Goal: Information Seeking & Learning: Learn about a topic

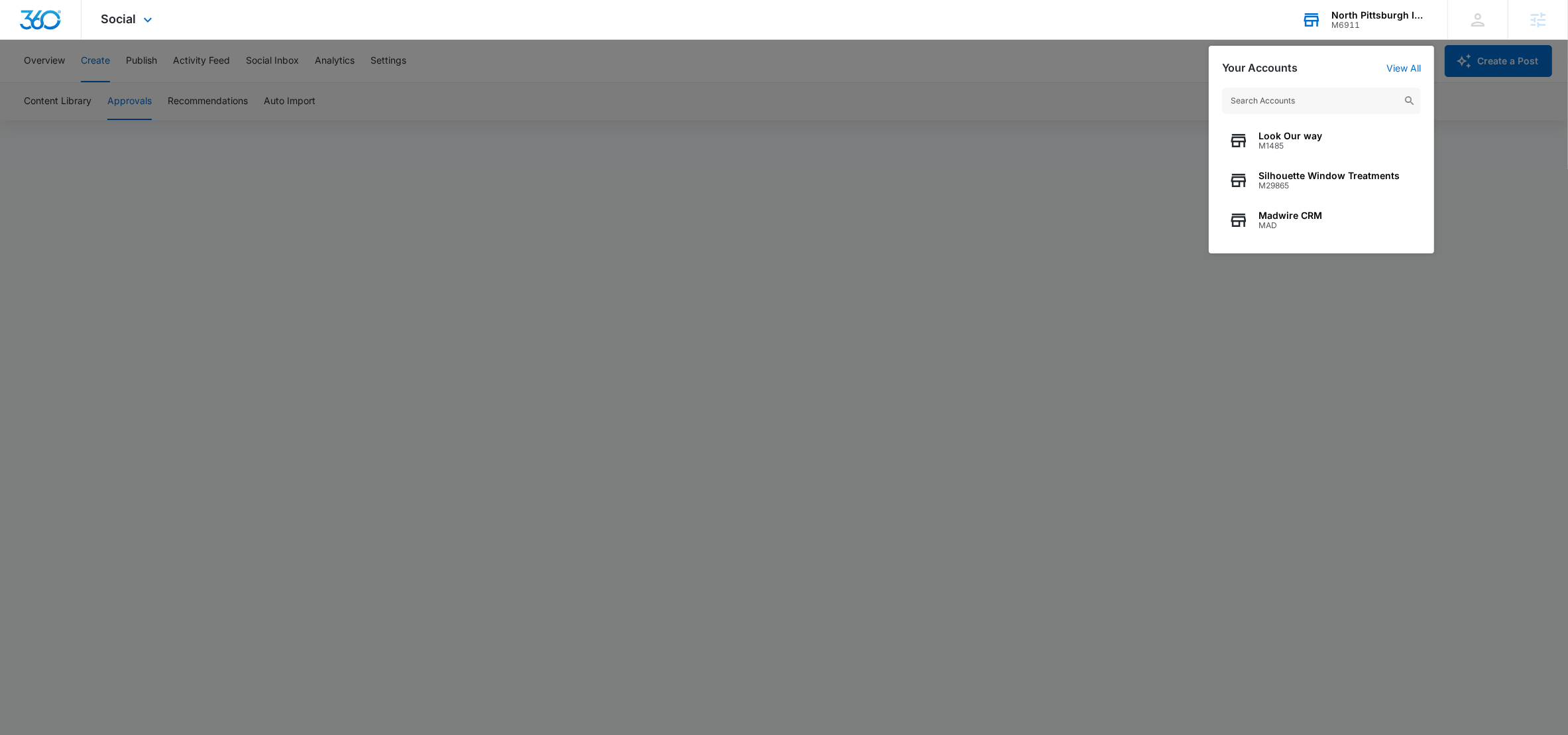
click at [1241, 102] on input "text" at bounding box center [1320, 101] width 198 height 27
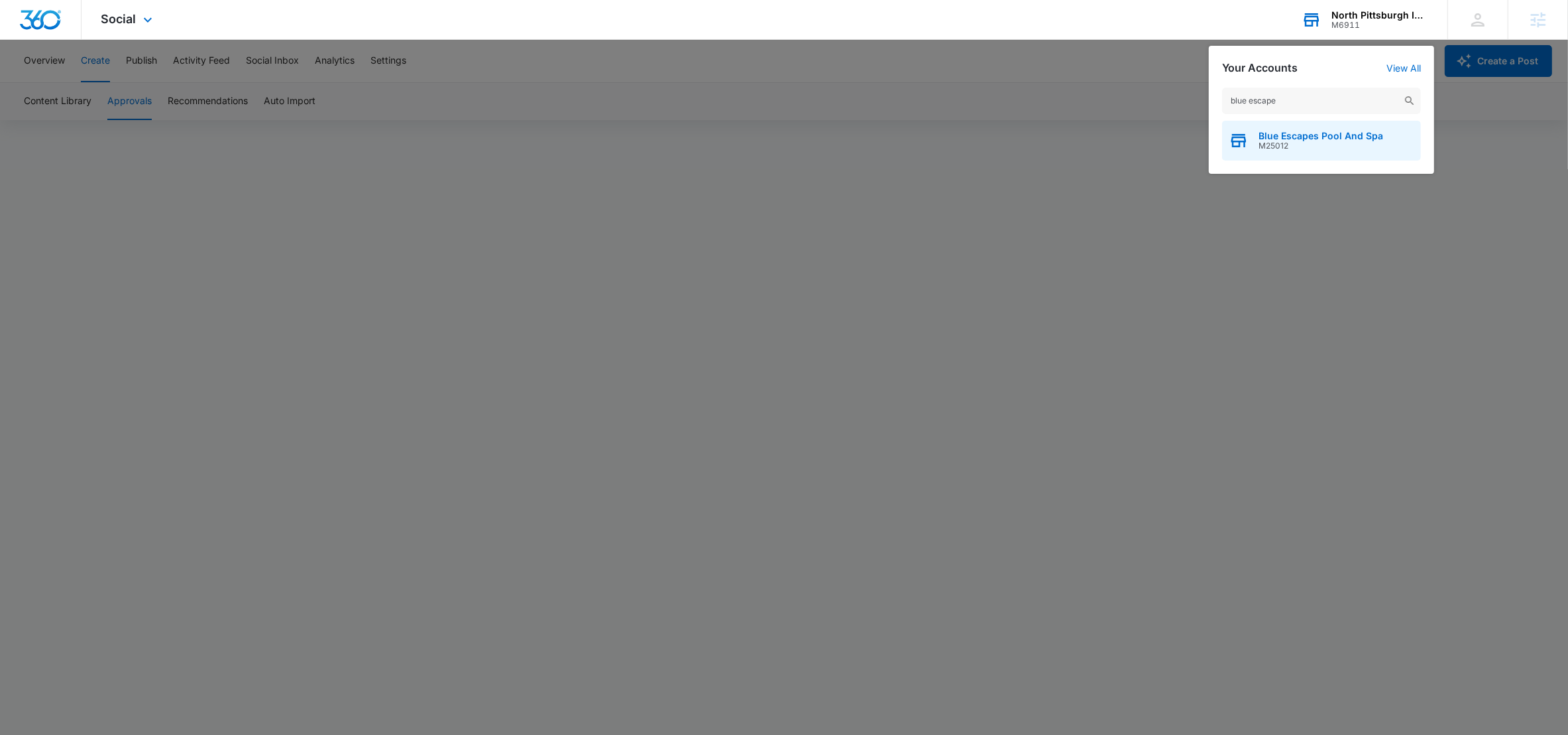
type input "blue escape"
click at [1270, 135] on span "Blue Escapes Pool And Spa" at bounding box center [1321, 136] width 125 height 10
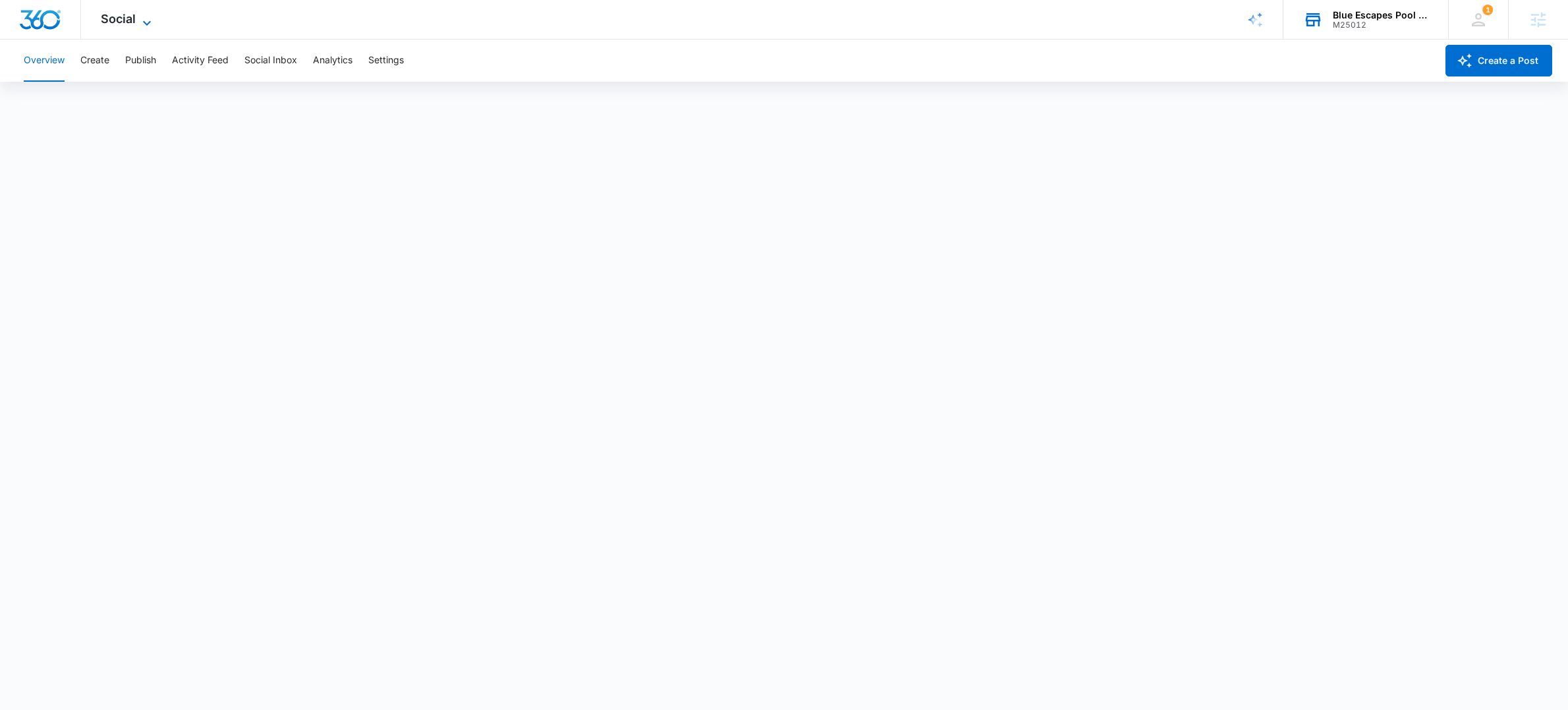
click at [146, 17] on icon at bounding box center [146, 23] width 16 height 16
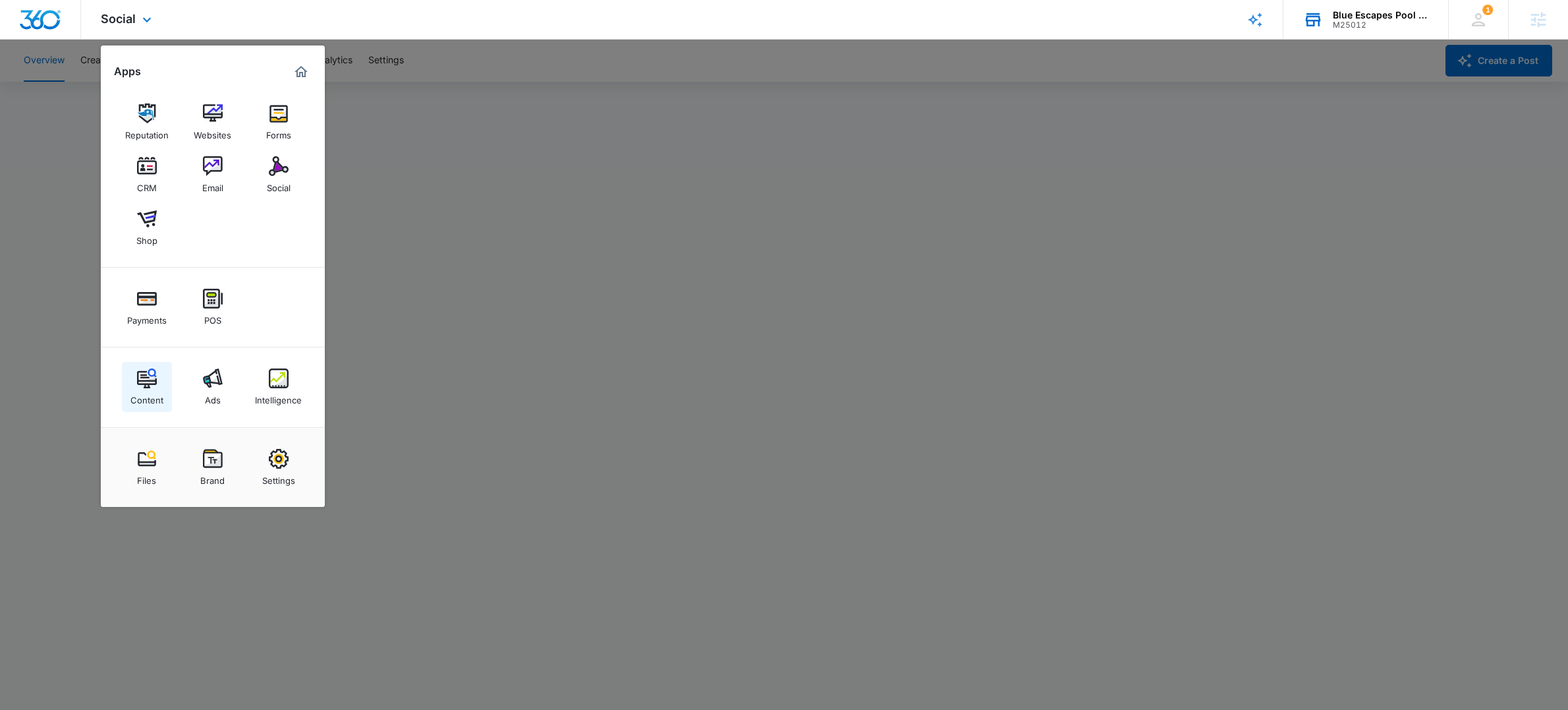
click at [150, 372] on img at bounding box center [146, 378] width 20 height 20
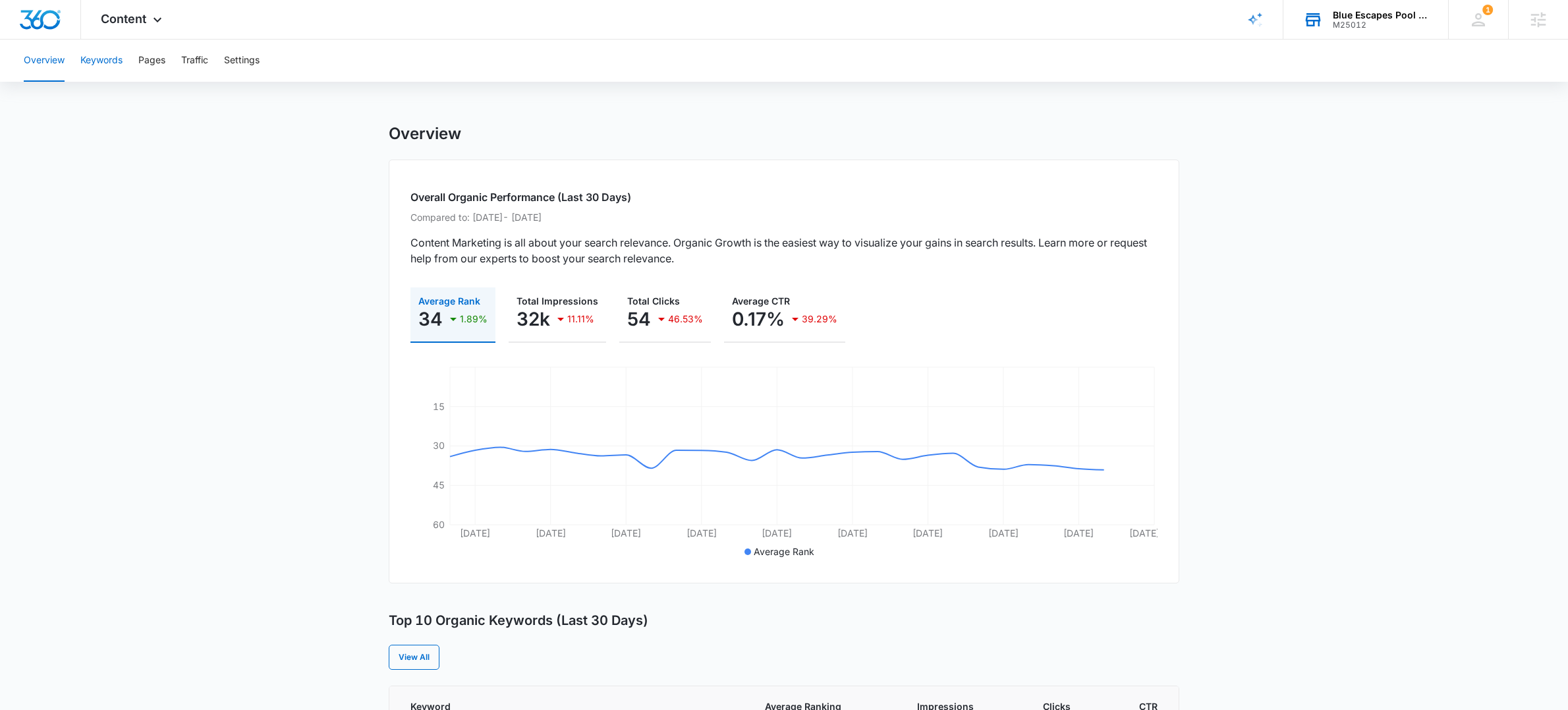
click at [105, 60] on button "Keywords" at bounding box center [101, 60] width 42 height 42
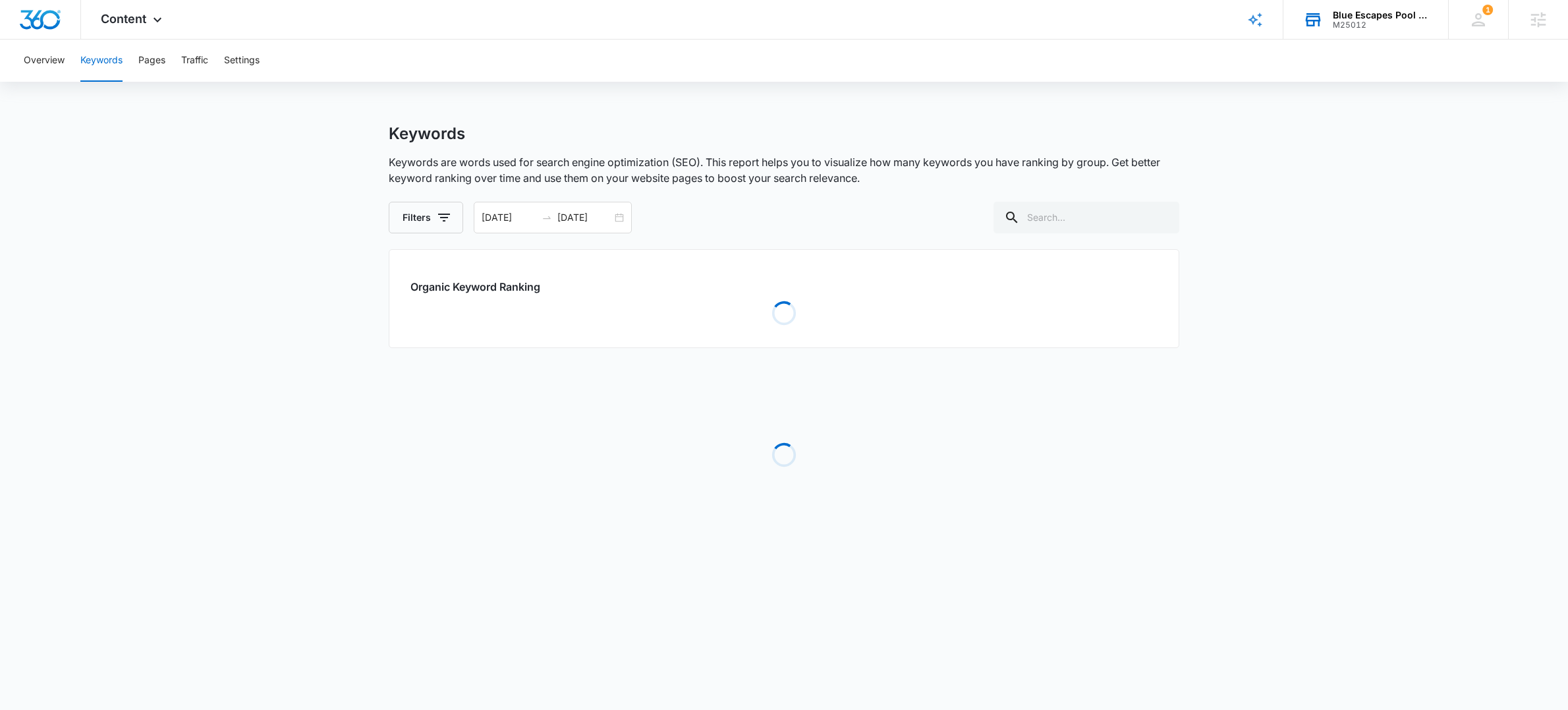
click at [112, 61] on button "Keywords" at bounding box center [101, 60] width 42 height 42
click at [520, 213] on input "[DATE]" at bounding box center [508, 217] width 54 height 15
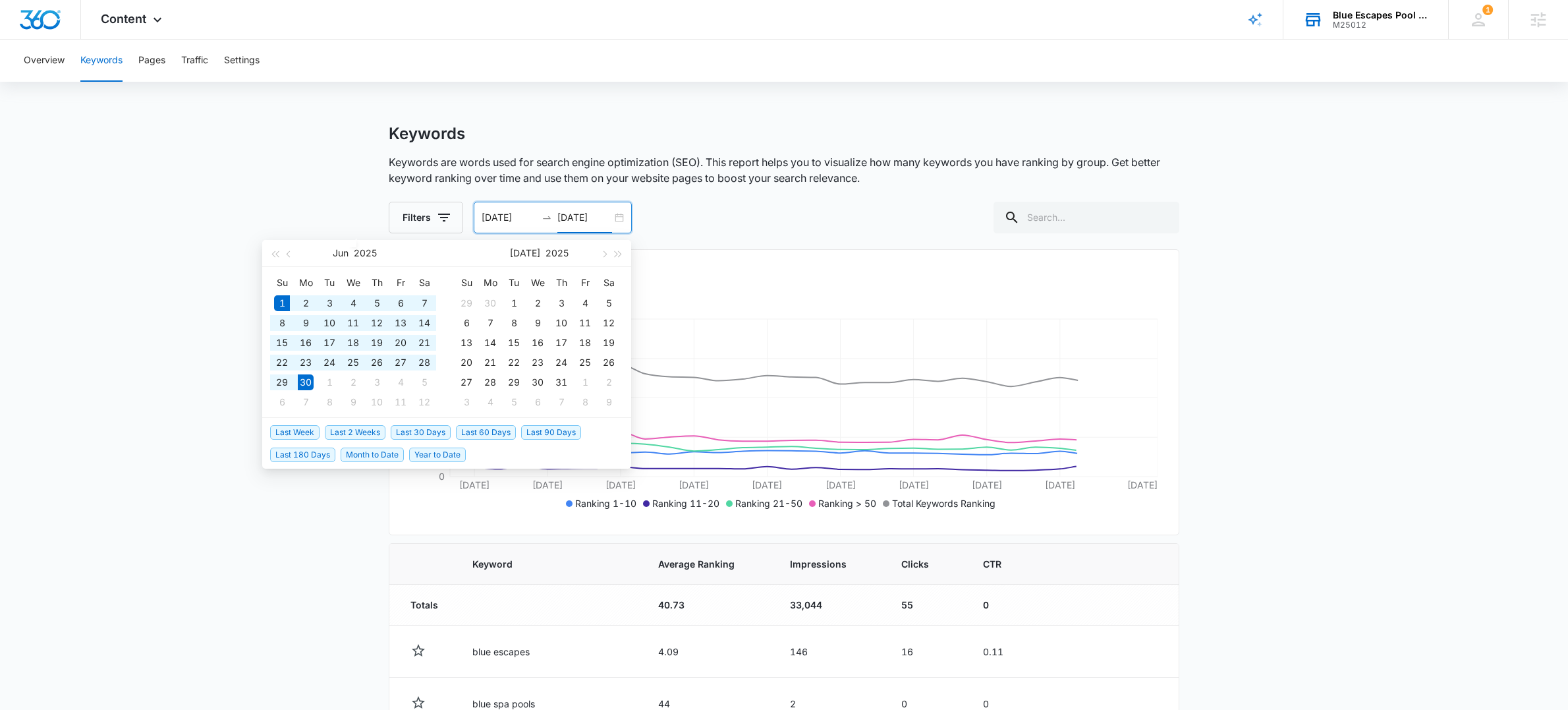
click at [572, 215] on input "[DATE]" at bounding box center [584, 217] width 54 height 15
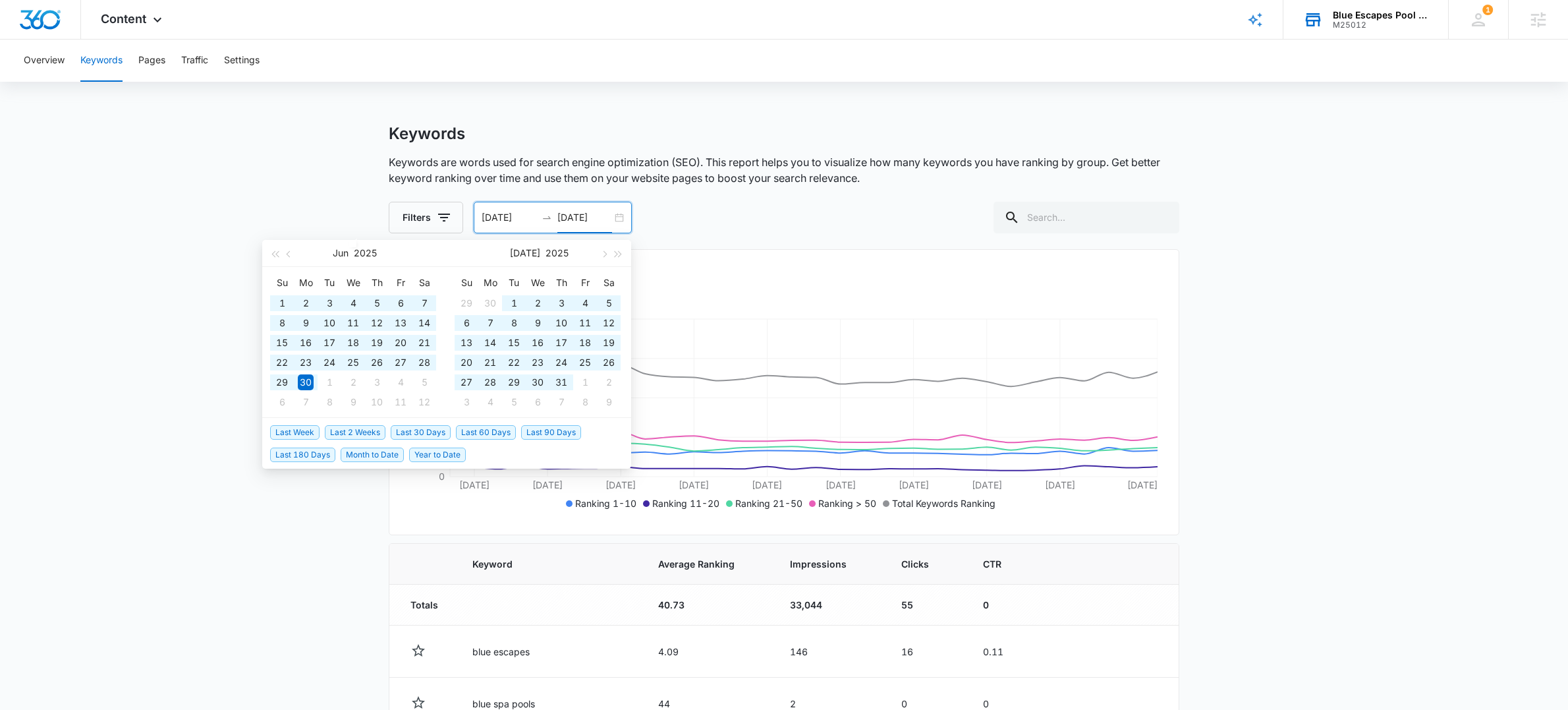
click at [548, 431] on span "Last 90 Days" at bounding box center [551, 432] width 60 height 15
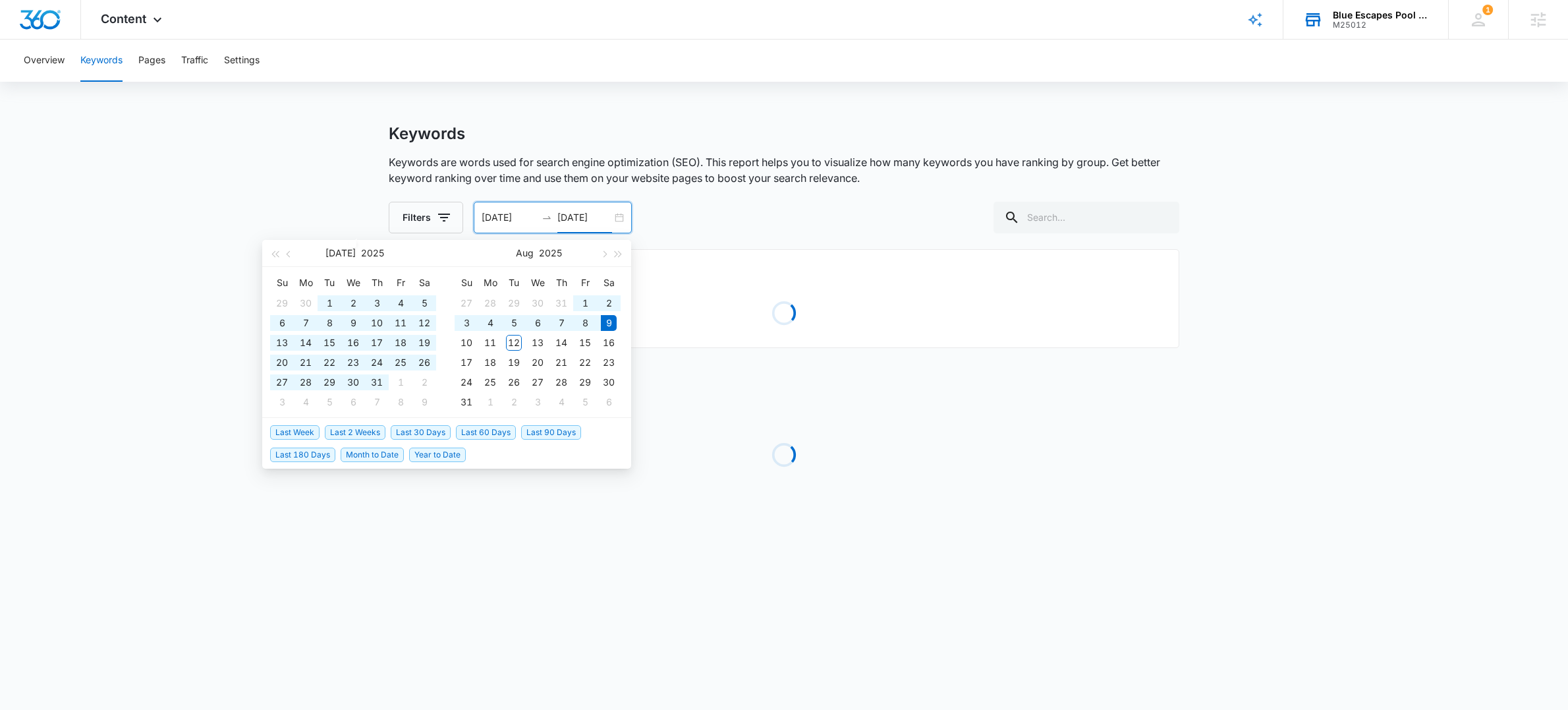
type input "[DATE]"
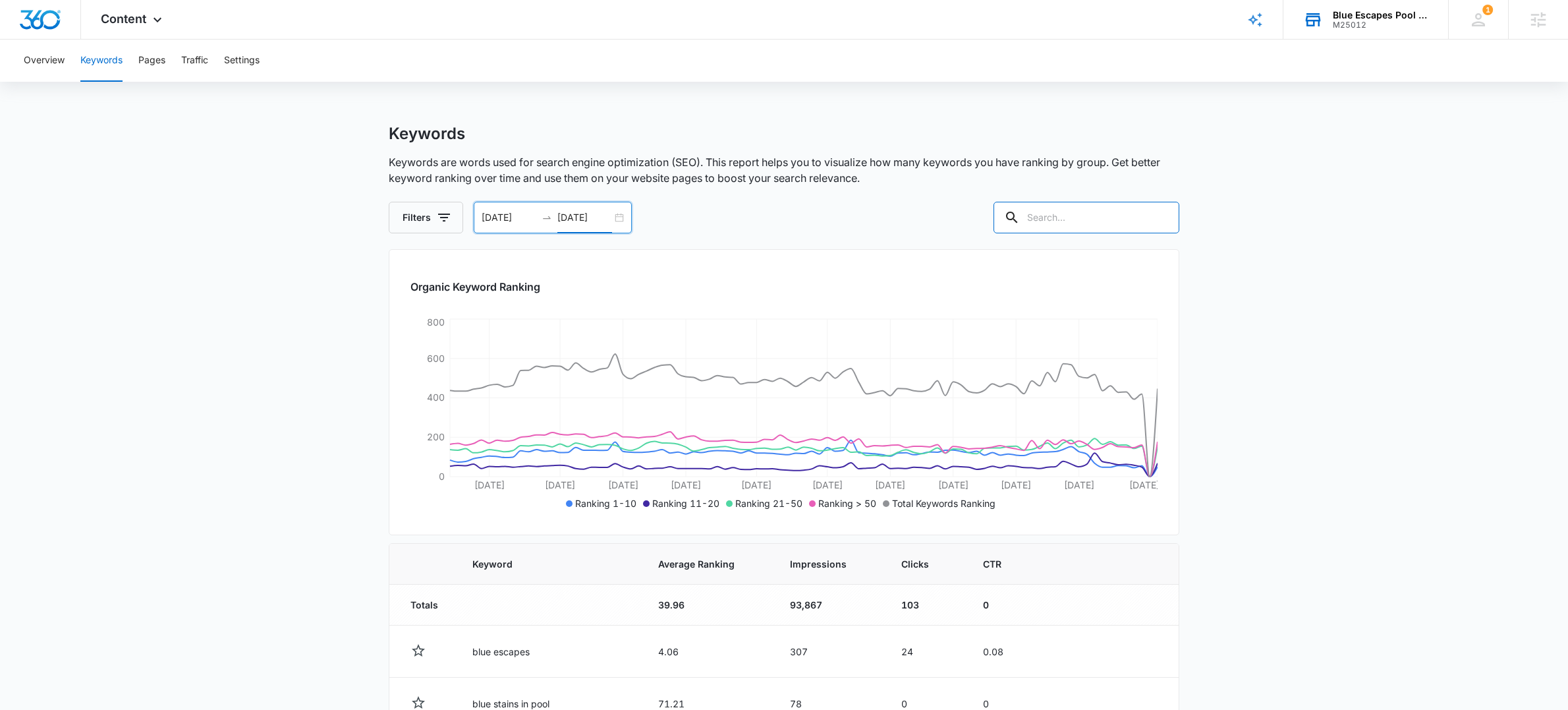
click at [1064, 222] on input "text" at bounding box center [1086, 217] width 186 height 32
click at [1065, 215] on input "text" at bounding box center [1086, 217] width 186 height 32
drag, startPoint x: 105, startPoint y: 60, endPoint x: 1071, endPoint y: 218, distance: 978.8
click at [1071, 218] on input "text" at bounding box center [1086, 217] width 186 height 32
click at [1066, 218] on input "text" at bounding box center [1086, 217] width 186 height 32
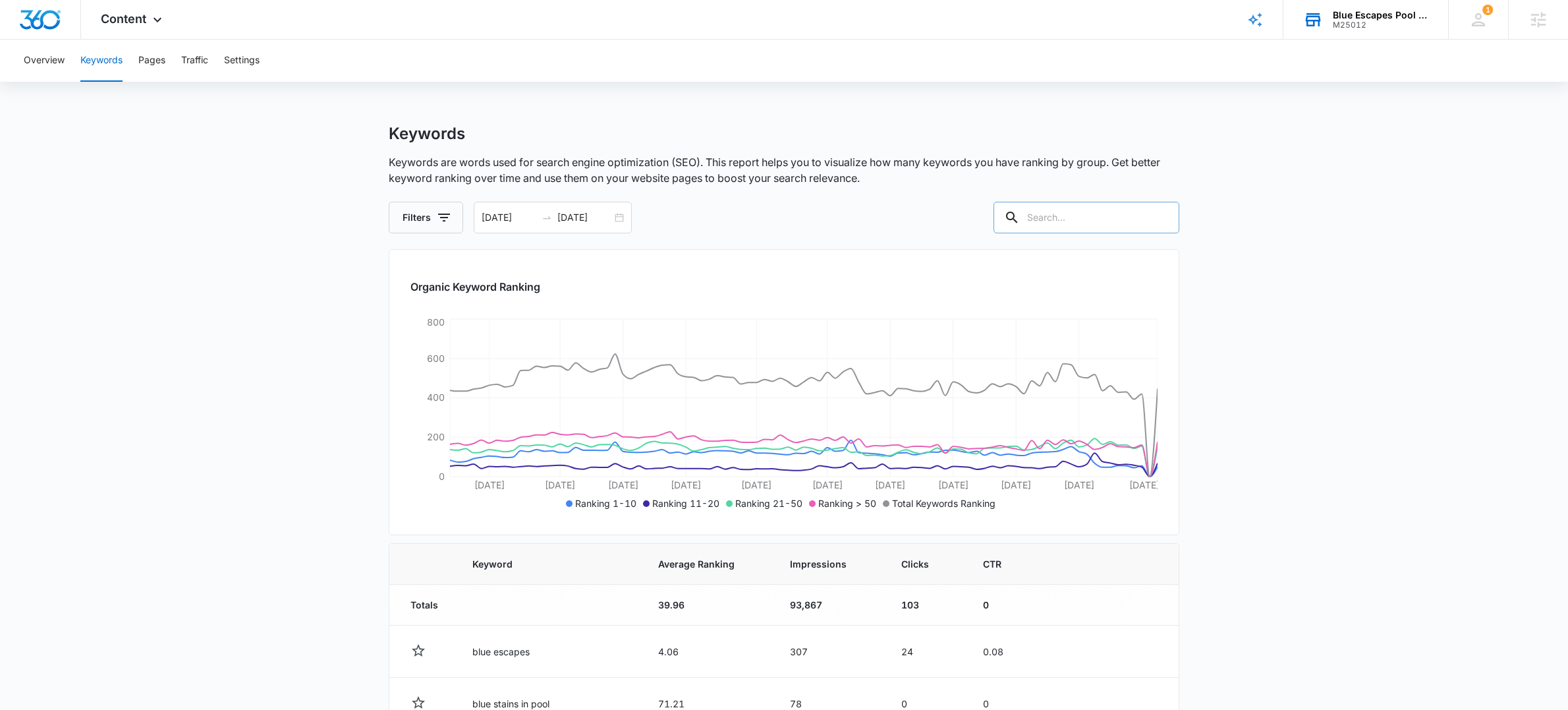
click at [1061, 216] on input "text" at bounding box center [1086, 217] width 186 height 32
click at [1066, 218] on input "text" at bounding box center [1086, 217] width 186 height 32
click at [1063, 217] on input "text" at bounding box center [1086, 217] width 186 height 32
type input "plano"
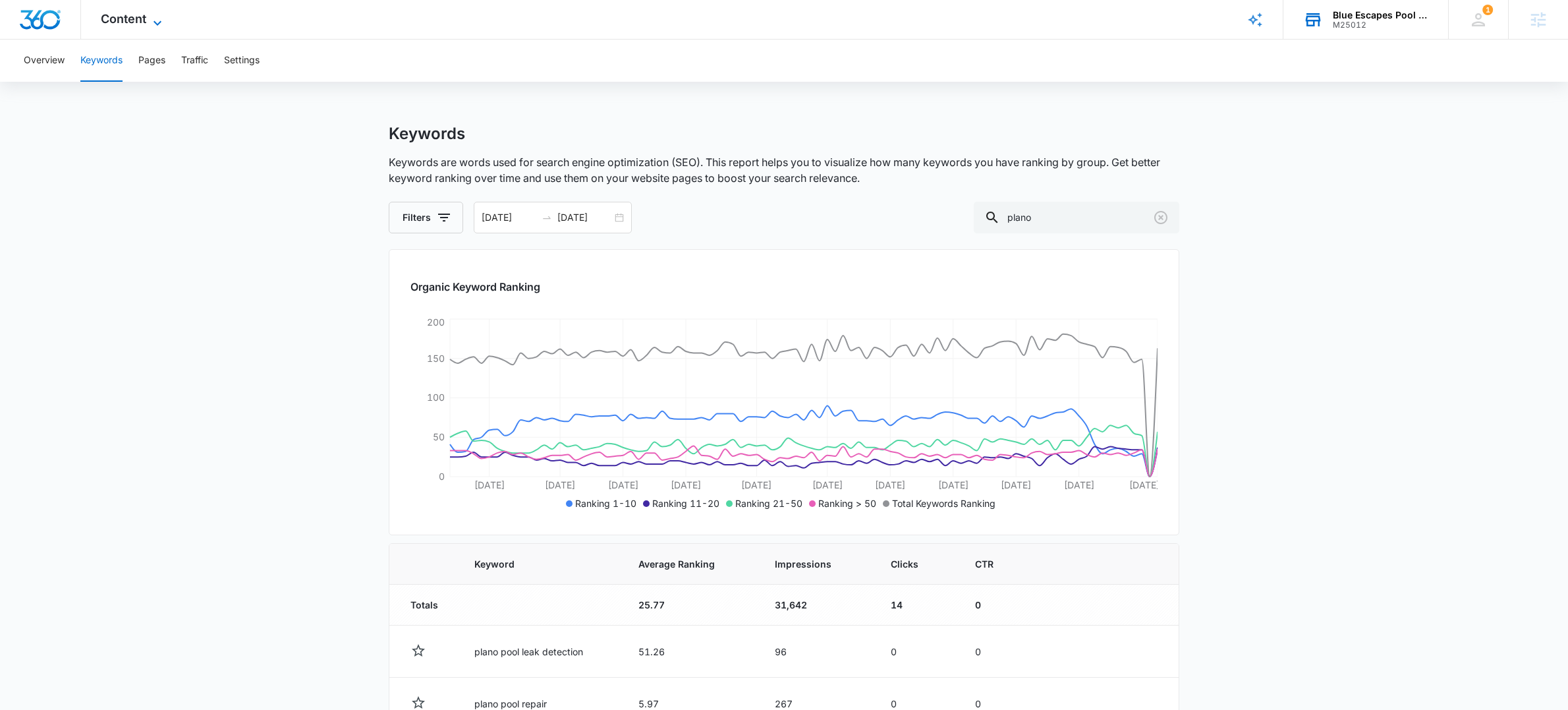
click at [156, 21] on icon at bounding box center [157, 22] width 8 height 4
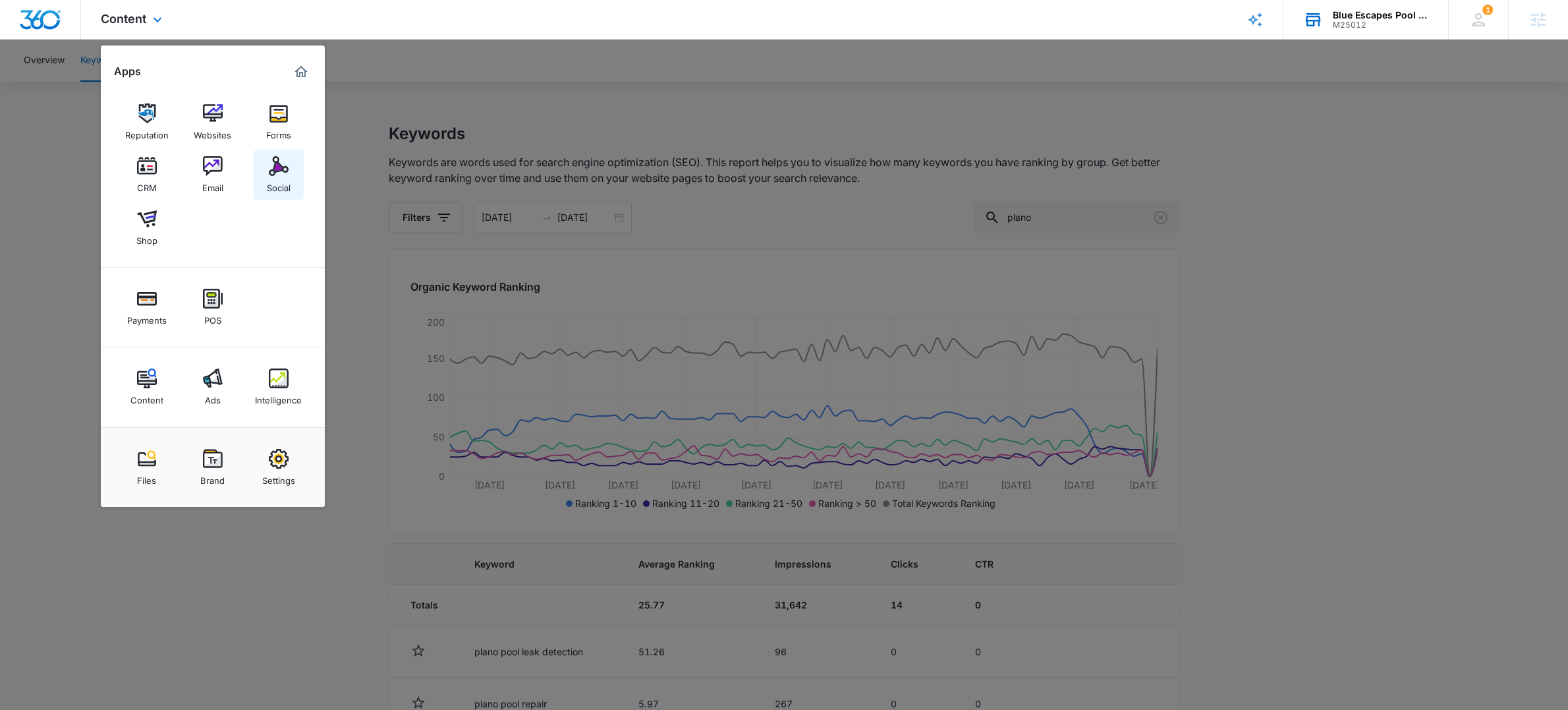
click at [284, 179] on div "Social" at bounding box center [279, 184] width 24 height 17
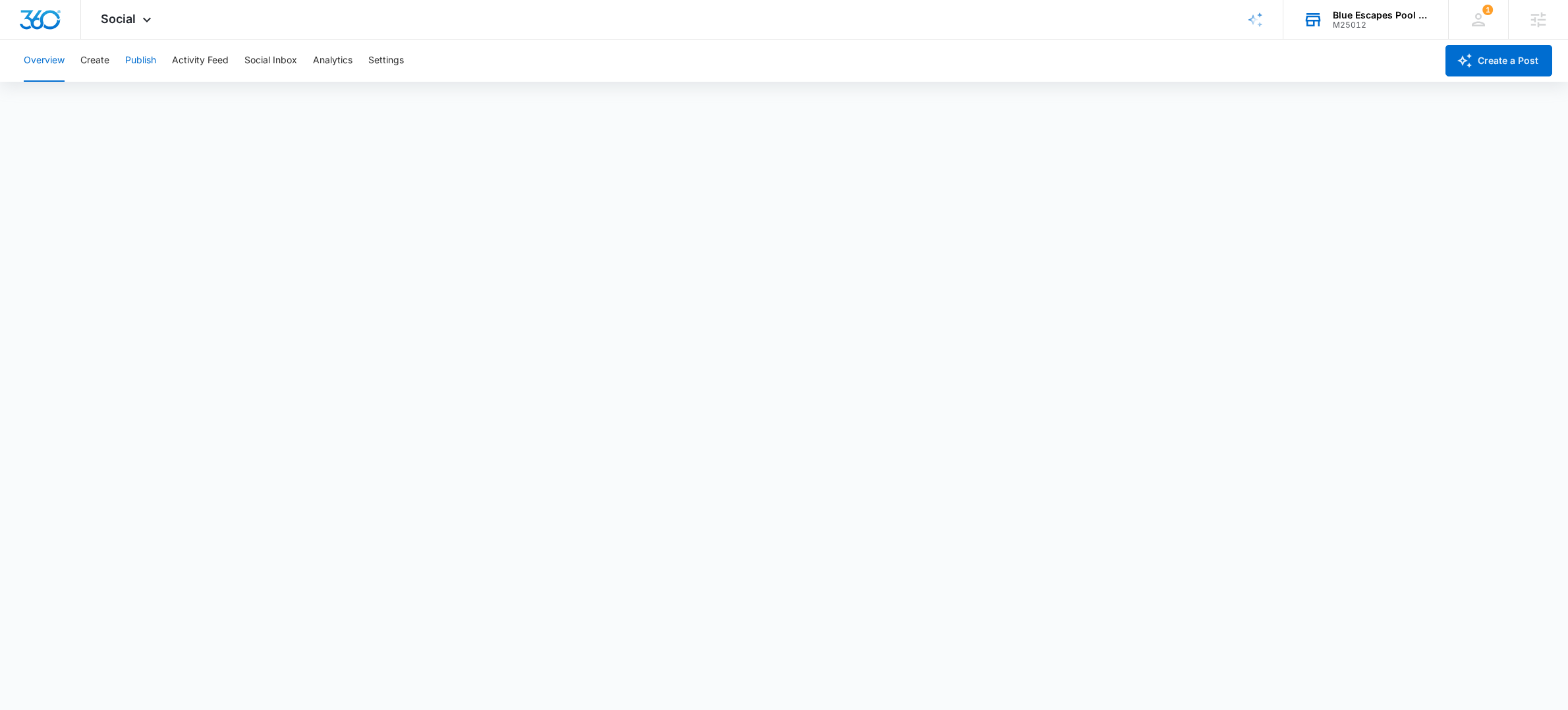
click at [134, 60] on button "Publish" at bounding box center [140, 60] width 31 height 42
click at [375, 60] on button "Settings" at bounding box center [386, 60] width 35 height 42
click at [255, 59] on button "Social Inbox" at bounding box center [271, 60] width 53 height 42
click at [336, 58] on button "Analytics" at bounding box center [333, 60] width 40 height 42
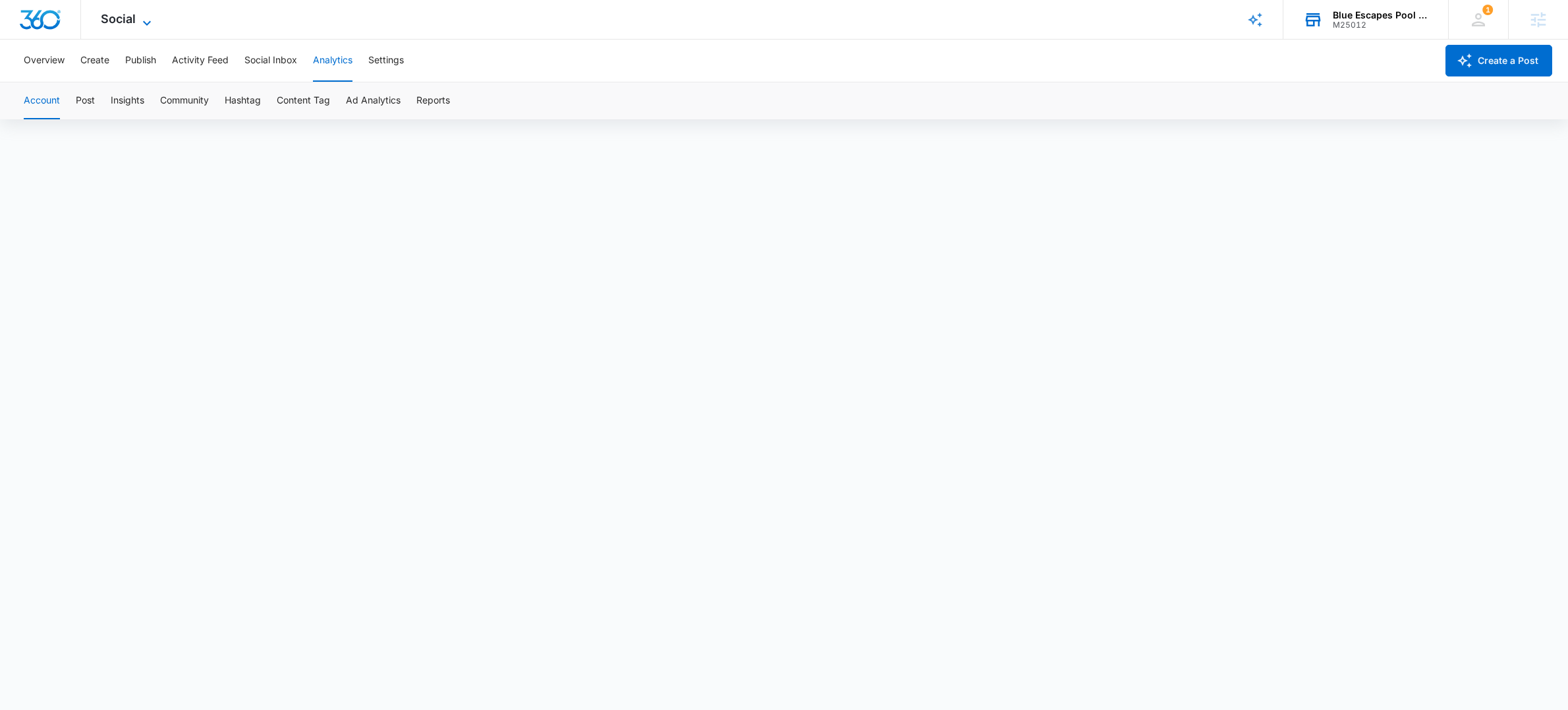
click at [147, 20] on icon at bounding box center [146, 23] width 16 height 16
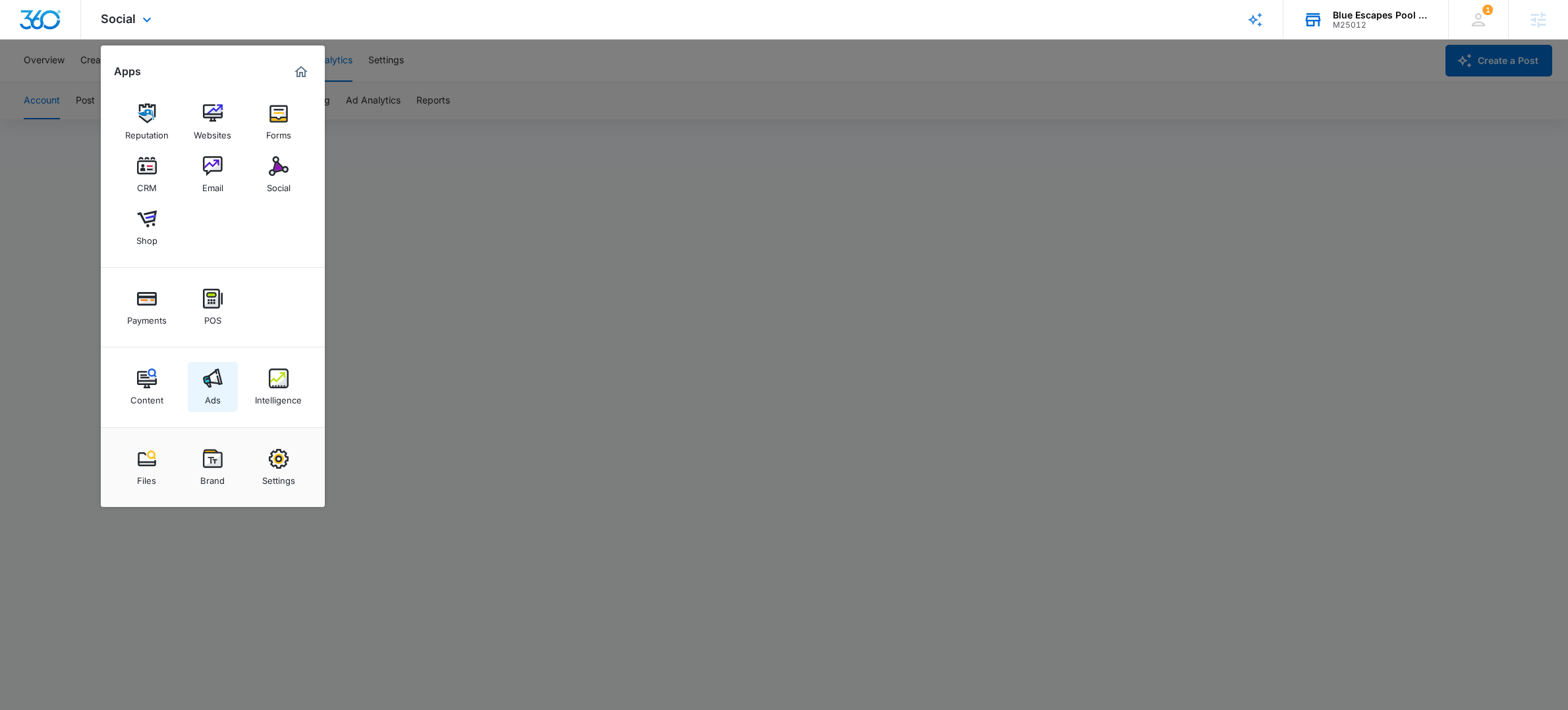
click at [216, 380] on img at bounding box center [213, 378] width 20 height 20
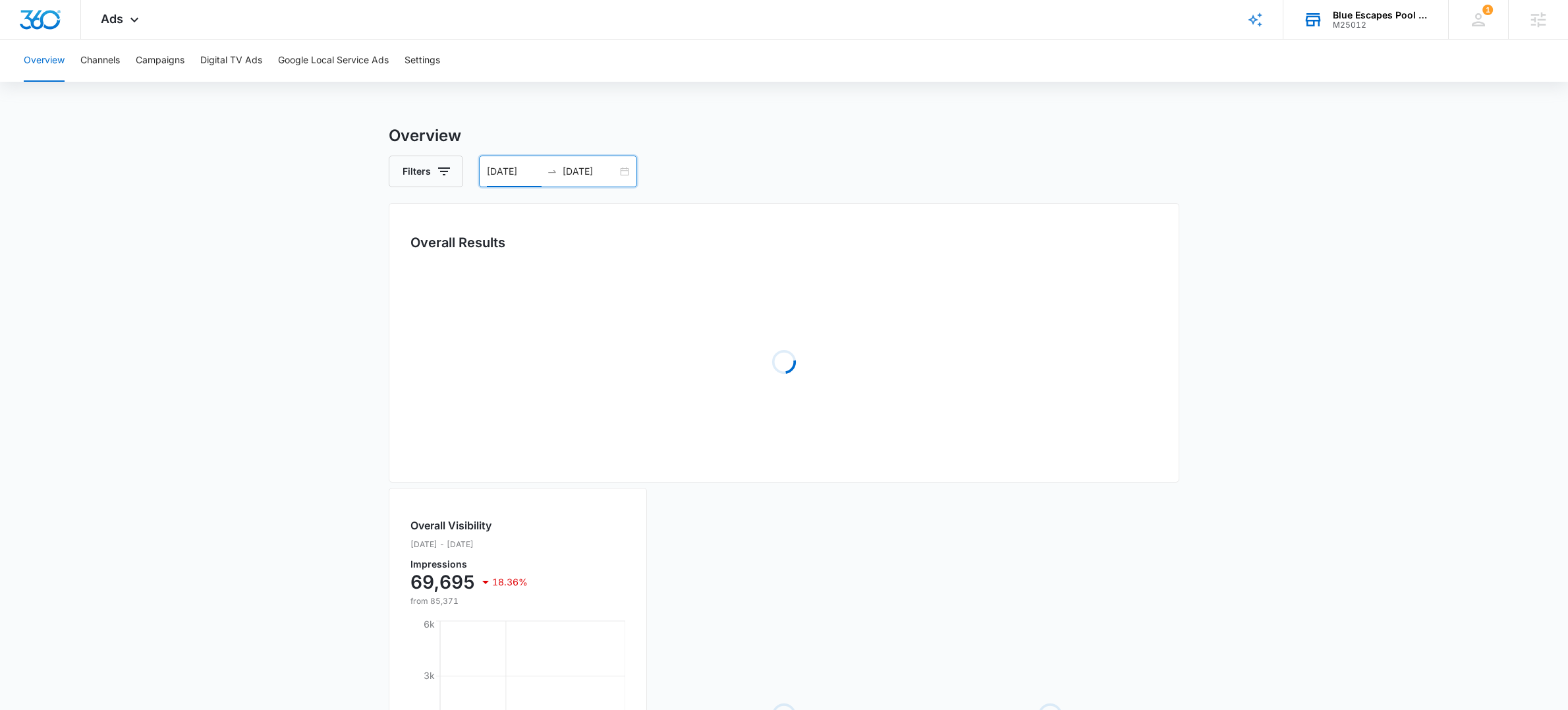
click at [498, 173] on input "[DATE]" at bounding box center [513, 171] width 54 height 15
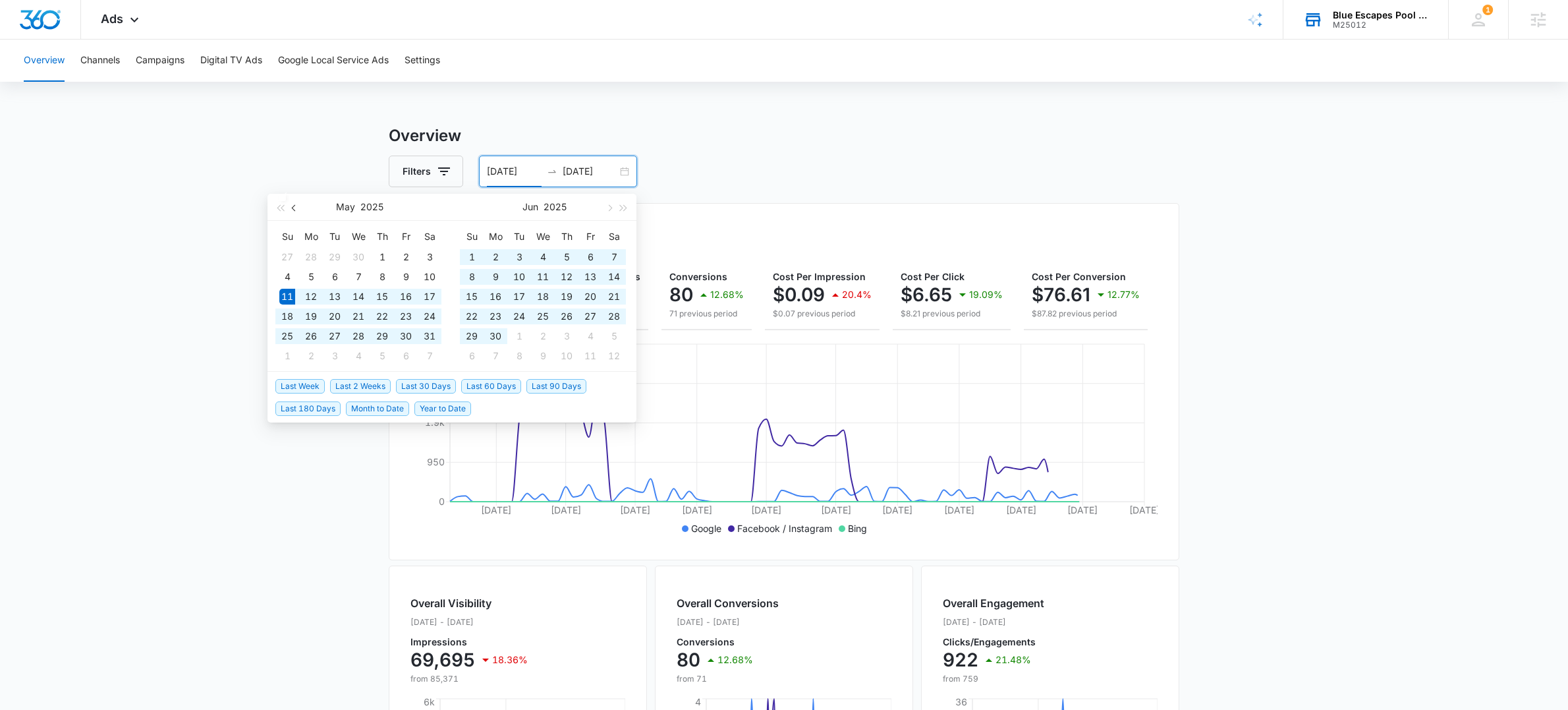
click at [292, 209] on button "button" at bounding box center [294, 207] width 15 height 27
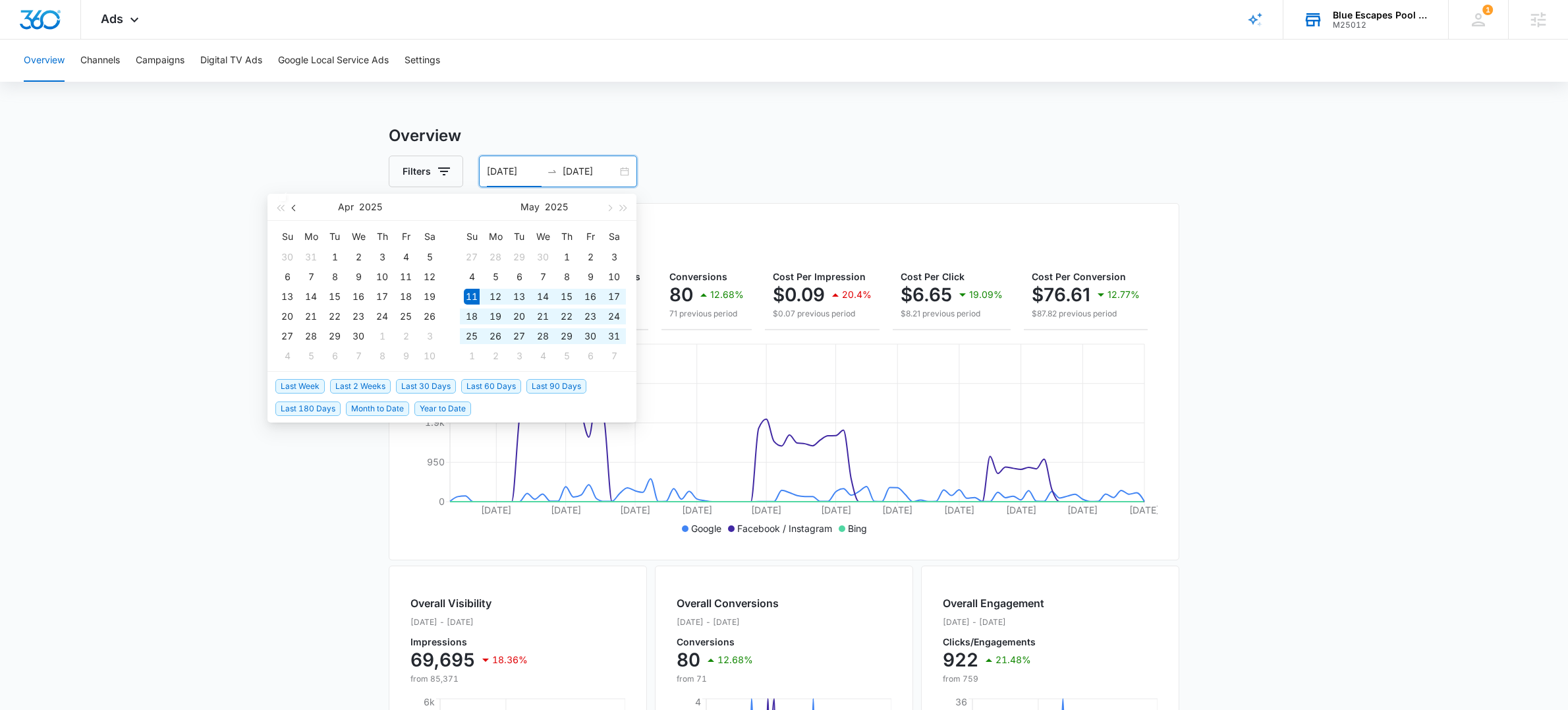
click at [290, 209] on button "button" at bounding box center [294, 207] width 15 height 27
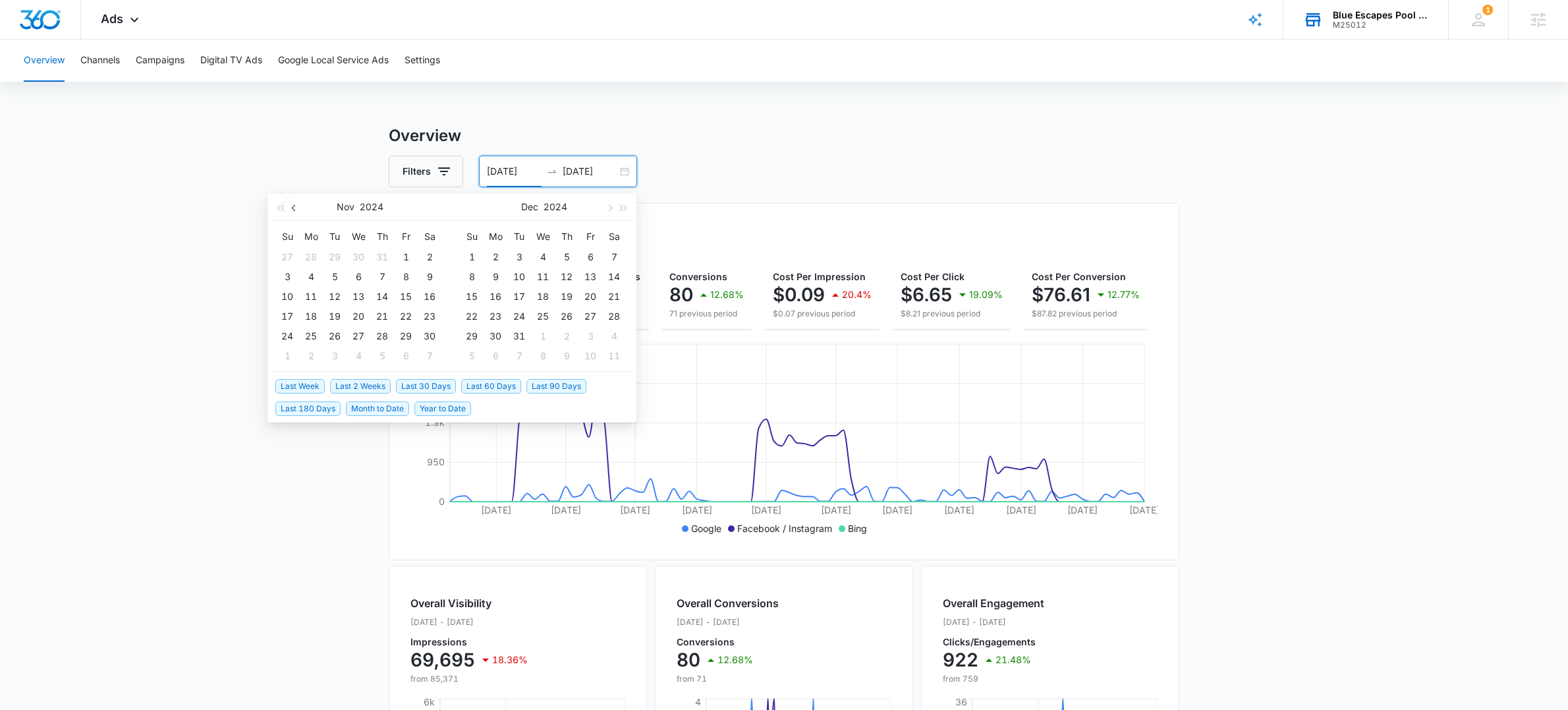
click at [290, 209] on button "button" at bounding box center [294, 207] width 15 height 27
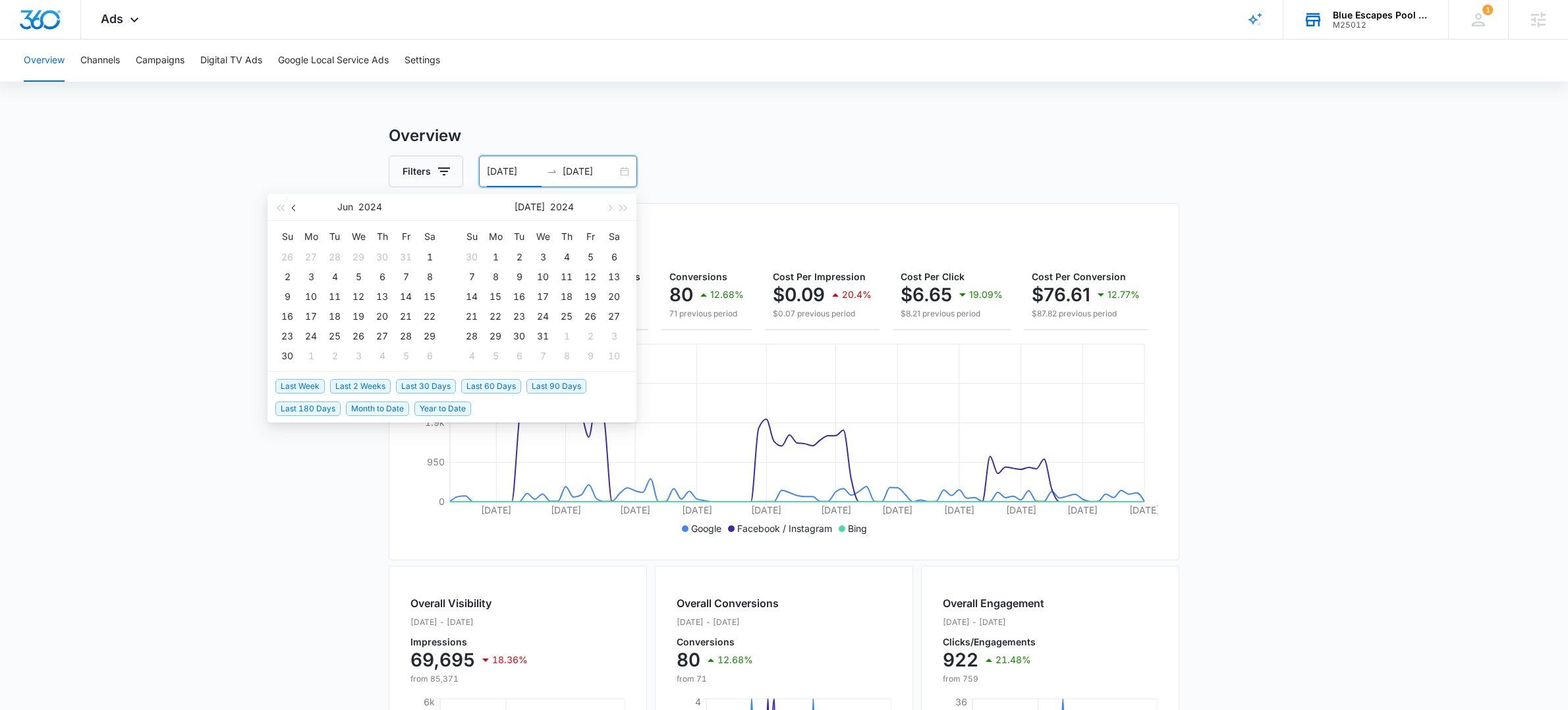
click at [290, 209] on button "button" at bounding box center [294, 207] width 15 height 27
click at [611, 209] on button "button" at bounding box center [608, 207] width 15 height 27
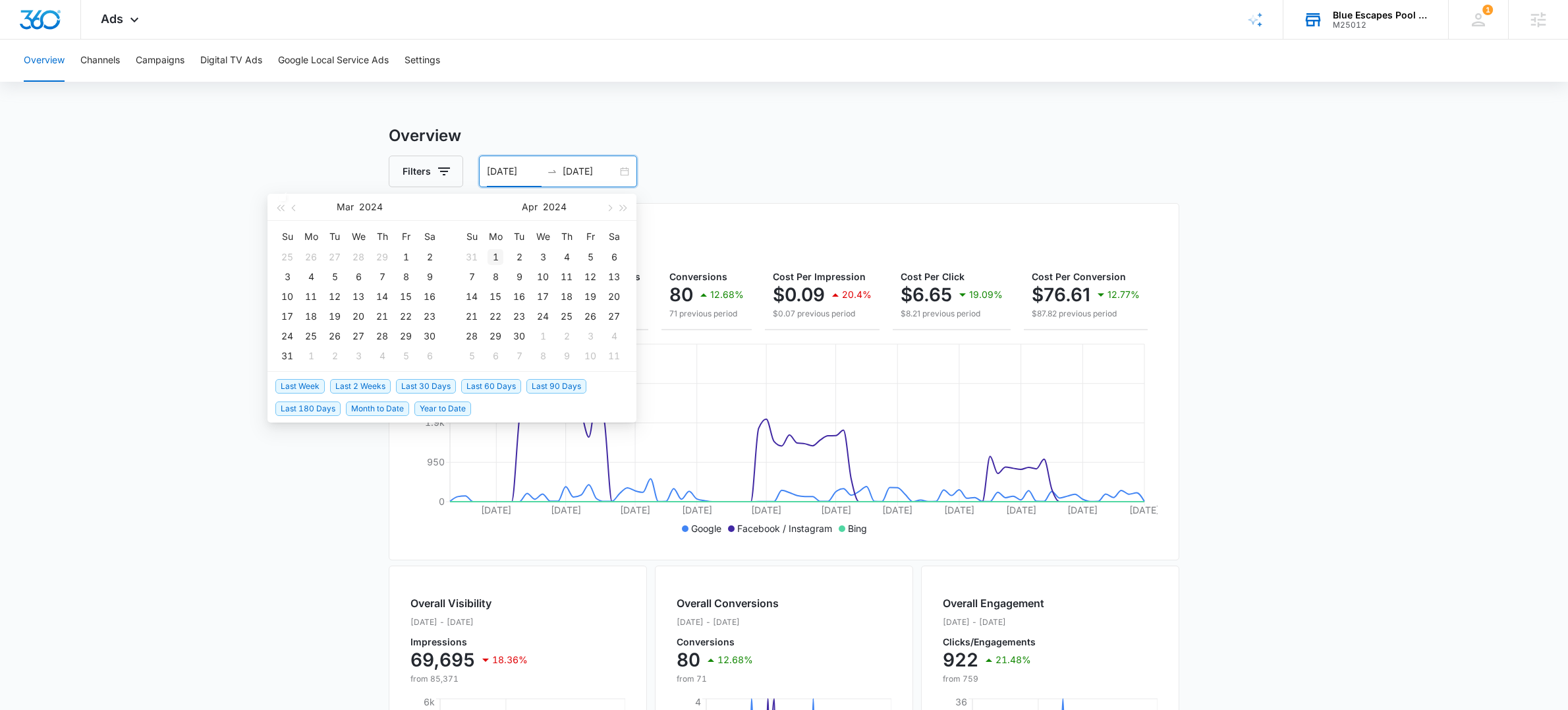
type input "[DATE]"
click at [488, 253] on div "1" at bounding box center [495, 257] width 16 height 16
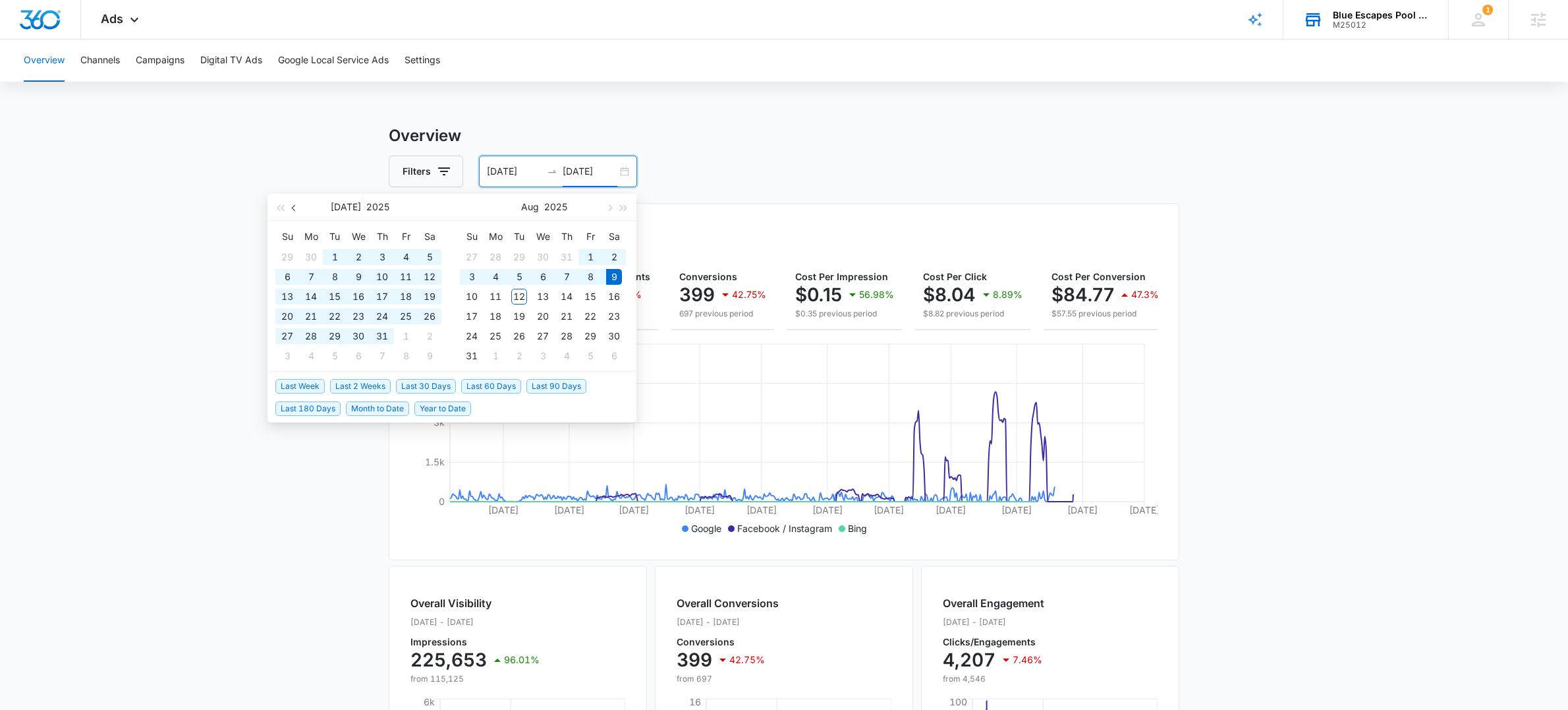
click at [294, 206] on span "button" at bounding box center [296, 208] width 7 height 7
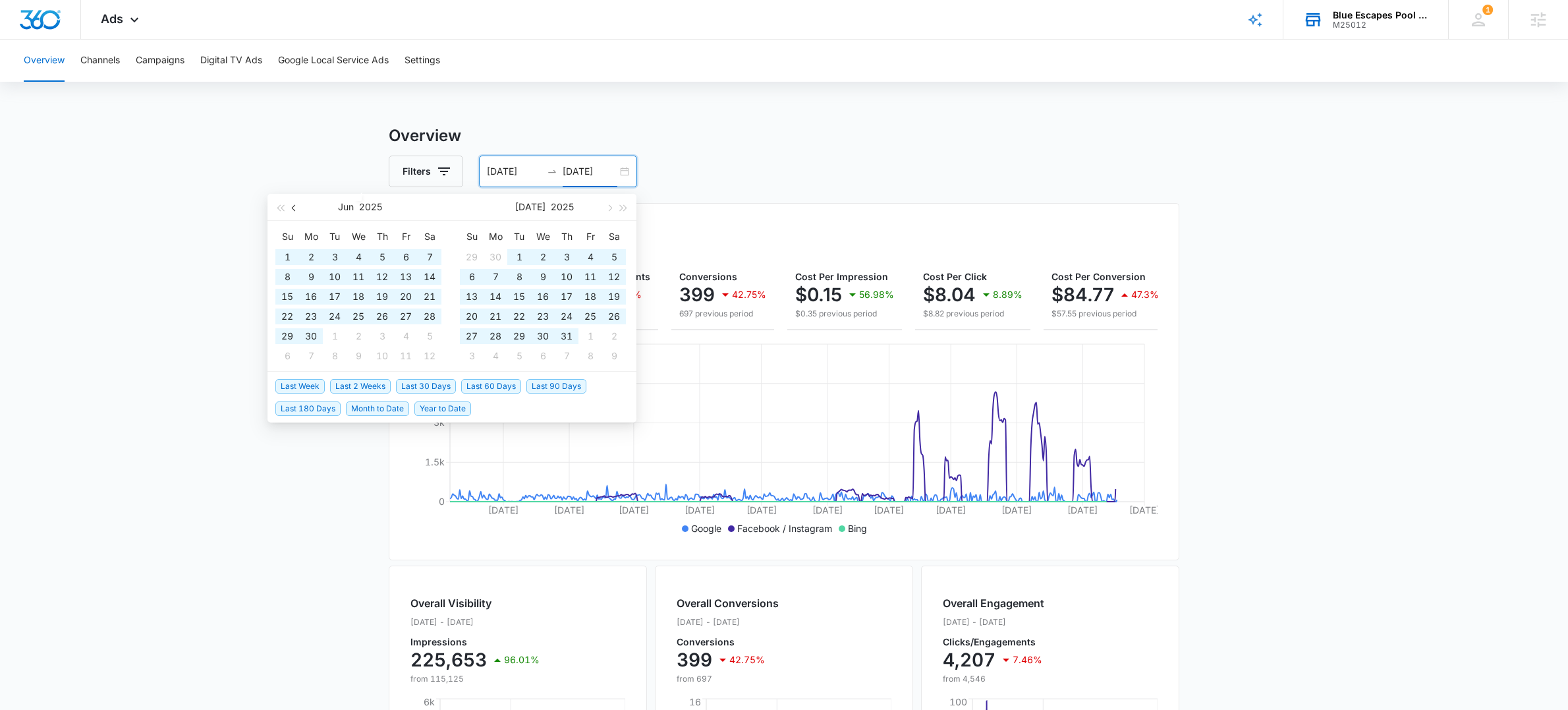
click at [294, 206] on span "button" at bounding box center [296, 208] width 7 height 7
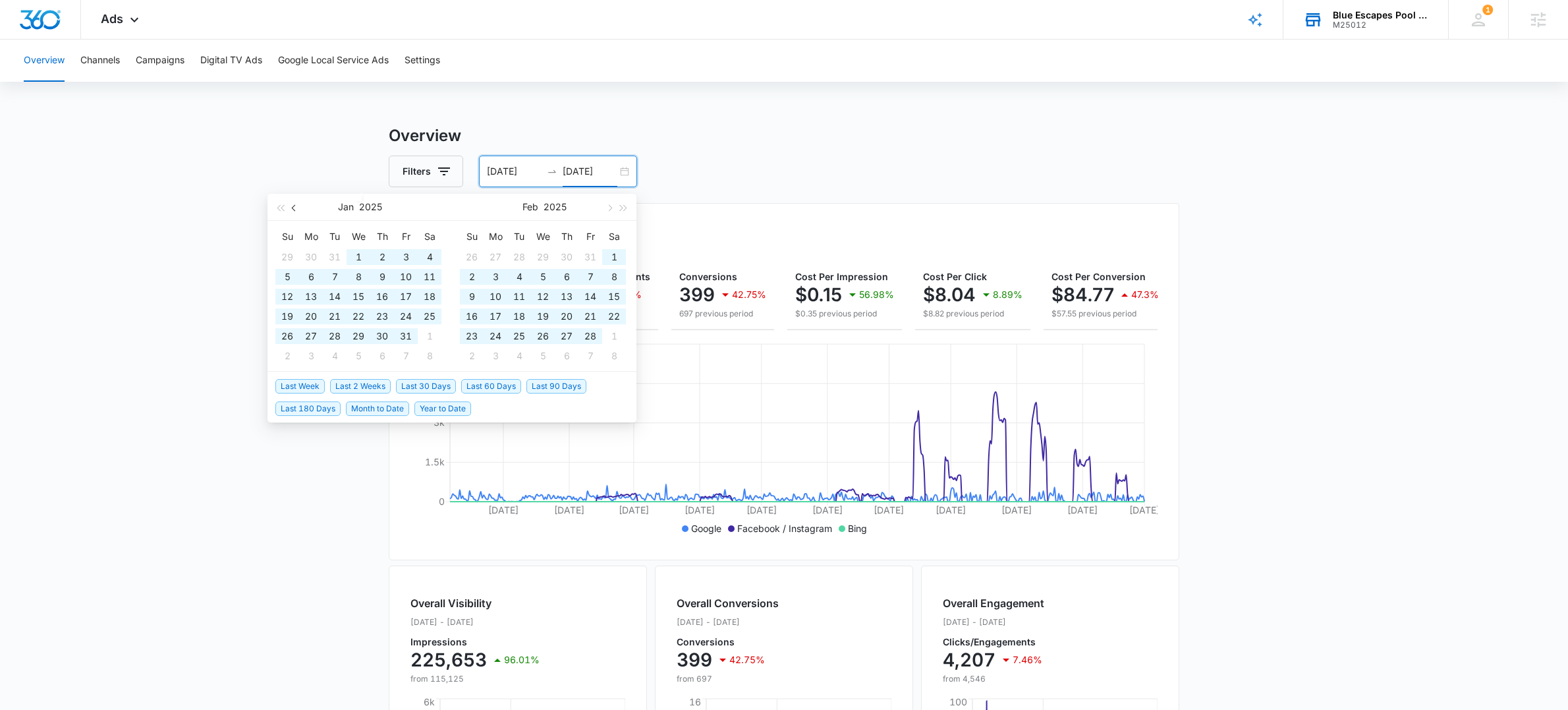
click at [294, 206] on span "button" at bounding box center [296, 208] width 7 height 7
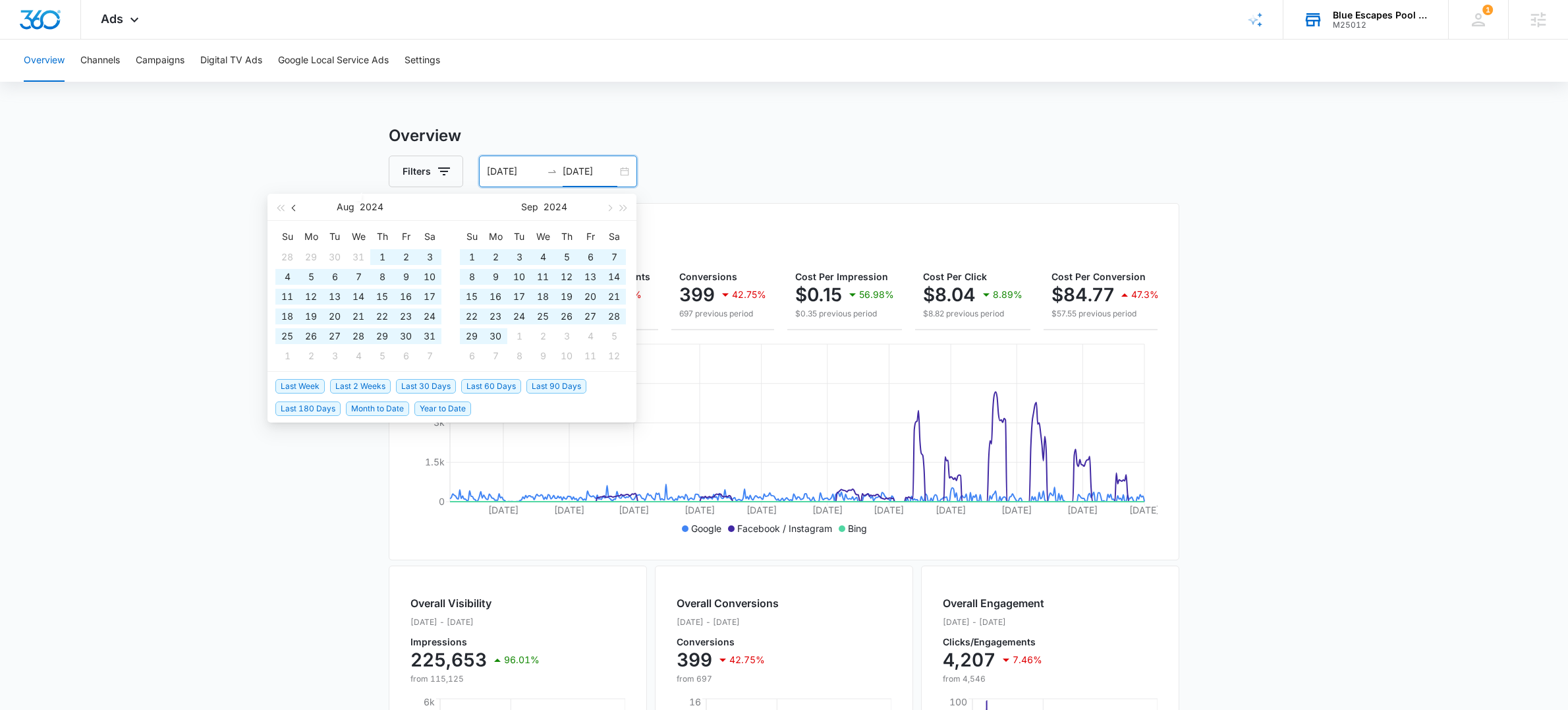
click at [294, 206] on span "button" at bounding box center [296, 208] width 7 height 7
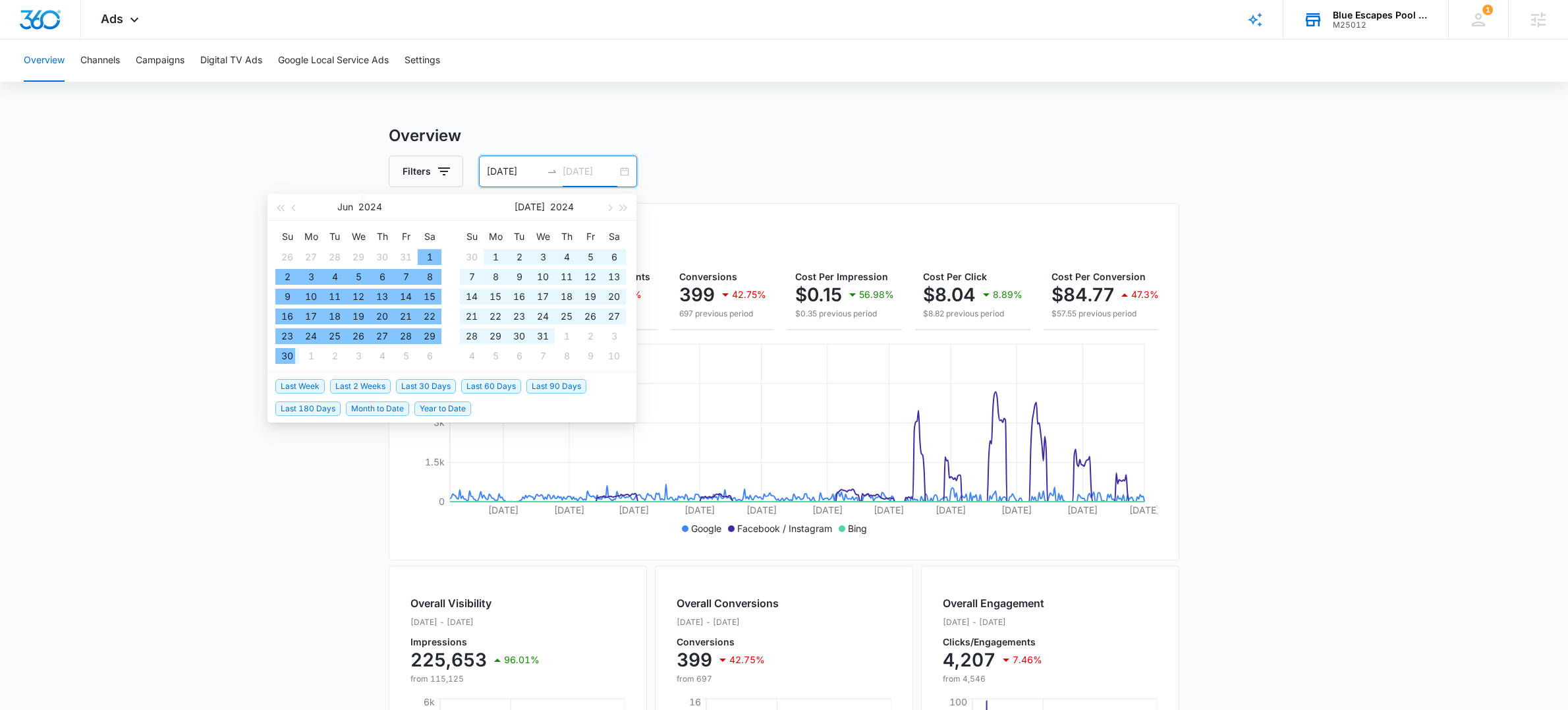
click at [284, 349] on div "30" at bounding box center [287, 356] width 16 height 16
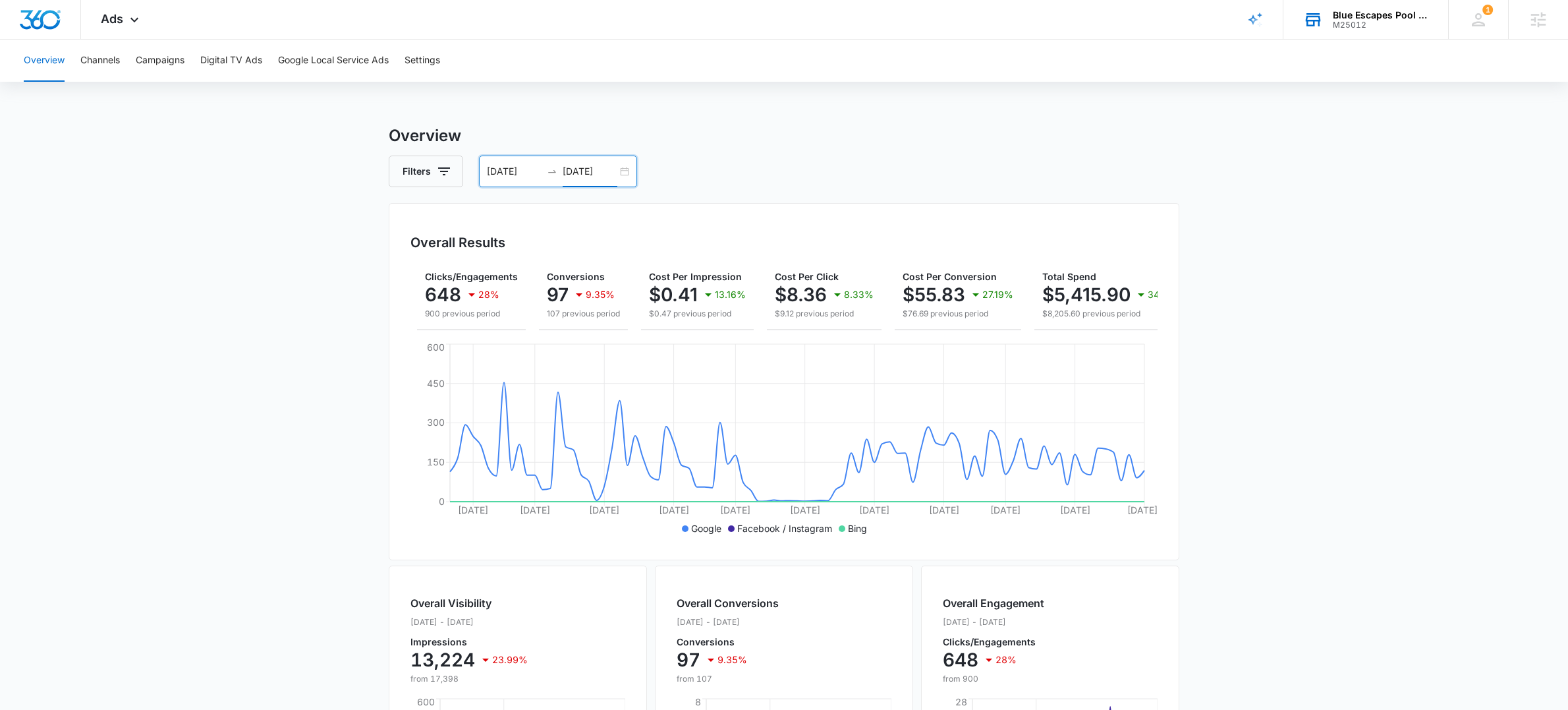
scroll to position [0, 128]
click at [593, 170] on input "[DATE]" at bounding box center [589, 171] width 54 height 15
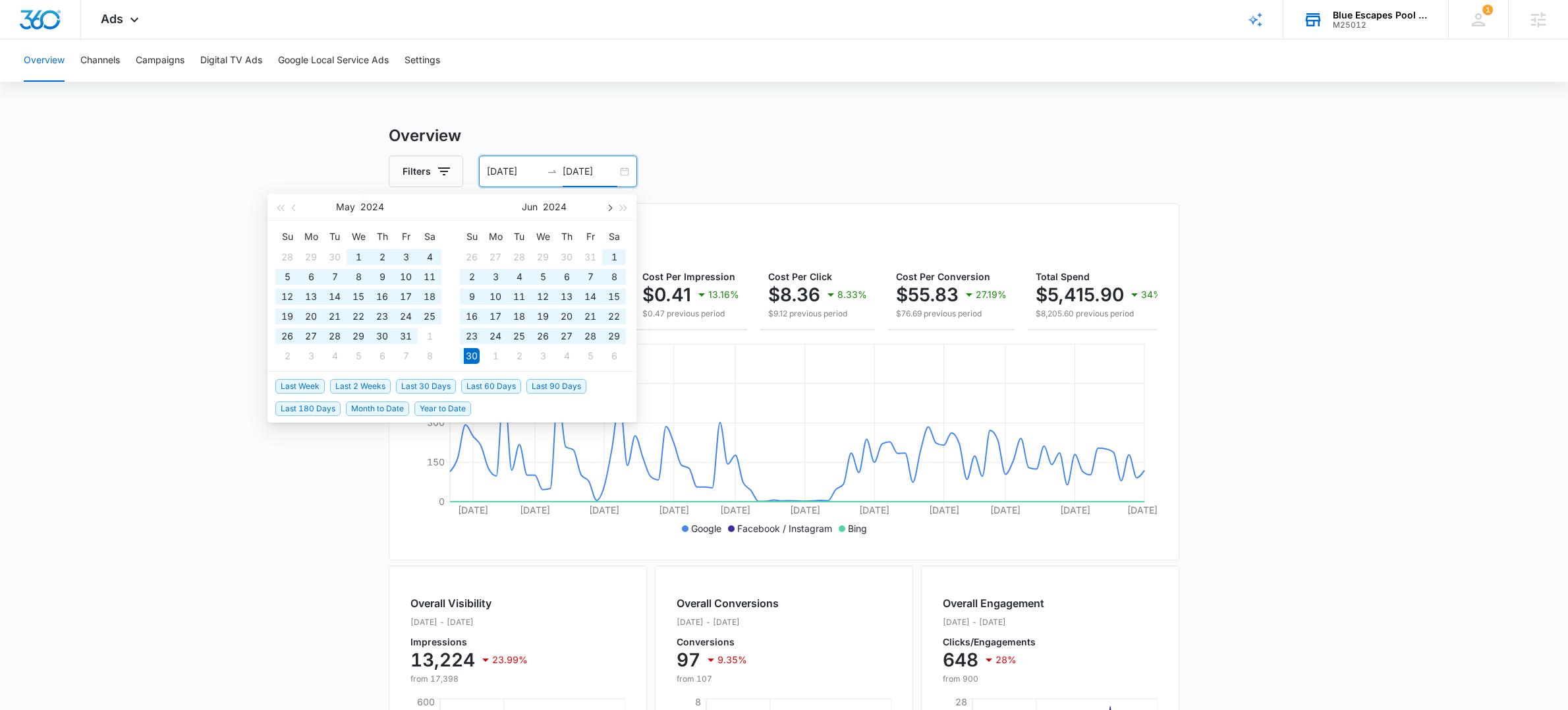
click at [610, 208] on span "button" at bounding box center [609, 208] width 7 height 7
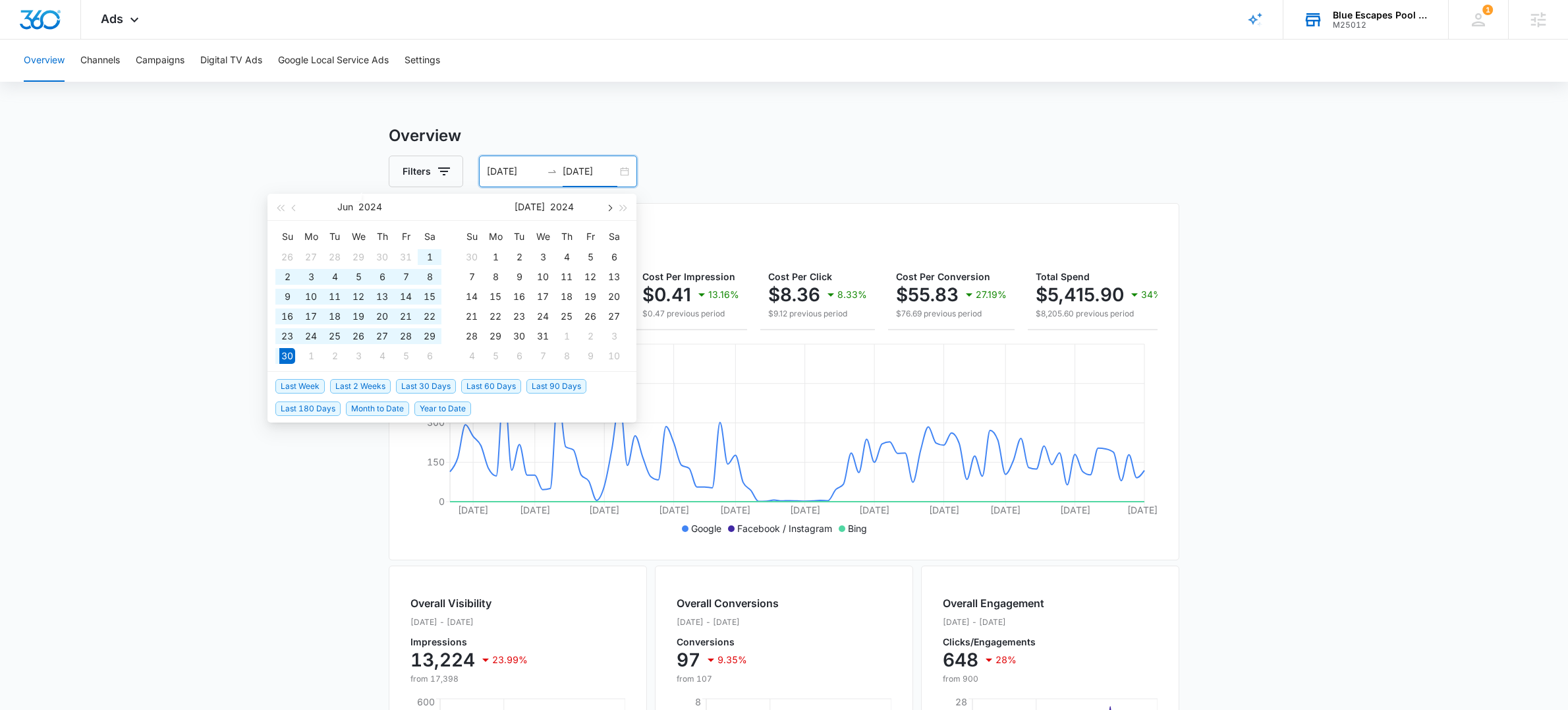
click at [608, 208] on span "button" at bounding box center [609, 208] width 7 height 7
click at [610, 206] on span "button" at bounding box center [609, 208] width 7 height 7
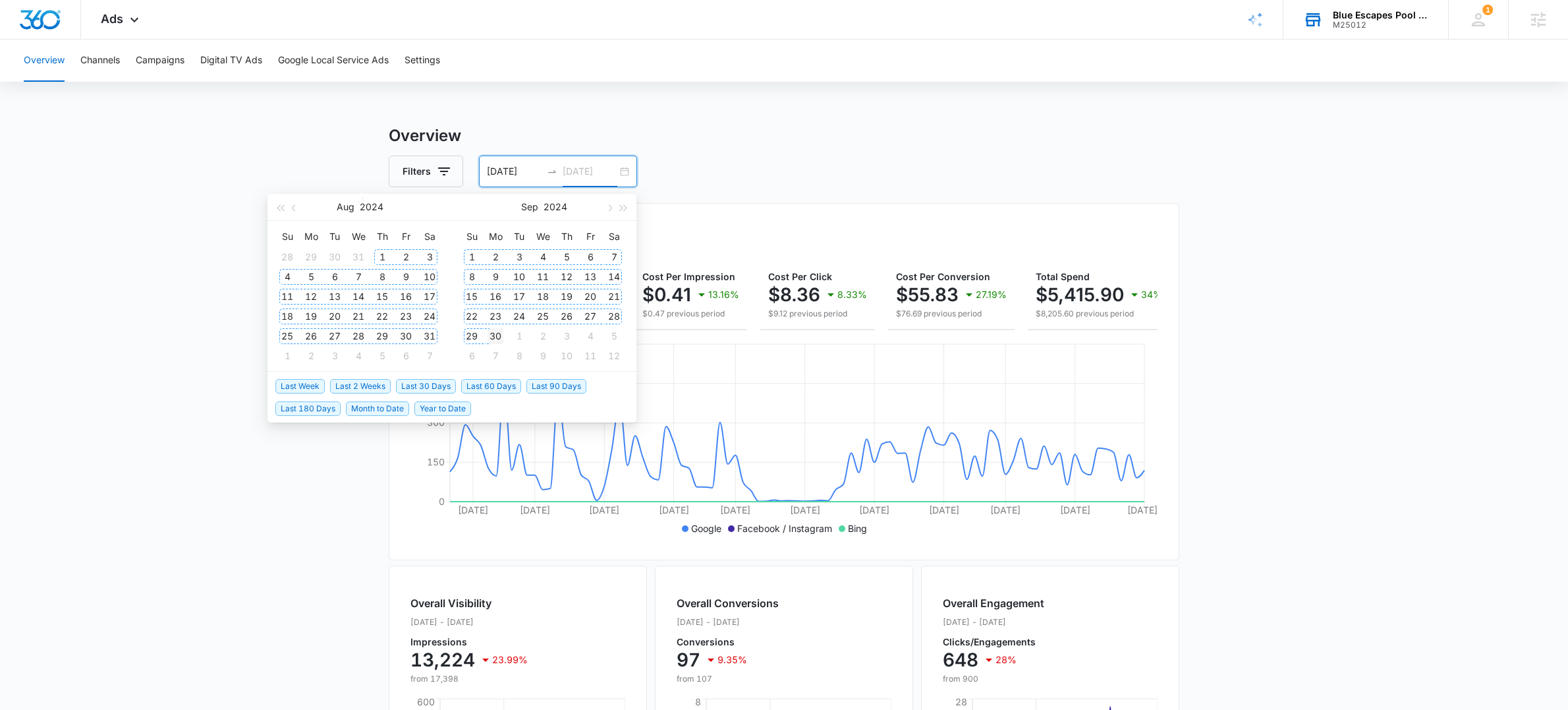
type input "[DATE]"
click at [501, 337] on div "30" at bounding box center [495, 336] width 16 height 16
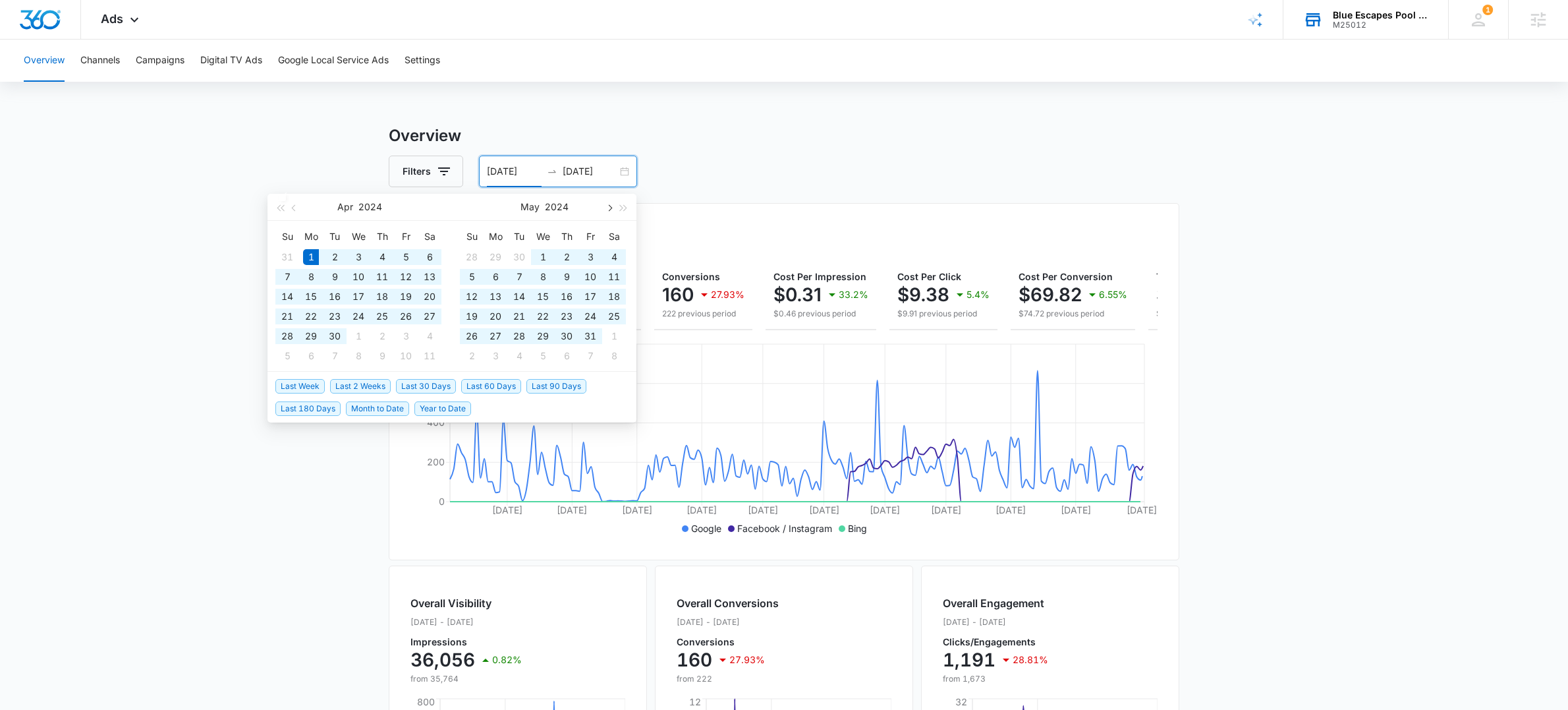
click at [608, 206] on span "button" at bounding box center [609, 208] width 7 height 7
type input "[DATE]"
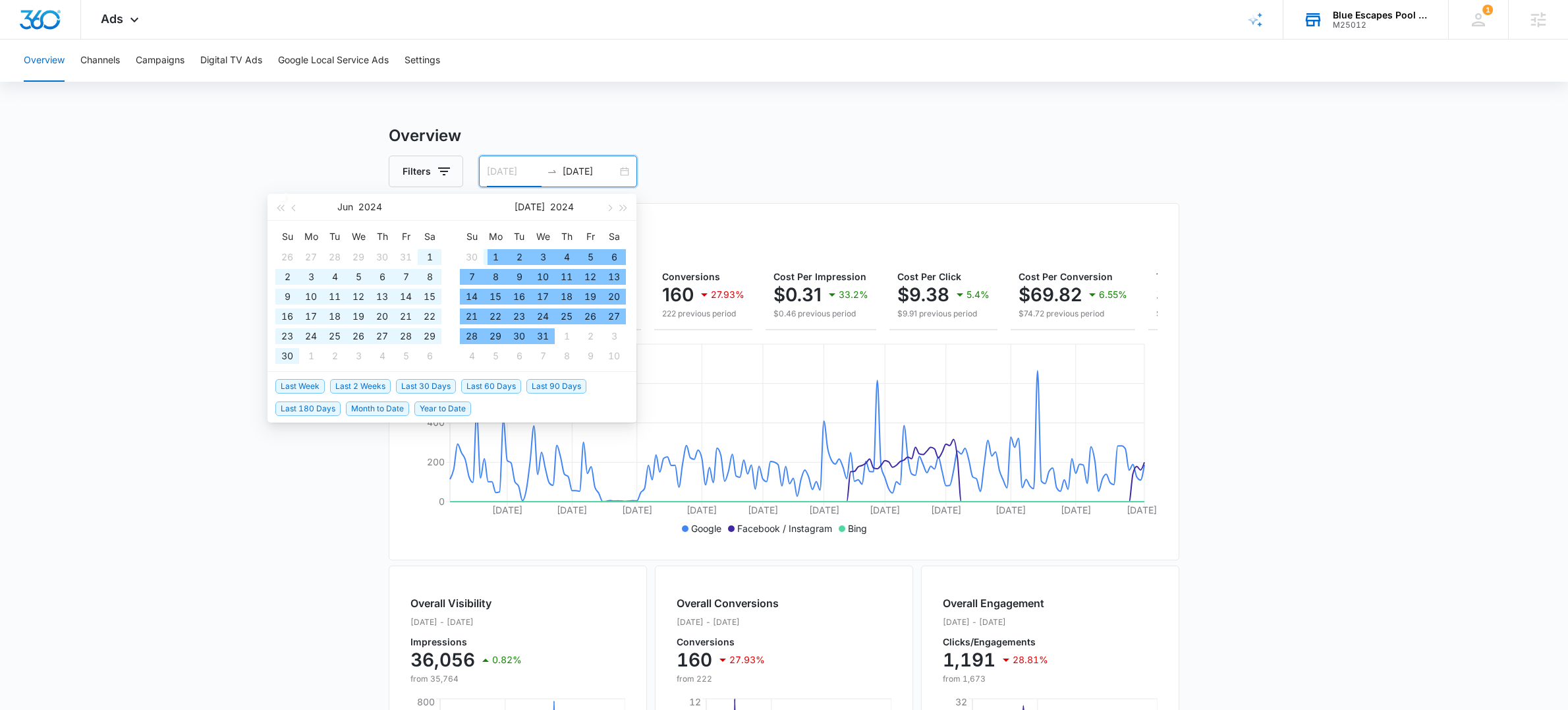
click at [494, 257] on div "1" at bounding box center [495, 257] width 16 height 16
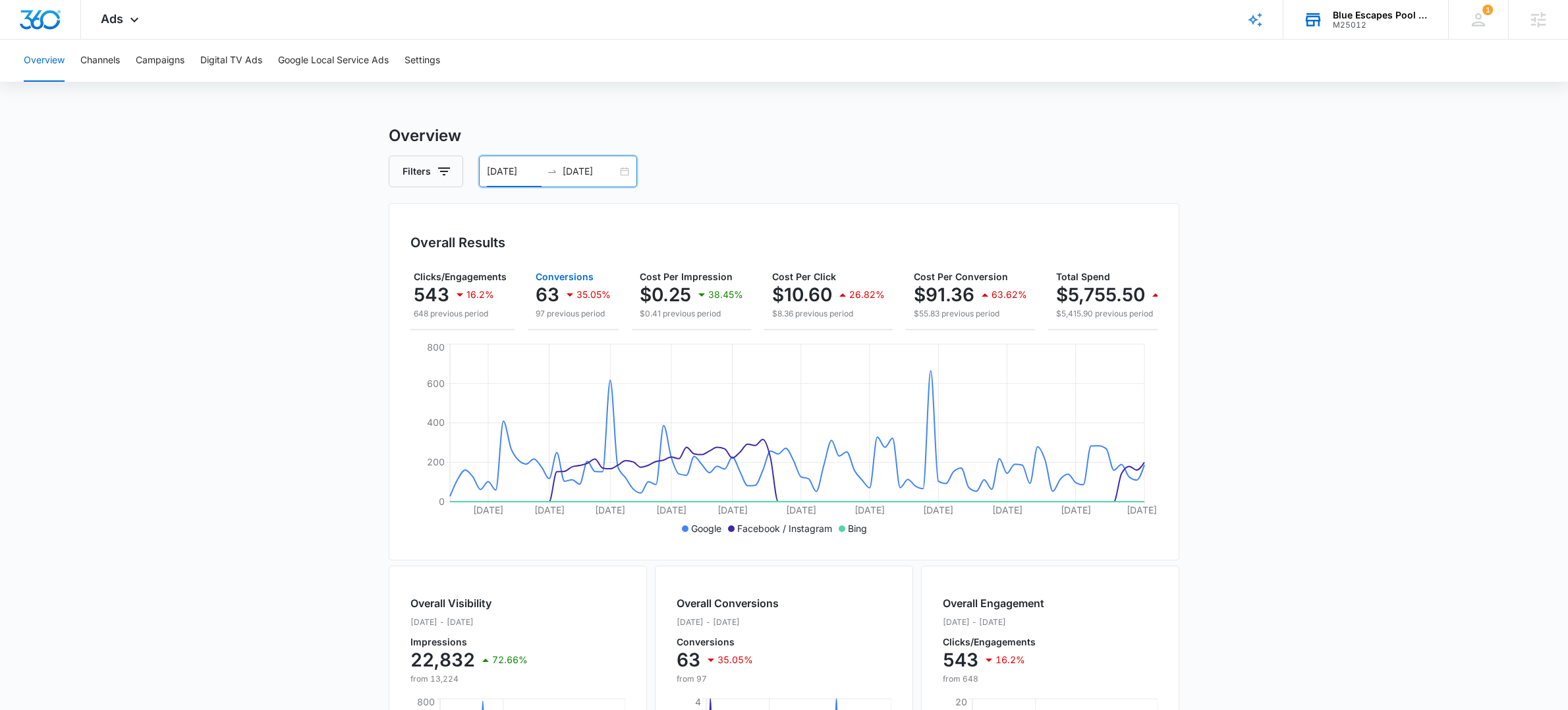
scroll to position [0, 181]
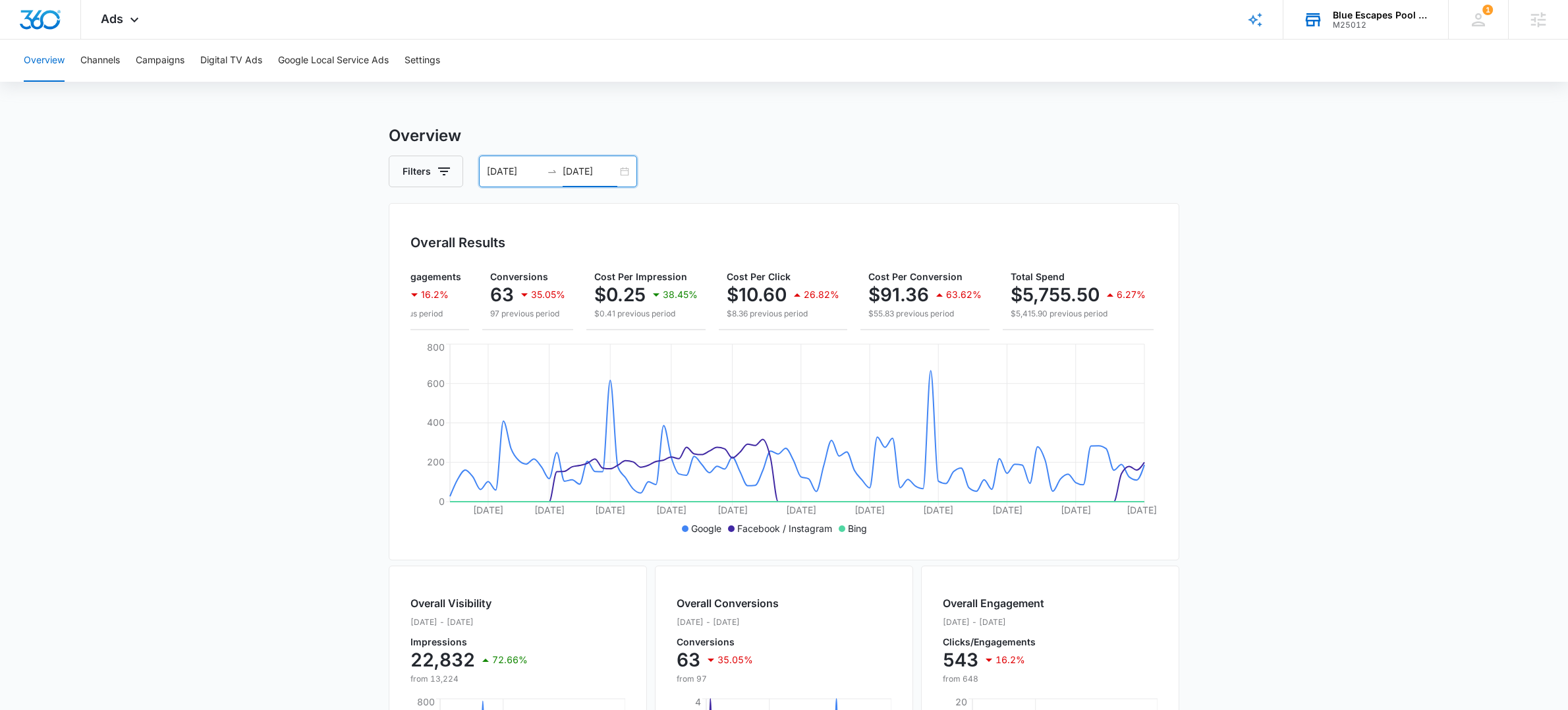
click at [588, 172] on input "[DATE]" at bounding box center [589, 171] width 54 height 15
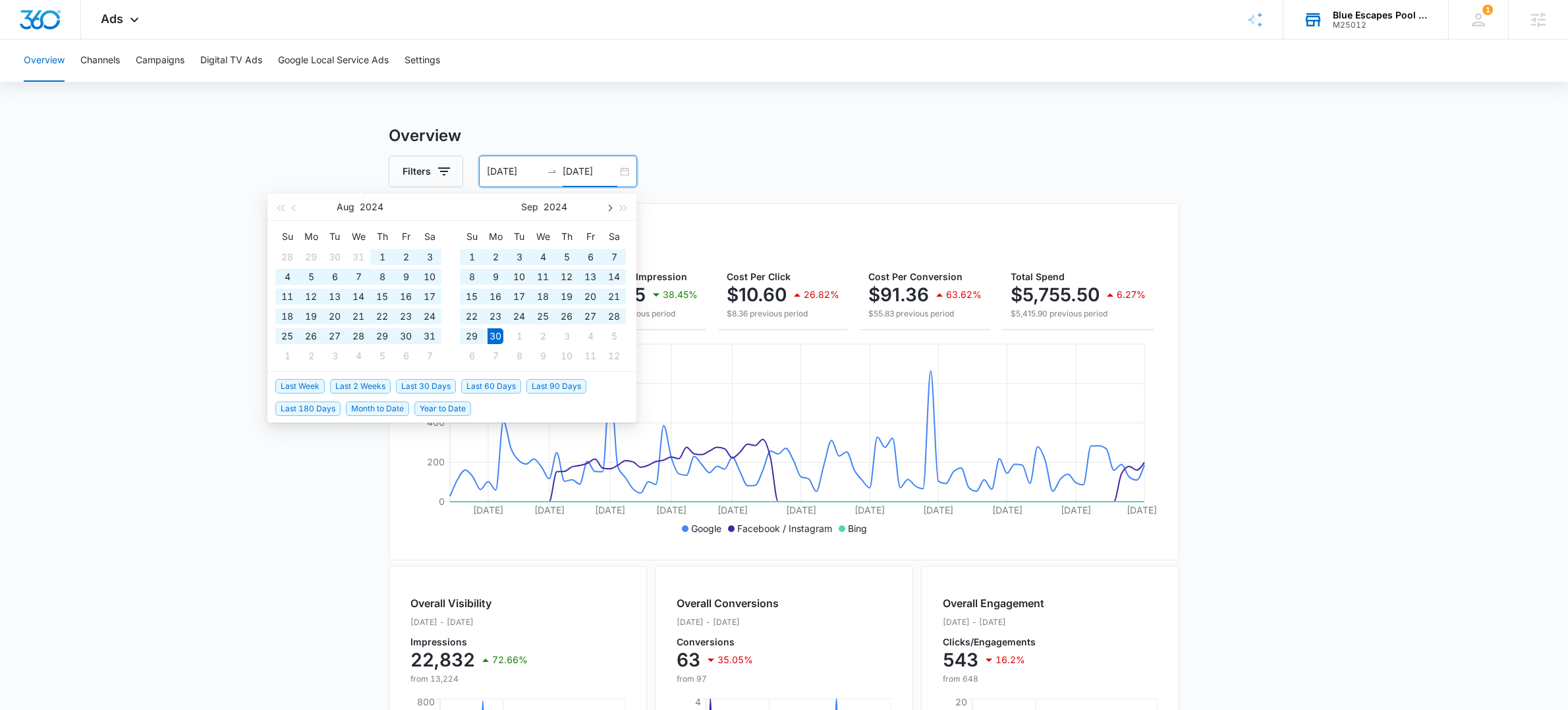
click at [609, 210] on span "button" at bounding box center [609, 208] width 7 height 7
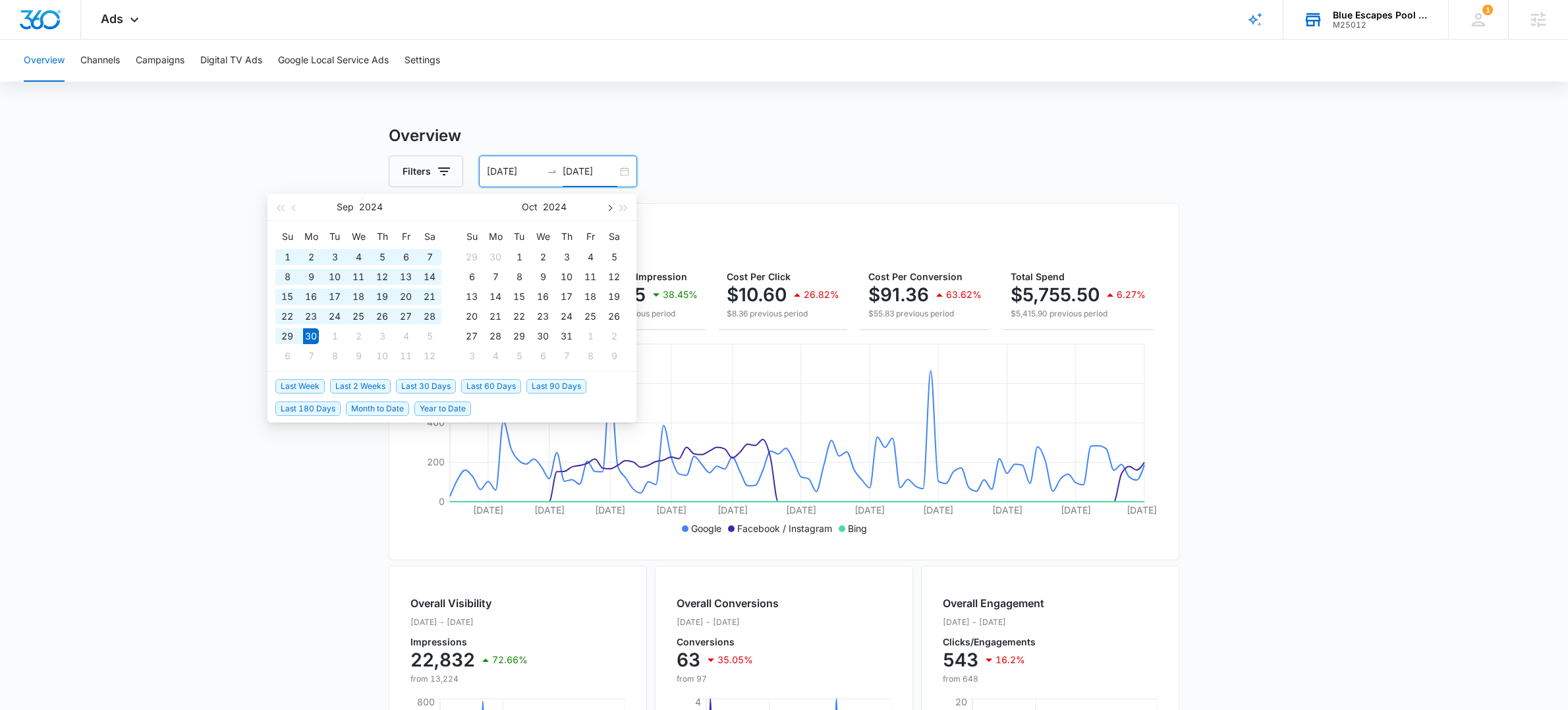
click at [609, 209] on span "button" at bounding box center [609, 208] width 7 height 7
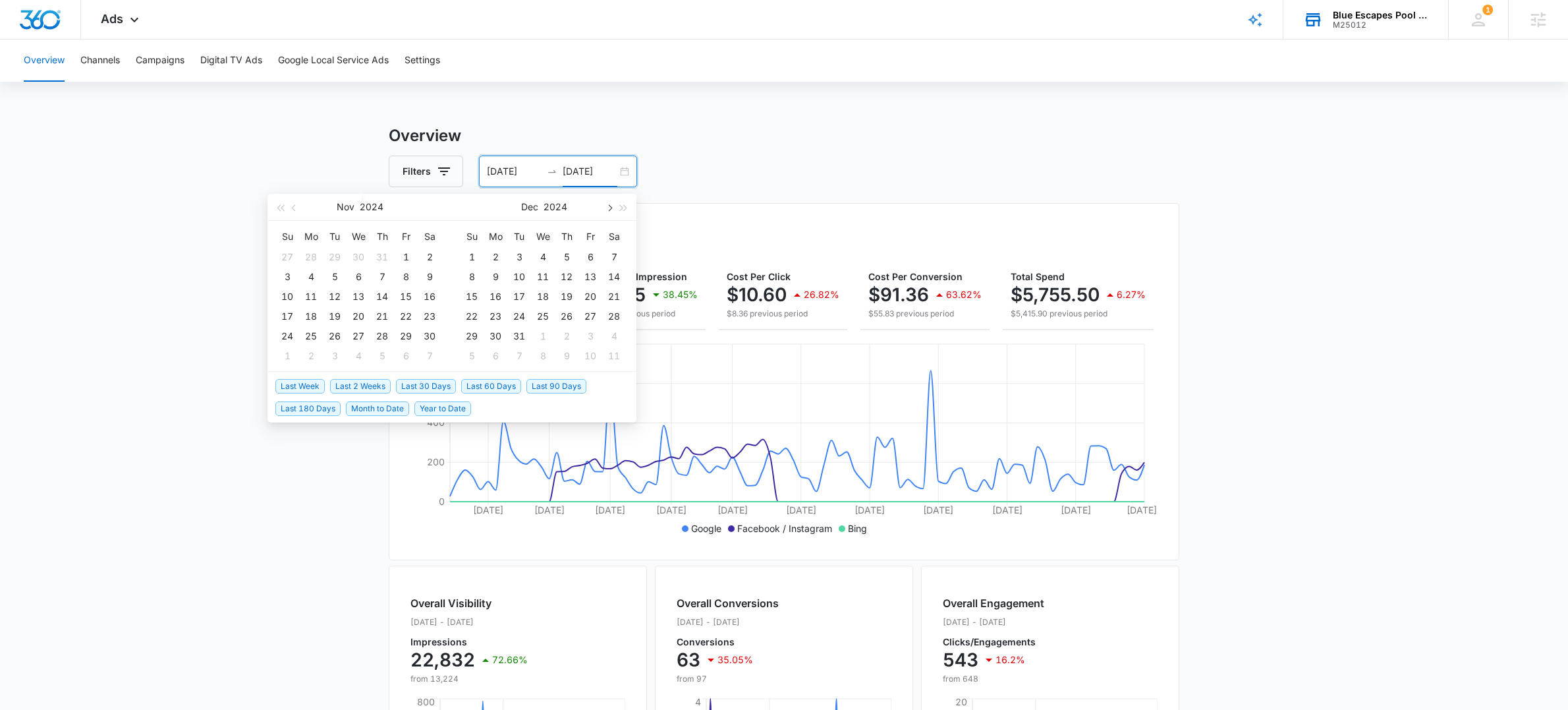
click at [609, 209] on span "button" at bounding box center [609, 208] width 7 height 7
click at [609, 209] on button "button" at bounding box center [608, 203] width 15 height 27
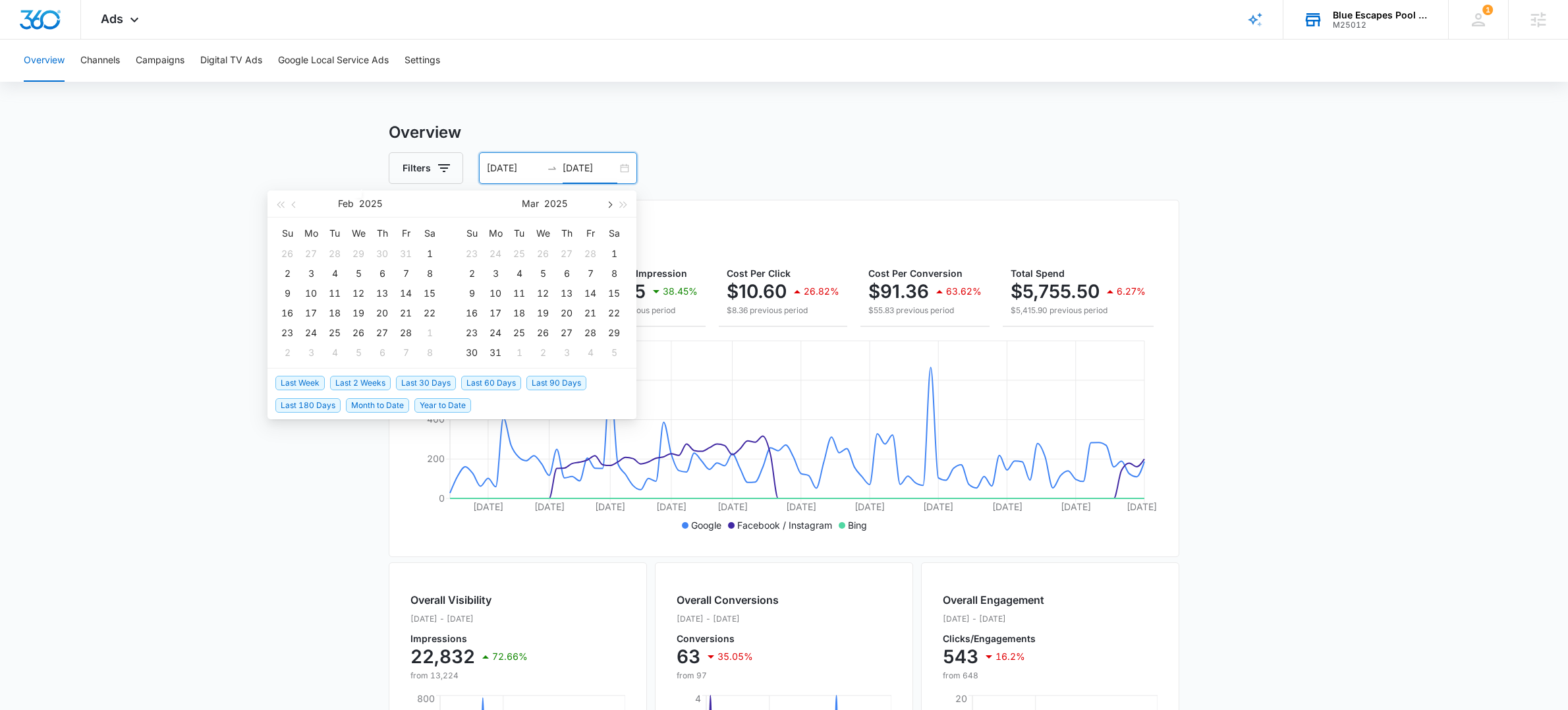
scroll to position [0, 0]
click at [610, 203] on span "button" at bounding box center [609, 202] width 7 height 7
click at [609, 201] on span "button" at bounding box center [609, 201] width 7 height 7
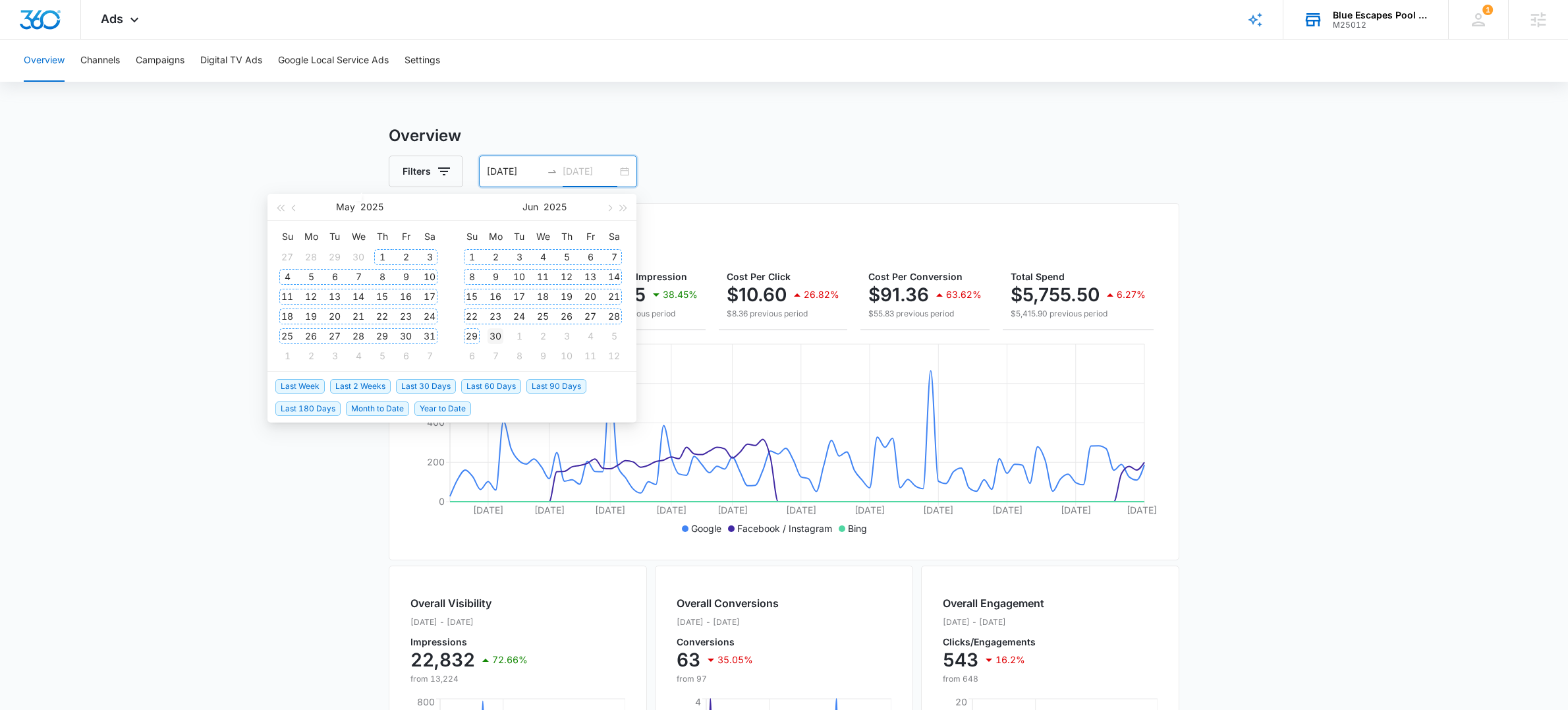
type input "[DATE]"
click at [501, 335] on div "30" at bounding box center [495, 335] width 16 height 16
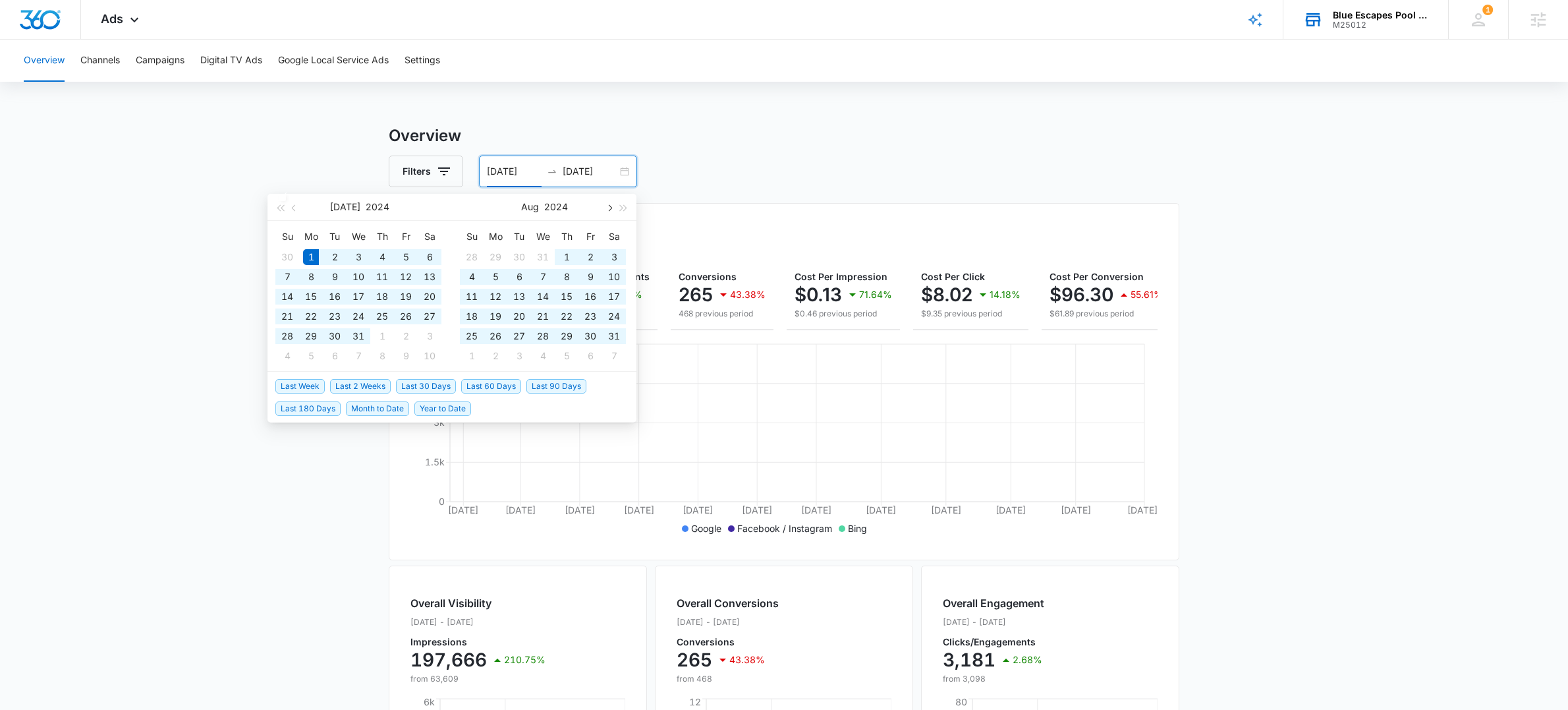
click at [608, 209] on span "button" at bounding box center [609, 208] width 7 height 7
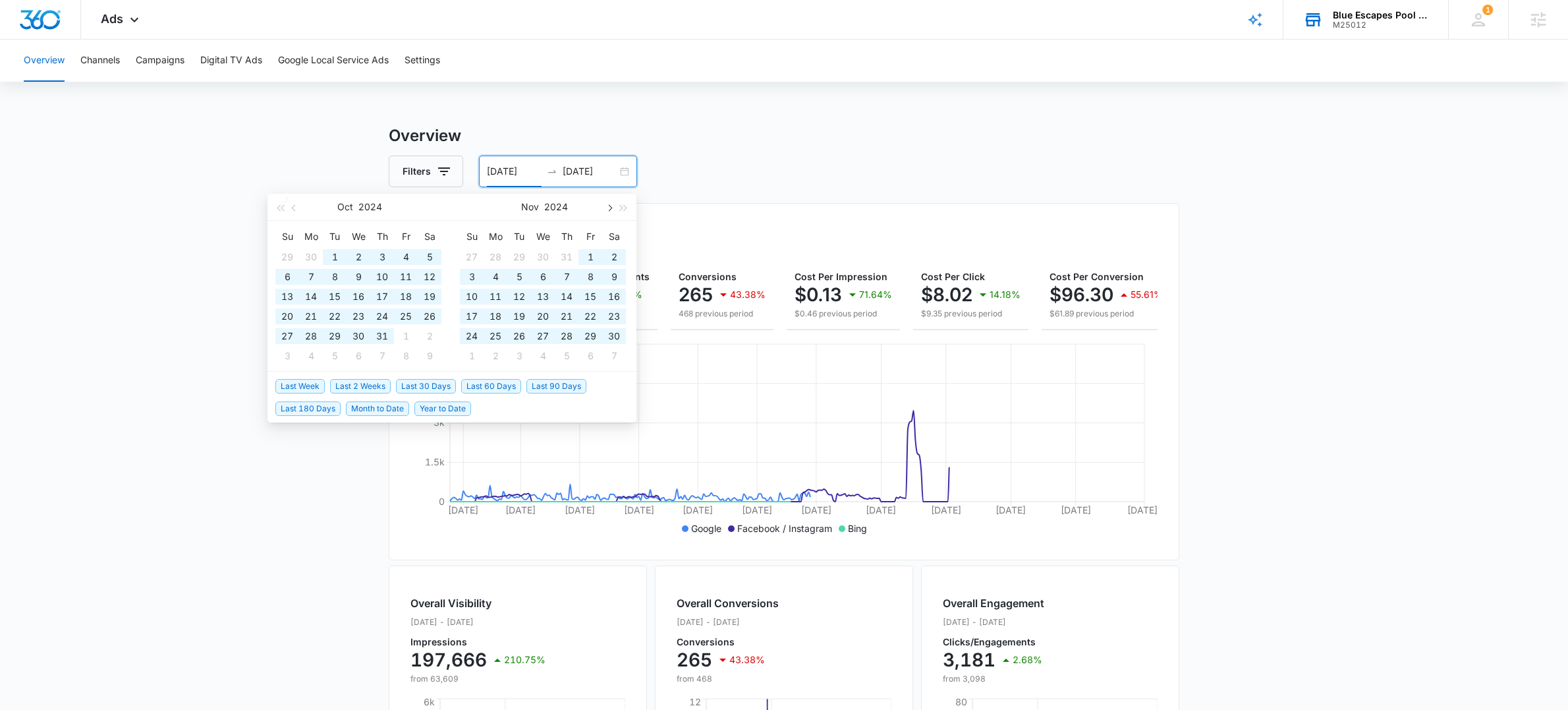
click at [608, 209] on span "button" at bounding box center [609, 208] width 7 height 7
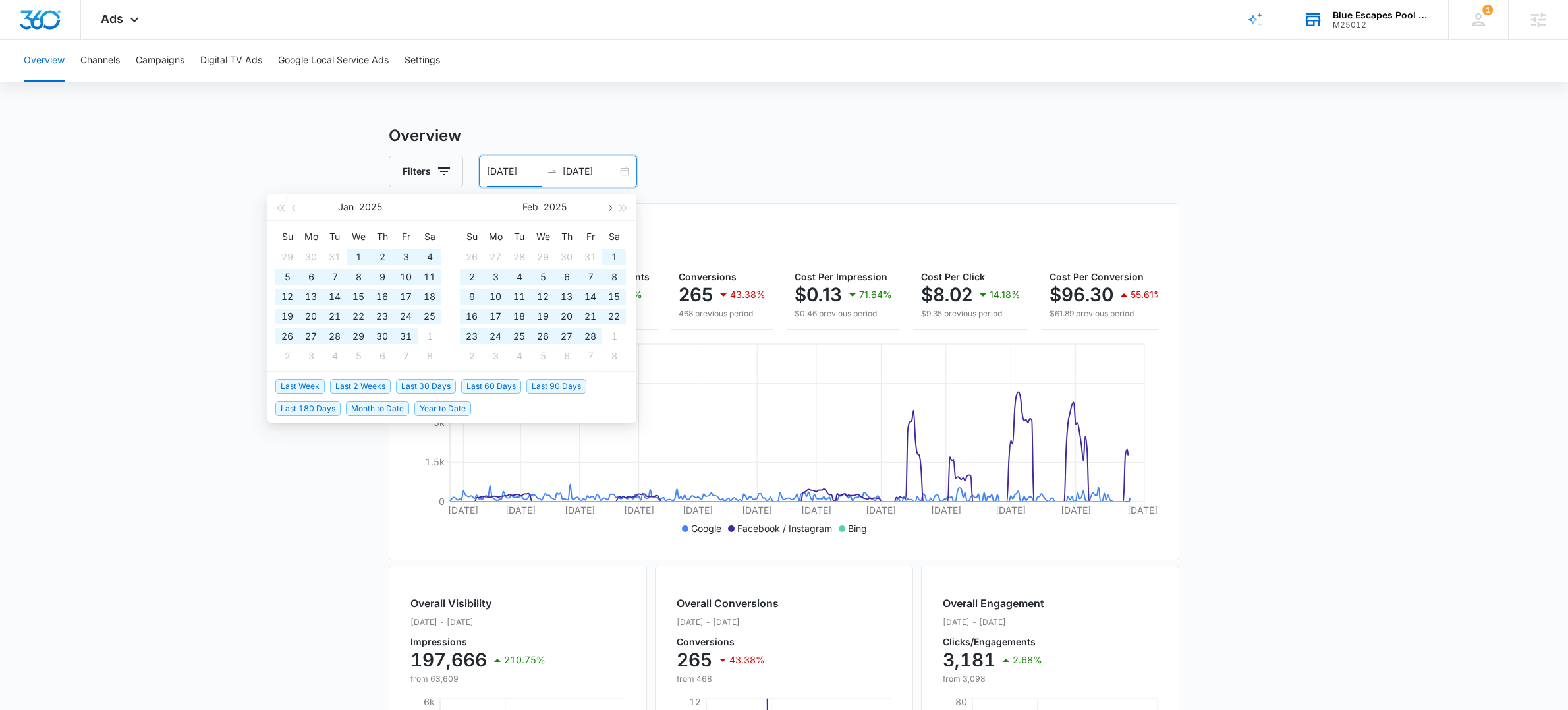
click at [608, 209] on span "button" at bounding box center [609, 208] width 7 height 7
type input "[DATE]"
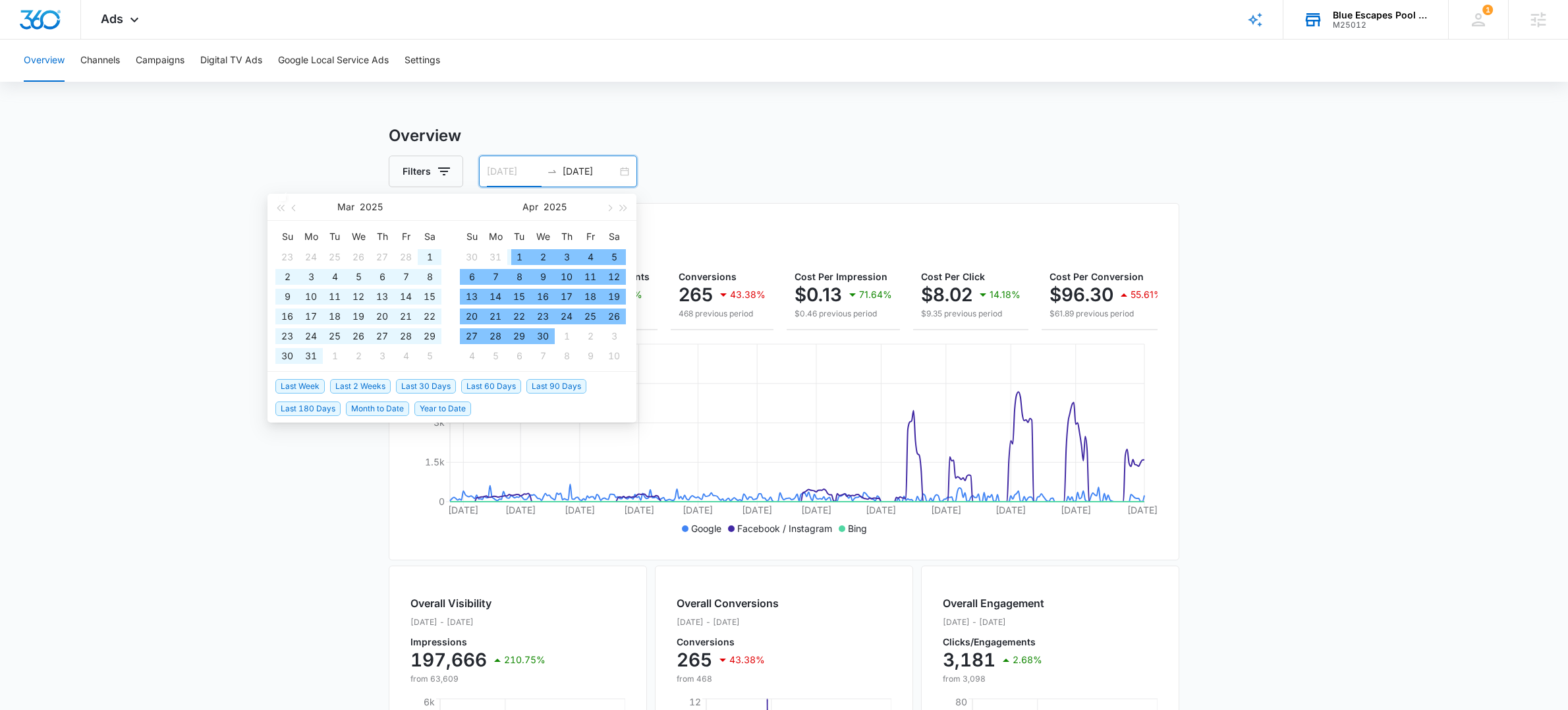
click at [517, 260] on div "1" at bounding box center [520, 257] width 16 height 16
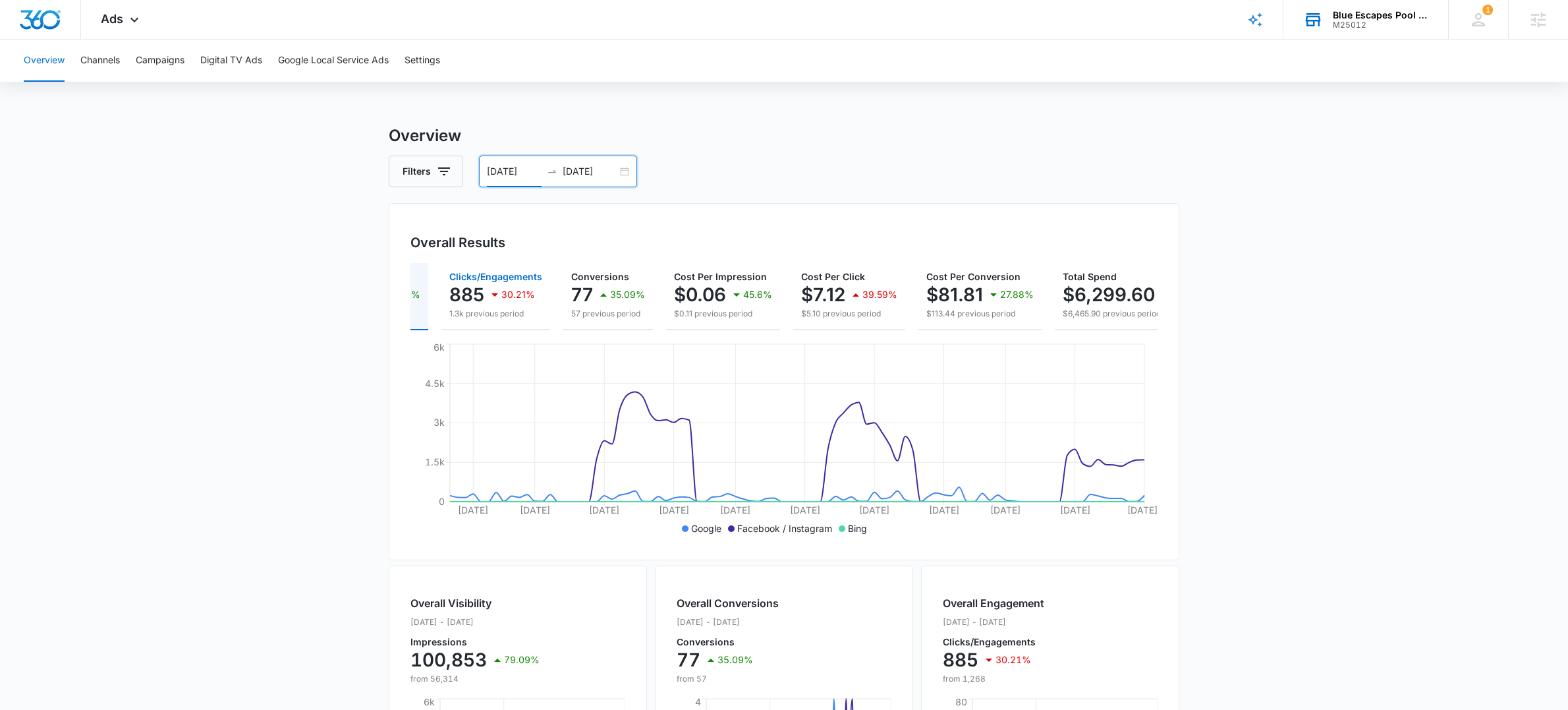
scroll to position [0, 163]
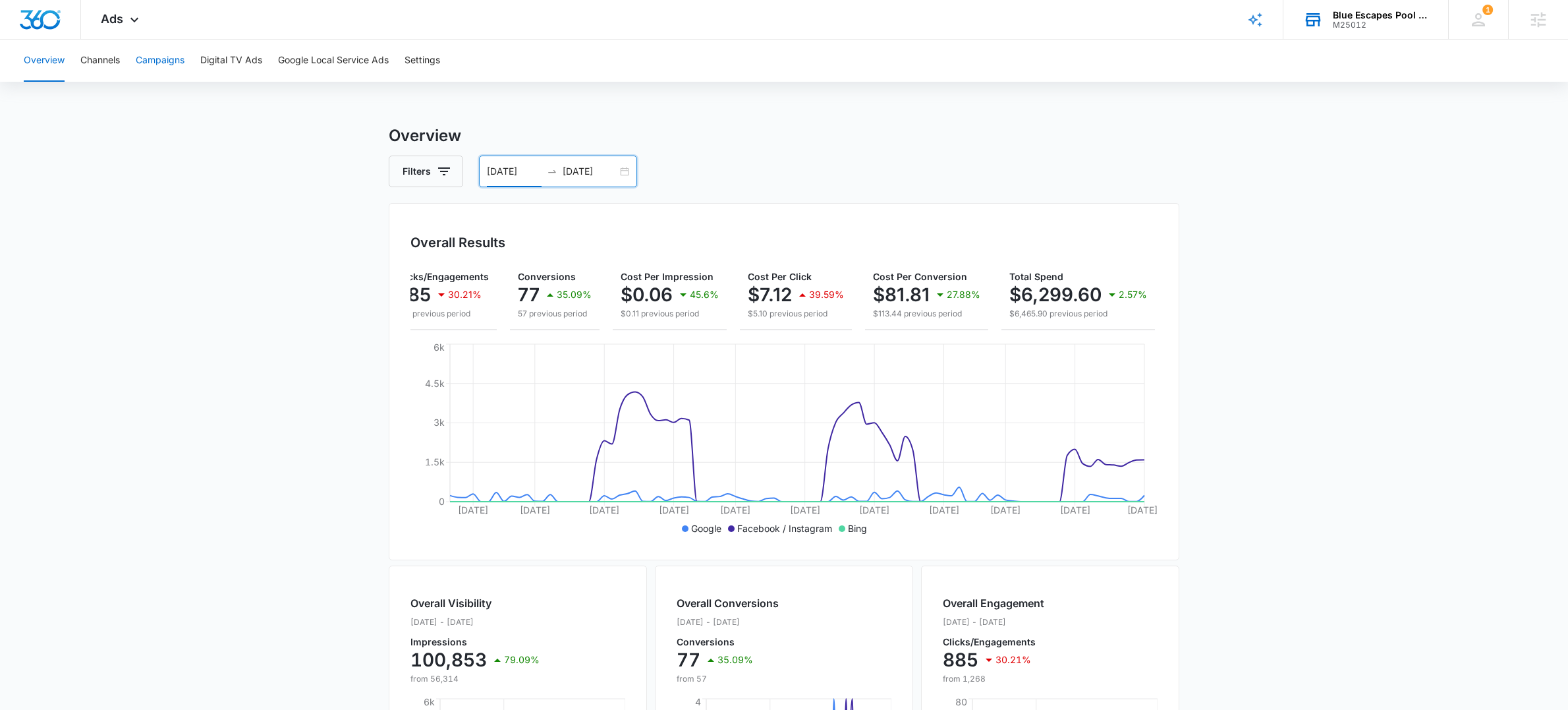
click at [154, 60] on button "Campaigns" at bounding box center [160, 60] width 49 height 42
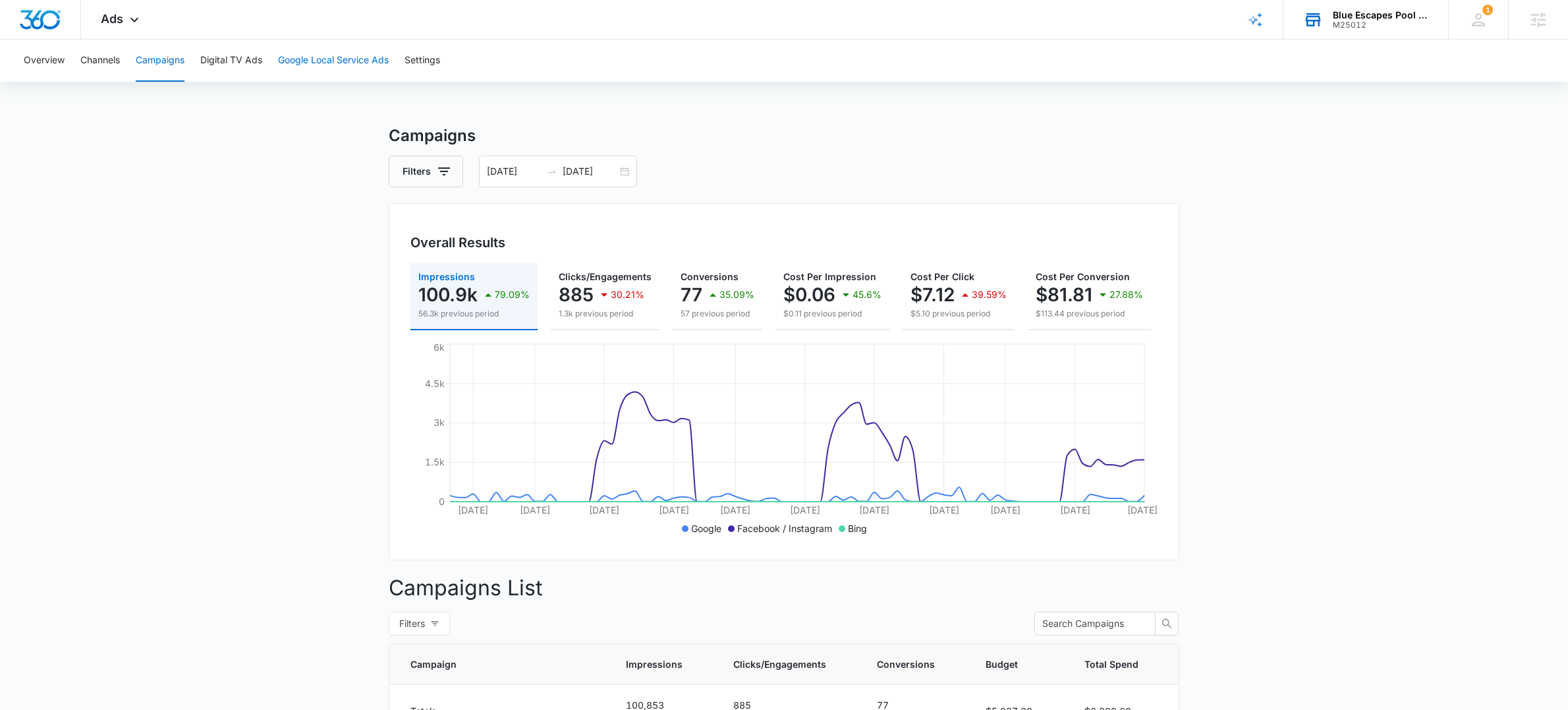
click at [346, 63] on button "Google Local Service Ads" at bounding box center [333, 60] width 111 height 42
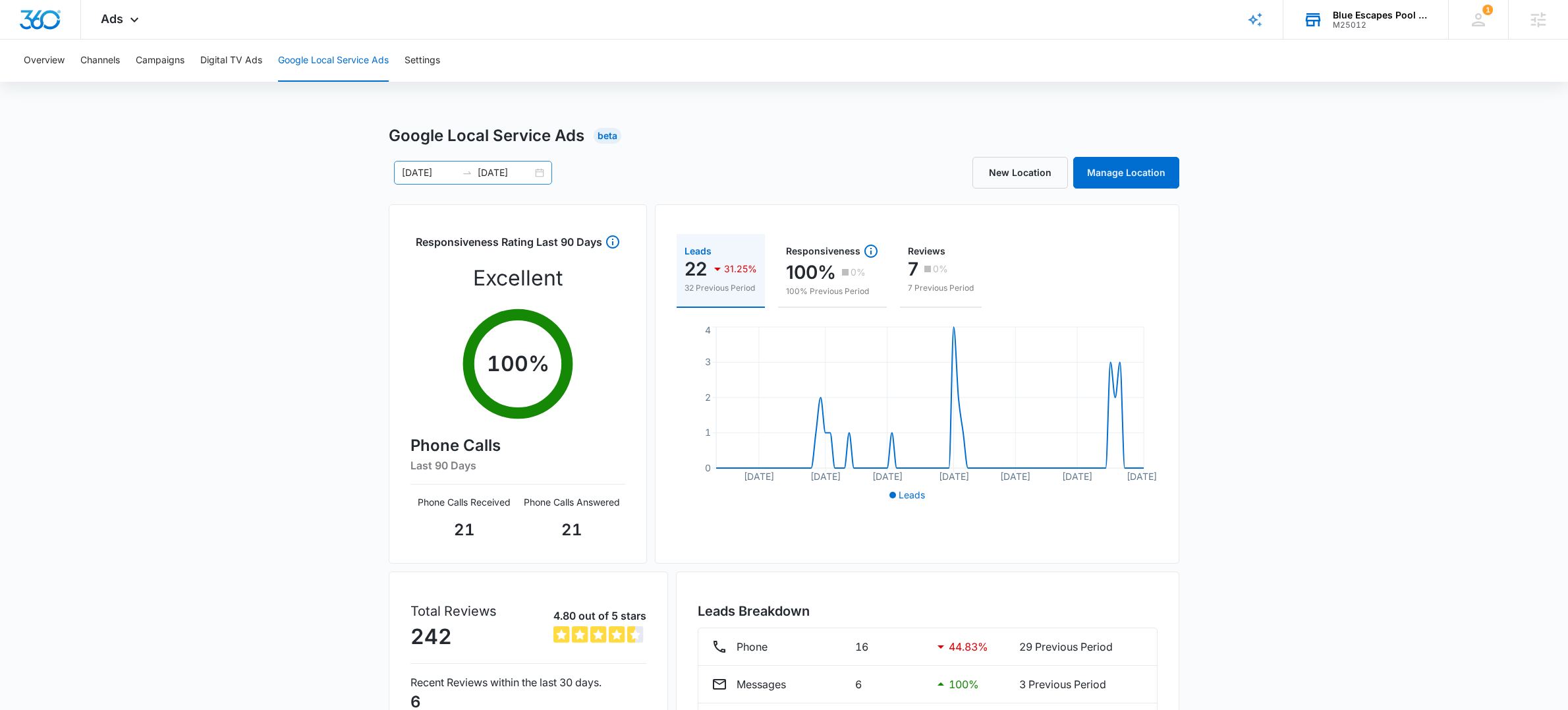
click at [423, 175] on input "[DATE]" at bounding box center [429, 172] width 54 height 15
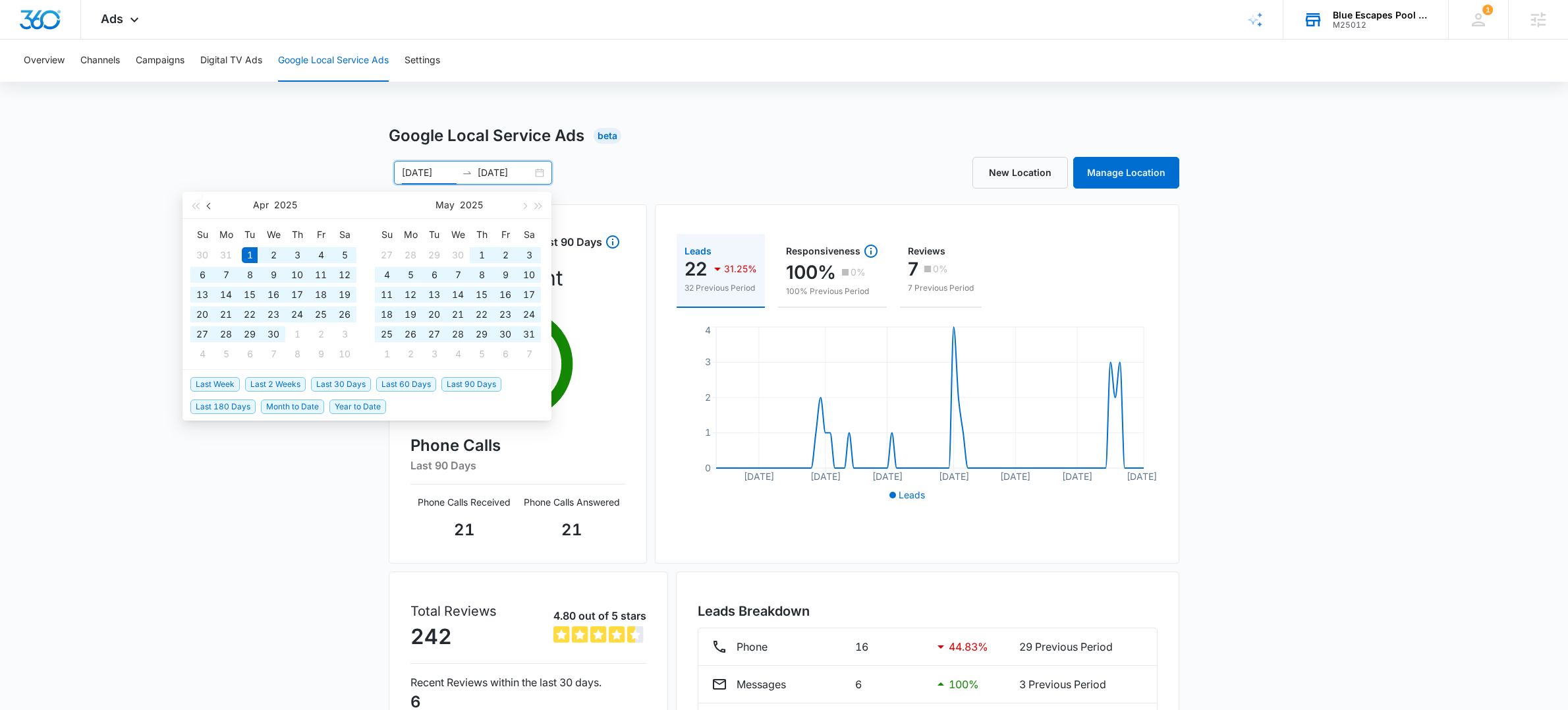
click at [212, 207] on span "button" at bounding box center [210, 206] width 7 height 7
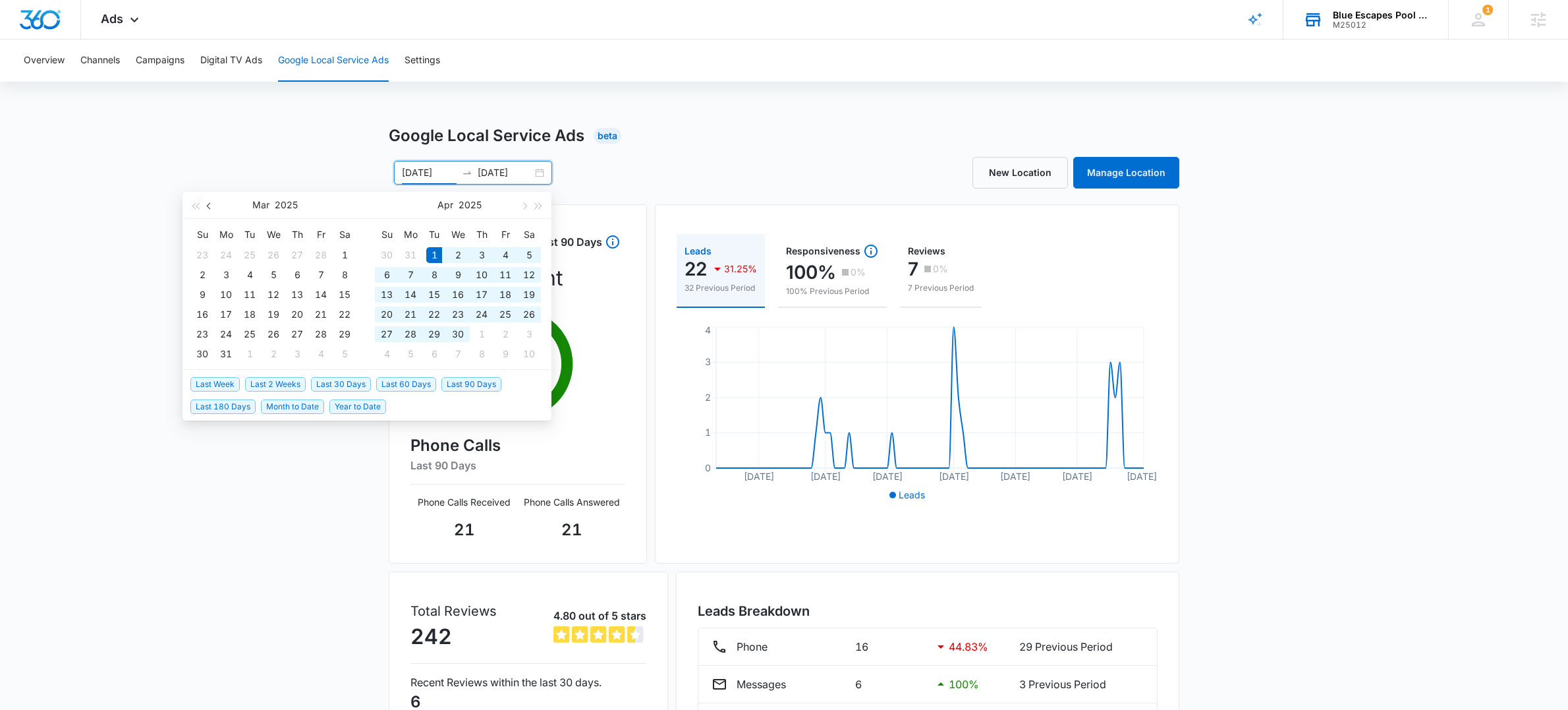
click at [212, 207] on span "button" at bounding box center [210, 206] width 7 height 7
type input "[DATE]"
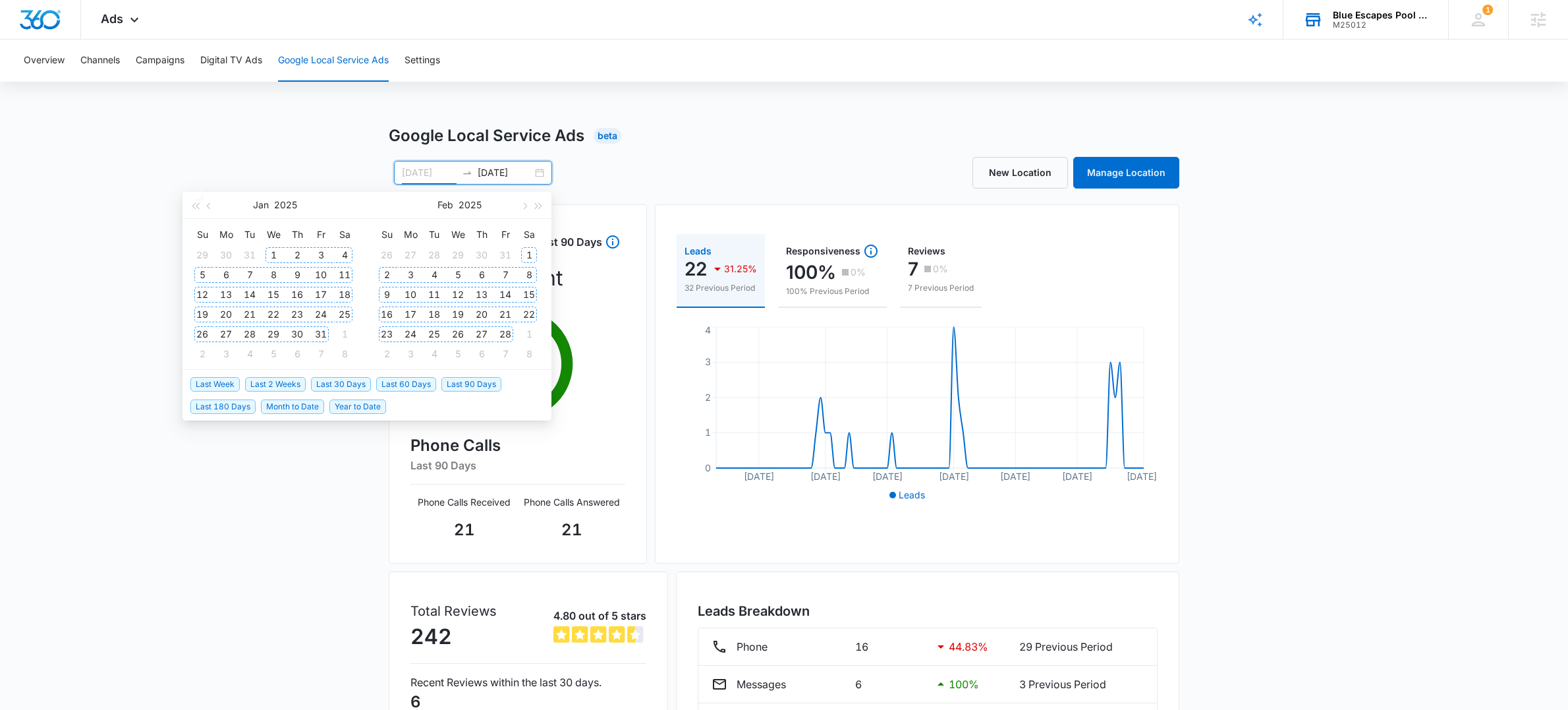
click at [277, 257] on div "1" at bounding box center [273, 255] width 16 height 16
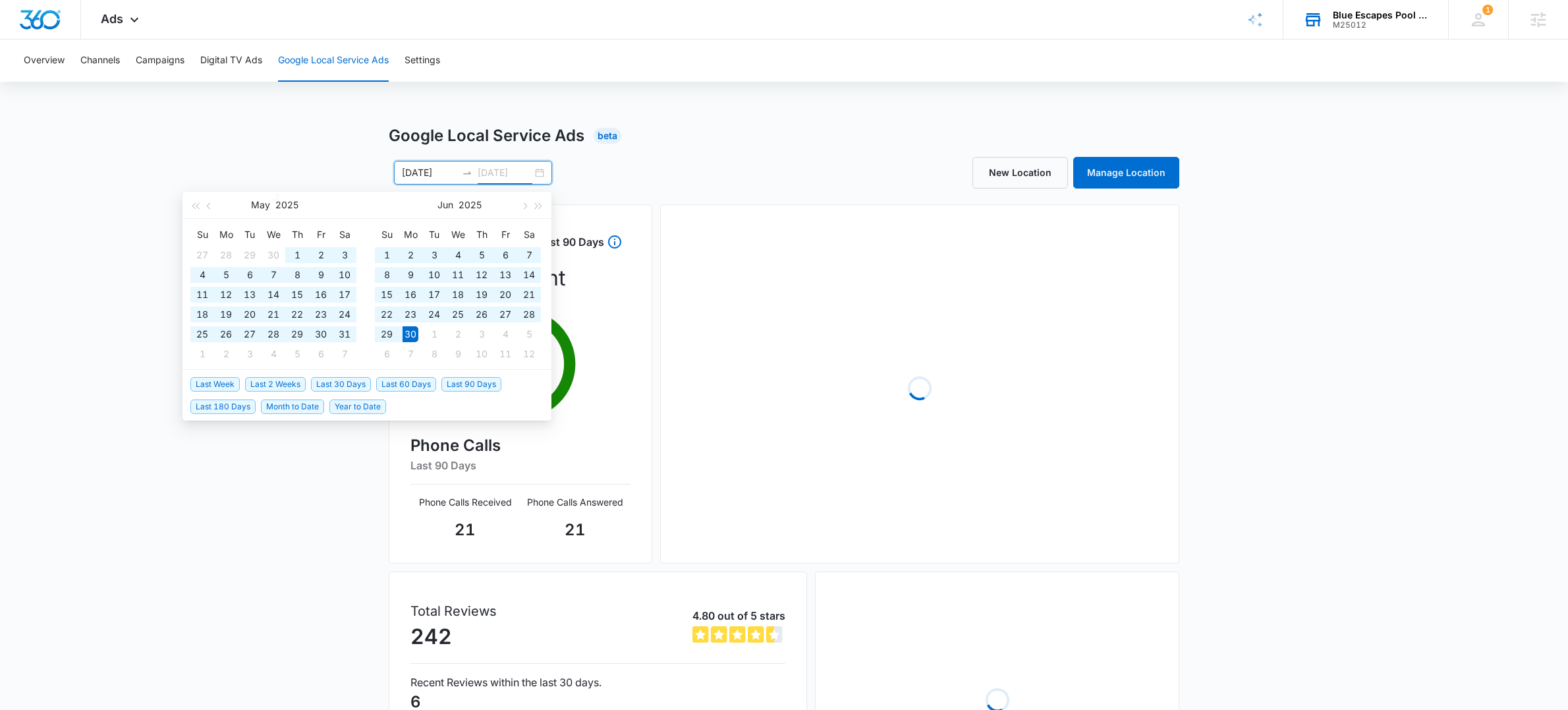
type input "[DATE]"
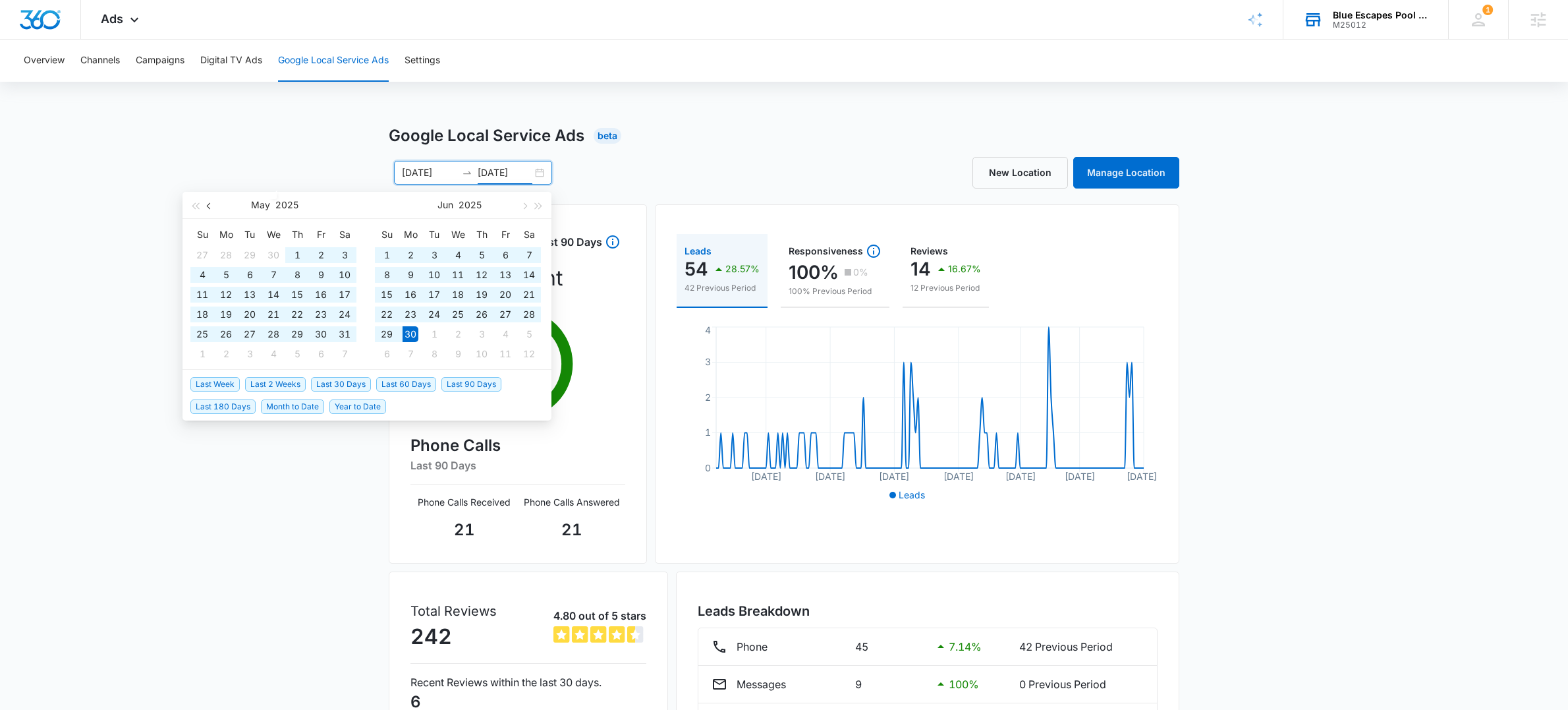
click at [209, 205] on span "button" at bounding box center [210, 206] width 7 height 7
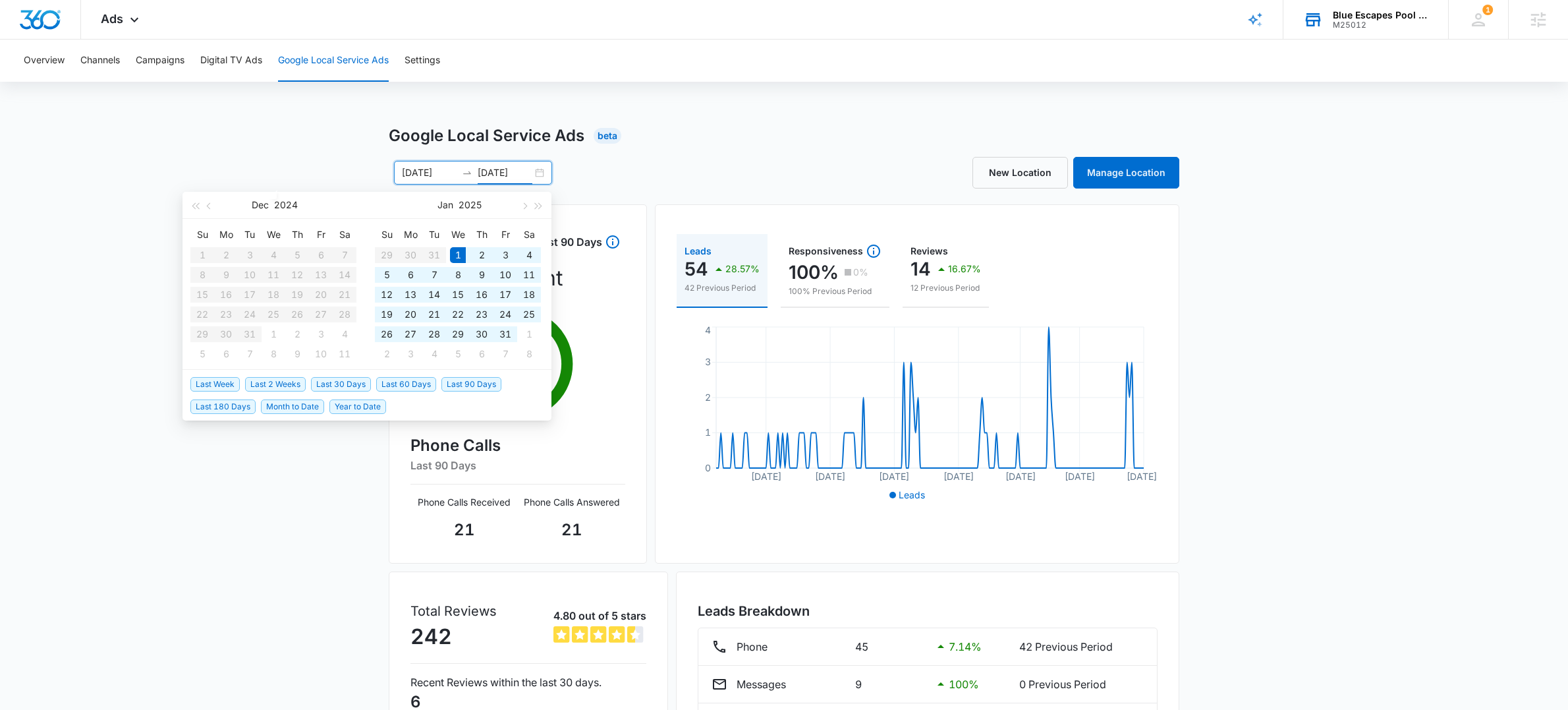
click at [422, 169] on input "[DATE]" at bounding box center [429, 172] width 54 height 15
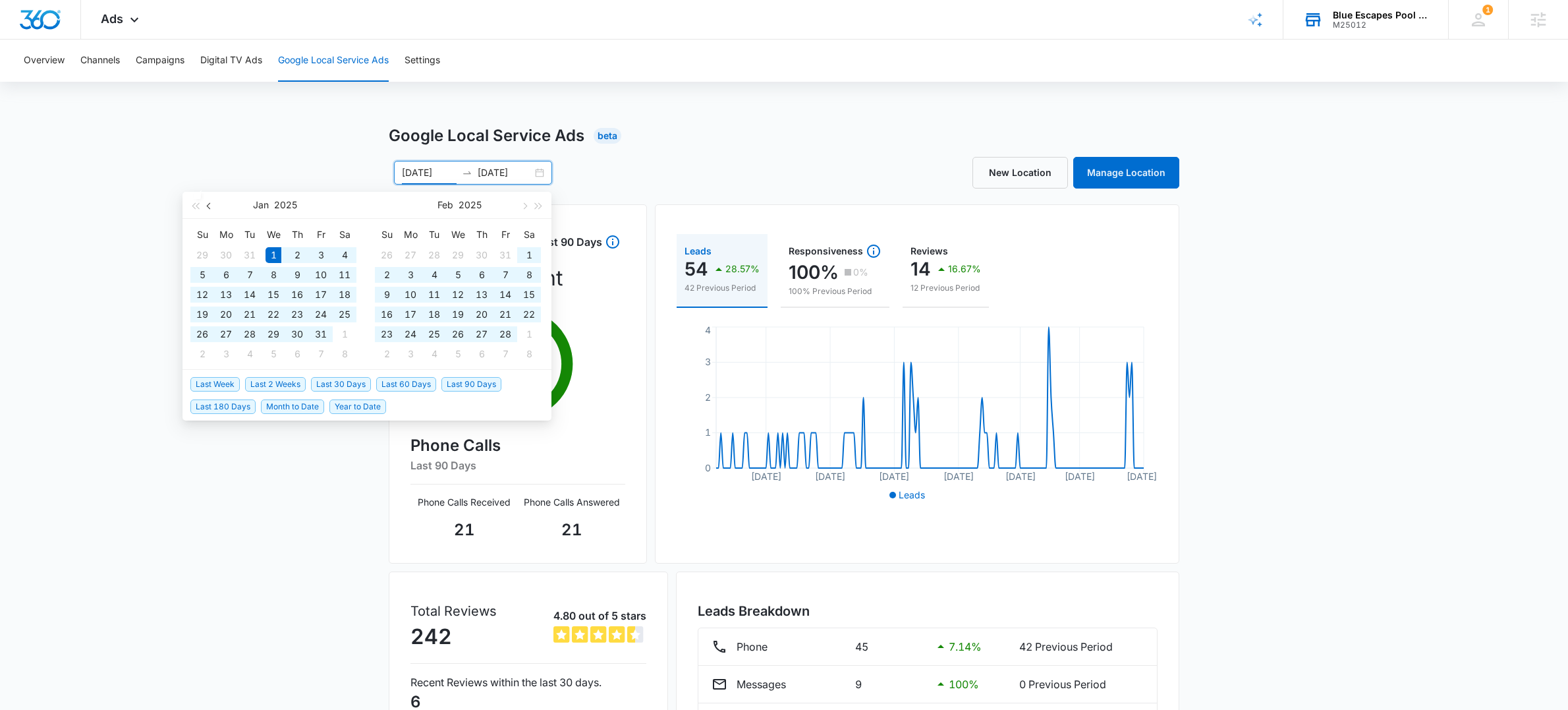
click at [208, 205] on span "button" at bounding box center [210, 206] width 7 height 7
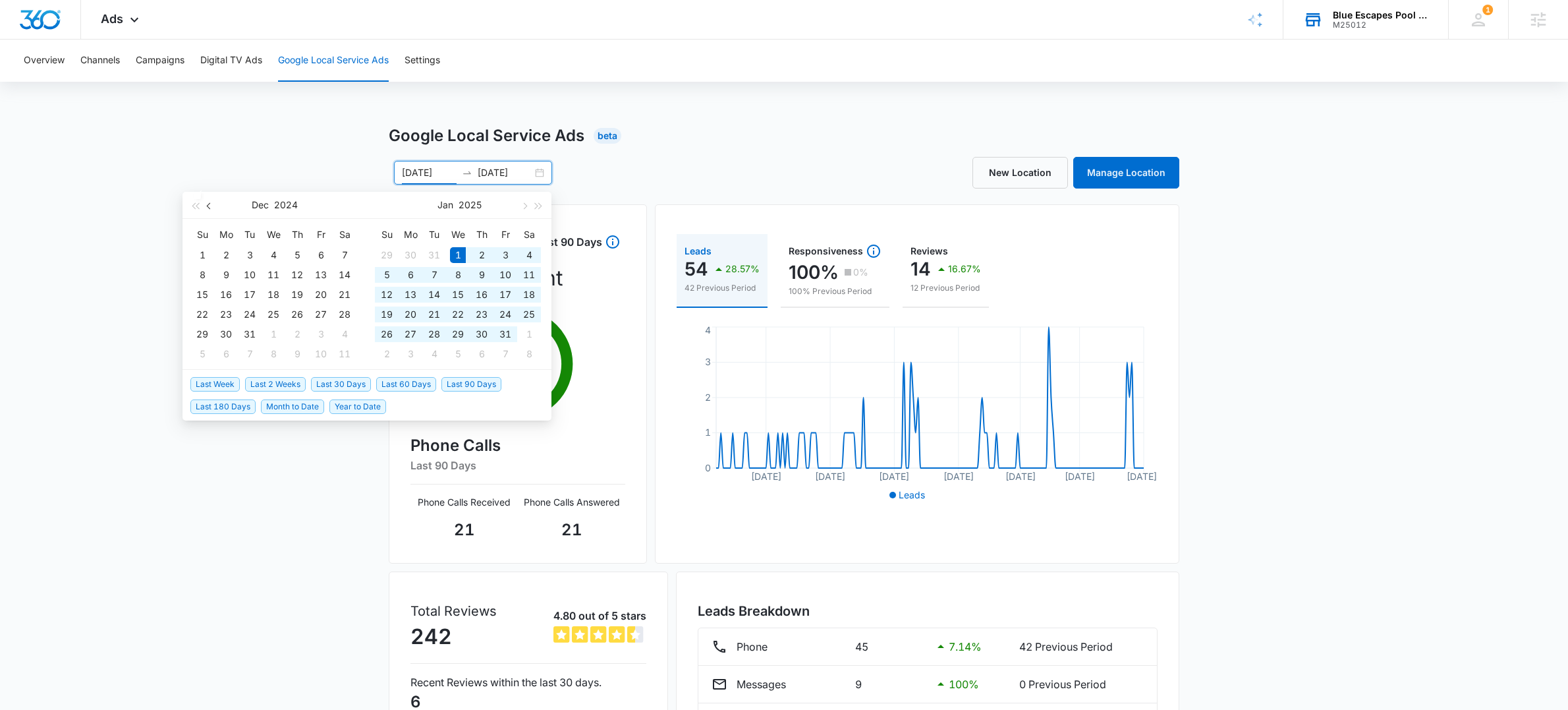
click at [208, 205] on span "button" at bounding box center [210, 206] width 7 height 7
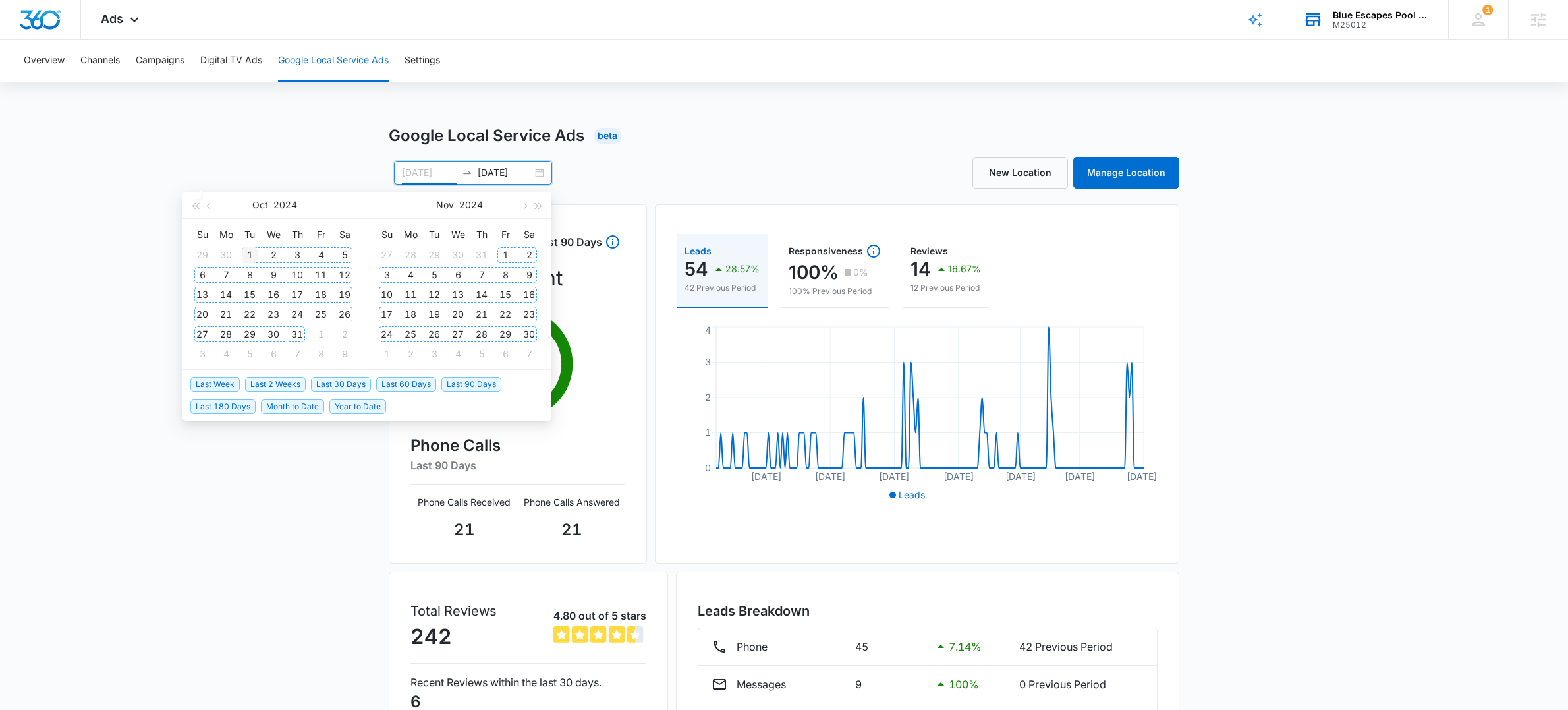
type input "[DATE]"
click at [251, 254] on div "1" at bounding box center [250, 255] width 16 height 16
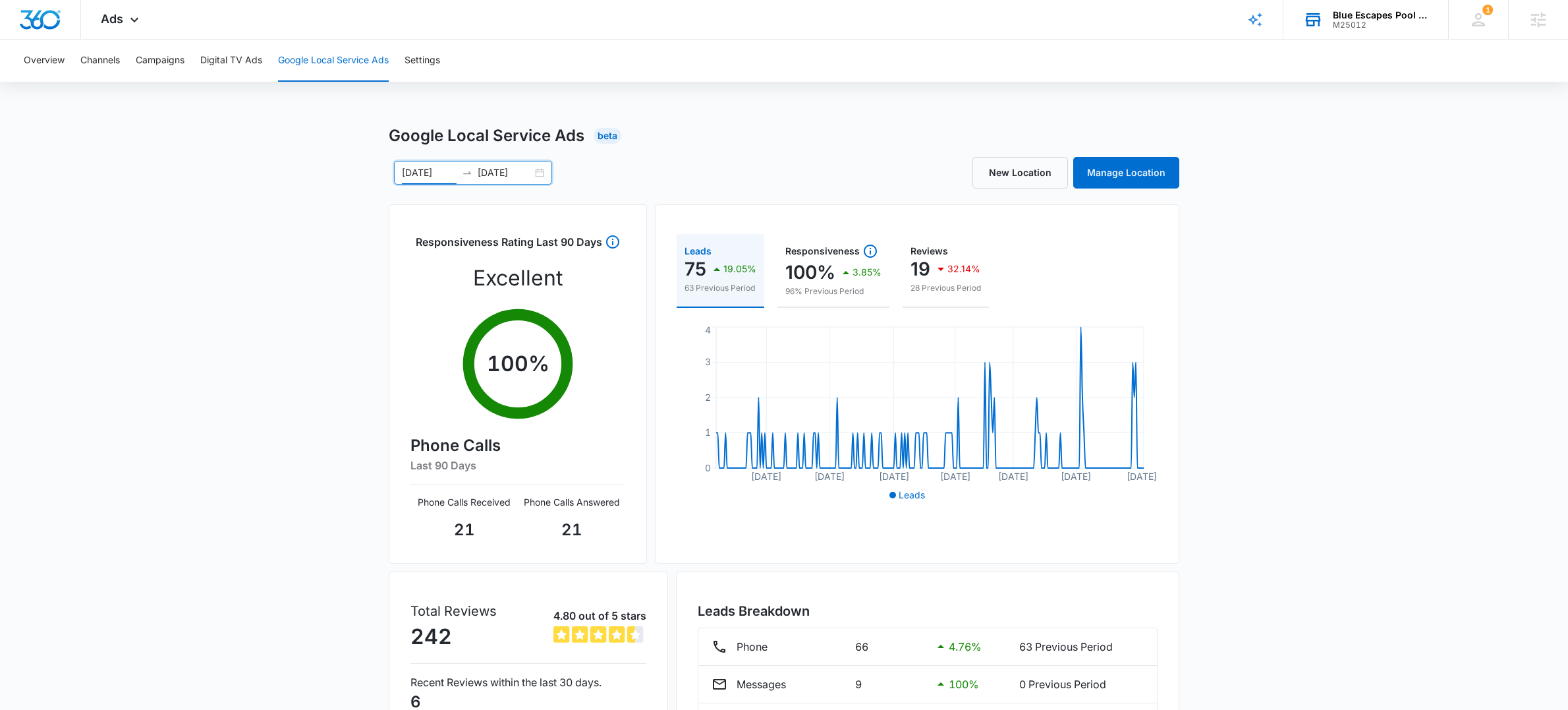
click at [500, 174] on input "[DATE]" at bounding box center [505, 172] width 54 height 15
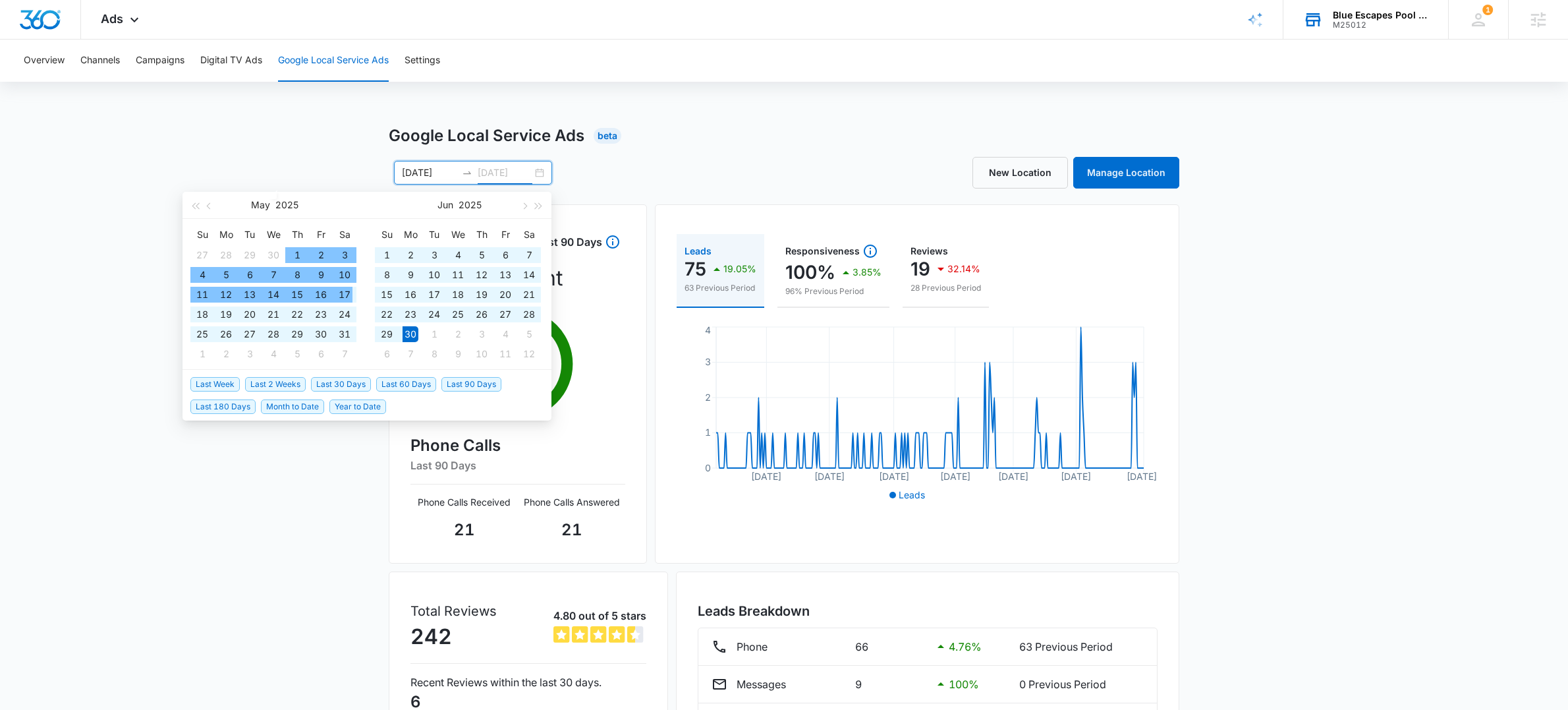
type input "[DATE]"
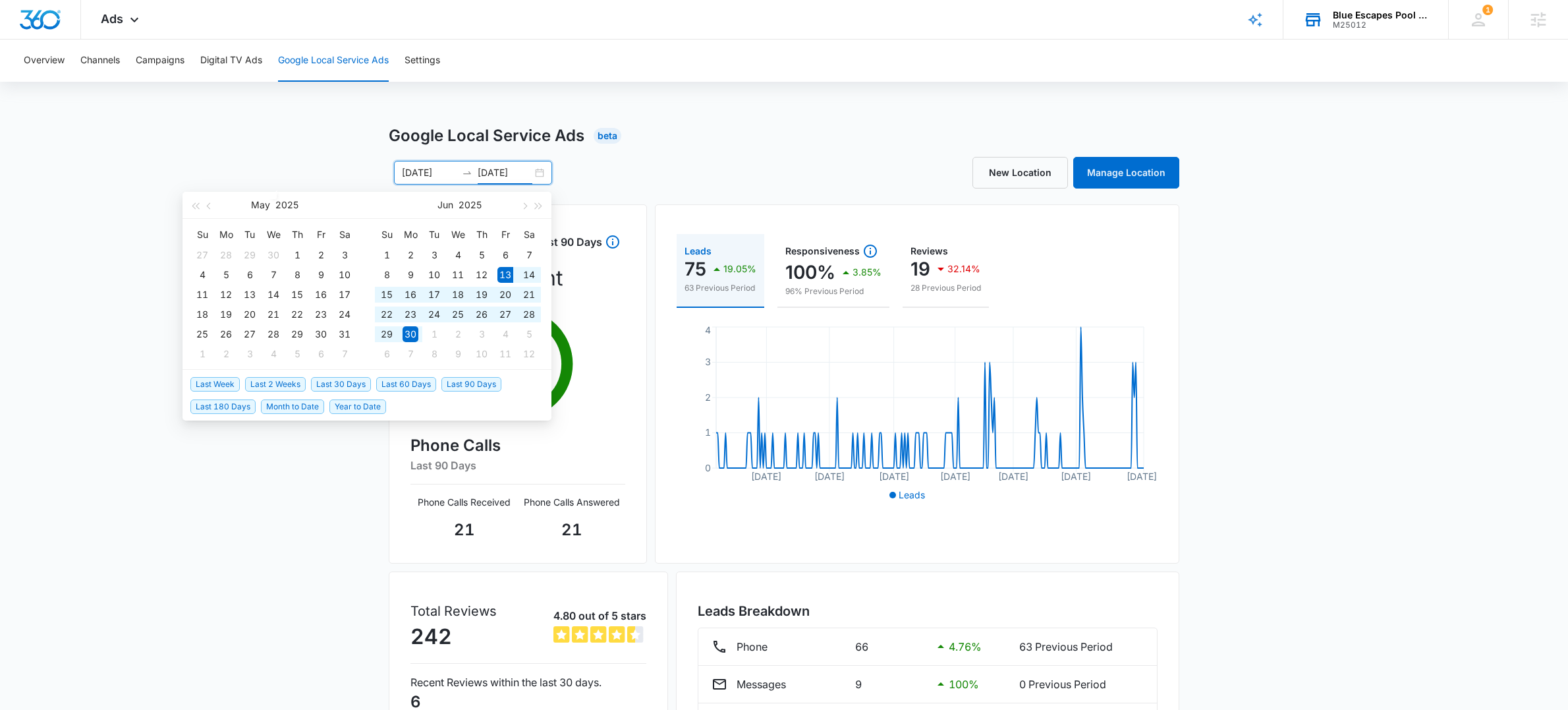
click at [414, 386] on span "Last 60 Days" at bounding box center [407, 384] width 60 height 15
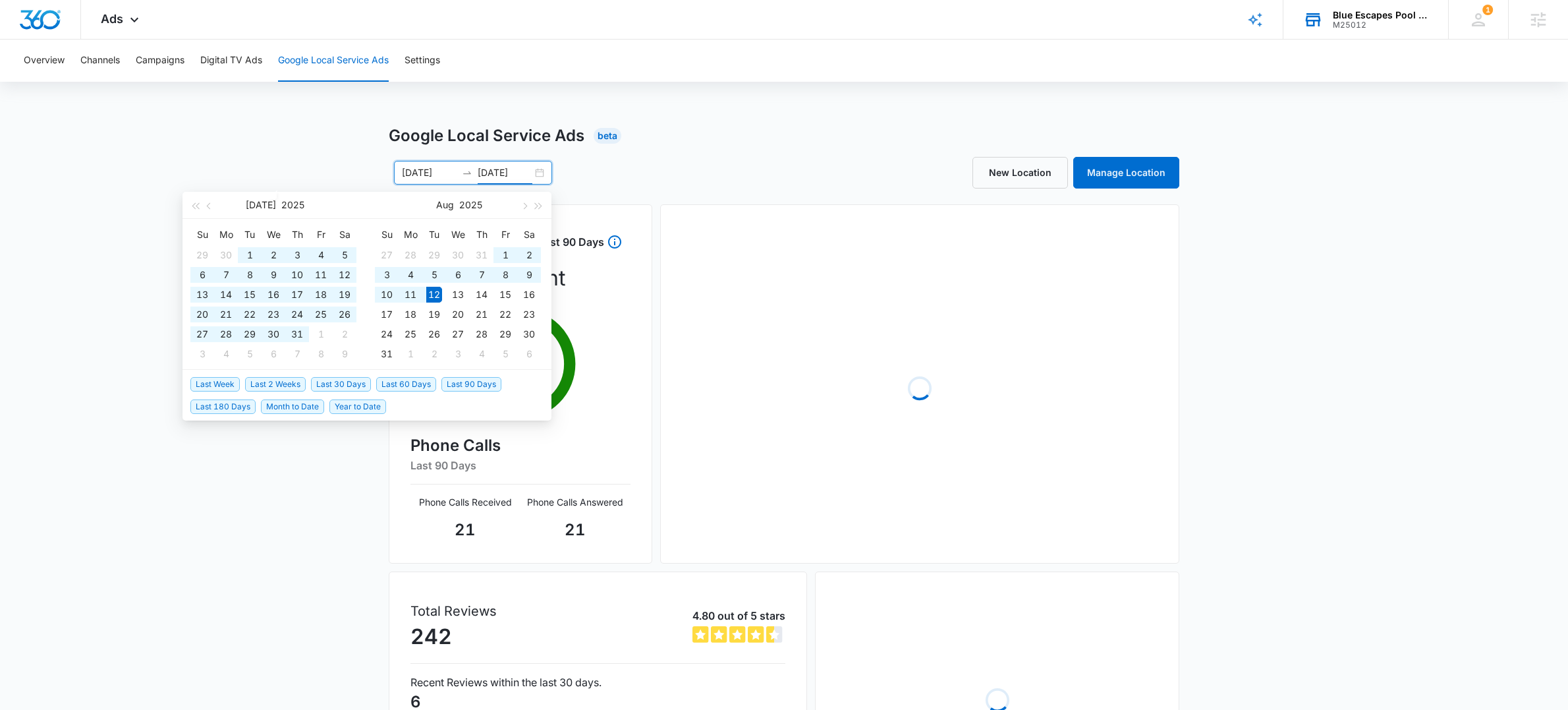
type input "[DATE]"
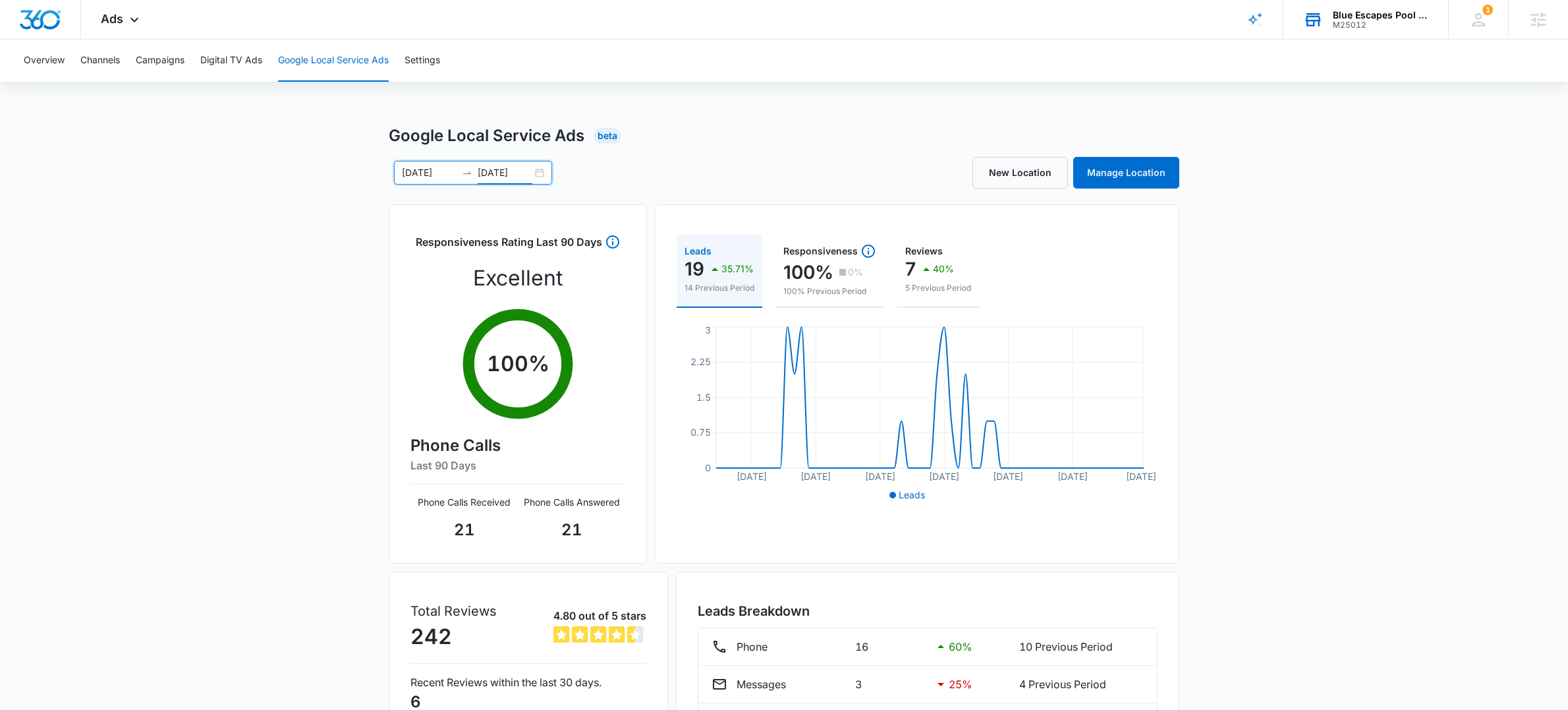
click at [498, 173] on input "[DATE]" at bounding box center [505, 172] width 54 height 15
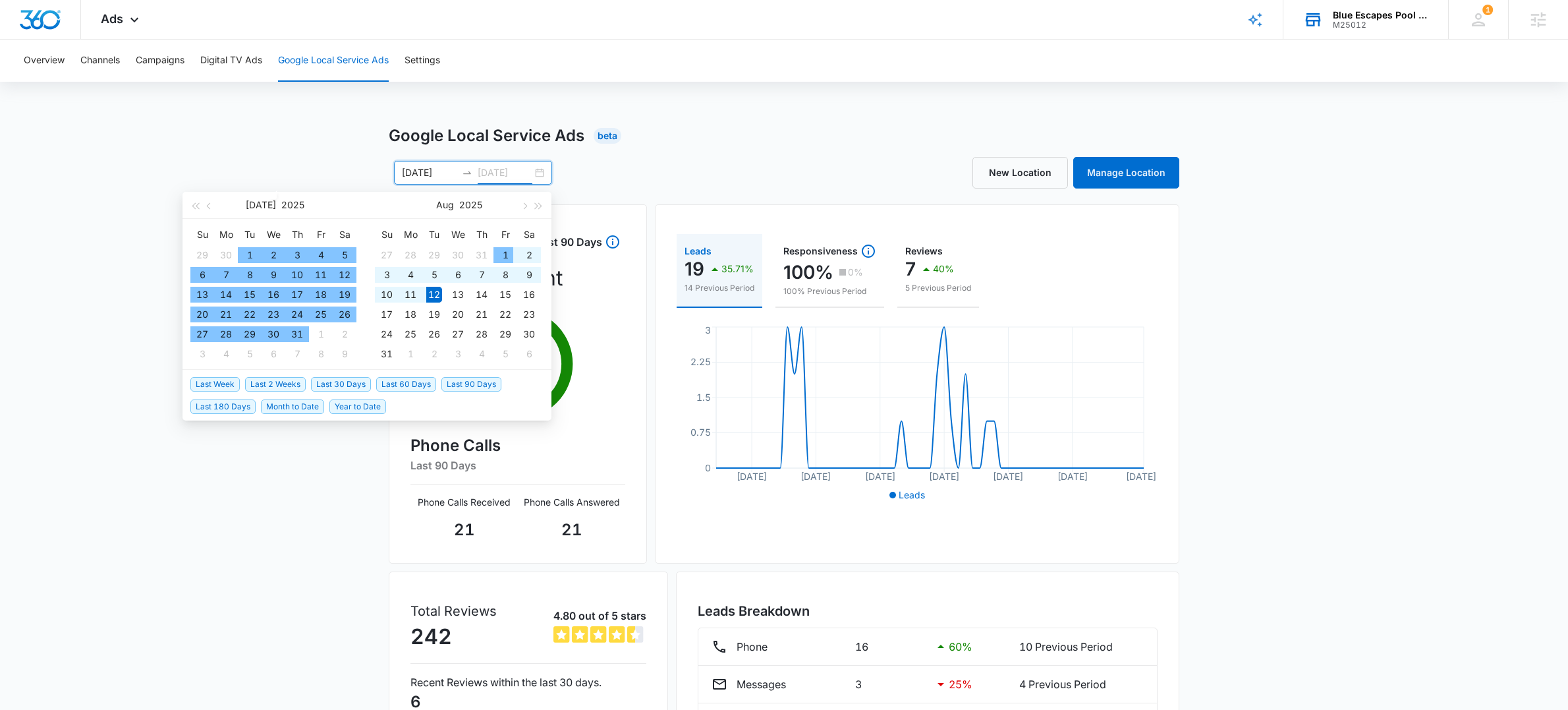
type input "[DATE]"
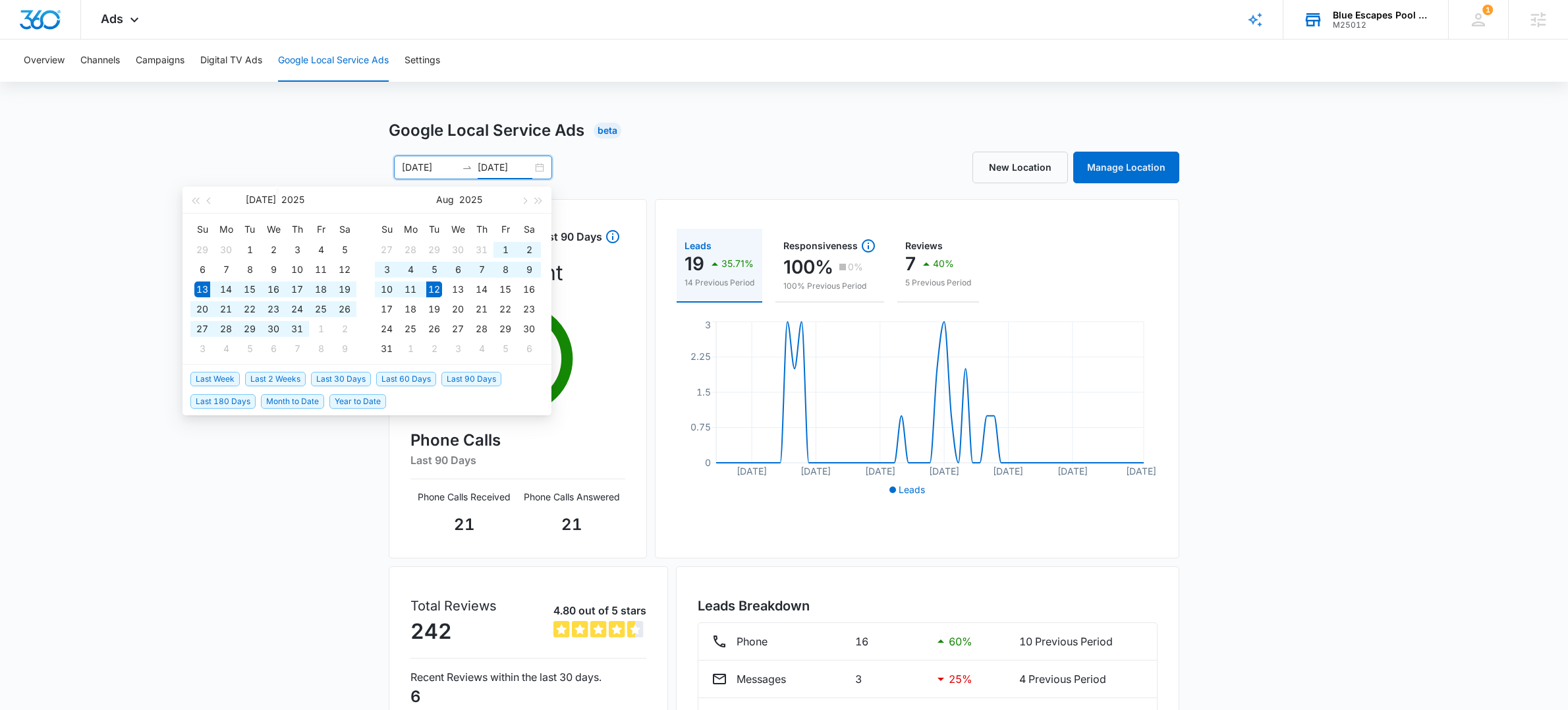
click at [339, 383] on span "Last 30 Days" at bounding box center [341, 378] width 60 height 15
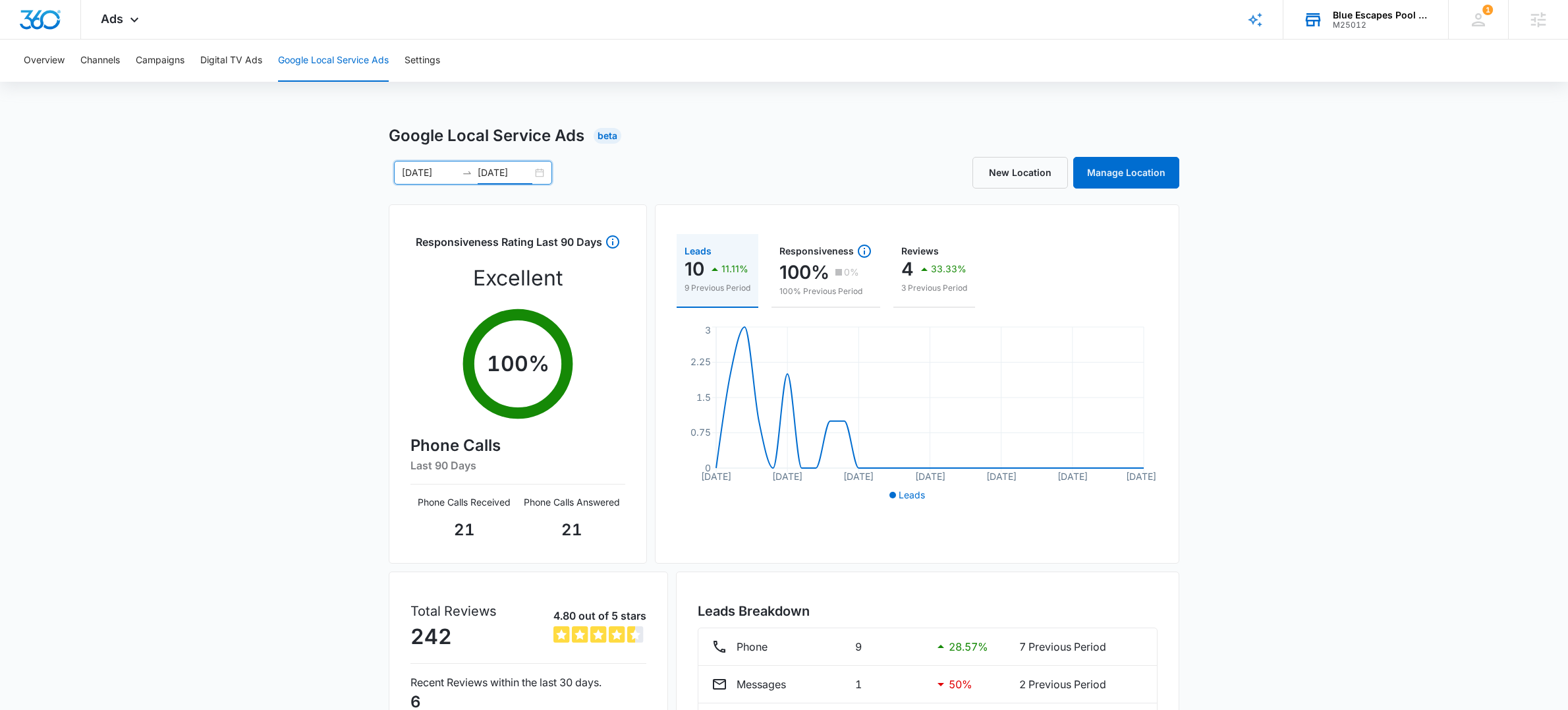
click at [408, 174] on input "[DATE]" at bounding box center [429, 172] width 54 height 15
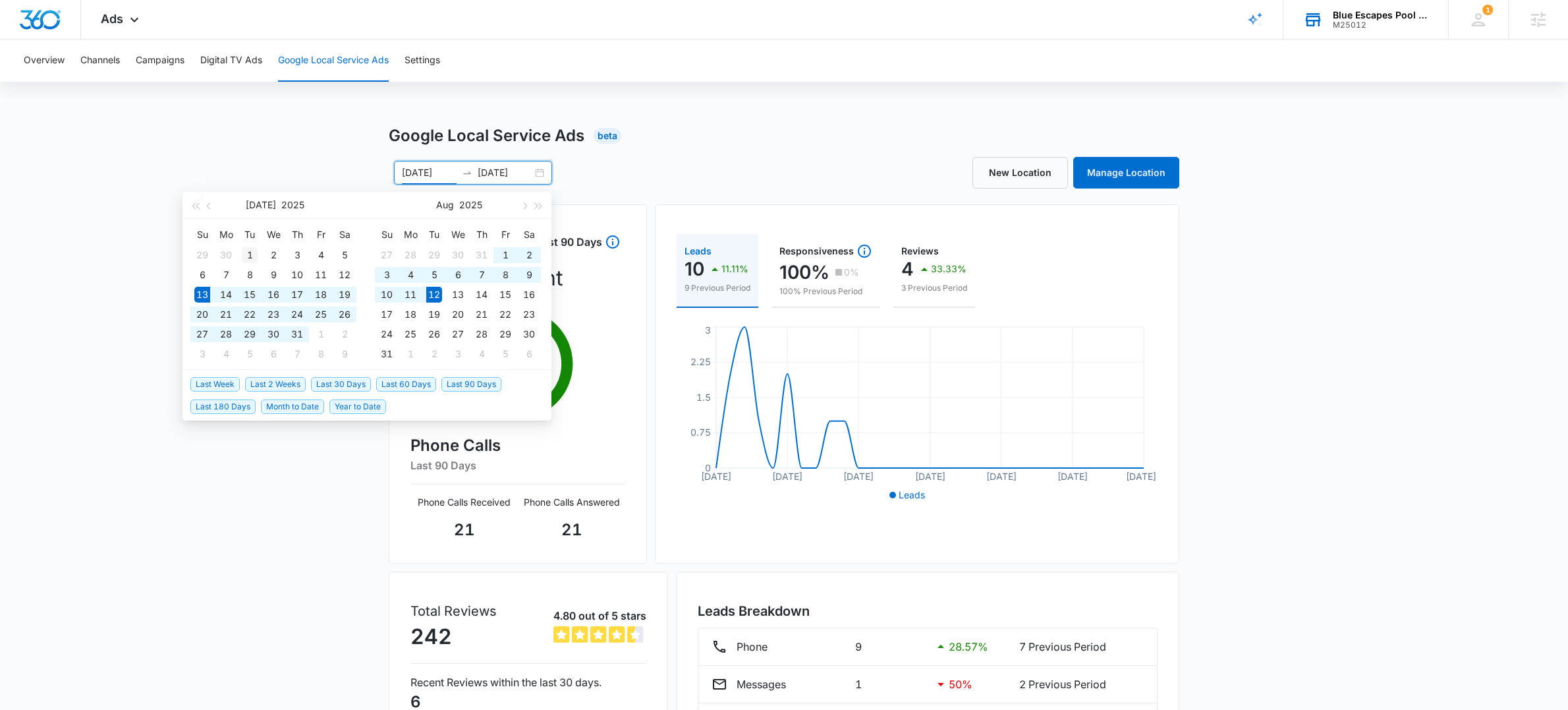
type input "[DATE]"
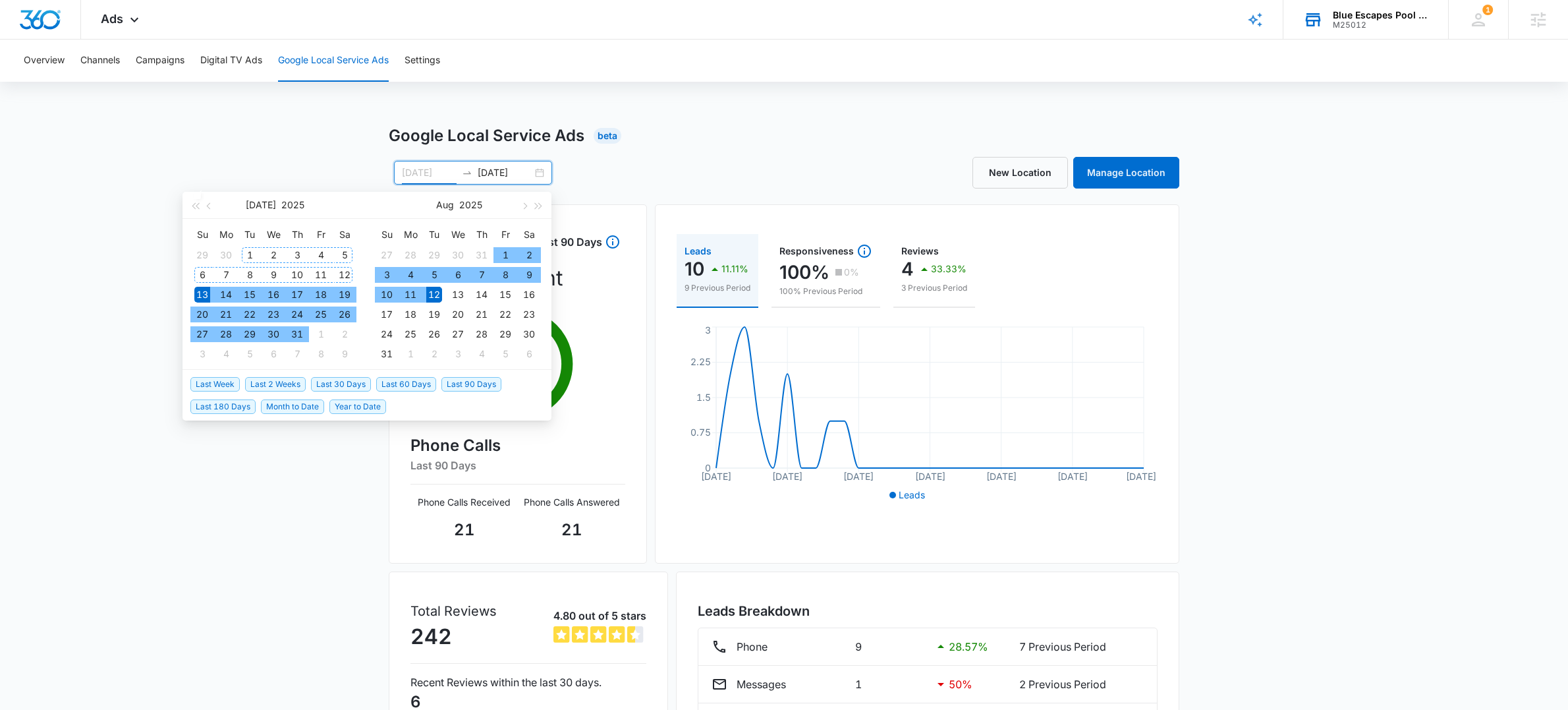
click at [248, 252] on div "1" at bounding box center [250, 255] width 16 height 16
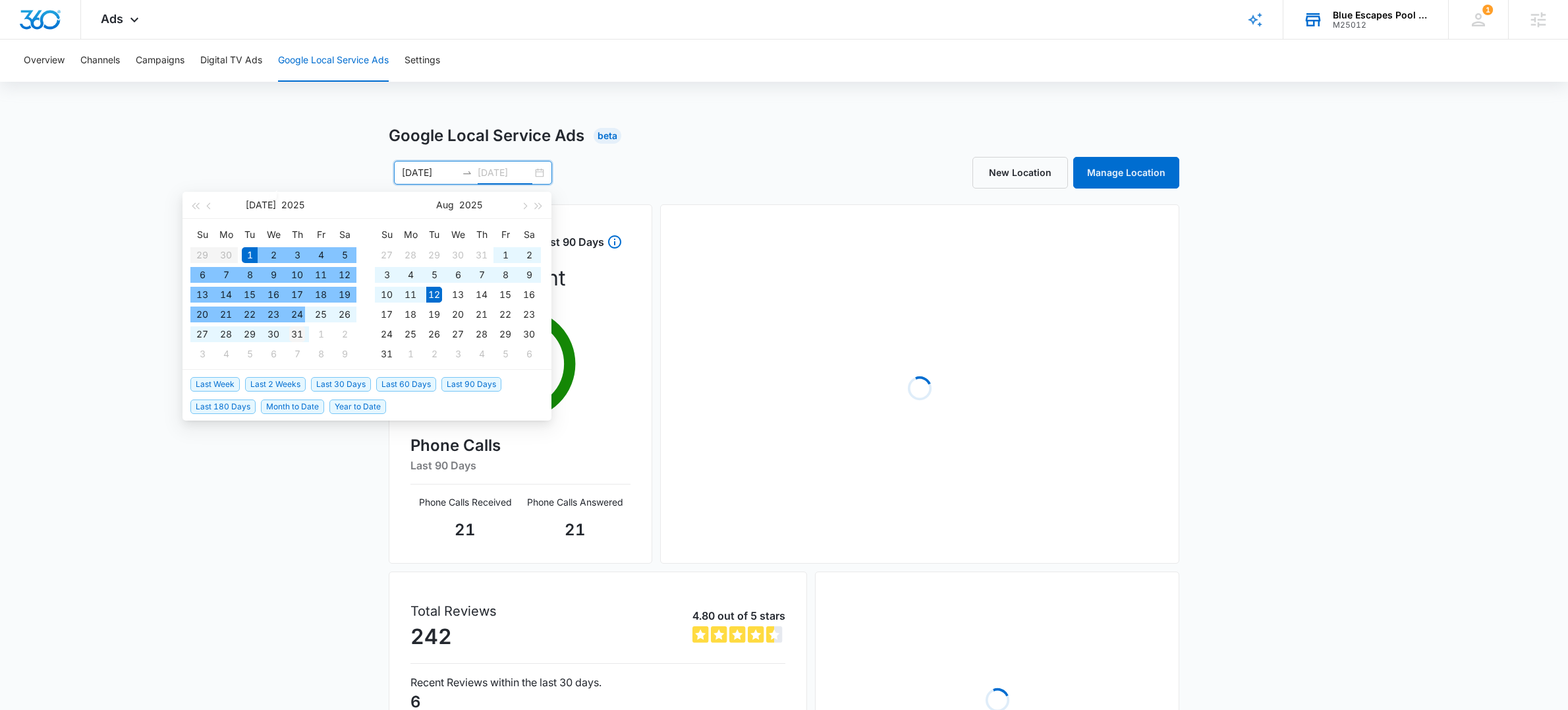
type input "[DATE]"
click at [299, 333] on div "31" at bounding box center [297, 334] width 16 height 16
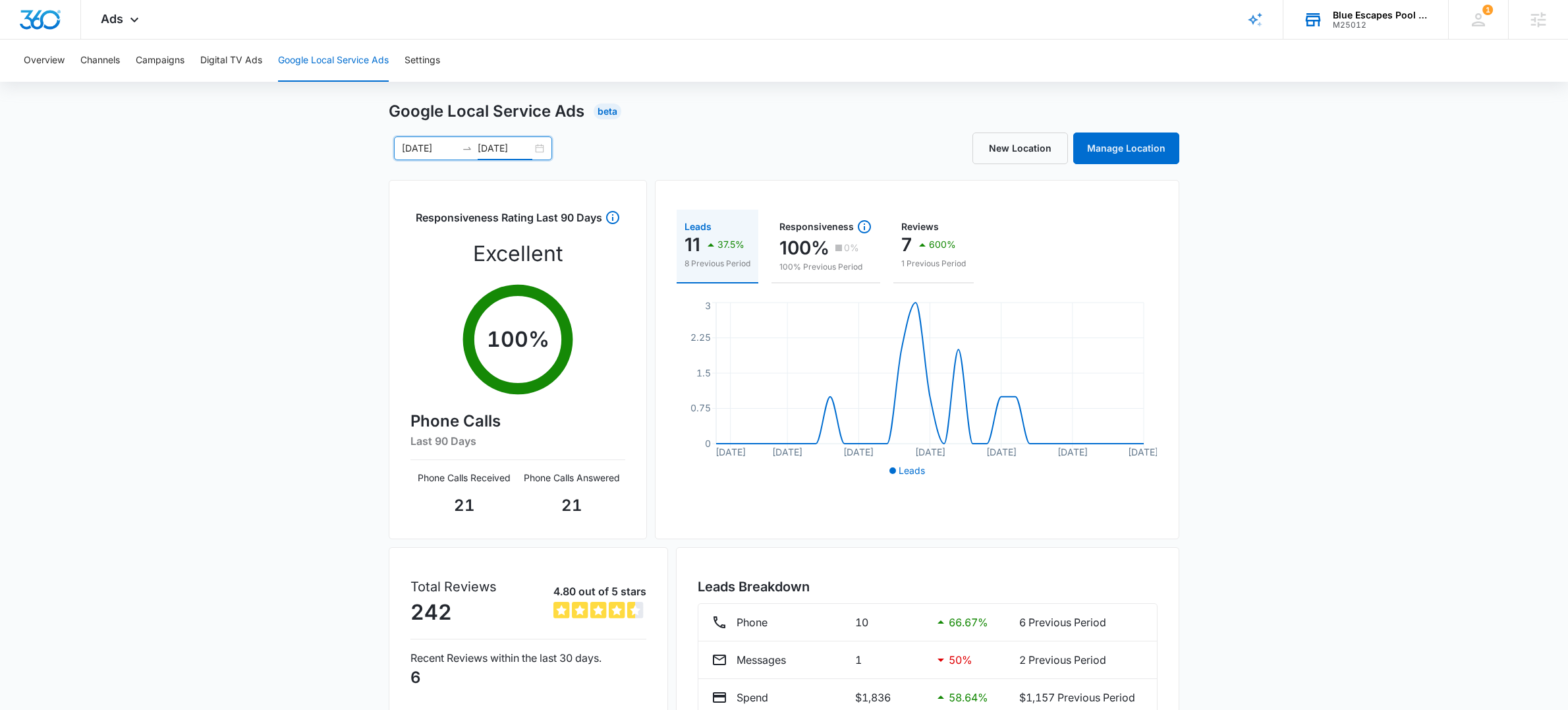
scroll to position [32, 0]
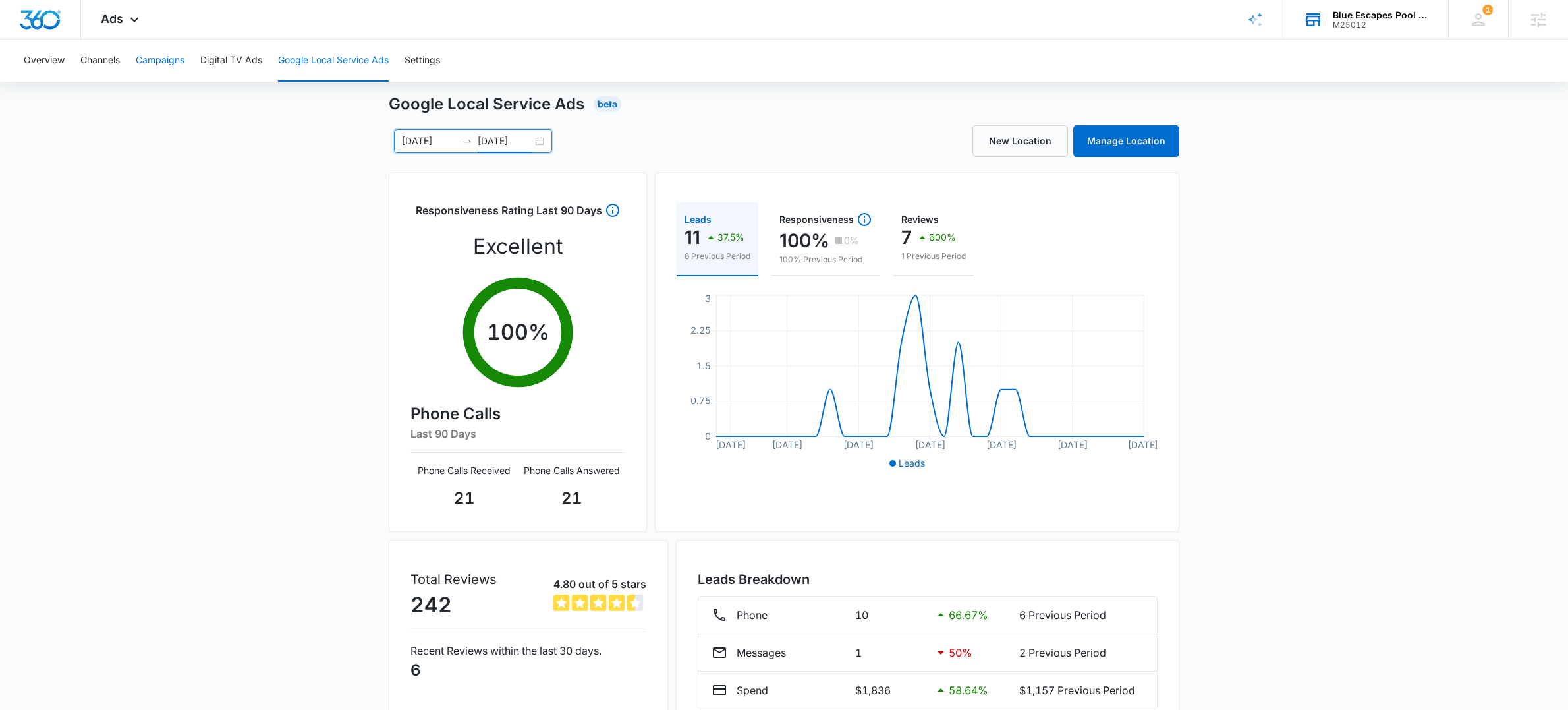
click at [152, 60] on button "Campaigns" at bounding box center [160, 60] width 49 height 42
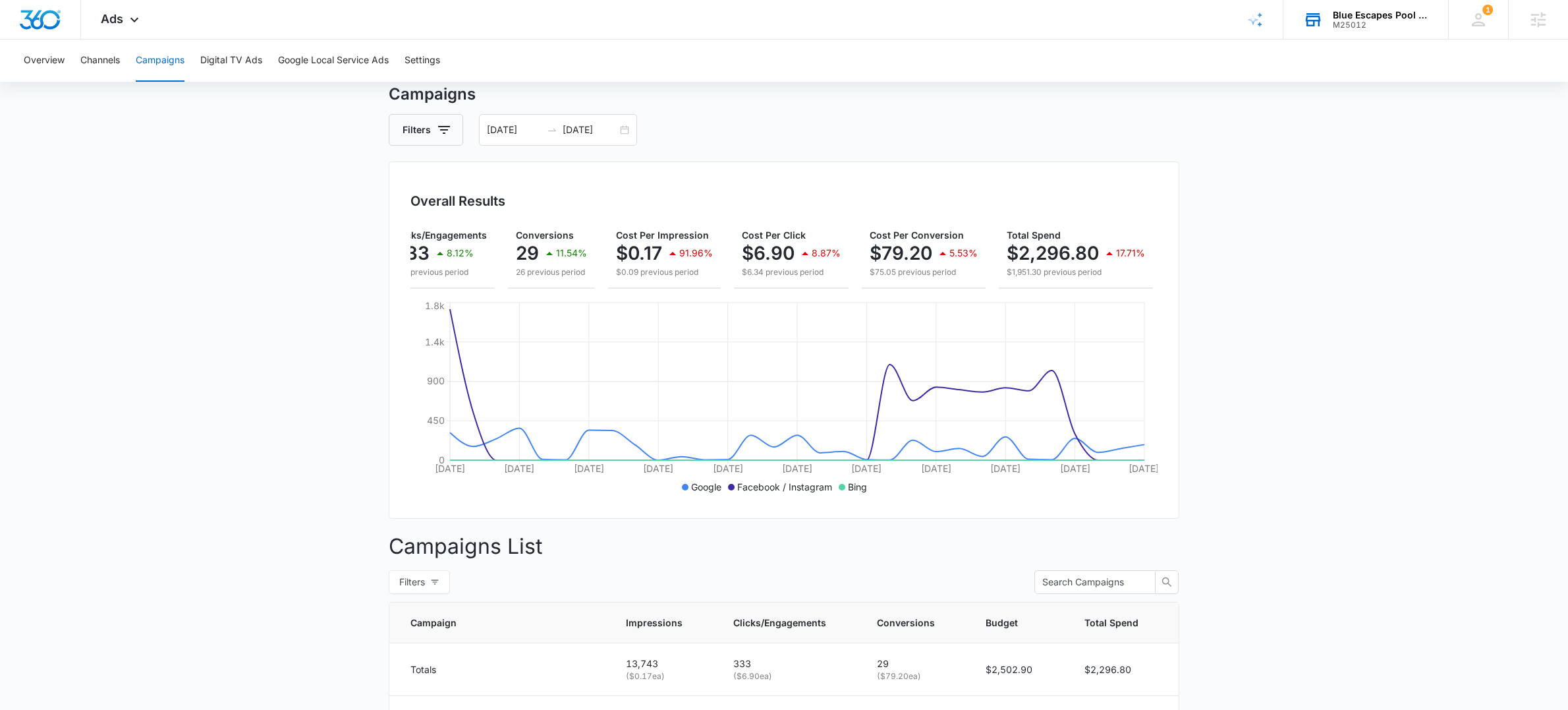
scroll to position [25, 0]
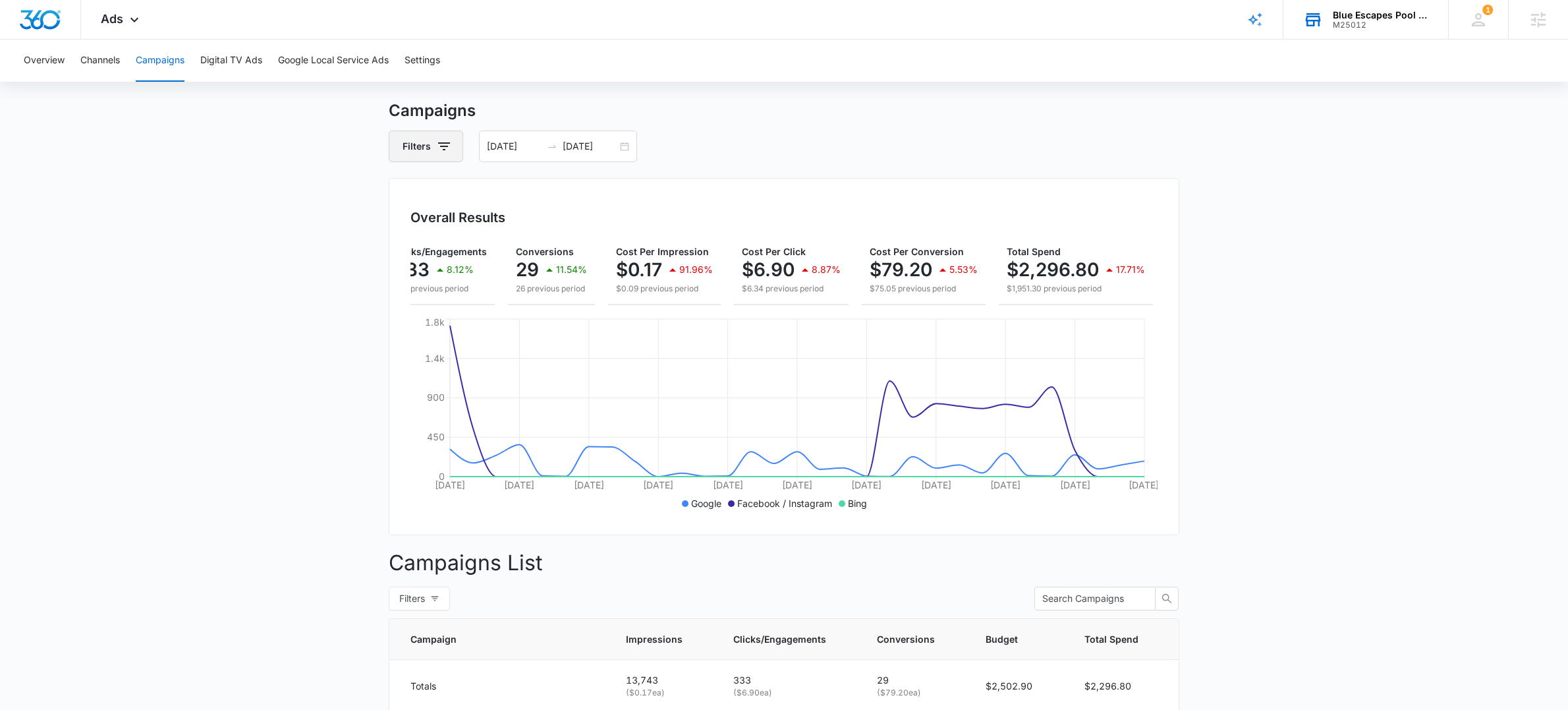
click at [436, 145] on icon "button" at bounding box center [444, 146] width 16 height 16
click at [543, 190] on icon "Show Channel filters" at bounding box center [546, 195] width 16 height 16
click at [414, 261] on icon at bounding box center [413, 260] width 12 height 12
click at [406, 261] on input "Facebook / Instagram" at bounding box center [405, 260] width 1 height 1
checkbox input "true"
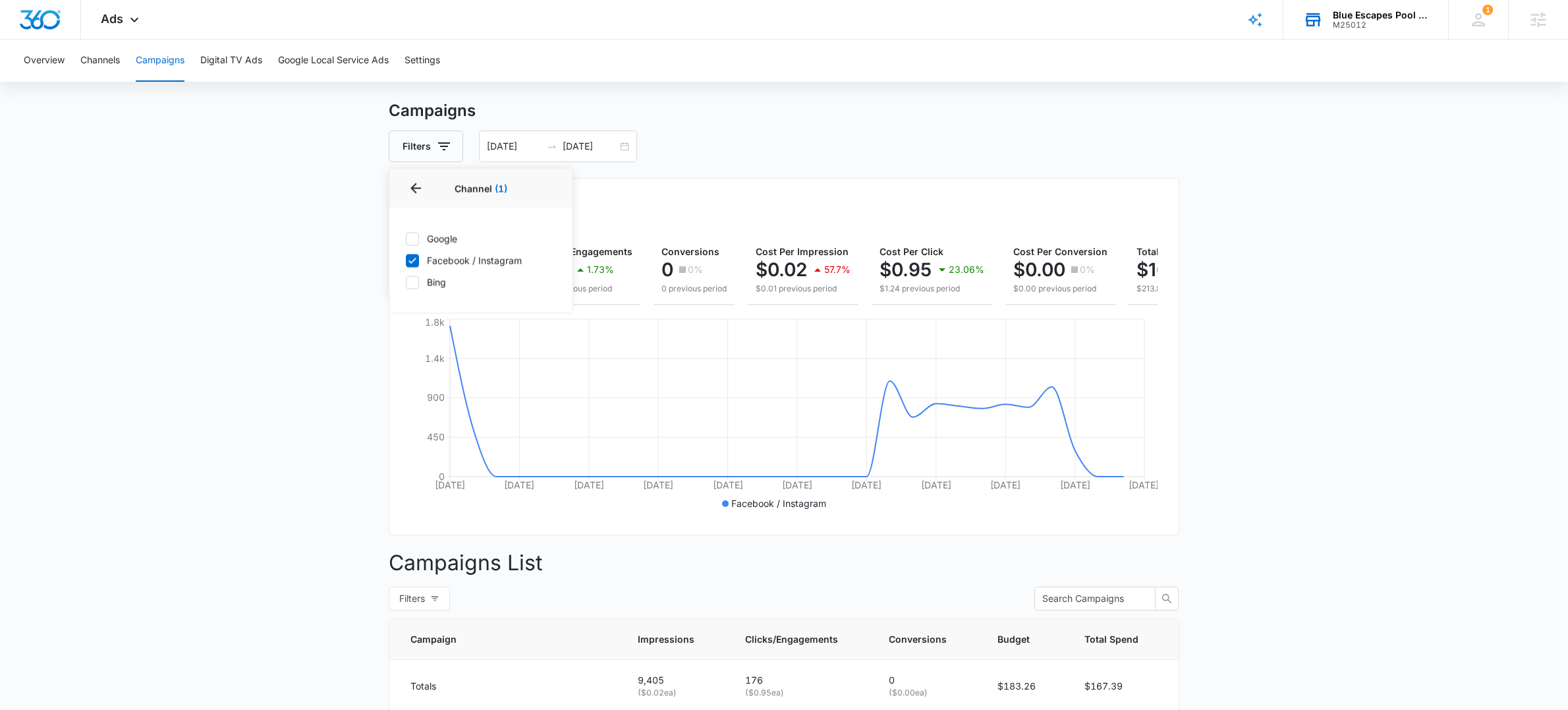
click at [285, 252] on main "Campaigns Filters Channel 1 Channel (1) Google Facebook / Instagram Bing Type C…" at bounding box center [784, 507] width 1568 height 816
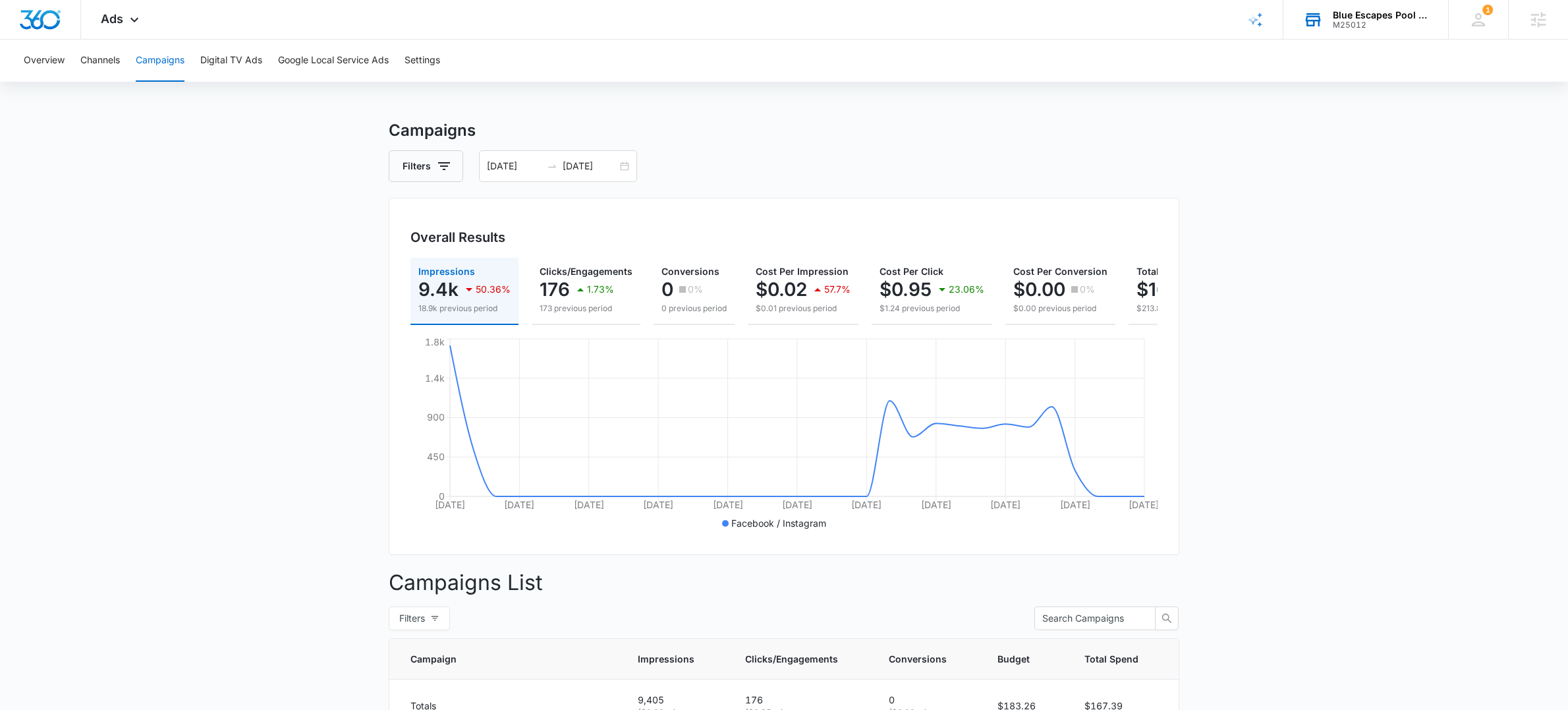
scroll to position [0, 0]
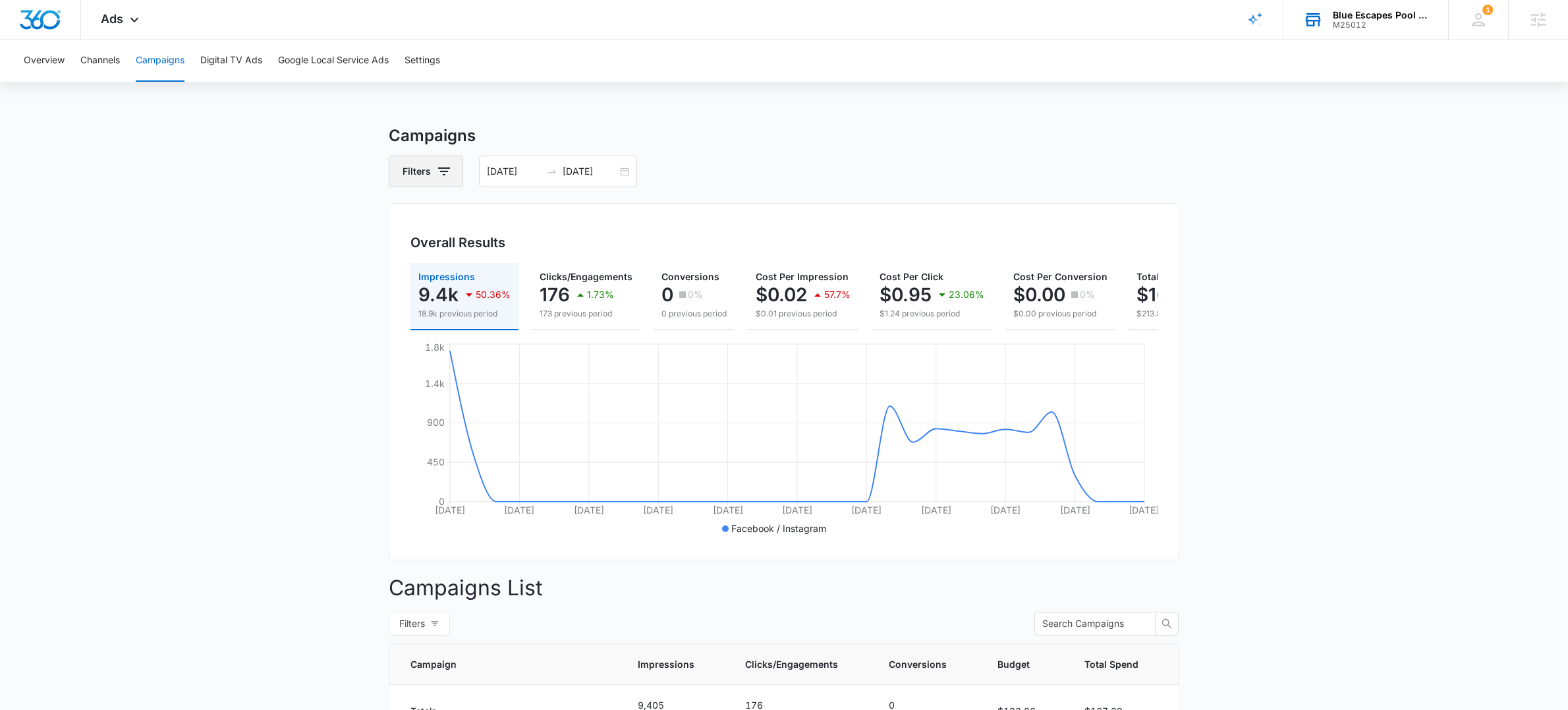
click at [439, 174] on icon "button" at bounding box center [444, 171] width 16 height 16
click at [469, 220] on icon "Clear" at bounding box center [464, 221] width 9 height 9
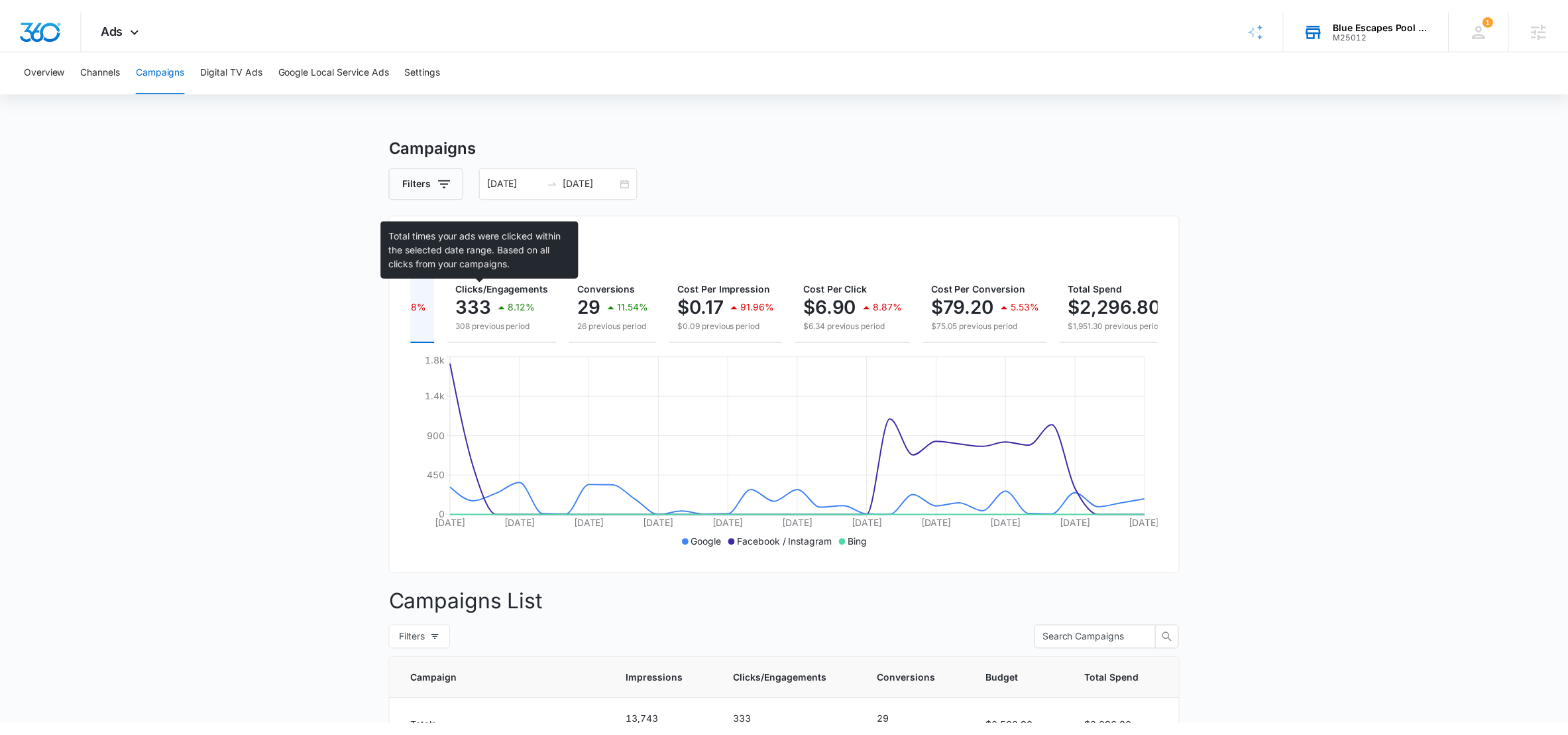
scroll to position [0, 152]
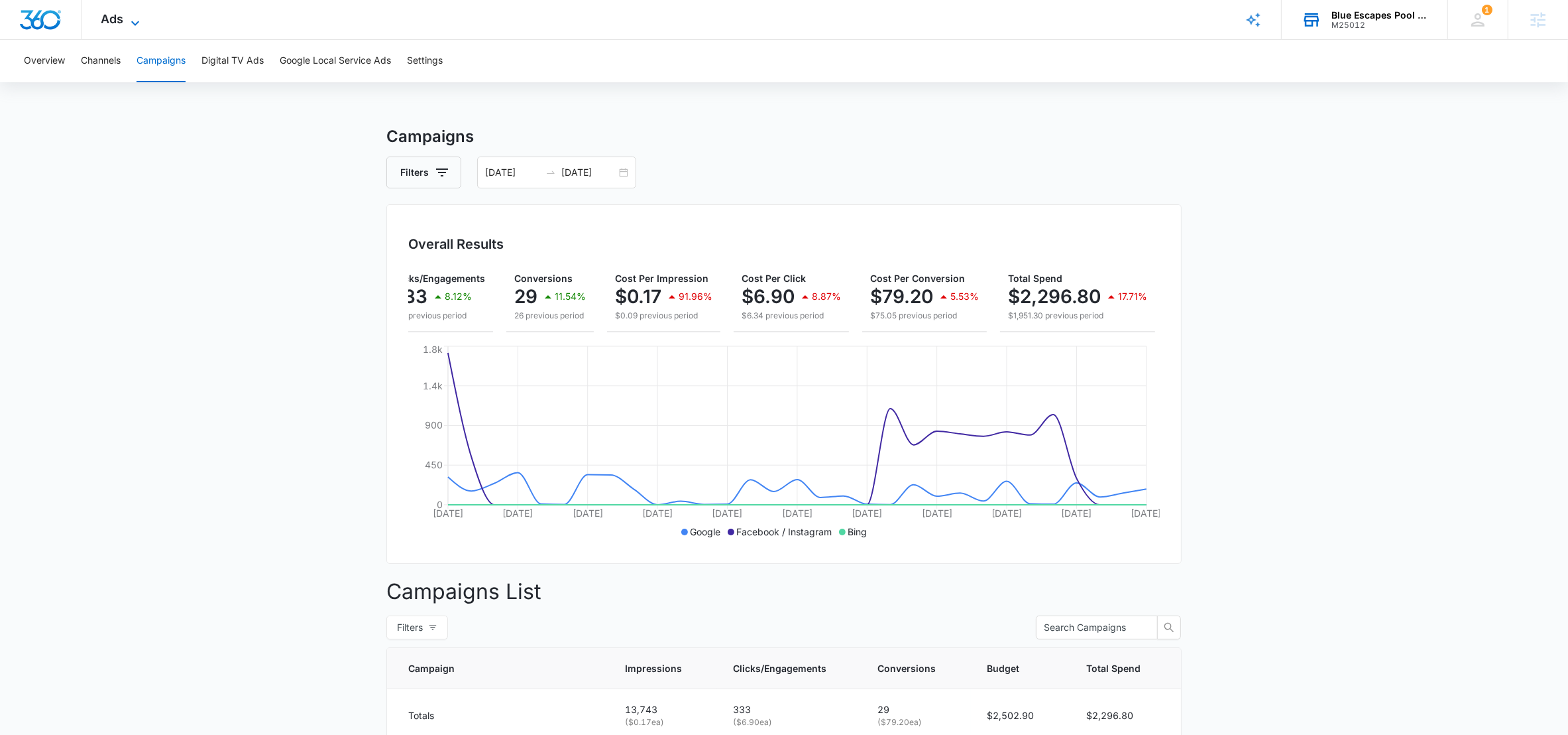
click at [136, 23] on icon at bounding box center [135, 23] width 16 height 16
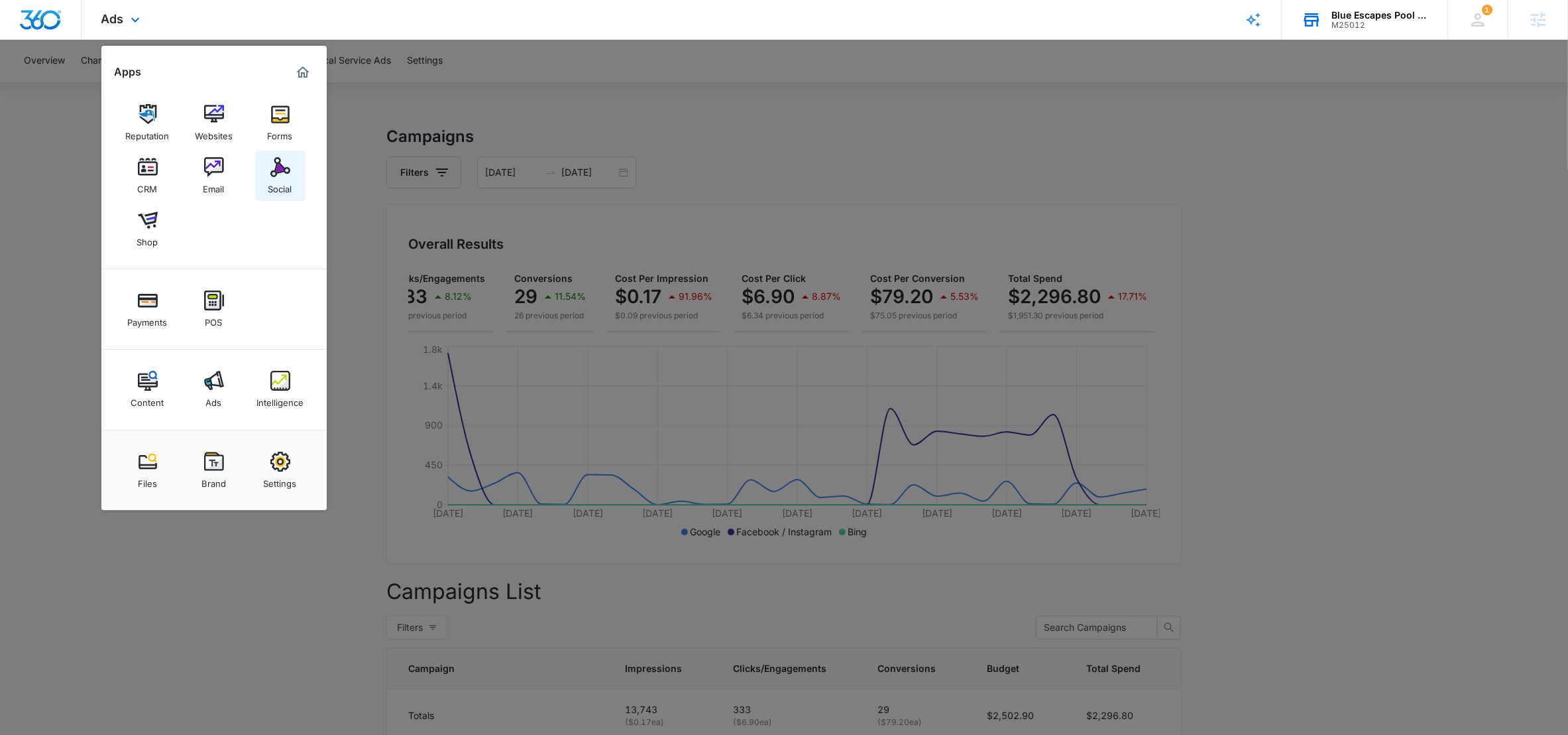
click at [289, 173] on img at bounding box center [280, 166] width 20 height 20
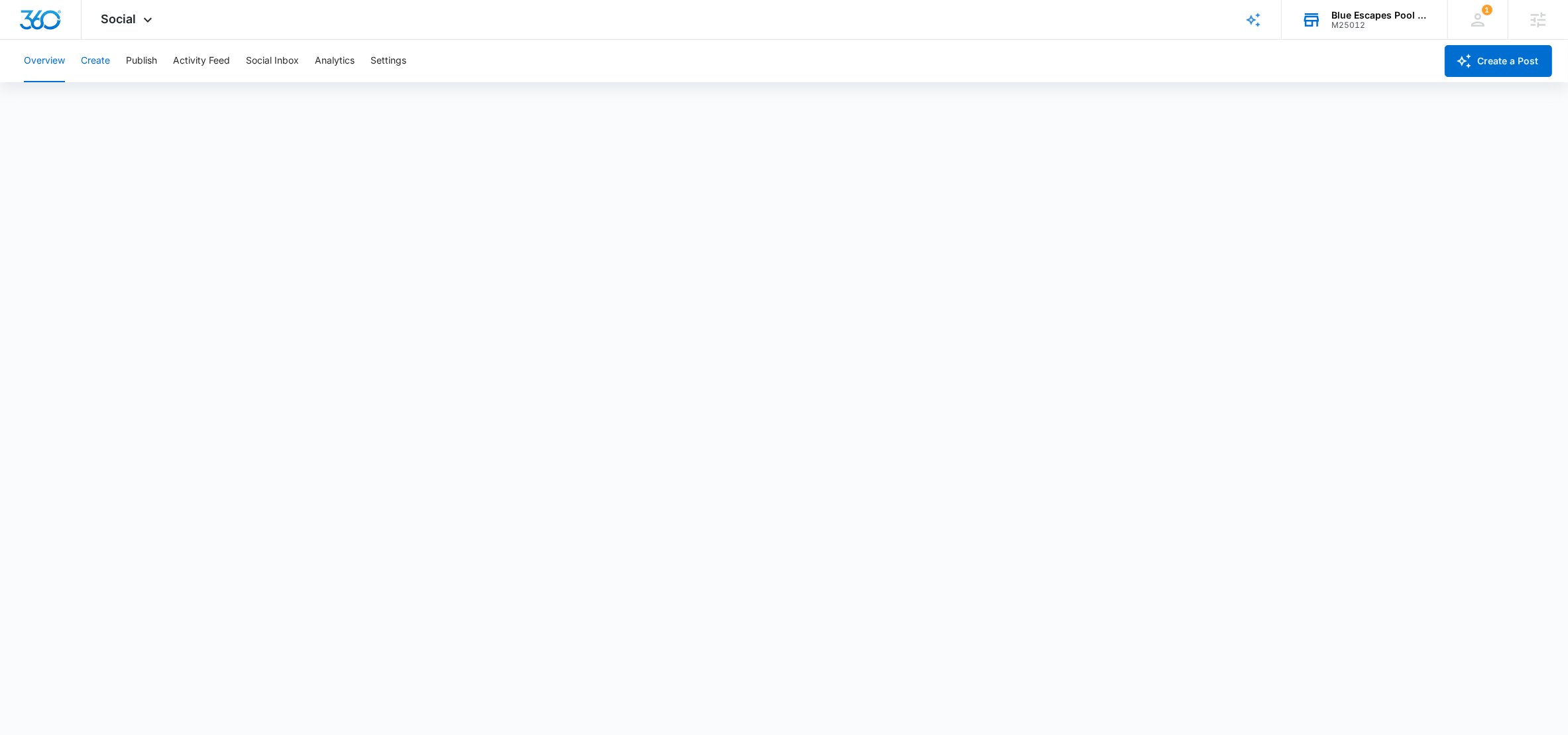
click at [100, 64] on button "Create" at bounding box center [95, 61] width 29 height 42
click at [153, 62] on button "Publish" at bounding box center [141, 61] width 31 height 42
click at [387, 62] on button "Settings" at bounding box center [388, 61] width 36 height 42
click at [391, 61] on button "Settings" at bounding box center [388, 61] width 36 height 42
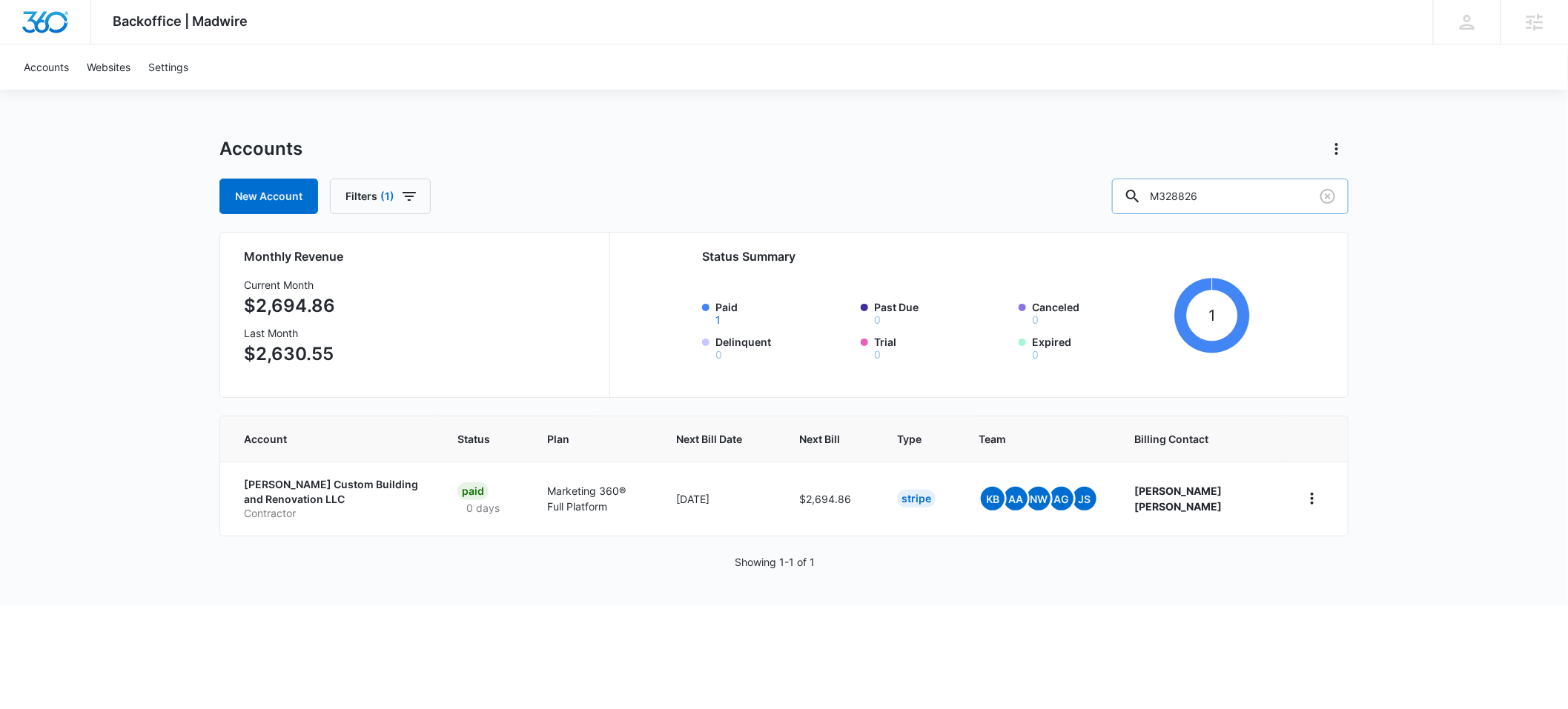
drag, startPoint x: 1254, startPoint y: 198, endPoint x: 1186, endPoint y: 200, distance: 68.0
click at [1178, 202] on div "M328826" at bounding box center [1230, 196] width 236 height 36
type input "blue escapes"
click at [267, 484] on p "Blue Escapes Pool And Spa" at bounding box center [311, 492] width 134 height 29
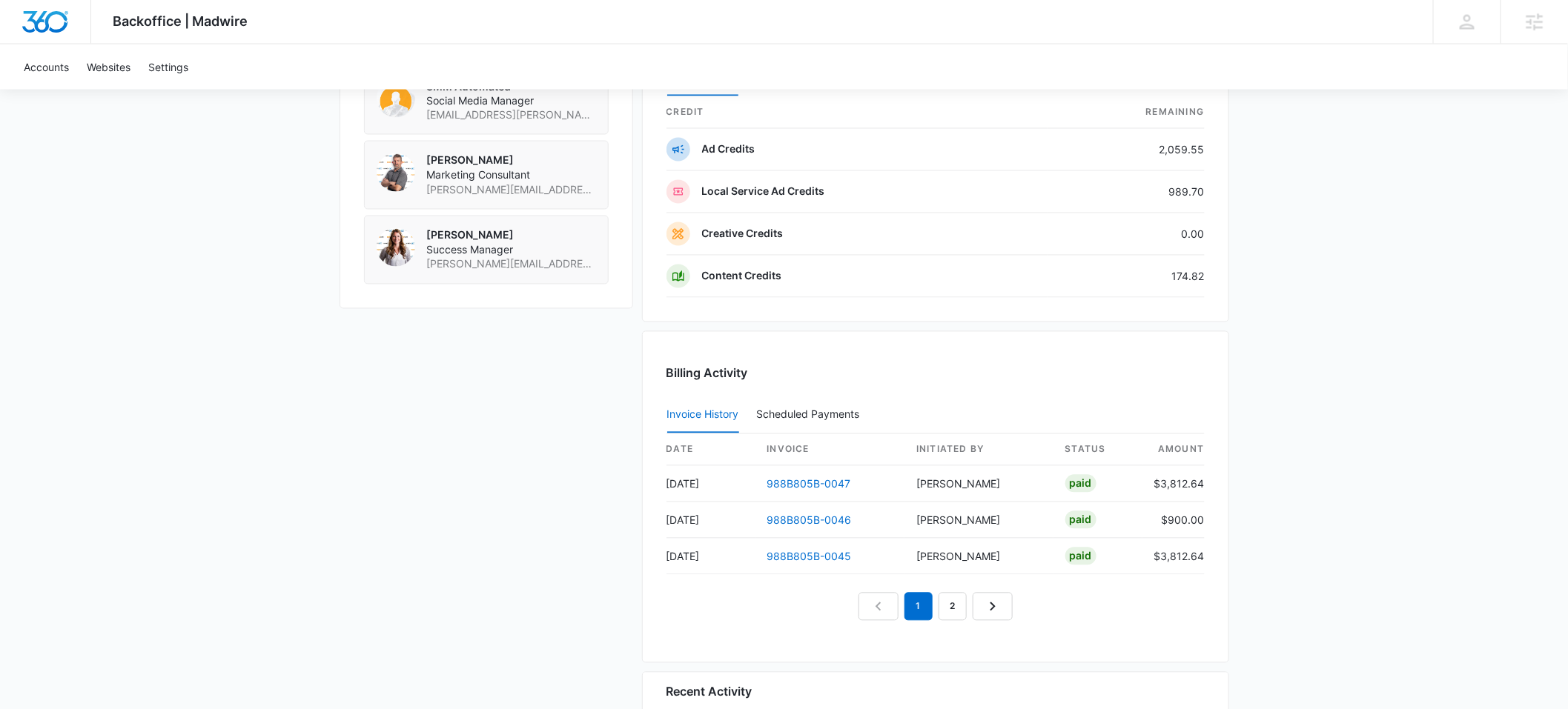
scroll to position [1309, 0]
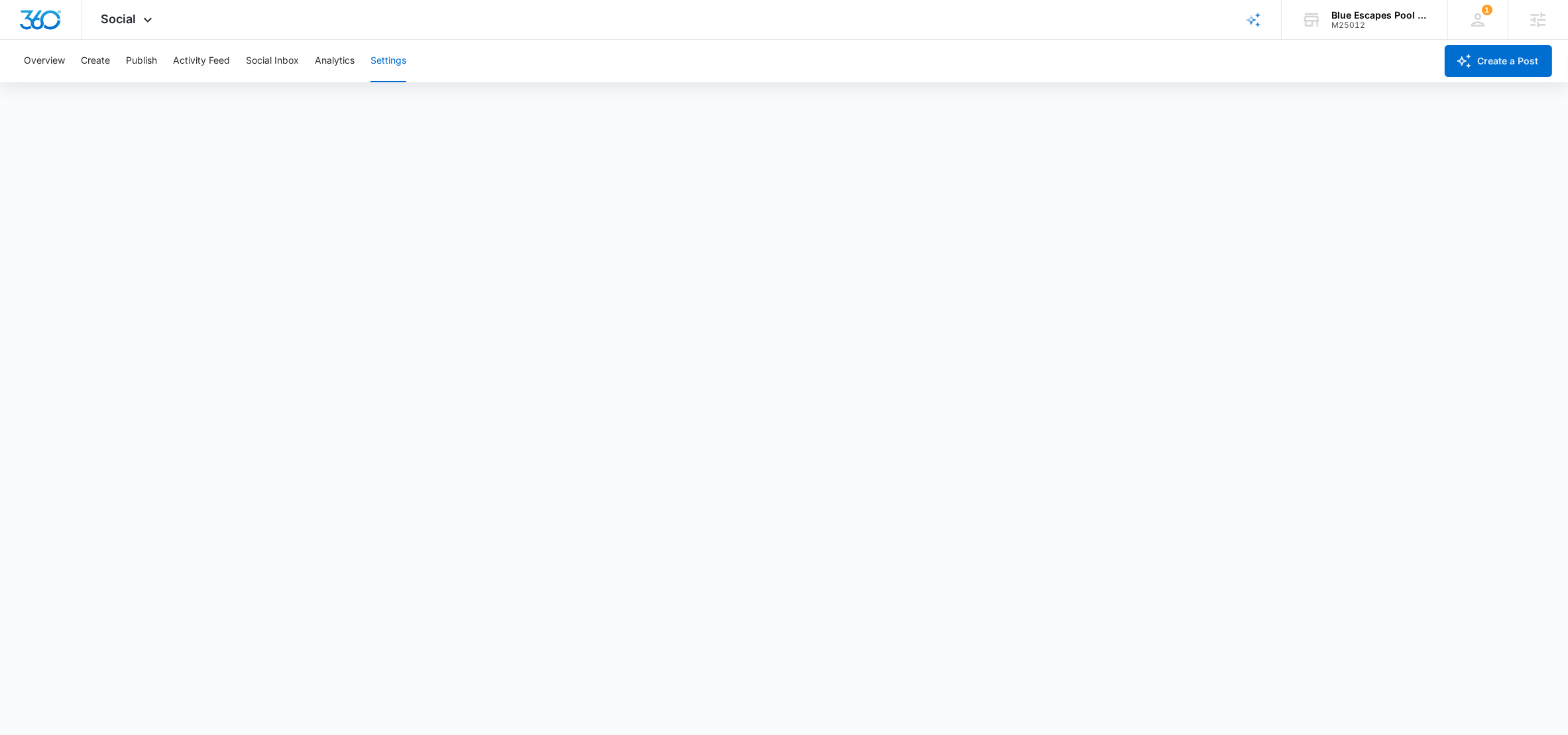
scroll to position [4, 0]
click at [339, 59] on button "Analytics" at bounding box center [334, 61] width 40 height 42
click at [134, 59] on button "Publish" at bounding box center [141, 61] width 31 height 42
click at [97, 60] on button "Create" at bounding box center [95, 61] width 29 height 42
click at [138, 104] on button "Approvals" at bounding box center [129, 101] width 44 height 37
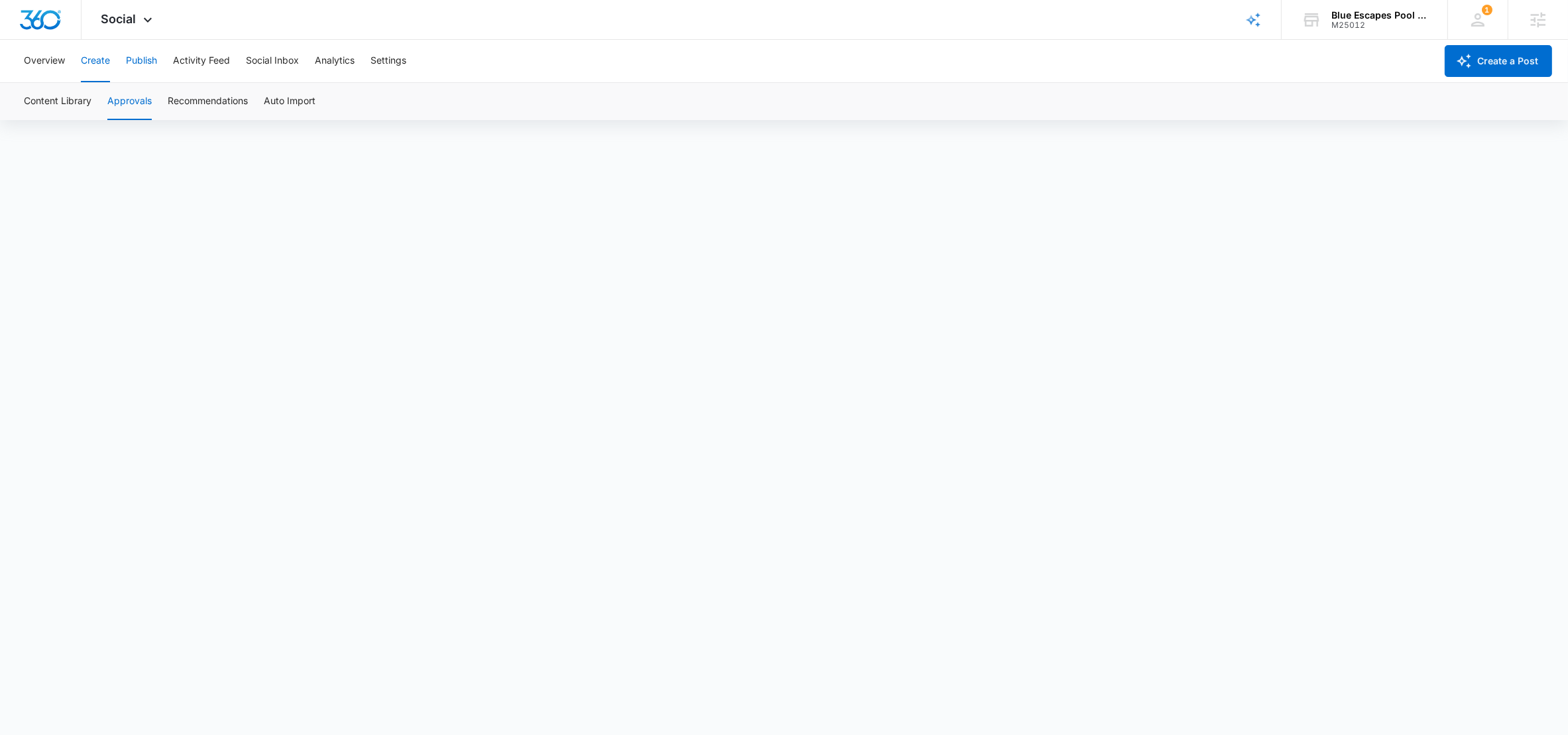
click at [143, 62] on button "Publish" at bounding box center [141, 61] width 31 height 42
click at [146, 21] on icon at bounding box center [147, 23] width 16 height 16
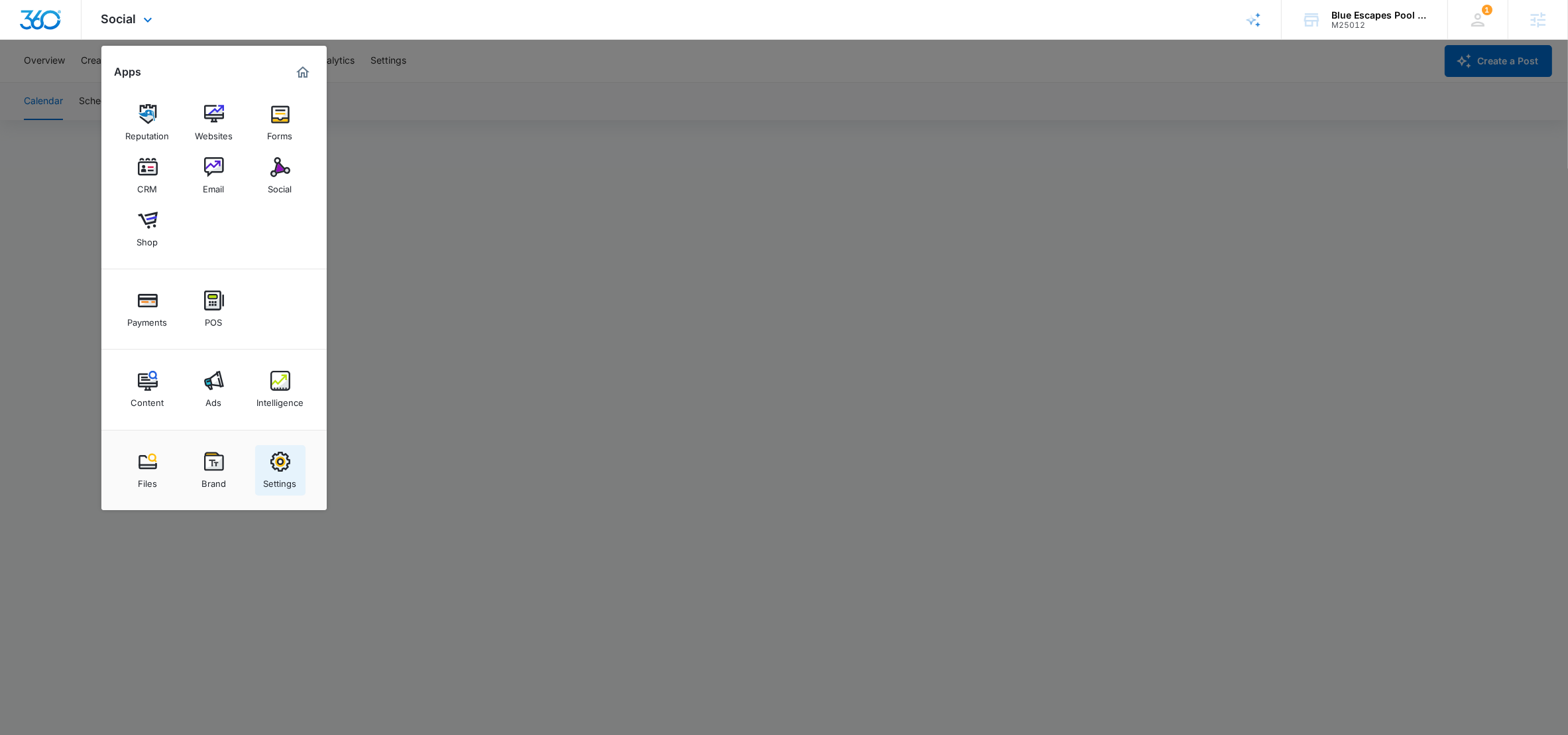
click at [275, 453] on img at bounding box center [280, 461] width 20 height 20
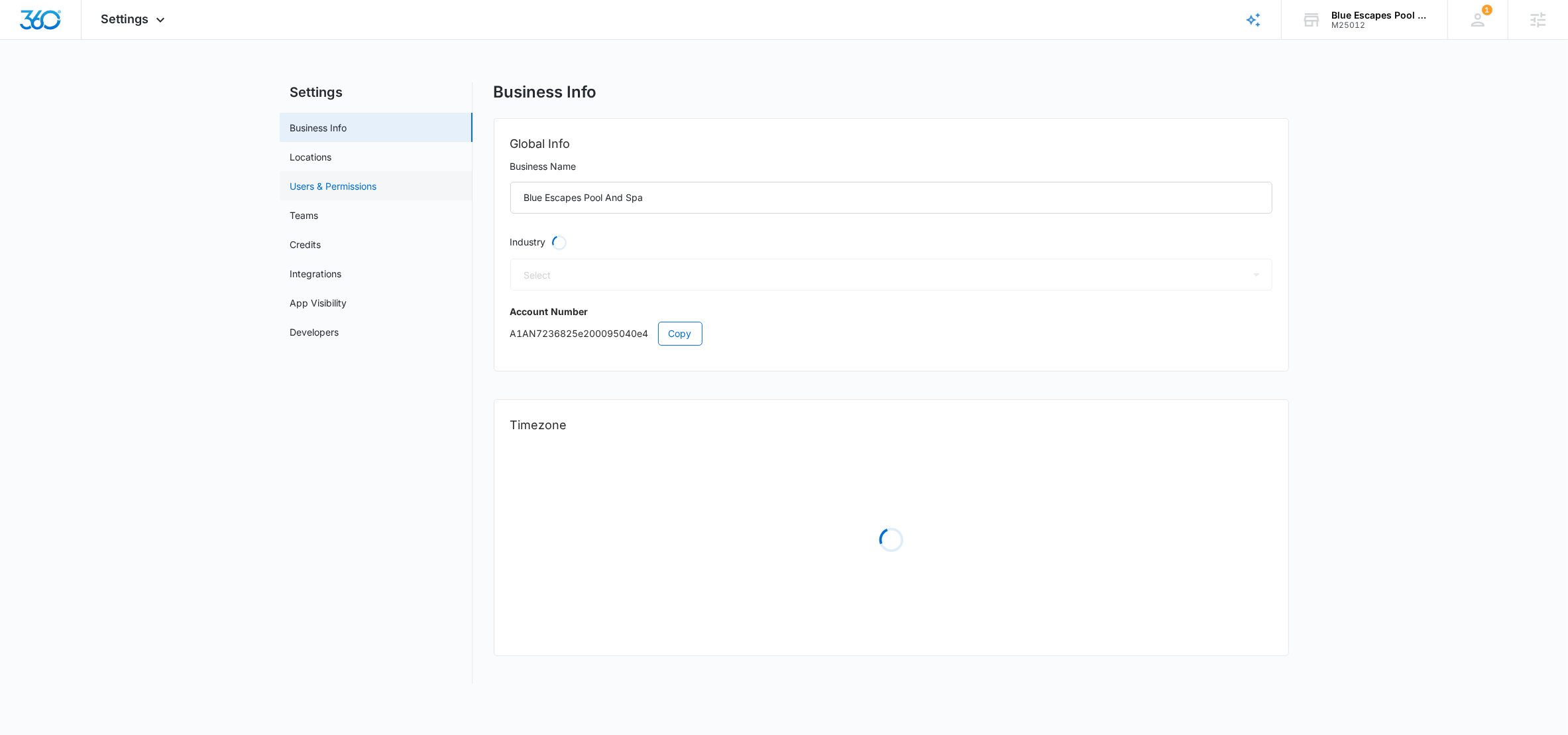
click at [301, 186] on link "Users & Permissions" at bounding box center [334, 186] width 87 height 14
click at [293, 185] on link "Users & Permissions" at bounding box center [334, 186] width 87 height 14
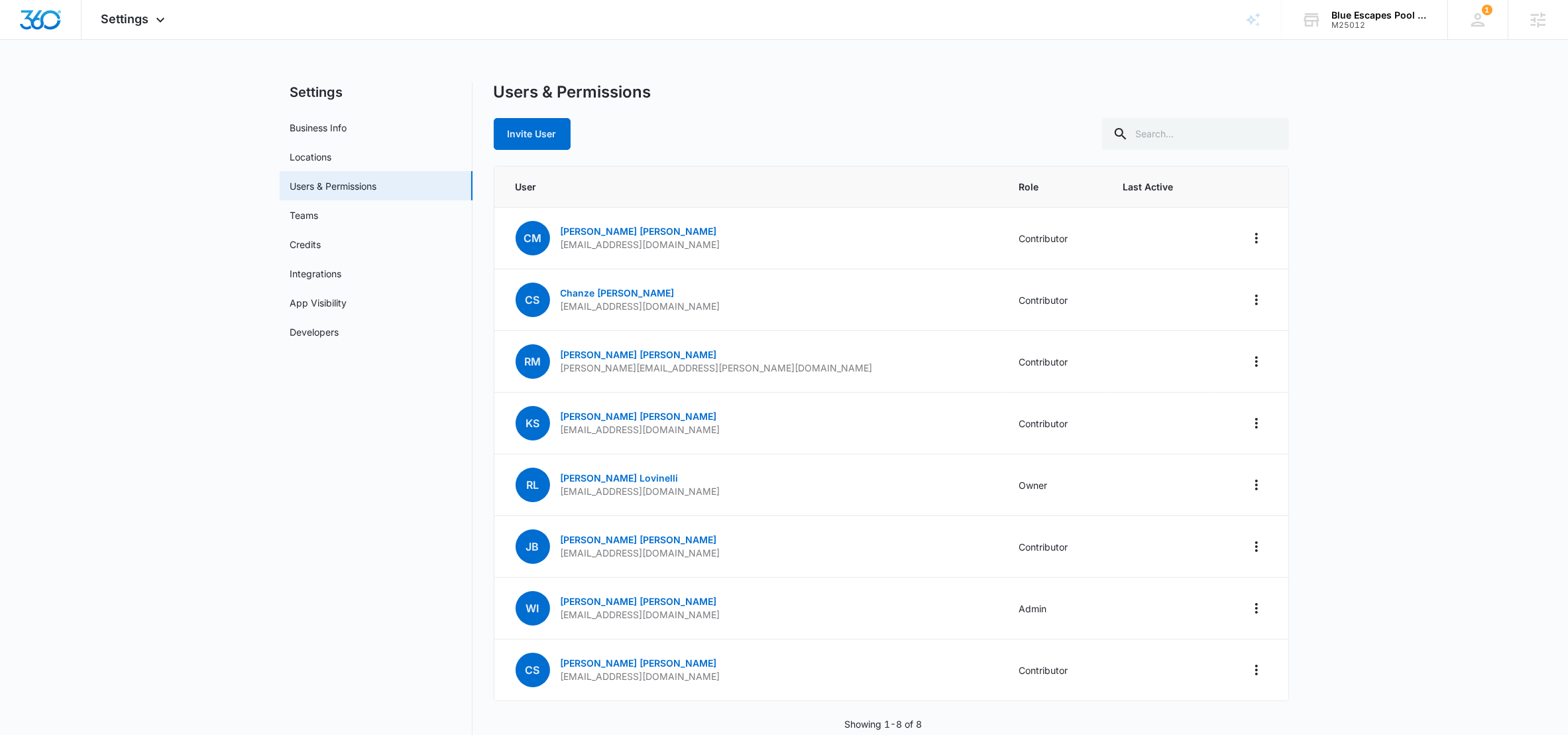
scroll to position [29, 0]
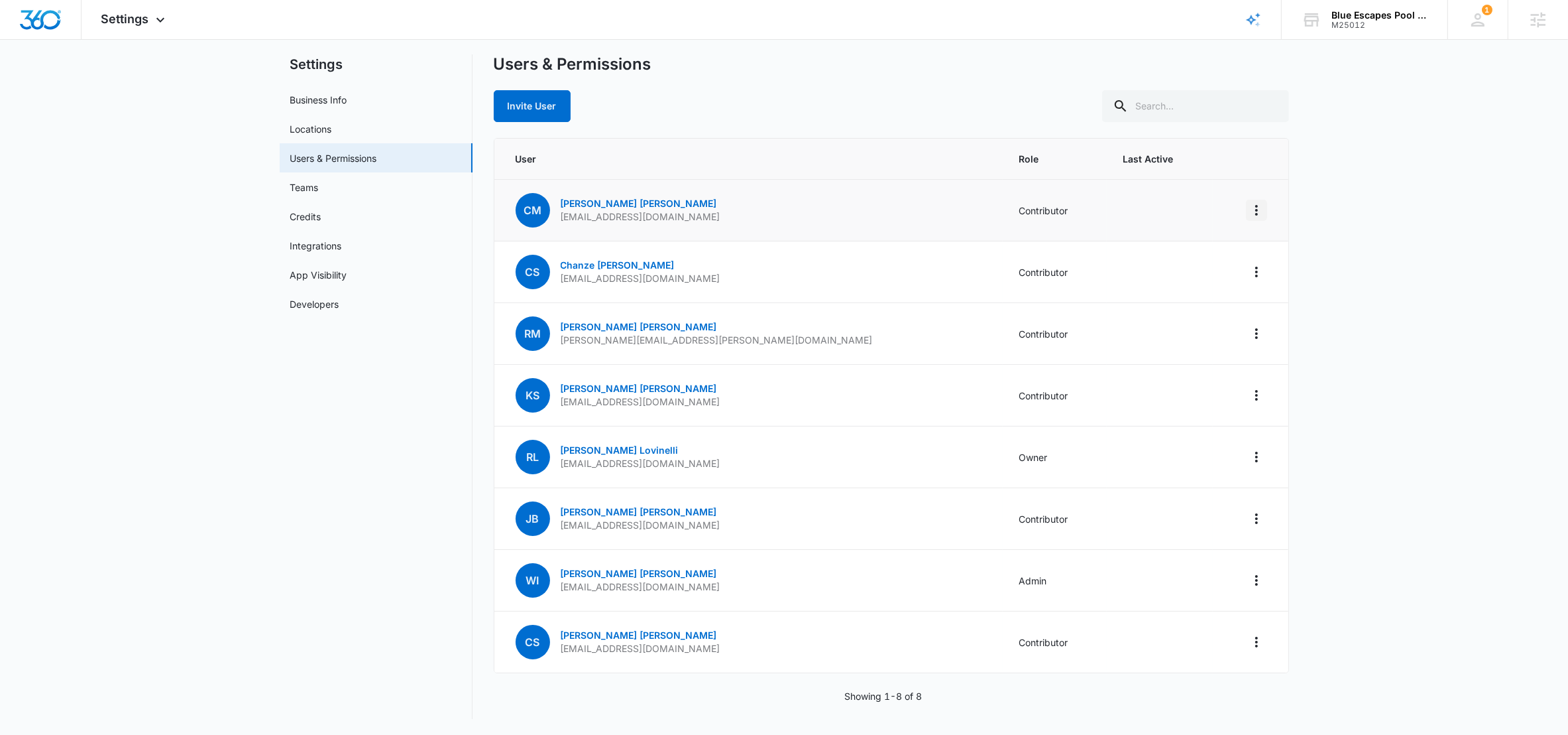
click at [1255, 208] on icon "Actions" at bounding box center [1256, 210] width 3 height 10
click at [1190, 263] on div "Remove User" at bounding box center [1189, 267] width 88 height 10
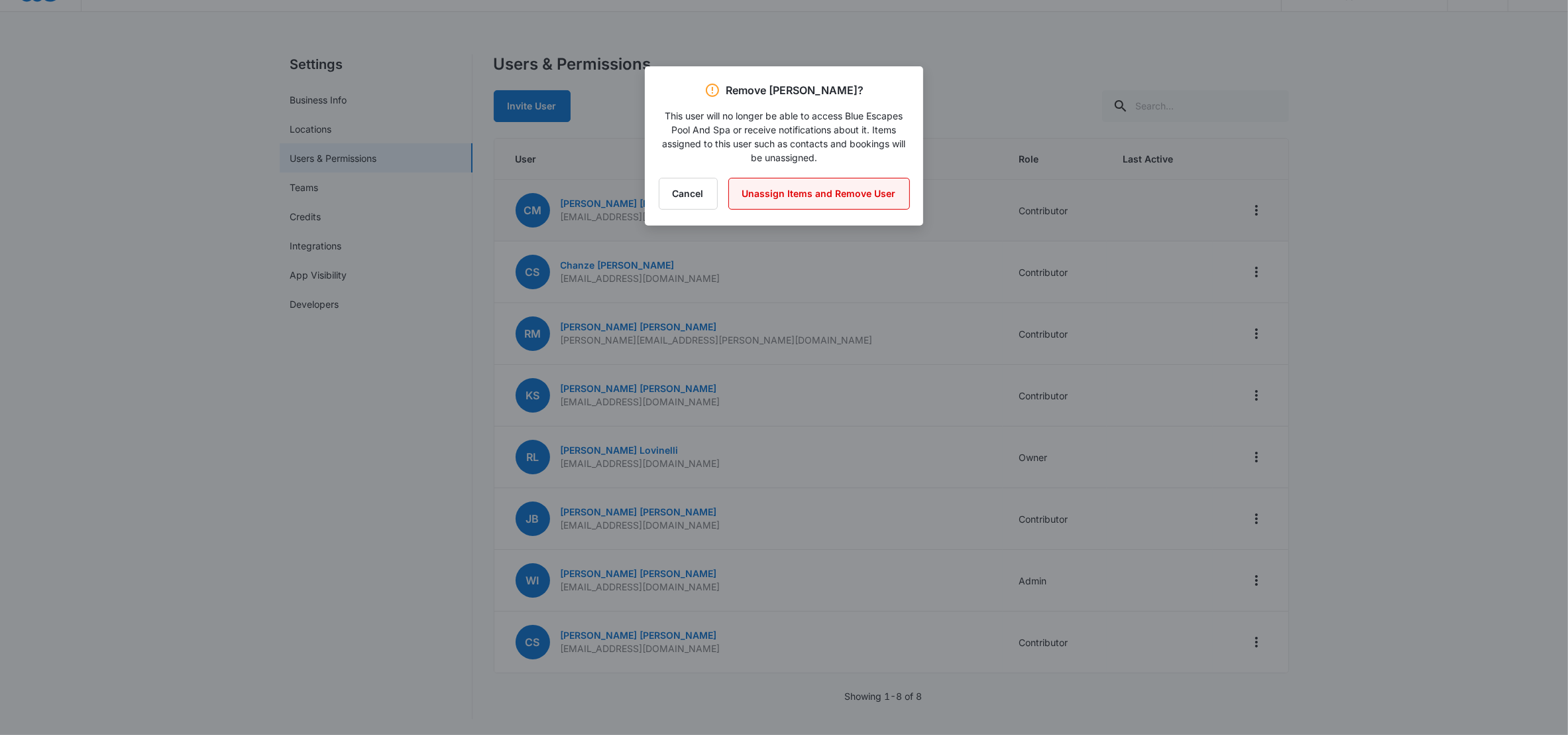
click at [816, 197] on button "Unassign Items and Remove User" at bounding box center [820, 193] width 182 height 32
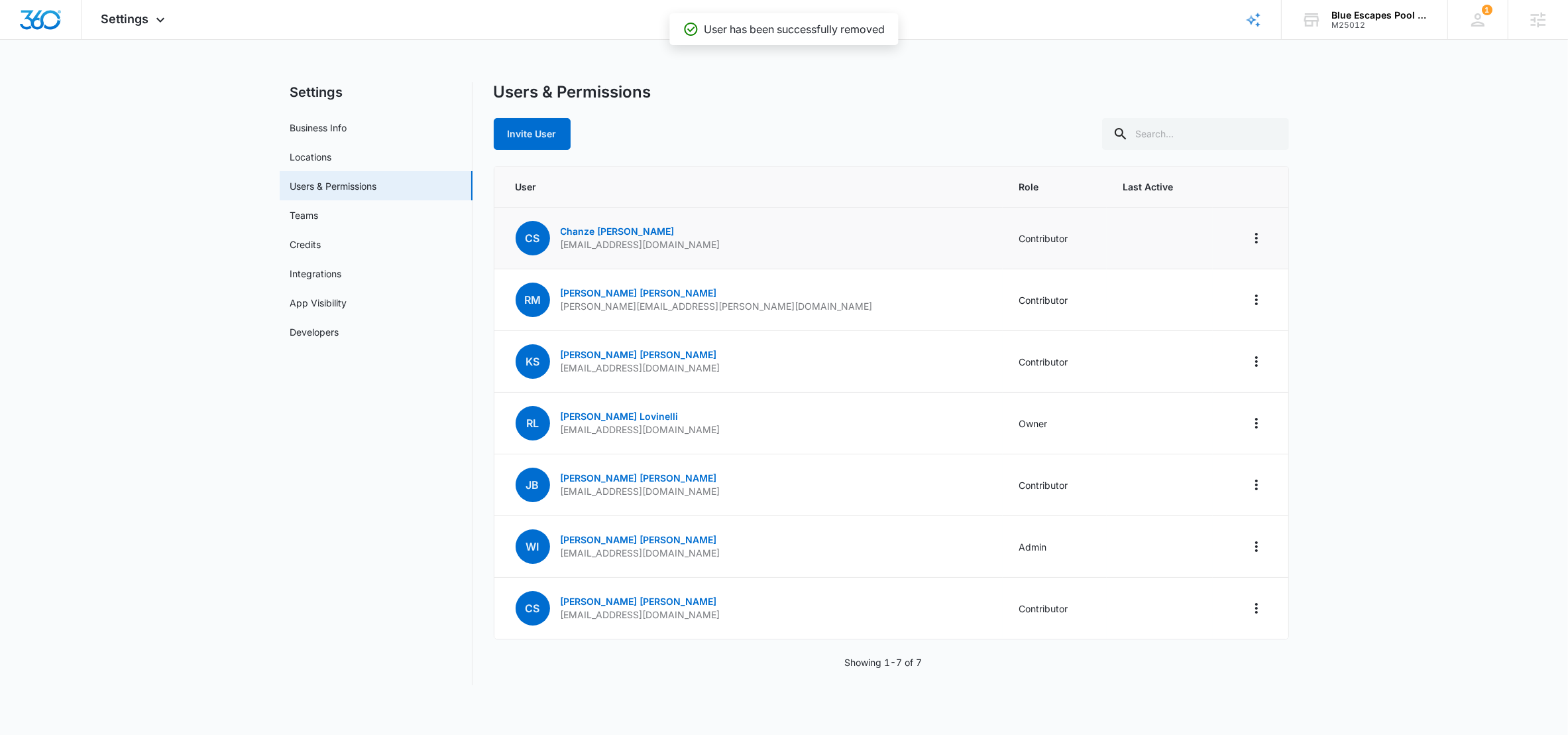
scroll to position [0, 0]
click at [1256, 608] on icon "Actions" at bounding box center [1256, 608] width 3 height 10
click at [1185, 658] on button "Remove User" at bounding box center [1197, 665] width 137 height 20
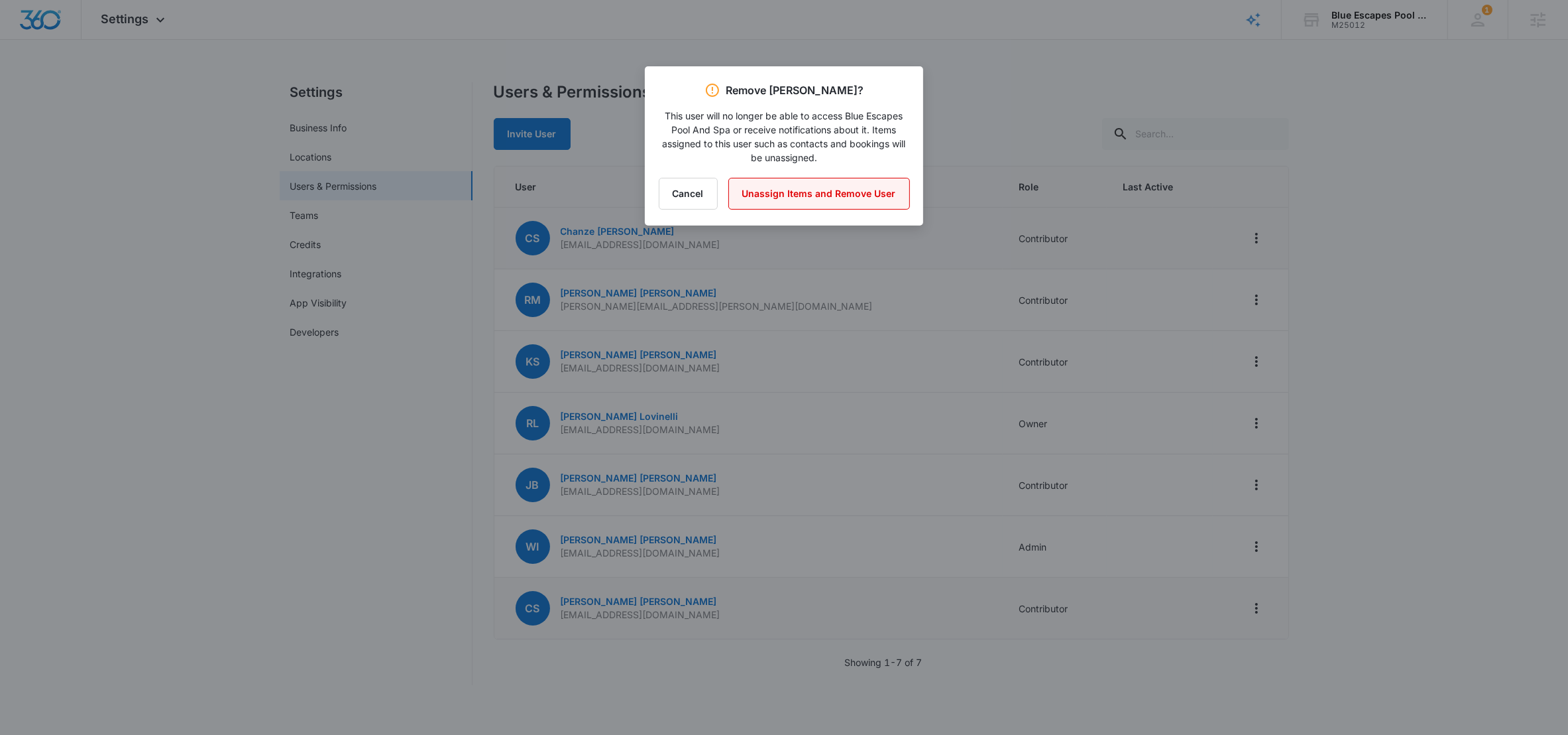
click at [833, 193] on button "Unassign Items and Remove User" at bounding box center [820, 193] width 182 height 32
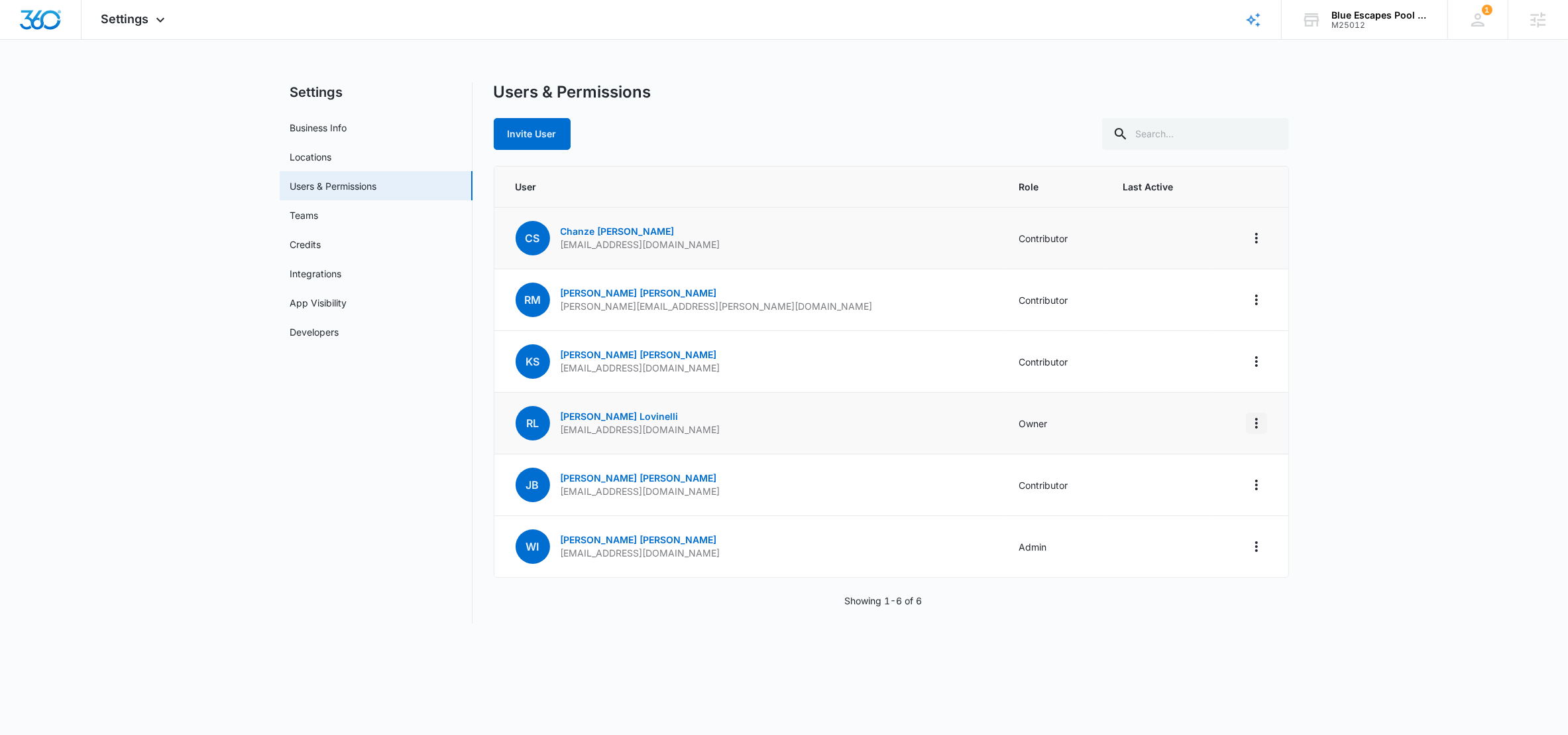
click at [1252, 425] on icon "Actions" at bounding box center [1256, 423] width 16 height 16
click at [596, 408] on div "RL Robert Lovinelli service@blueescapespools.com" at bounding box center [618, 423] width 204 height 35
click at [593, 414] on link "Robert Lovinelli" at bounding box center [619, 415] width 118 height 11
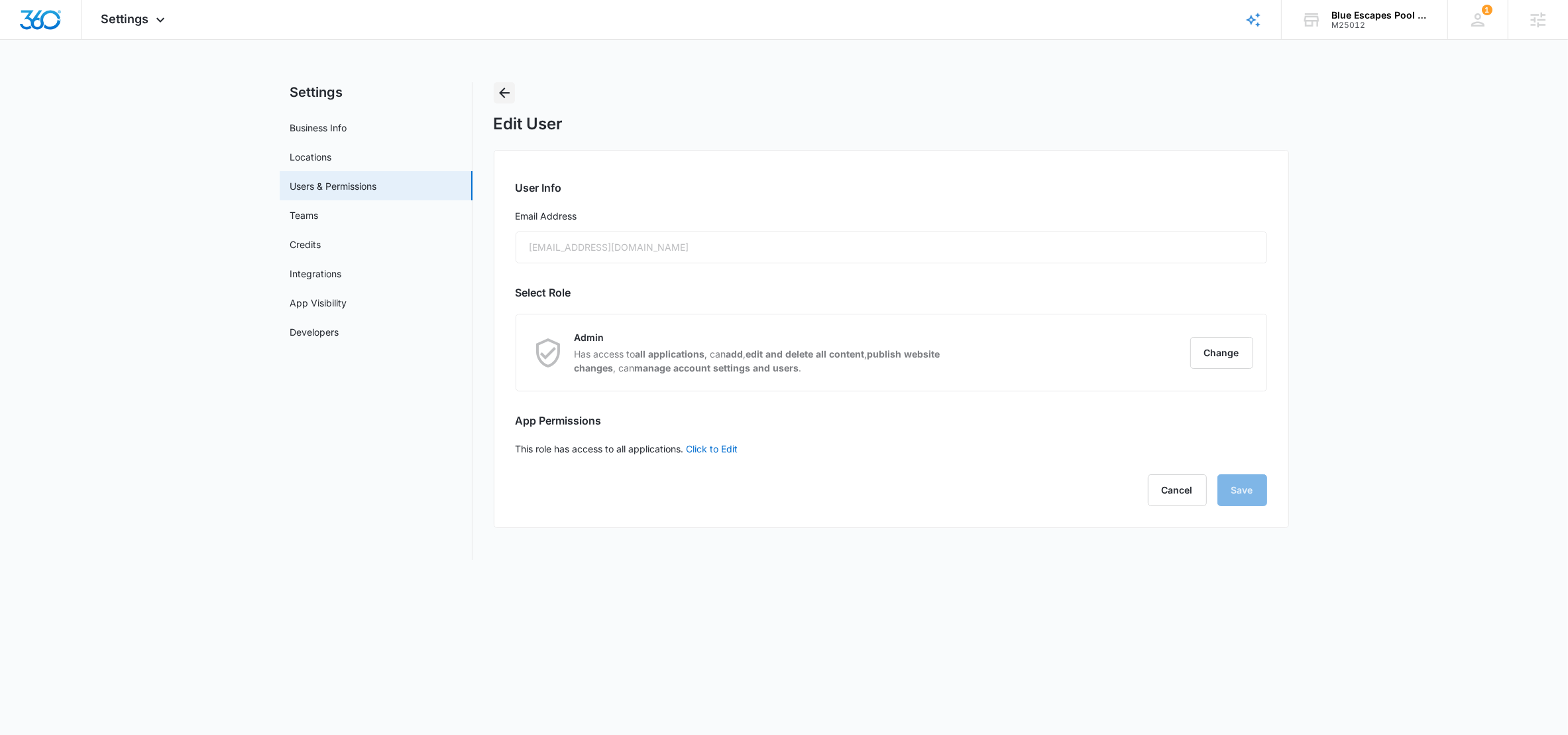
click at [506, 92] on icon "Back" at bounding box center [504, 93] width 10 height 10
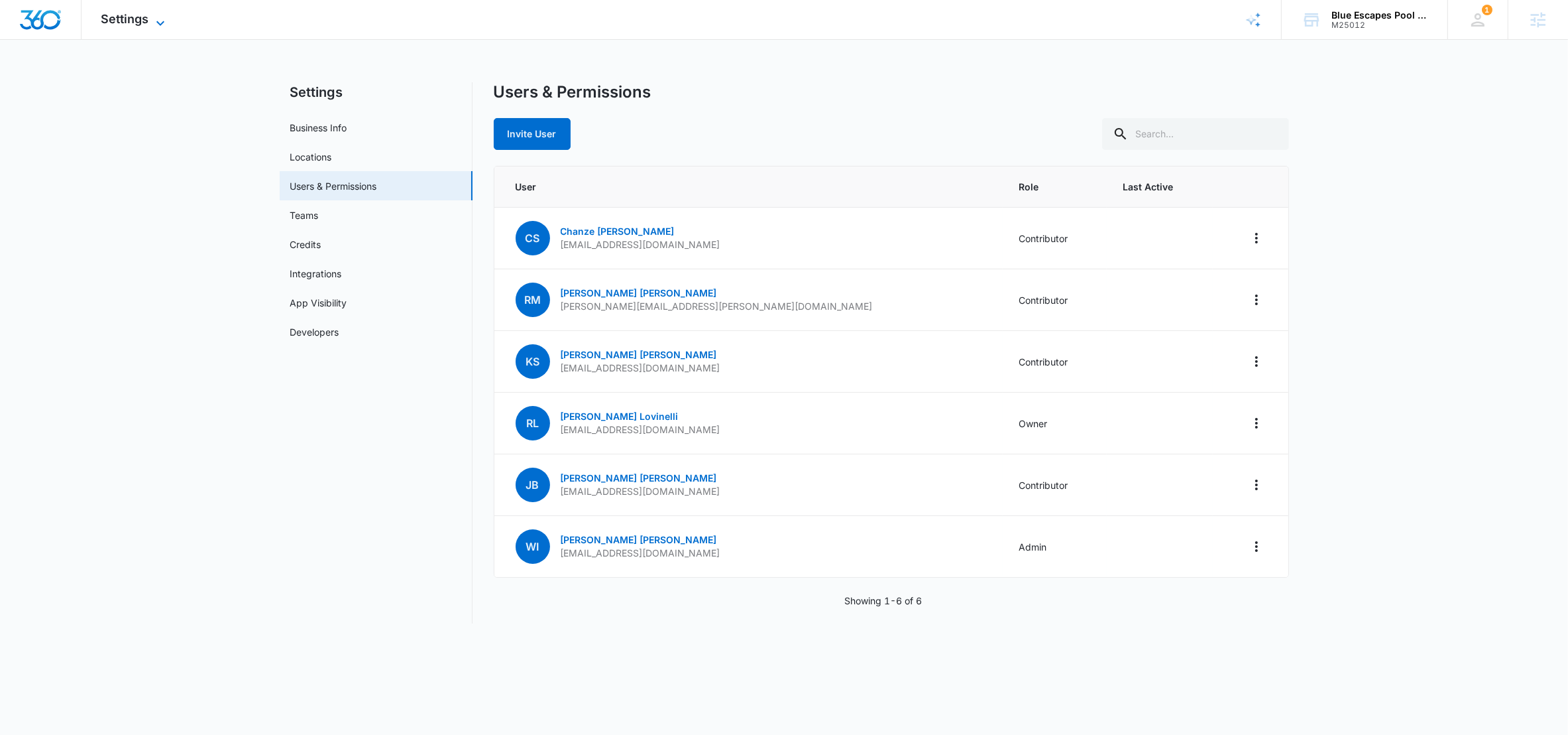
click at [153, 19] on icon at bounding box center [160, 23] width 16 height 16
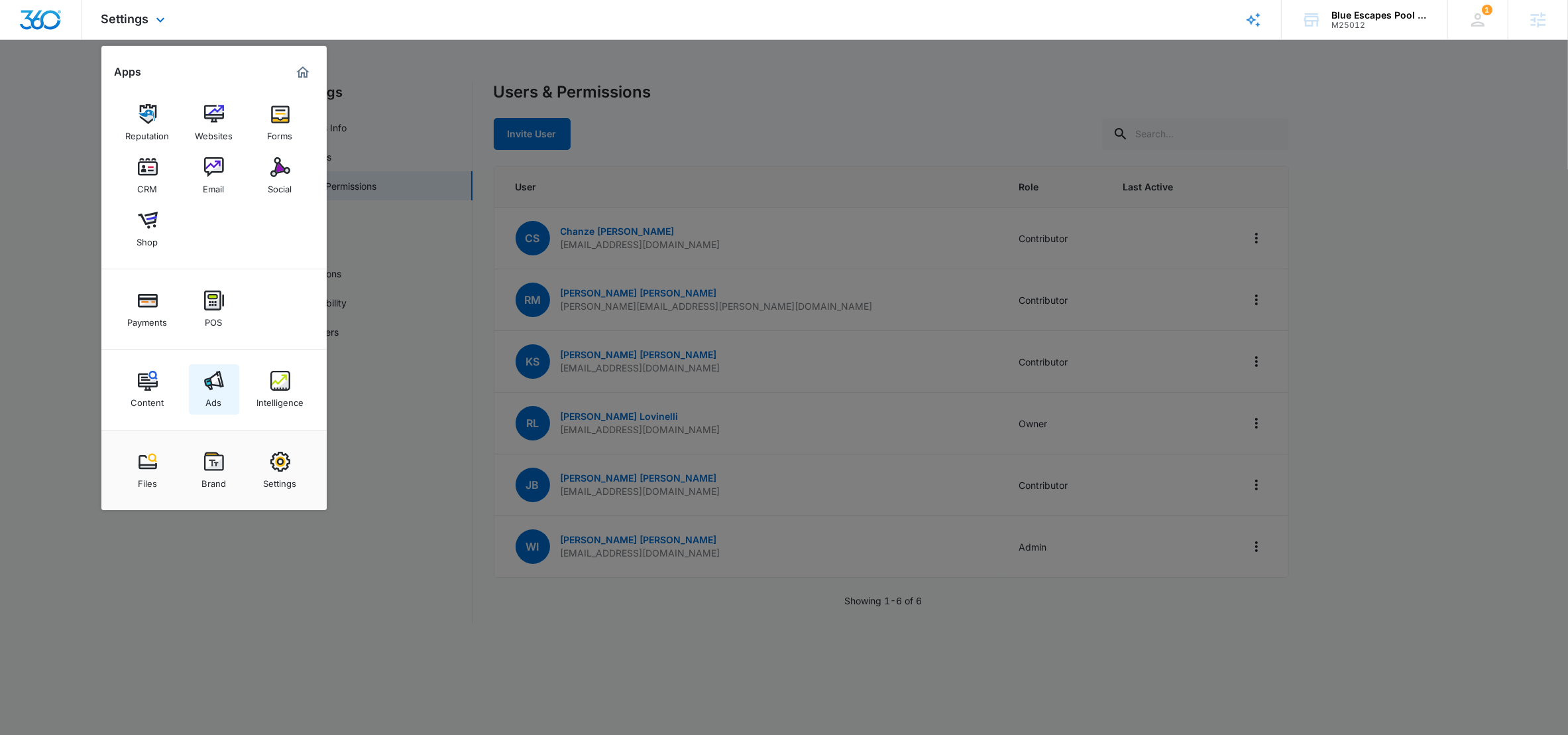
click at [211, 373] on img at bounding box center [214, 381] width 20 height 20
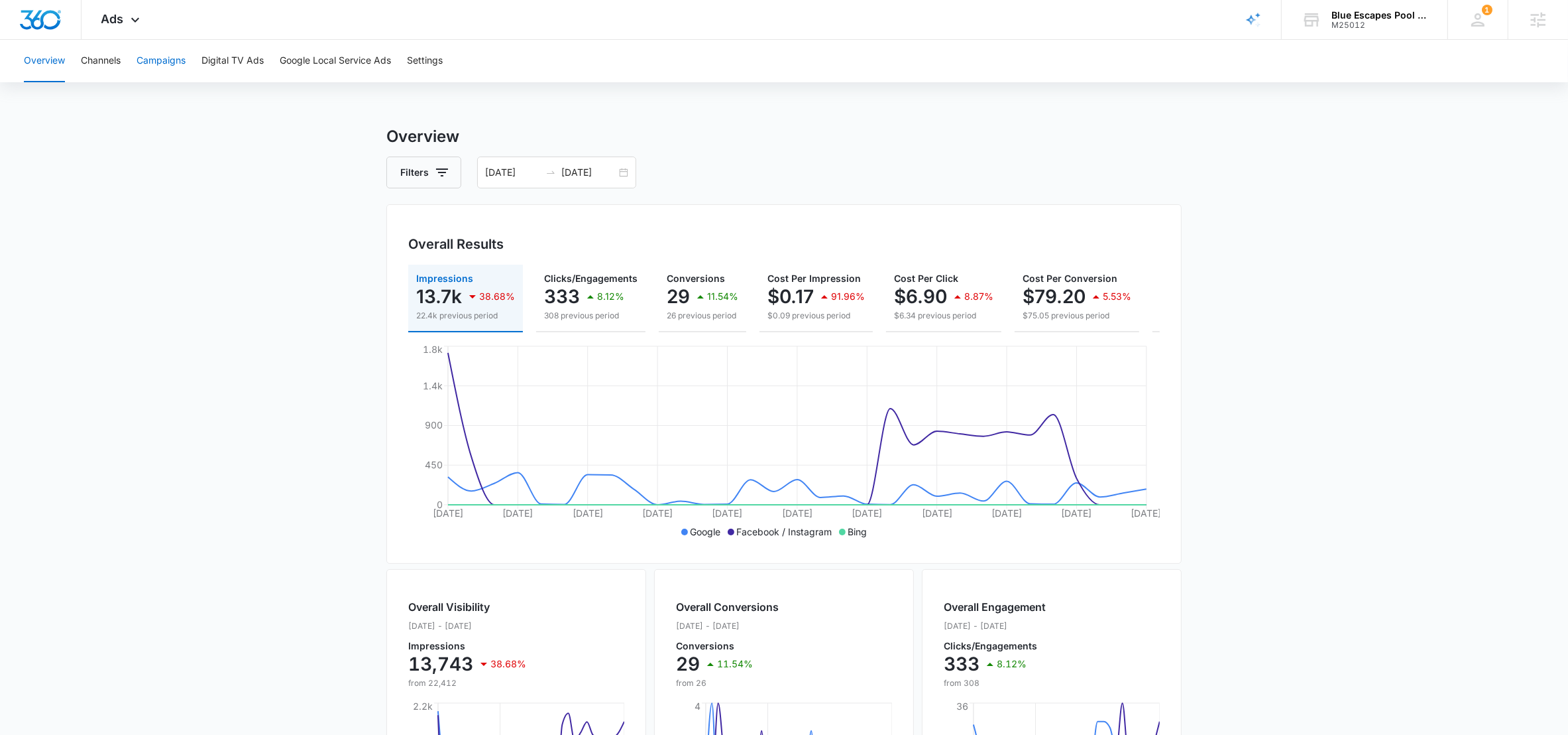
click at [159, 61] on button "Campaigns" at bounding box center [161, 61] width 49 height 42
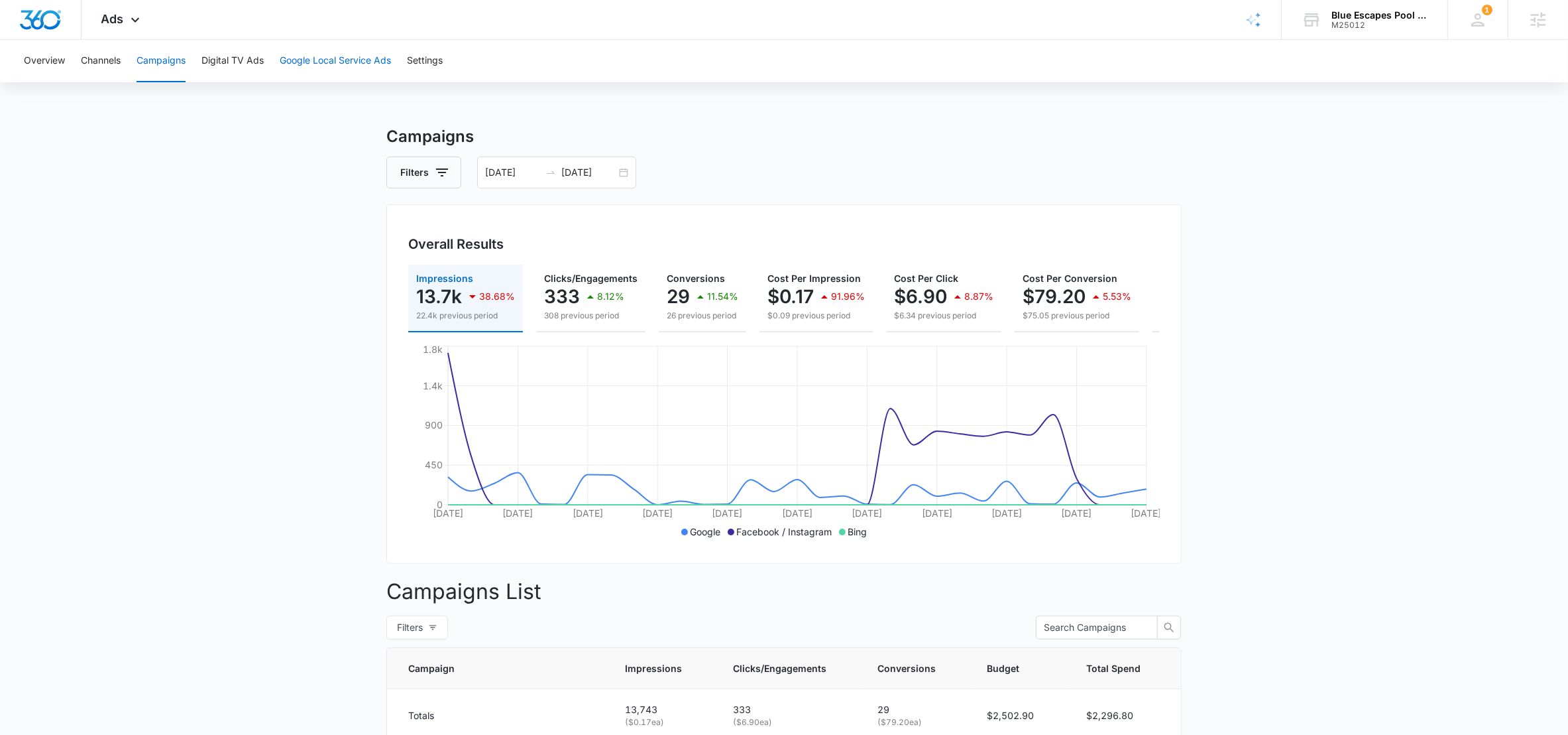
click at [335, 60] on button "Google Local Service Ads" at bounding box center [335, 61] width 112 height 42
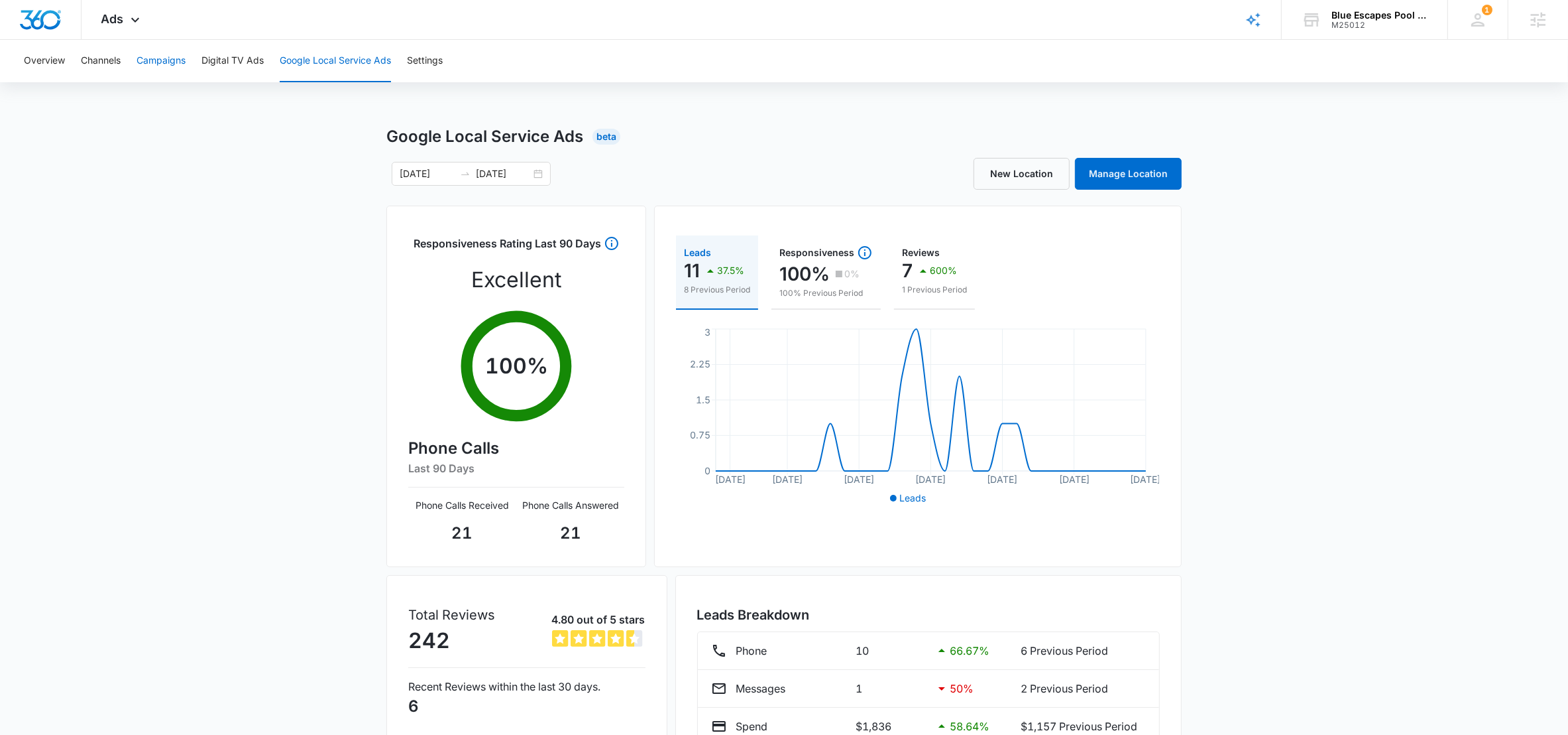
click at [167, 60] on button "Campaigns" at bounding box center [161, 61] width 49 height 42
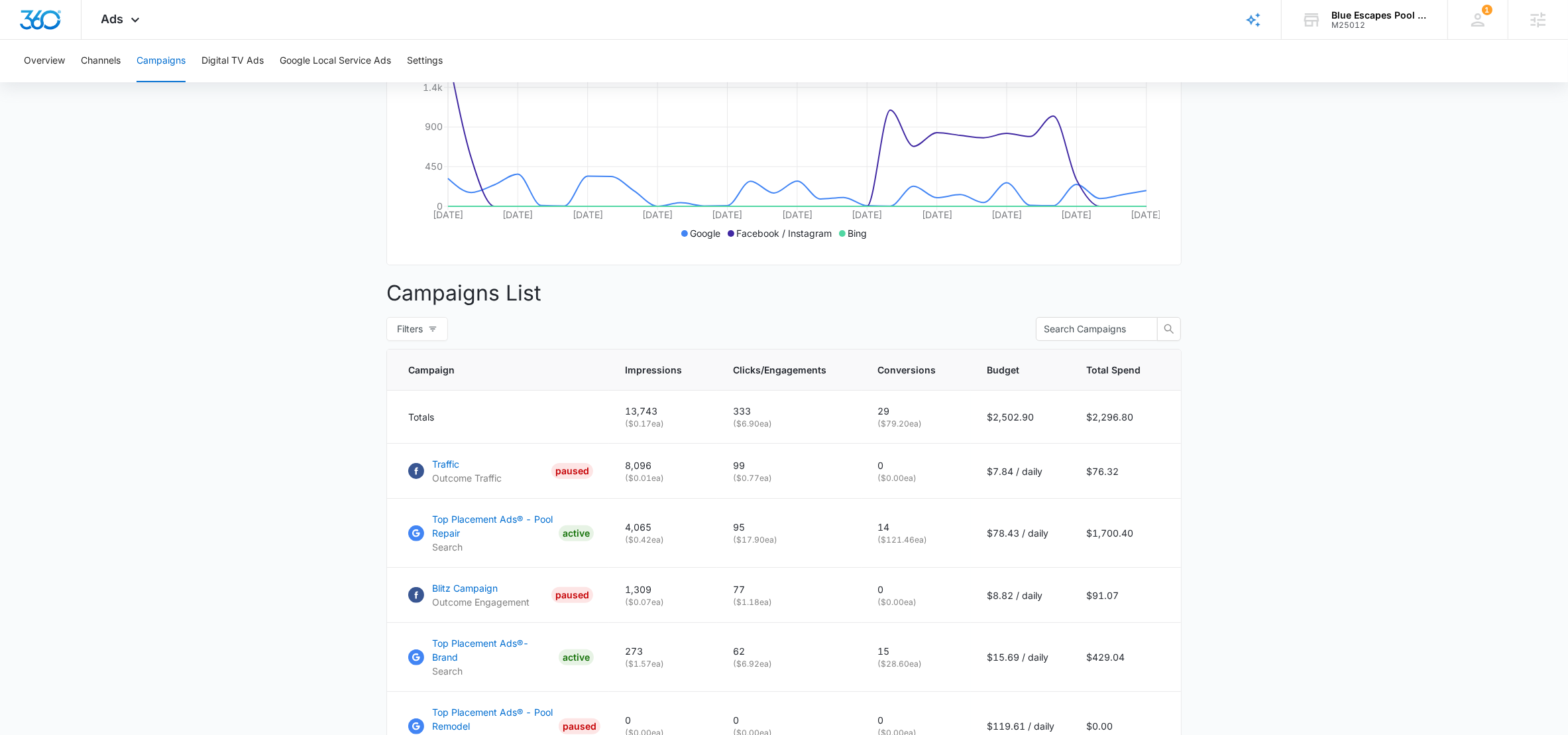
scroll to position [303, 0]
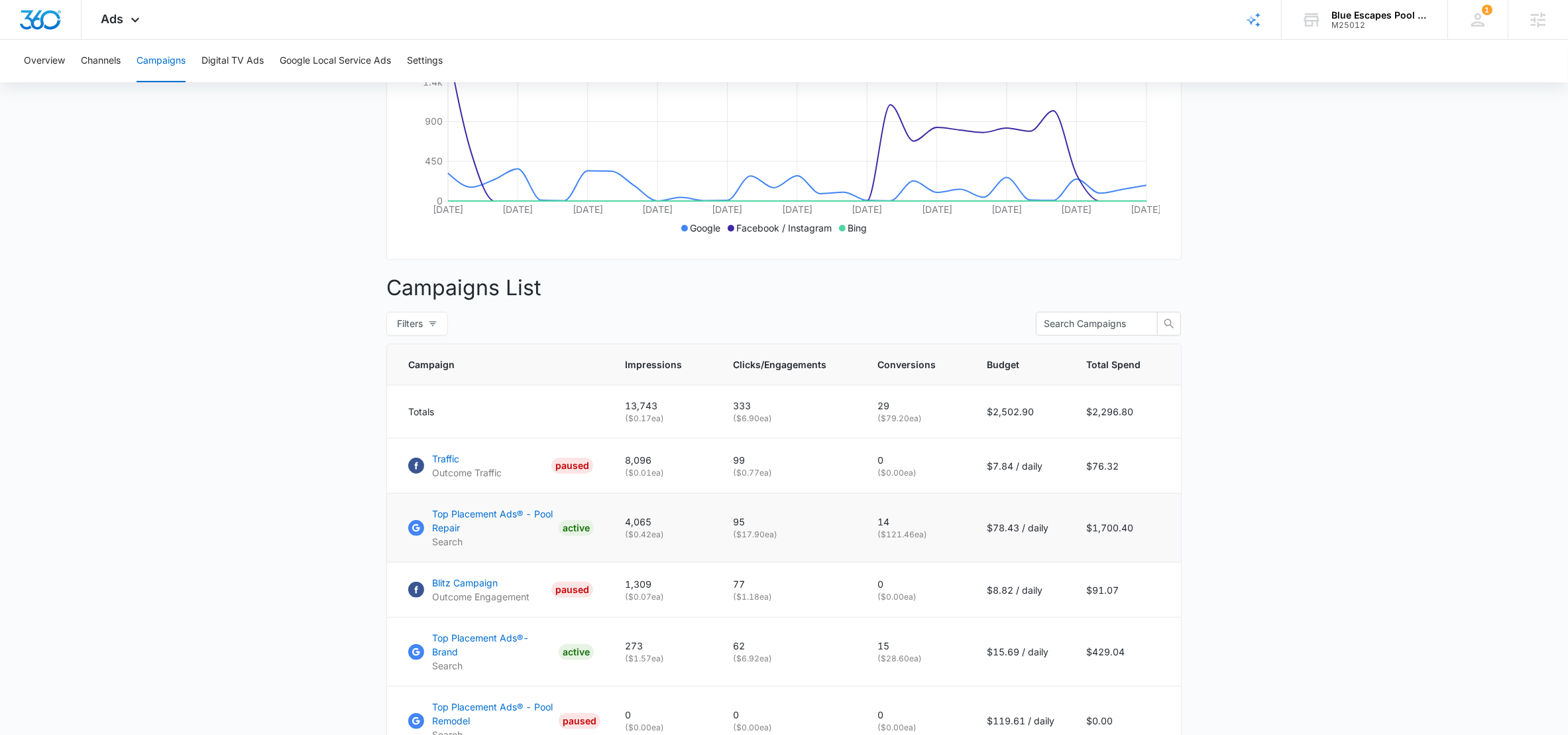
drag, startPoint x: 737, startPoint y: 533, endPoint x: 805, endPoint y: 539, distance: 68.3
click at [805, 539] on p "( $17.90 ea)" at bounding box center [789, 535] width 113 height 12
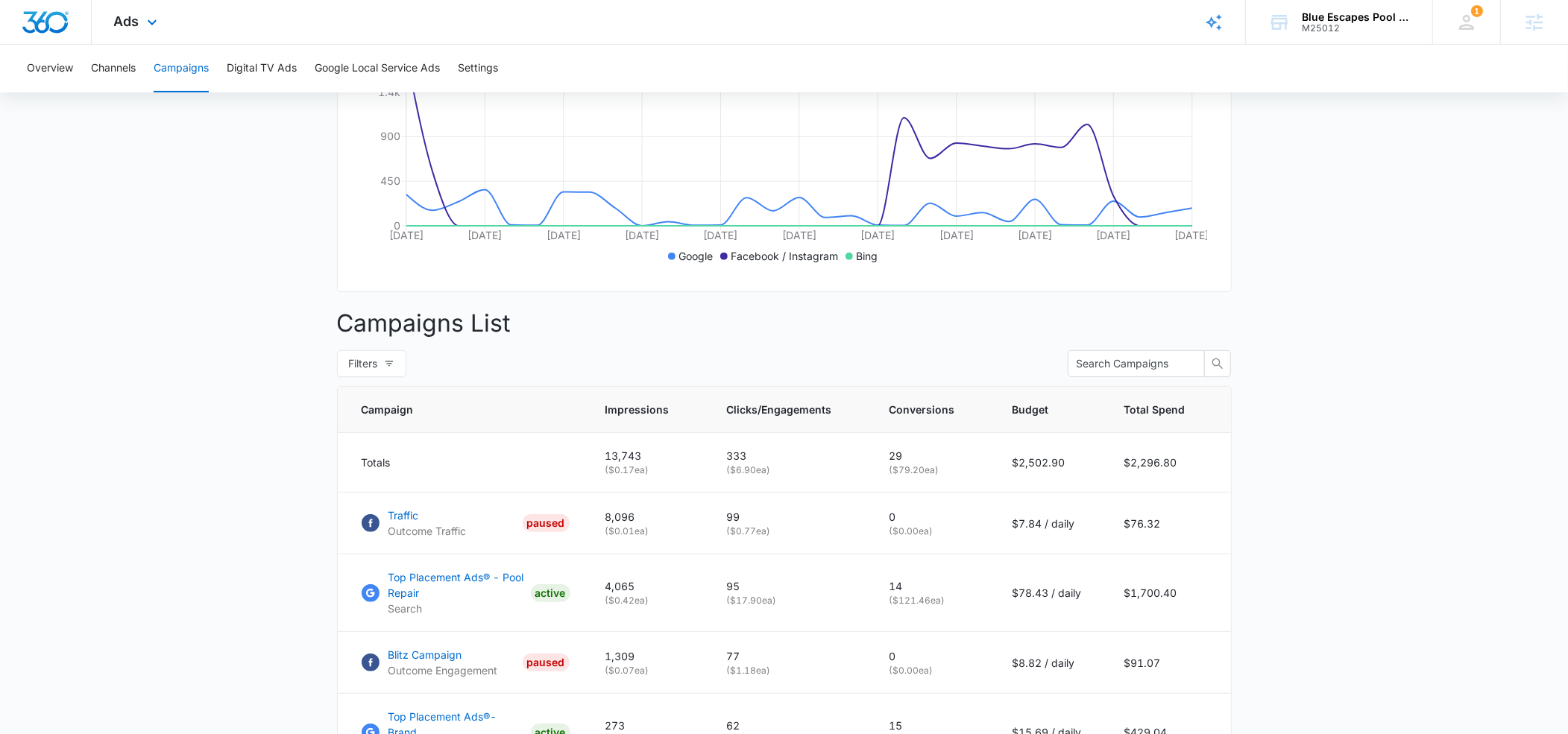
click at [147, 23] on icon at bounding box center [152, 22] width 18 height 18
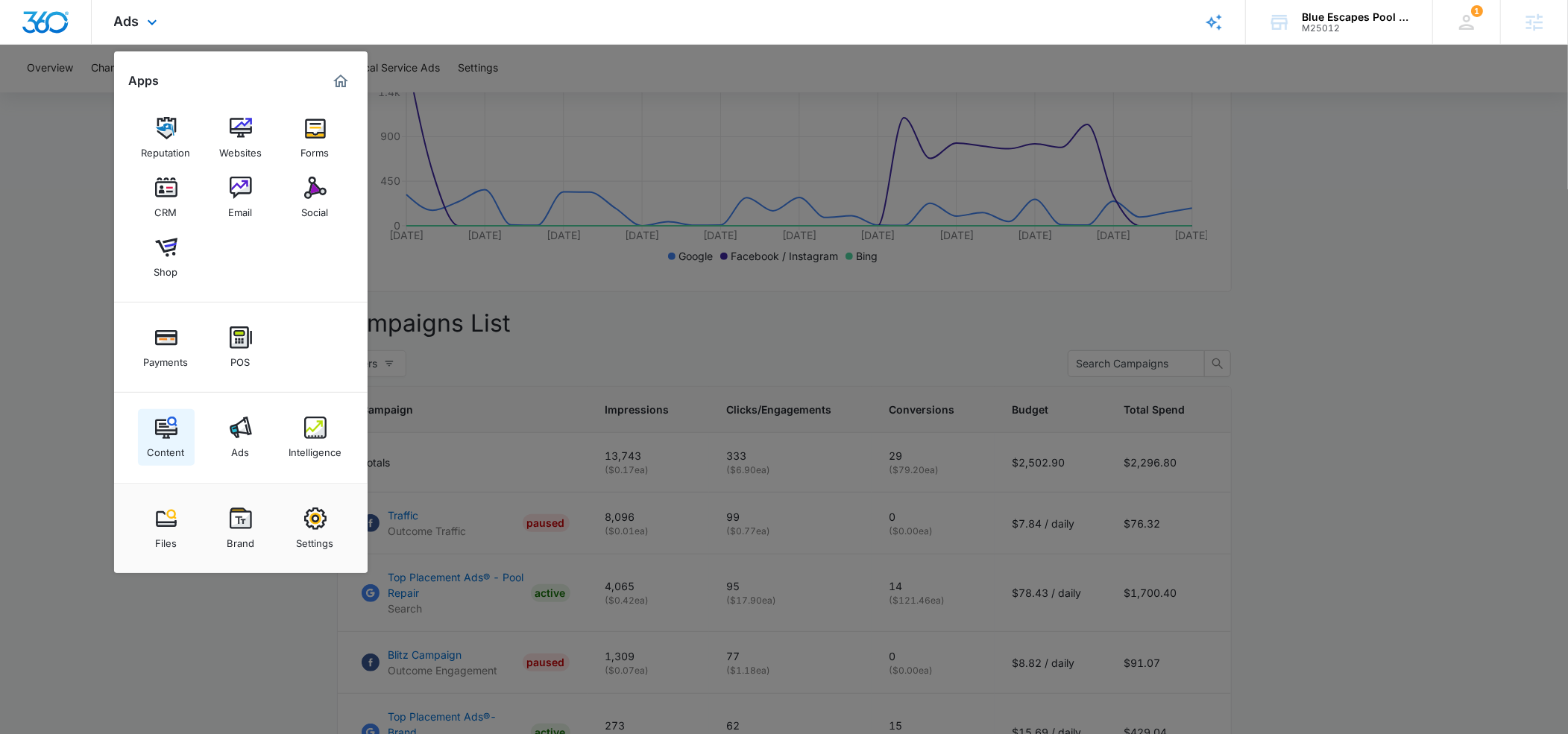
click at [164, 448] on div "Content" at bounding box center [166, 449] width 37 height 19
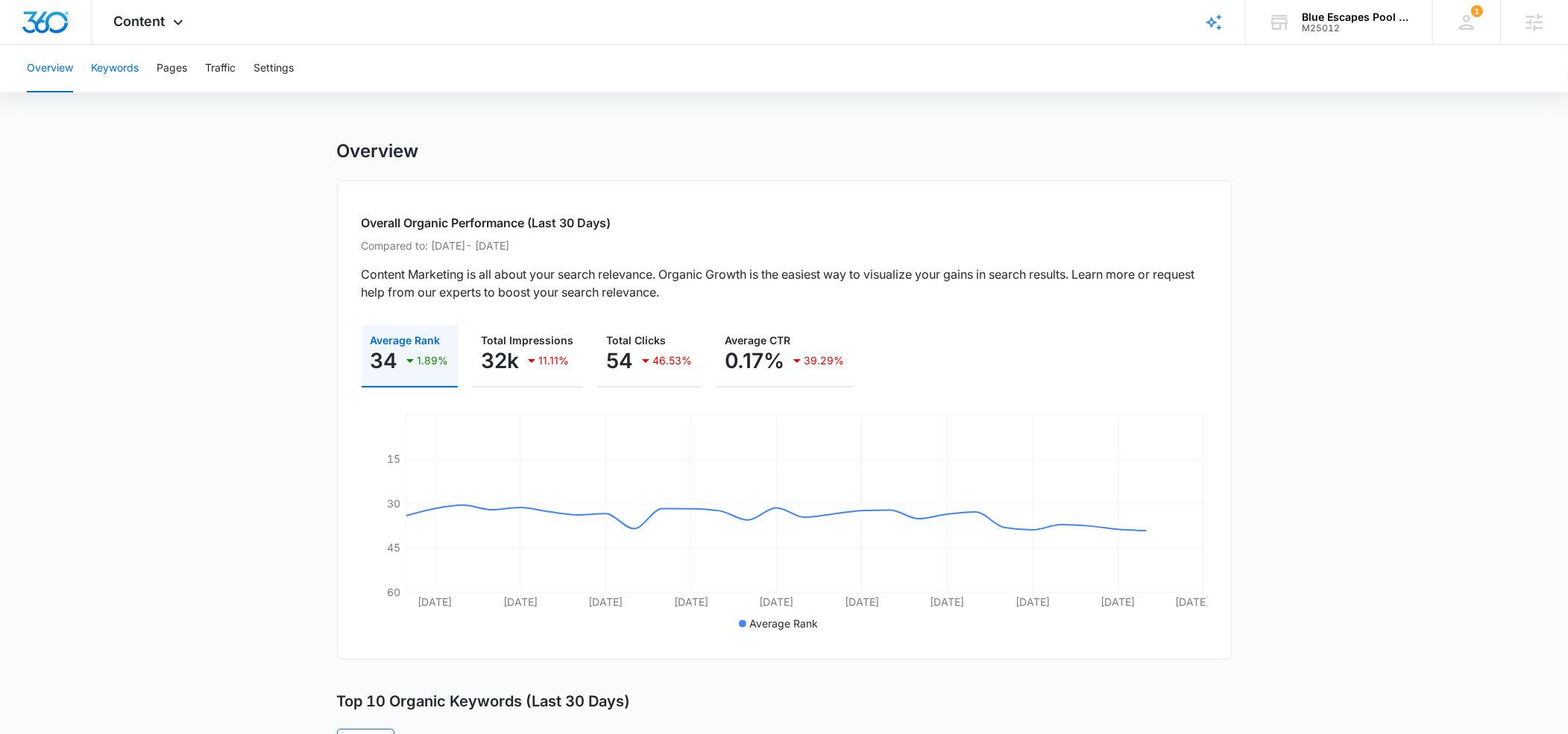
click at [109, 67] on button "Keywords" at bounding box center [114, 68] width 48 height 48
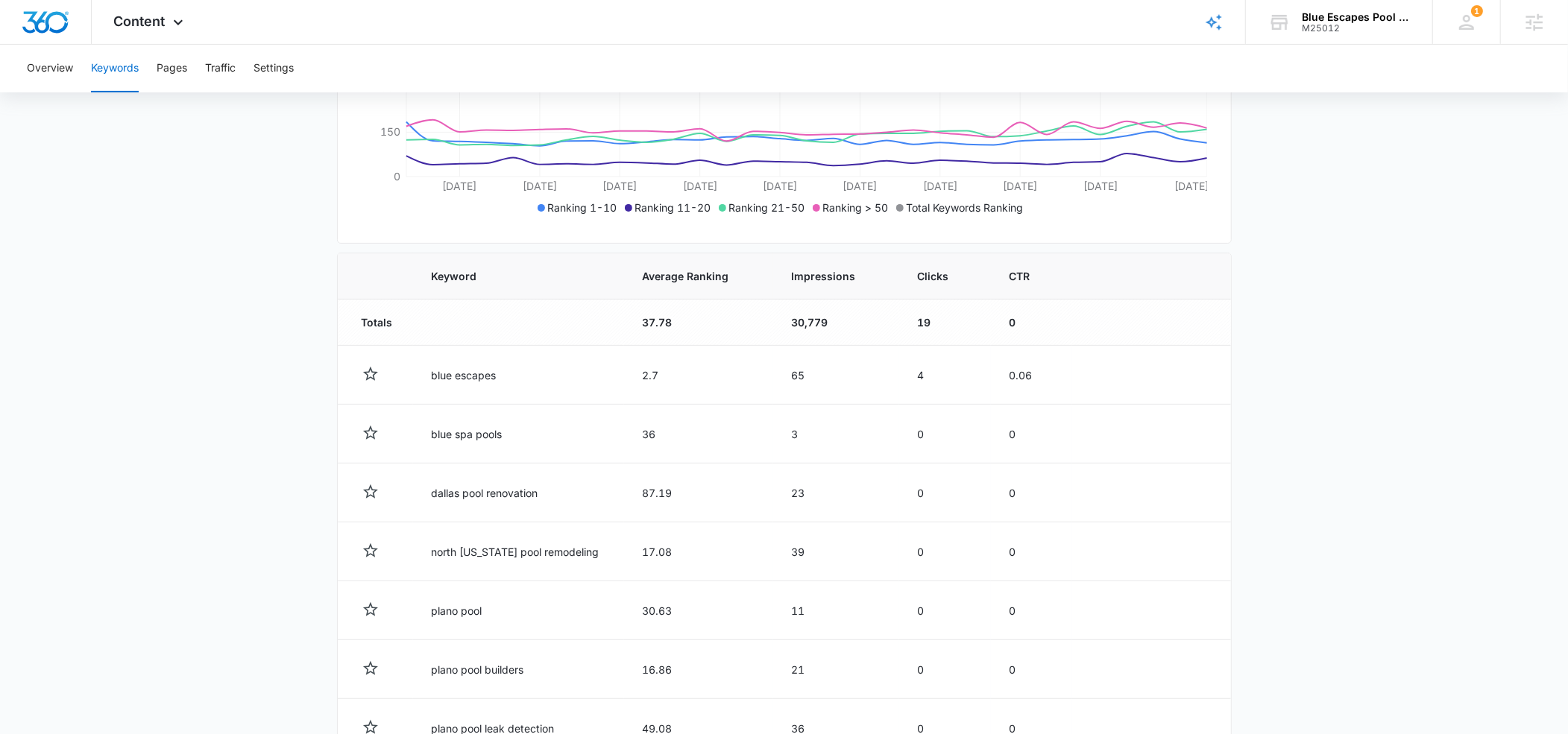
scroll to position [368, 0]
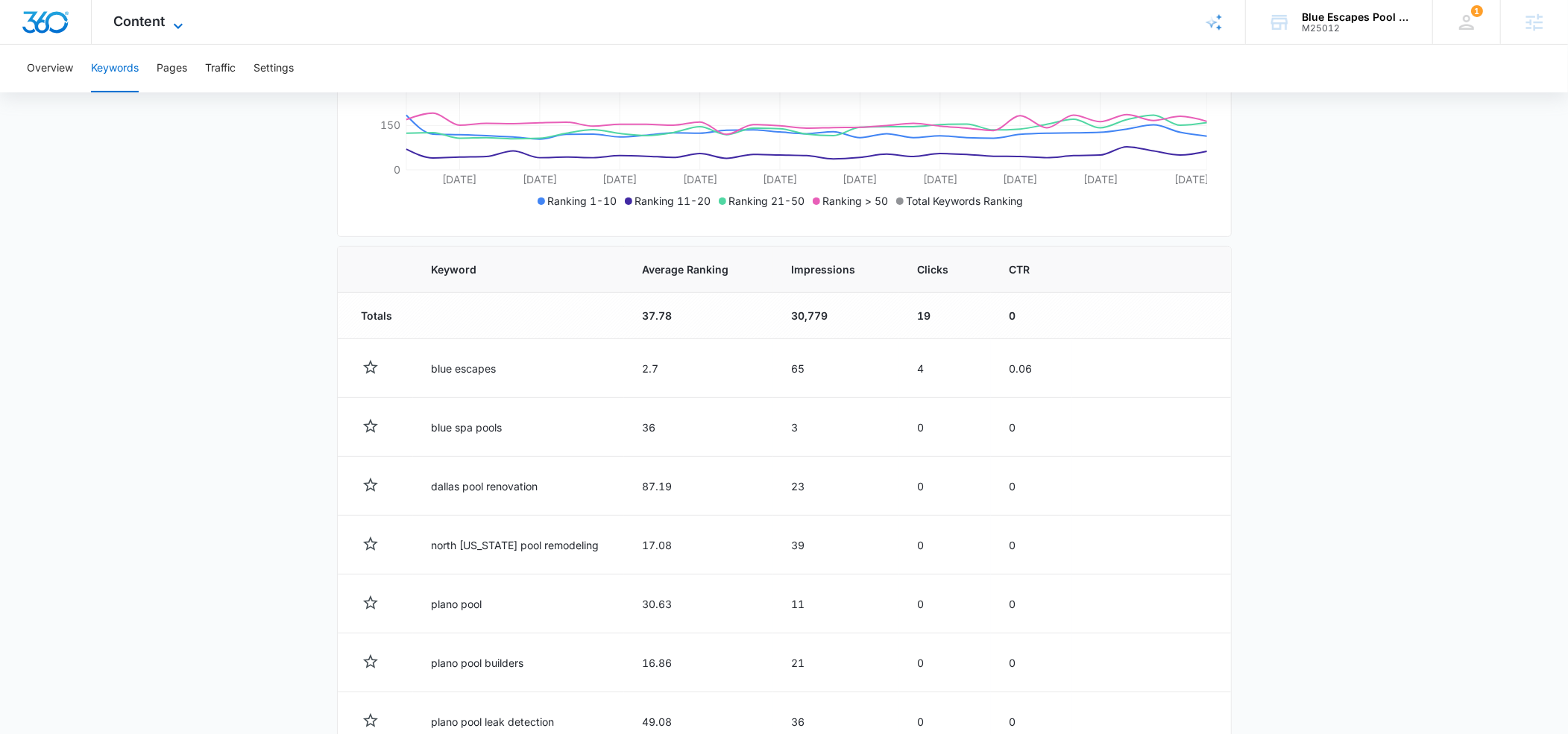
click at [173, 21] on icon at bounding box center [178, 26] width 18 height 18
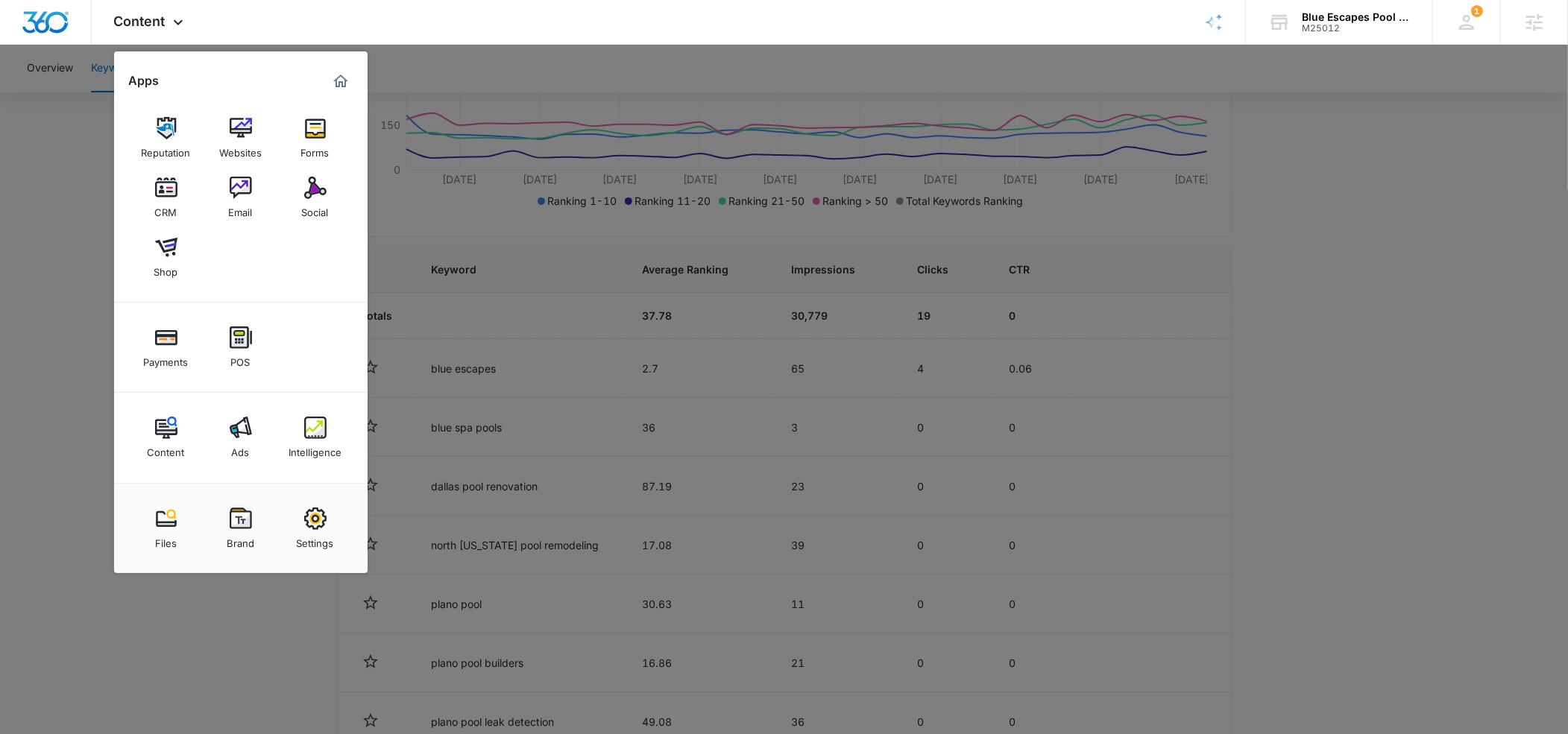
click at [81, 379] on div at bounding box center [784, 367] width 1568 height 734
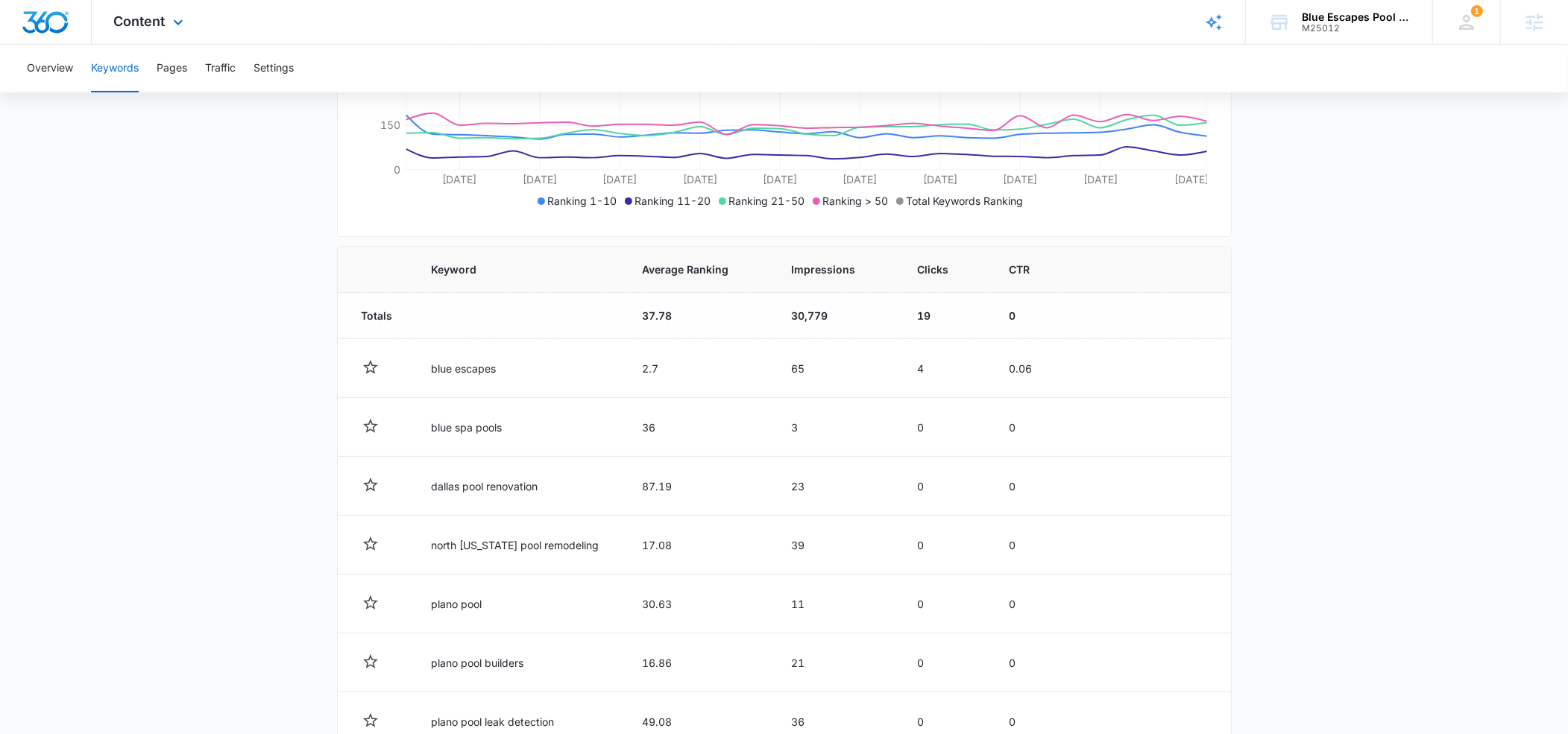
drag, startPoint x: 174, startPoint y: 20, endPoint x: 145, endPoint y: 101, distance: 86.0
click at [174, 23] on icon at bounding box center [178, 22] width 18 height 18
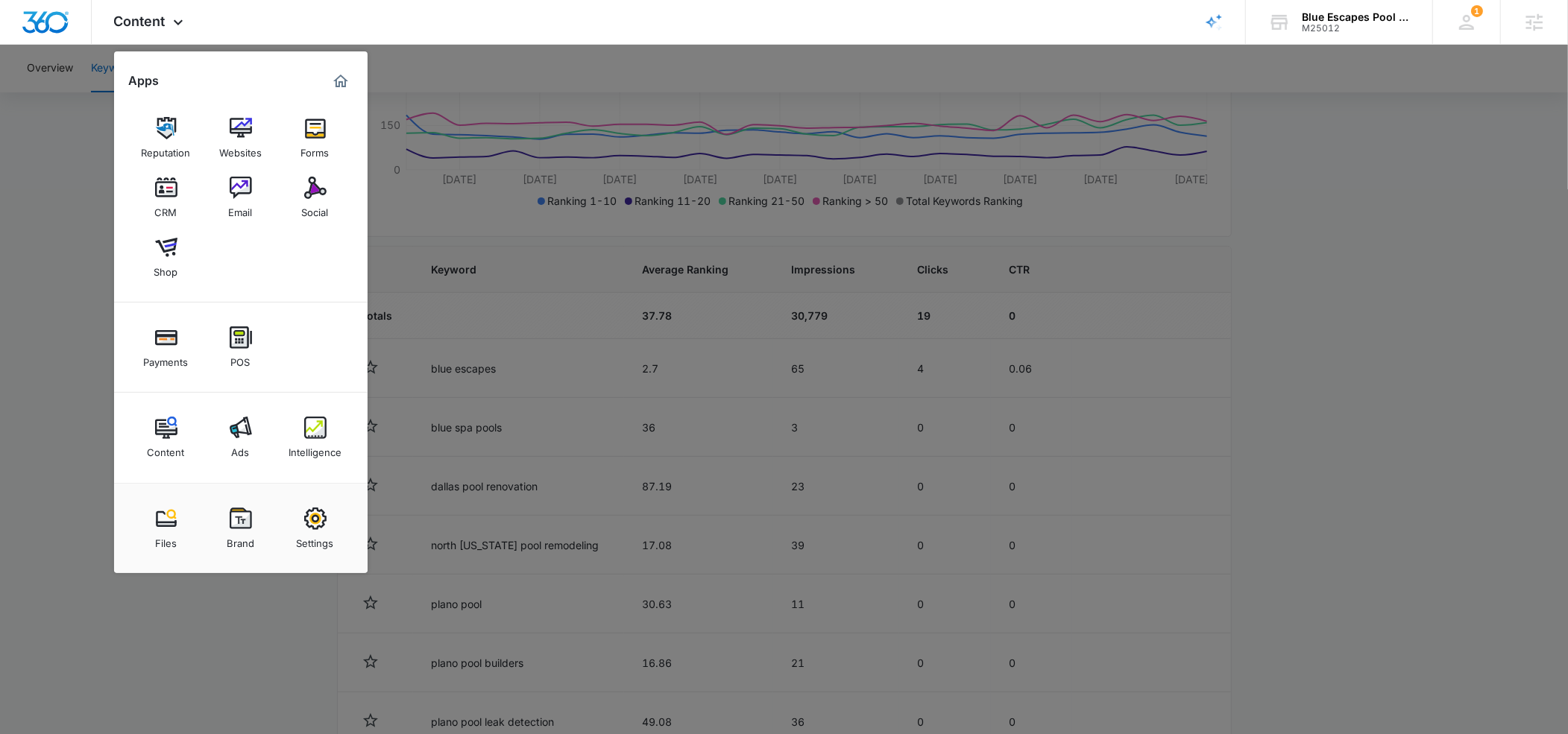
click at [84, 416] on div at bounding box center [784, 367] width 1568 height 734
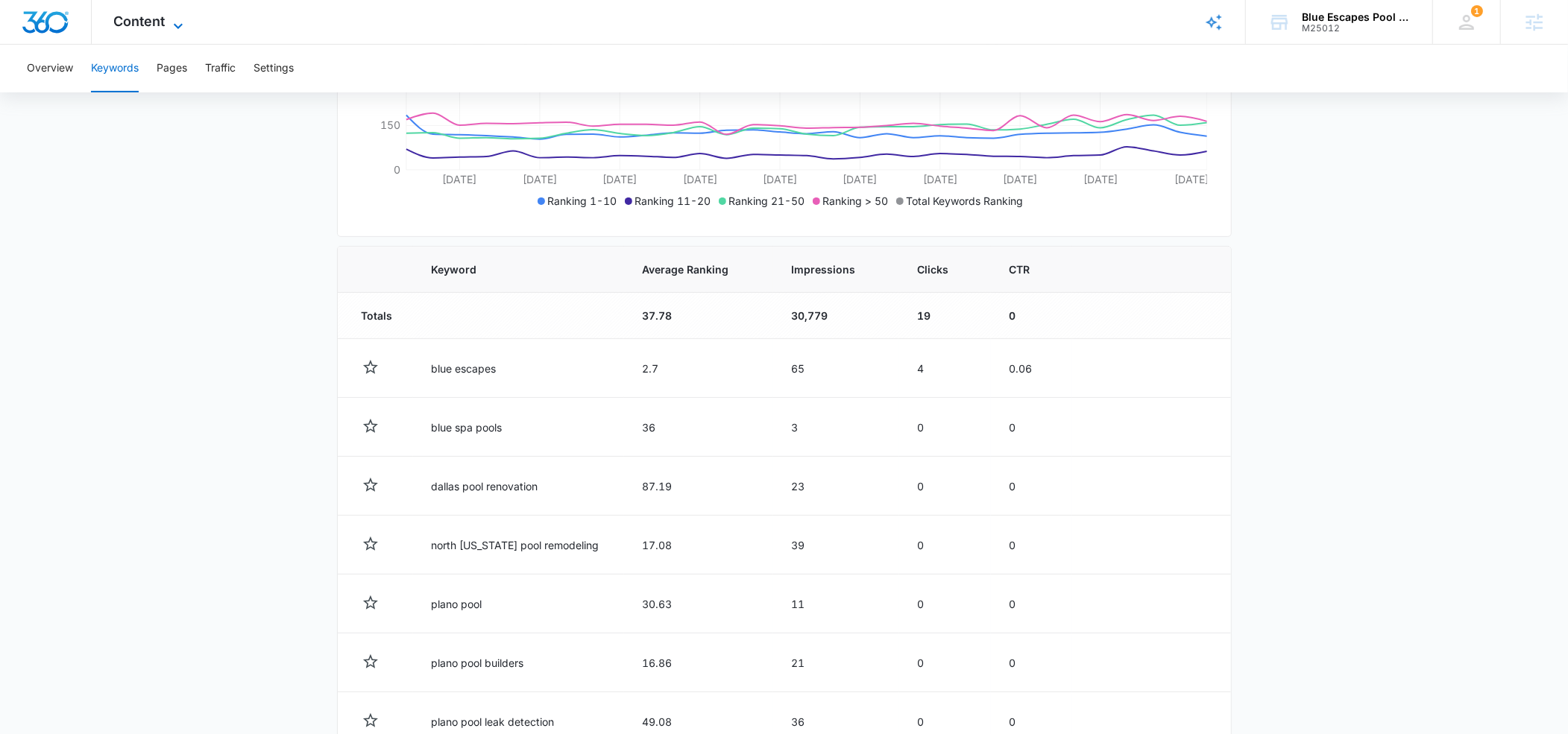
click at [175, 23] on icon at bounding box center [177, 25] width 9 height 5
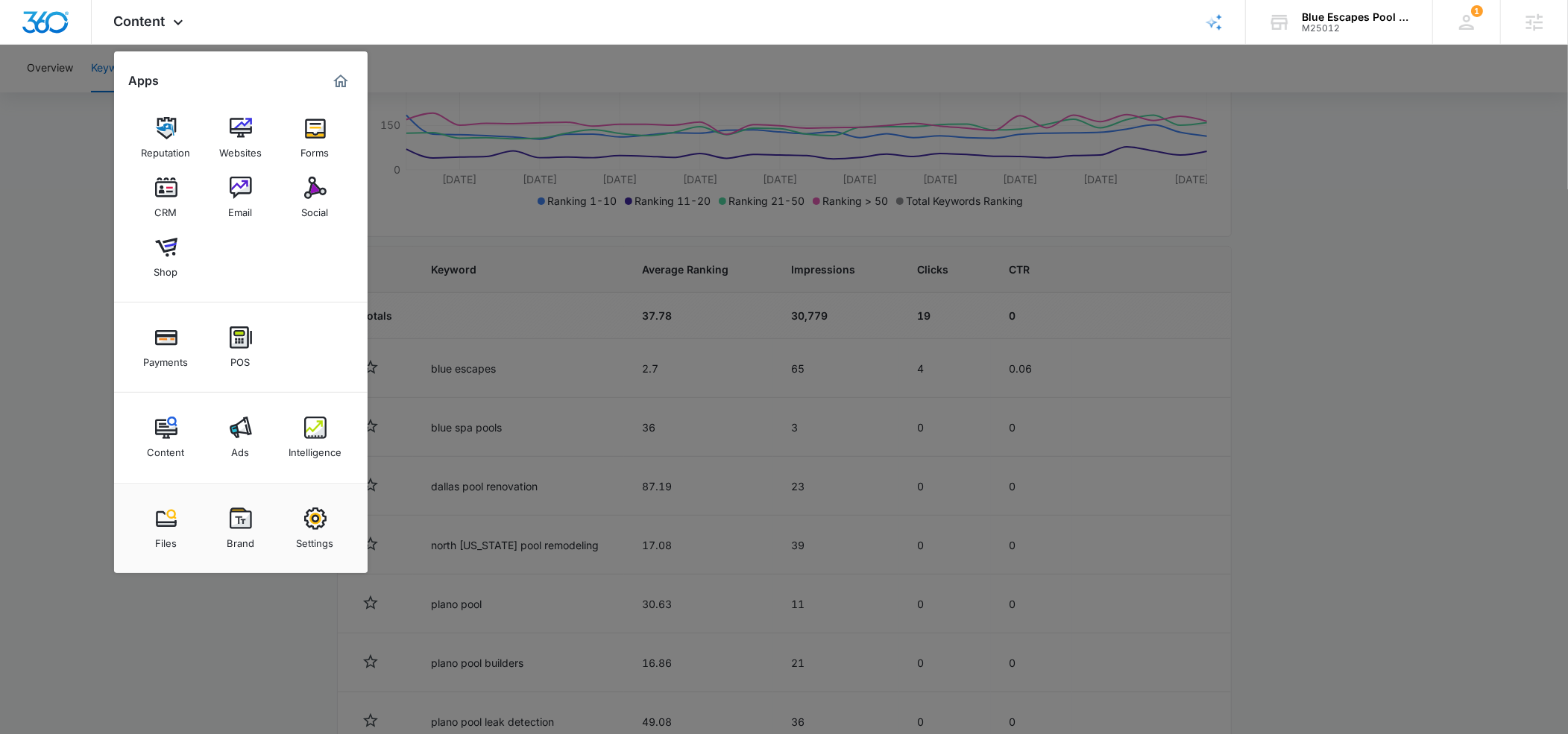
click at [68, 387] on div at bounding box center [784, 367] width 1568 height 734
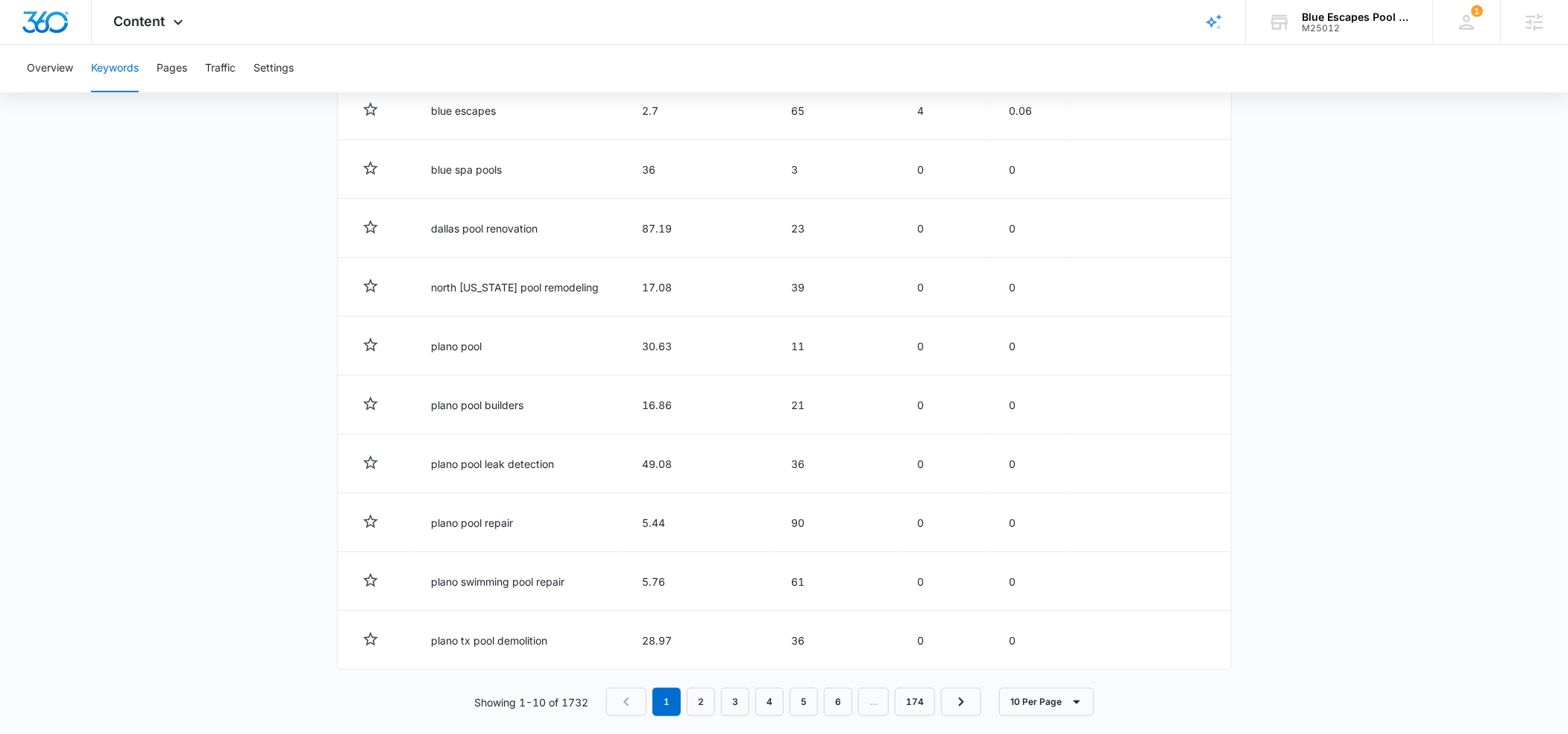
scroll to position [644, 0]
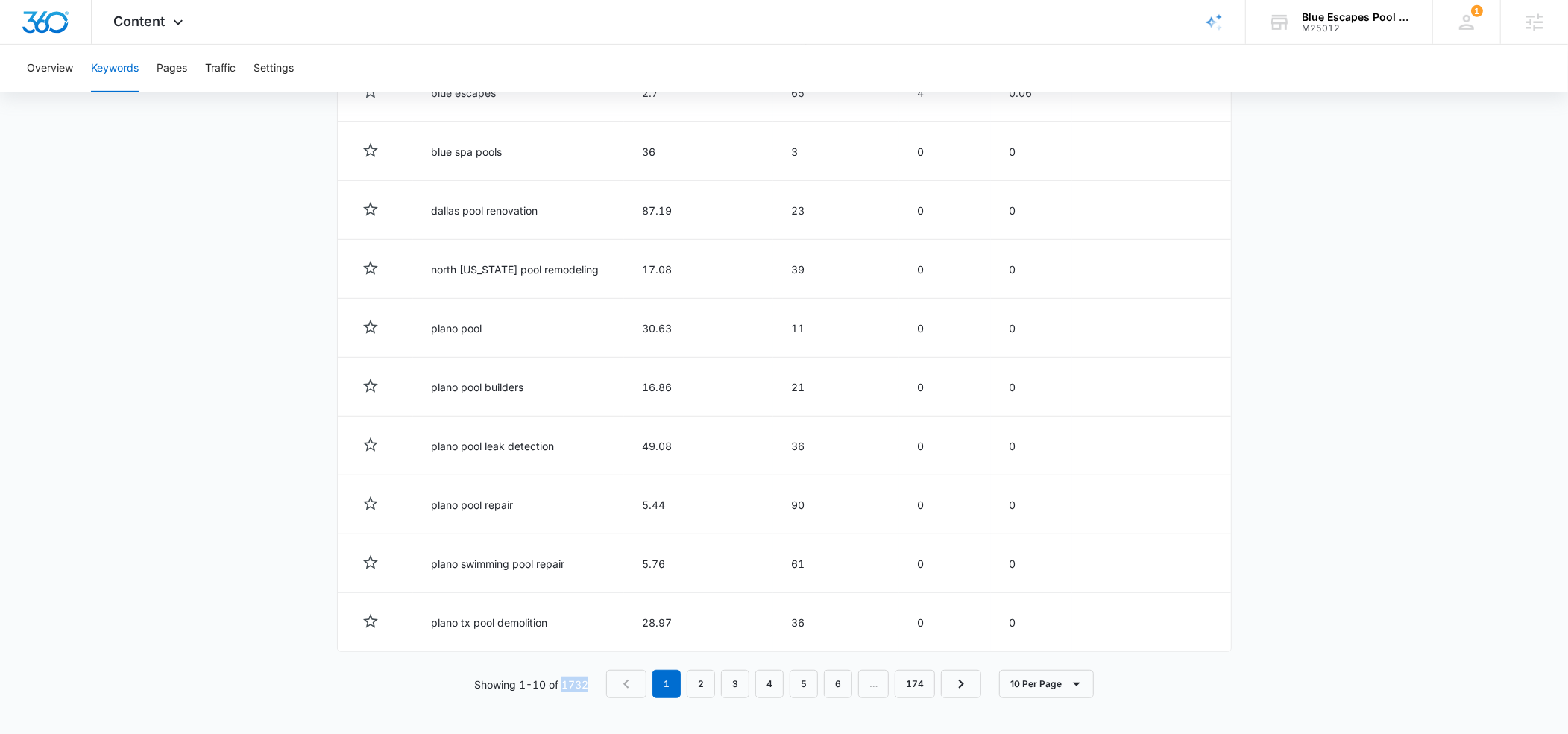
drag, startPoint x: 562, startPoint y: 684, endPoint x: 596, endPoint y: 683, distance: 34.0
click at [596, 683] on div "Showing 1-10 of 1732 1 2 3 4 5 6 … 174 10 Per Page" at bounding box center [784, 684] width 895 height 28
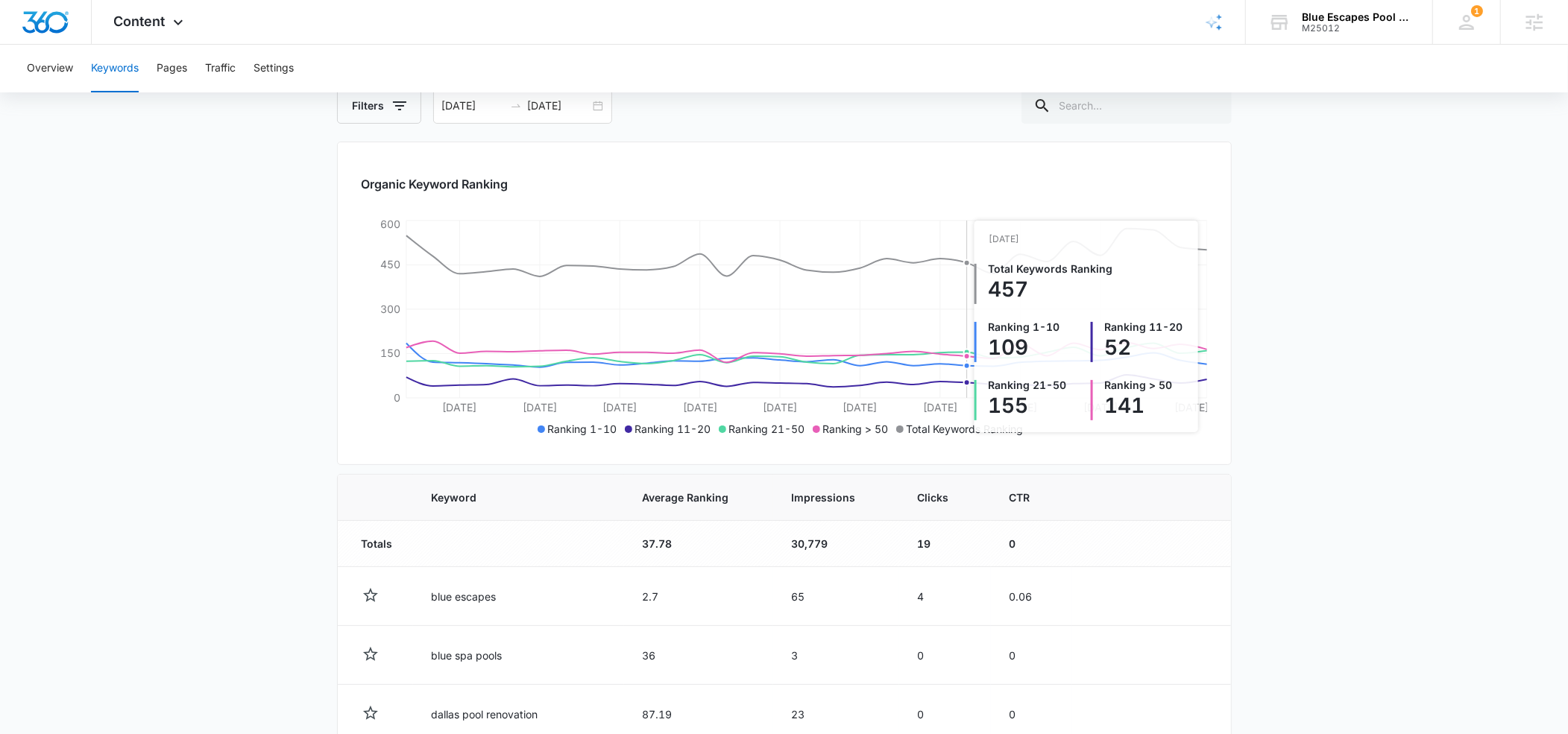
scroll to position [0, 0]
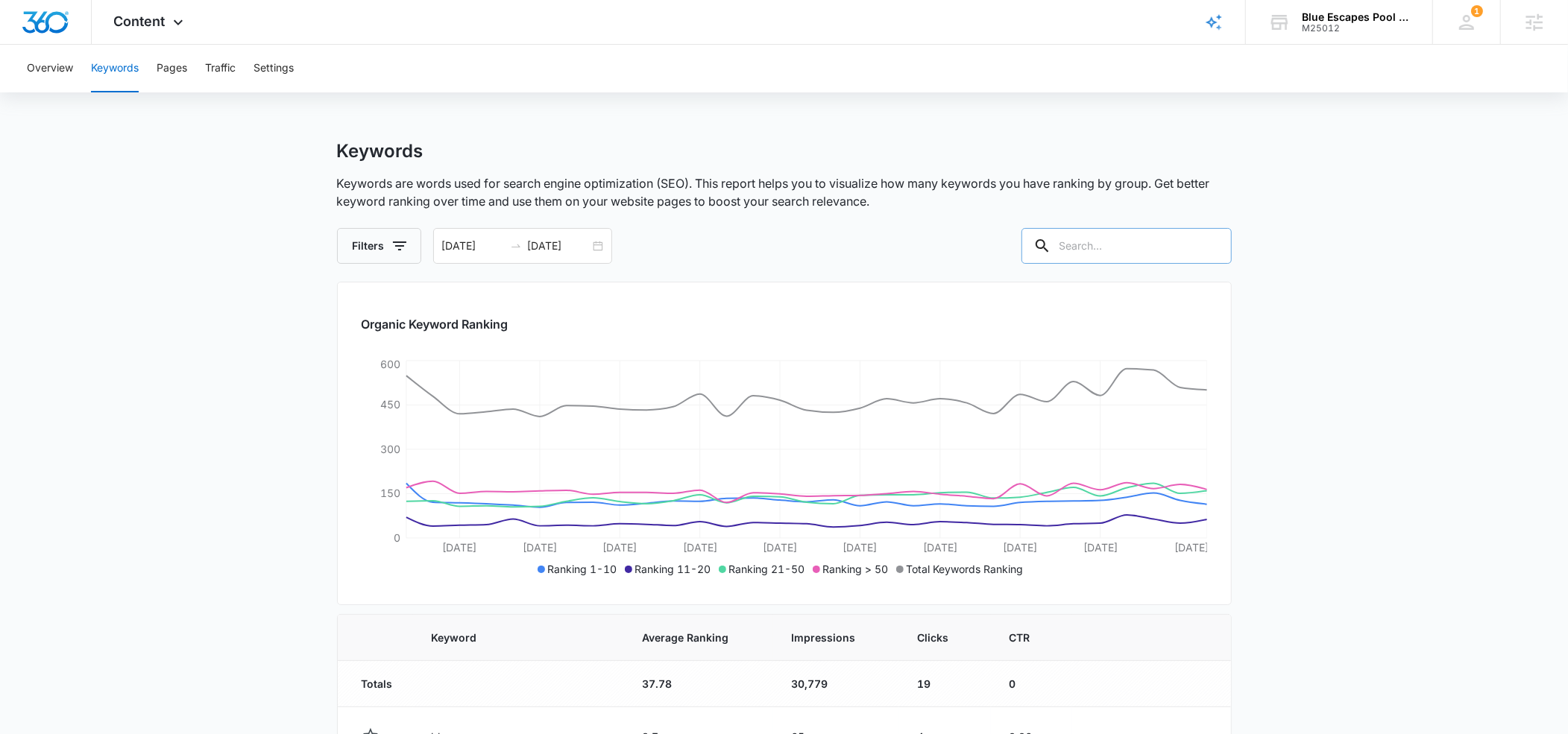
drag, startPoint x: 1090, startPoint y: 244, endPoint x: 1102, endPoint y: 245, distance: 12.0
click at [1091, 244] on input "text" at bounding box center [1127, 246] width 210 height 36
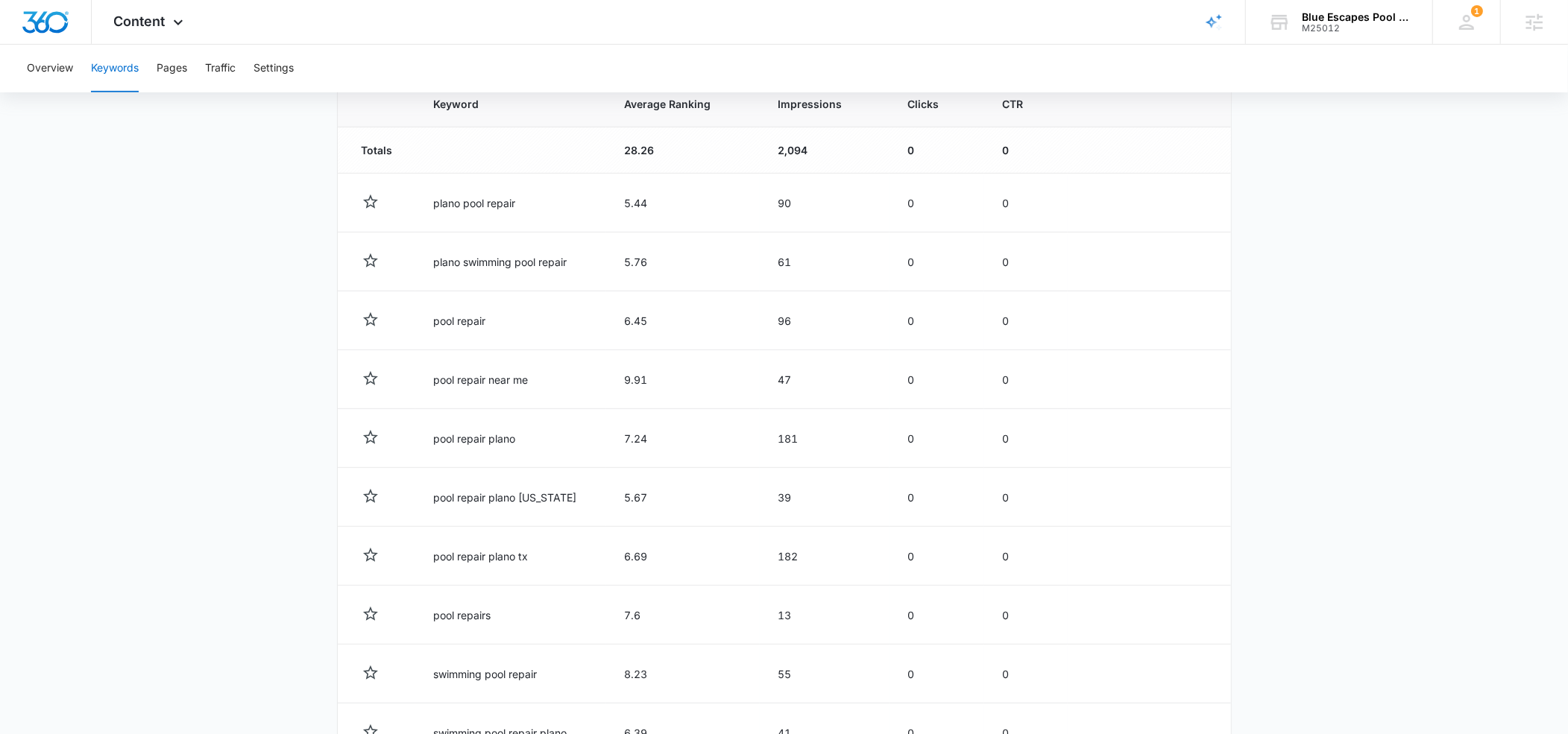
scroll to position [486, 0]
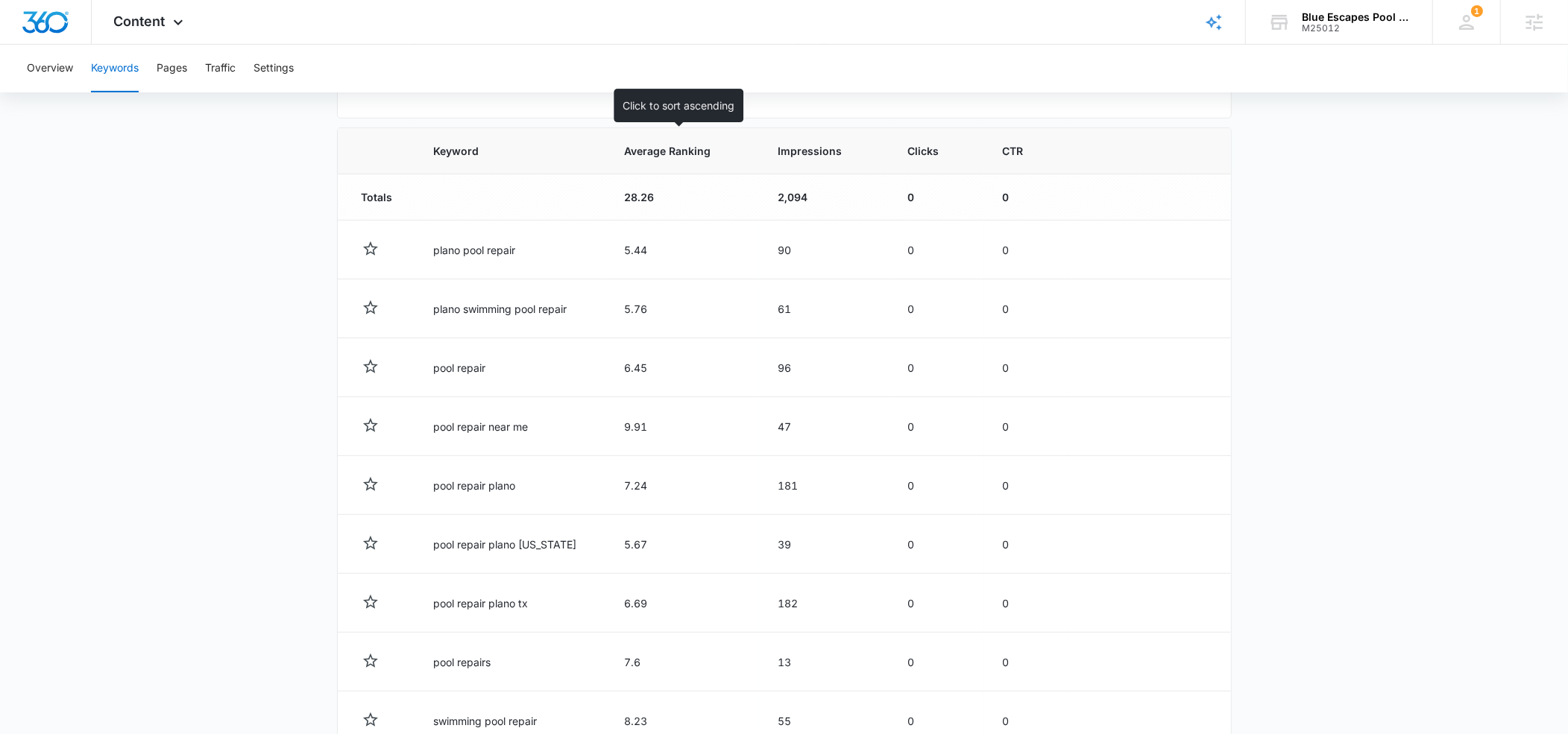
click at [655, 153] on span "Average Ranking" at bounding box center [671, 151] width 96 height 16
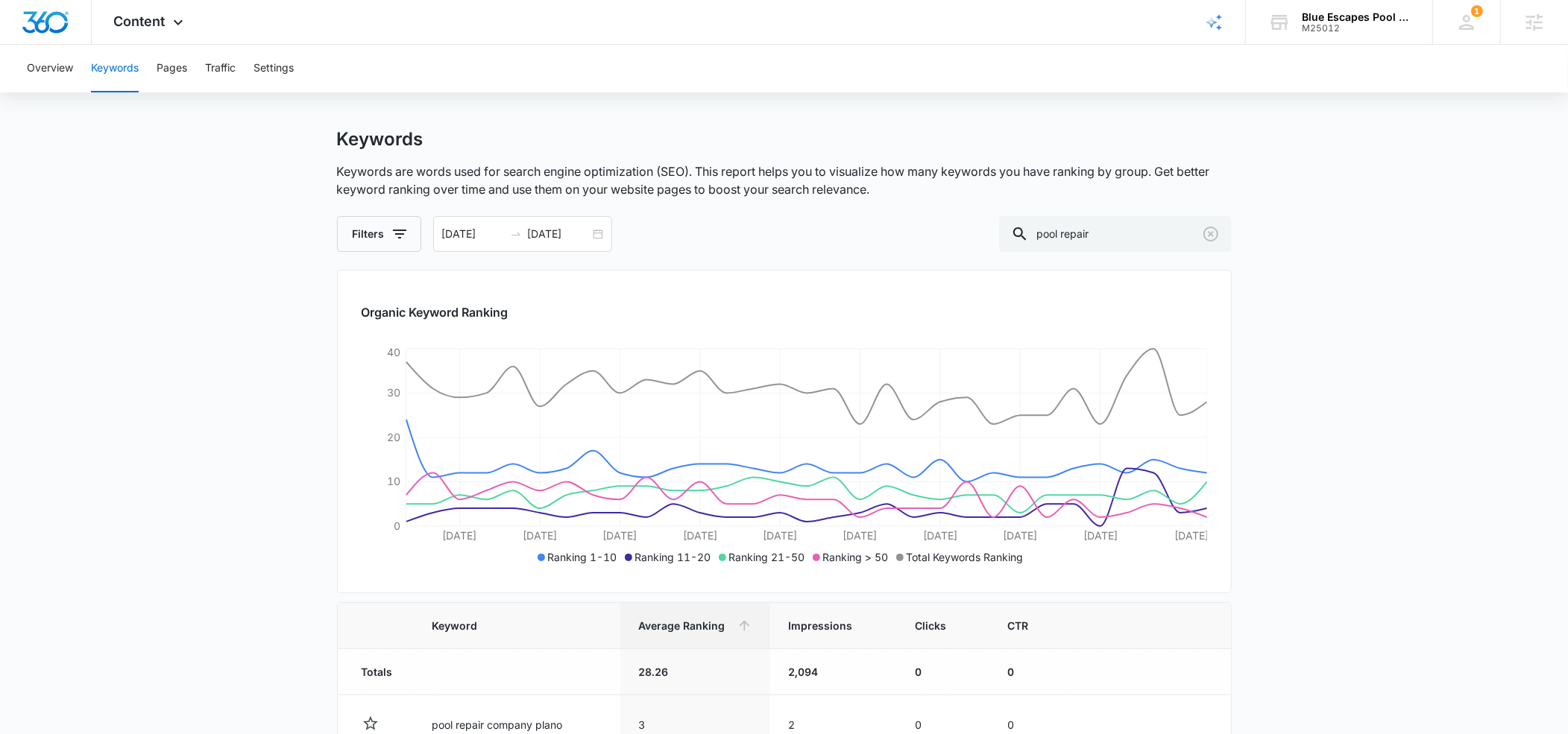
scroll to position [4, 0]
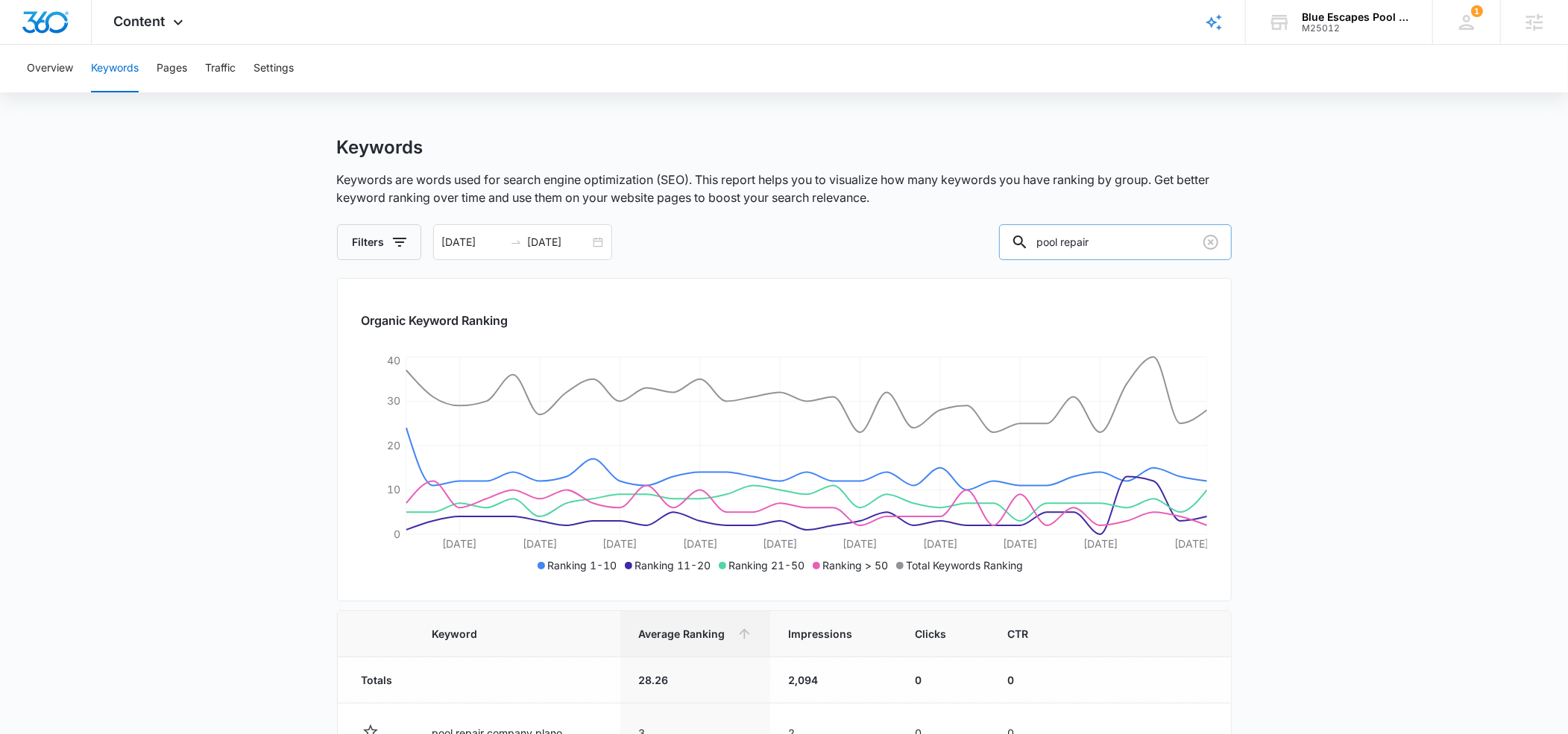
drag, startPoint x: 1134, startPoint y: 242, endPoint x: 1096, endPoint y: 242, distance: 38.0
click at [1096, 242] on input "pool repair" at bounding box center [1115, 242] width 233 height 36
type input "pool renovation"
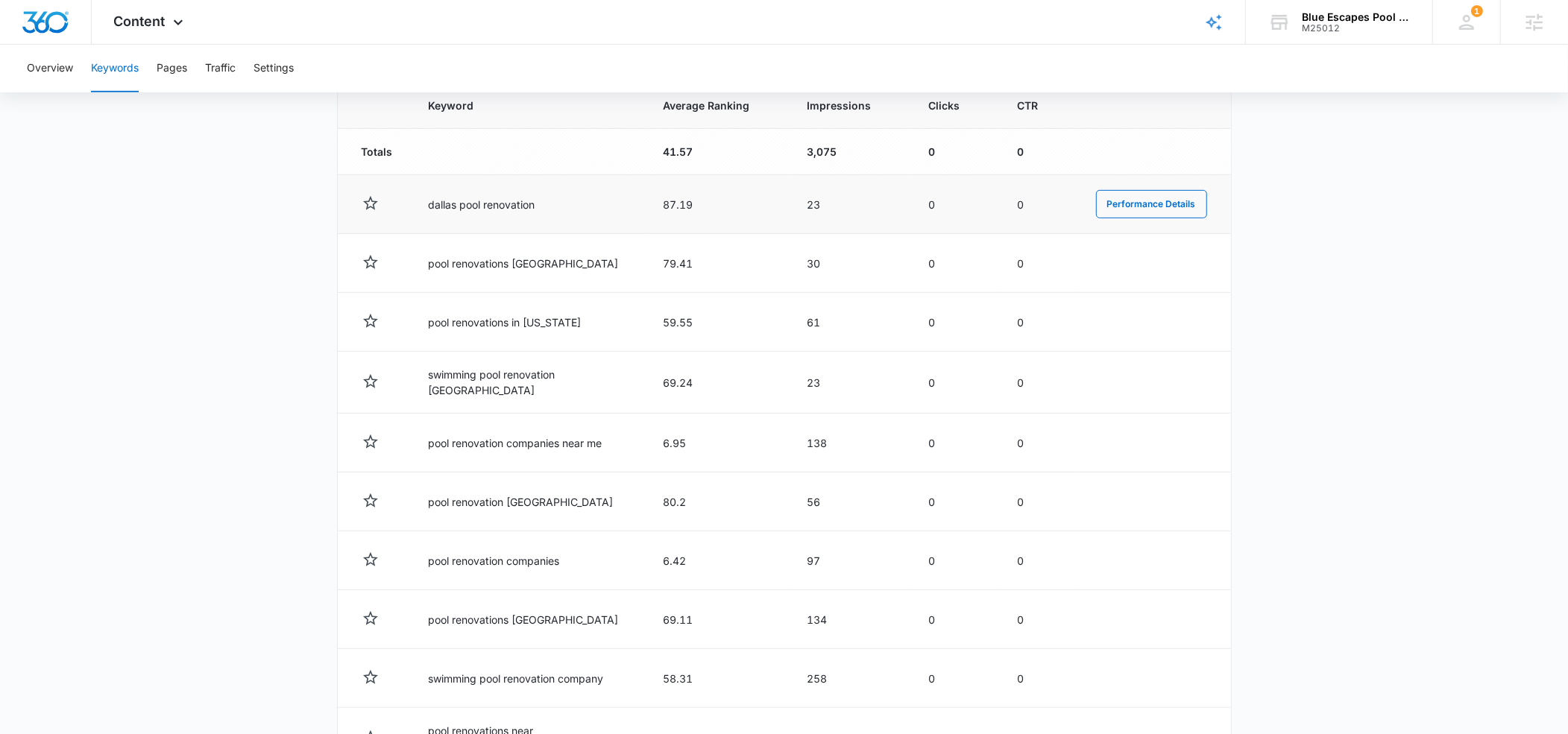
scroll to position [529, 0]
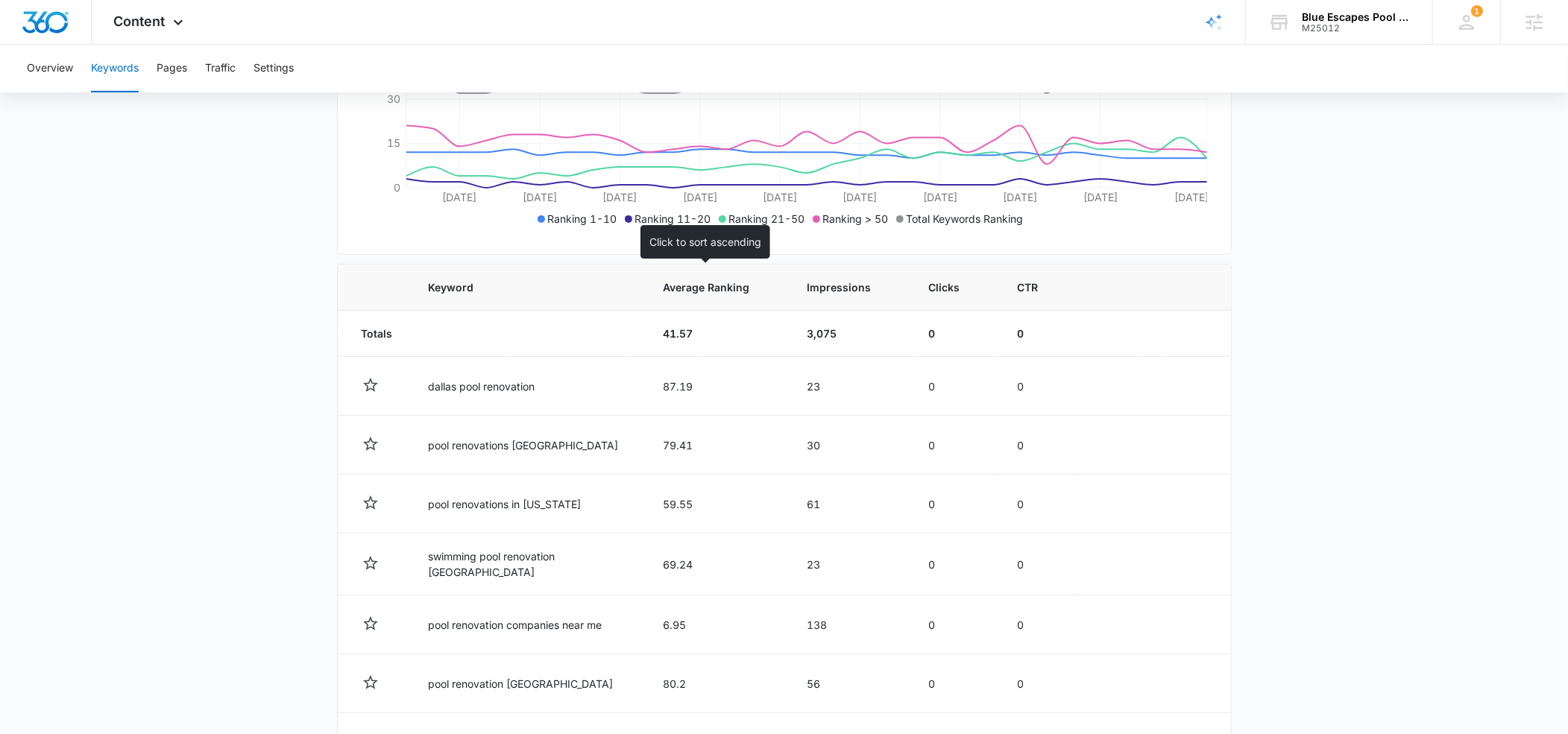
click at [691, 283] on span "Average Ranking" at bounding box center [707, 288] width 87 height 16
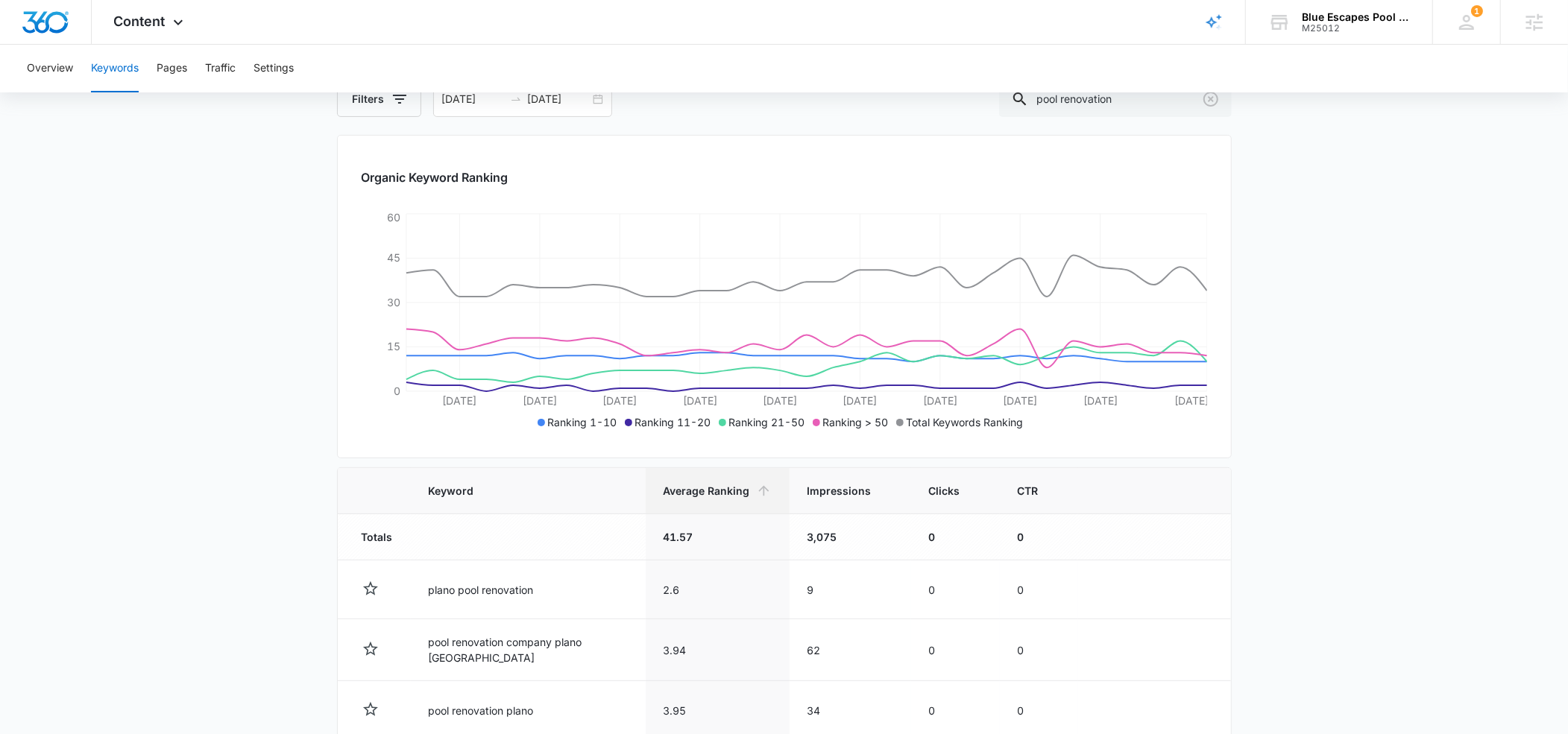
scroll to position [140, 0]
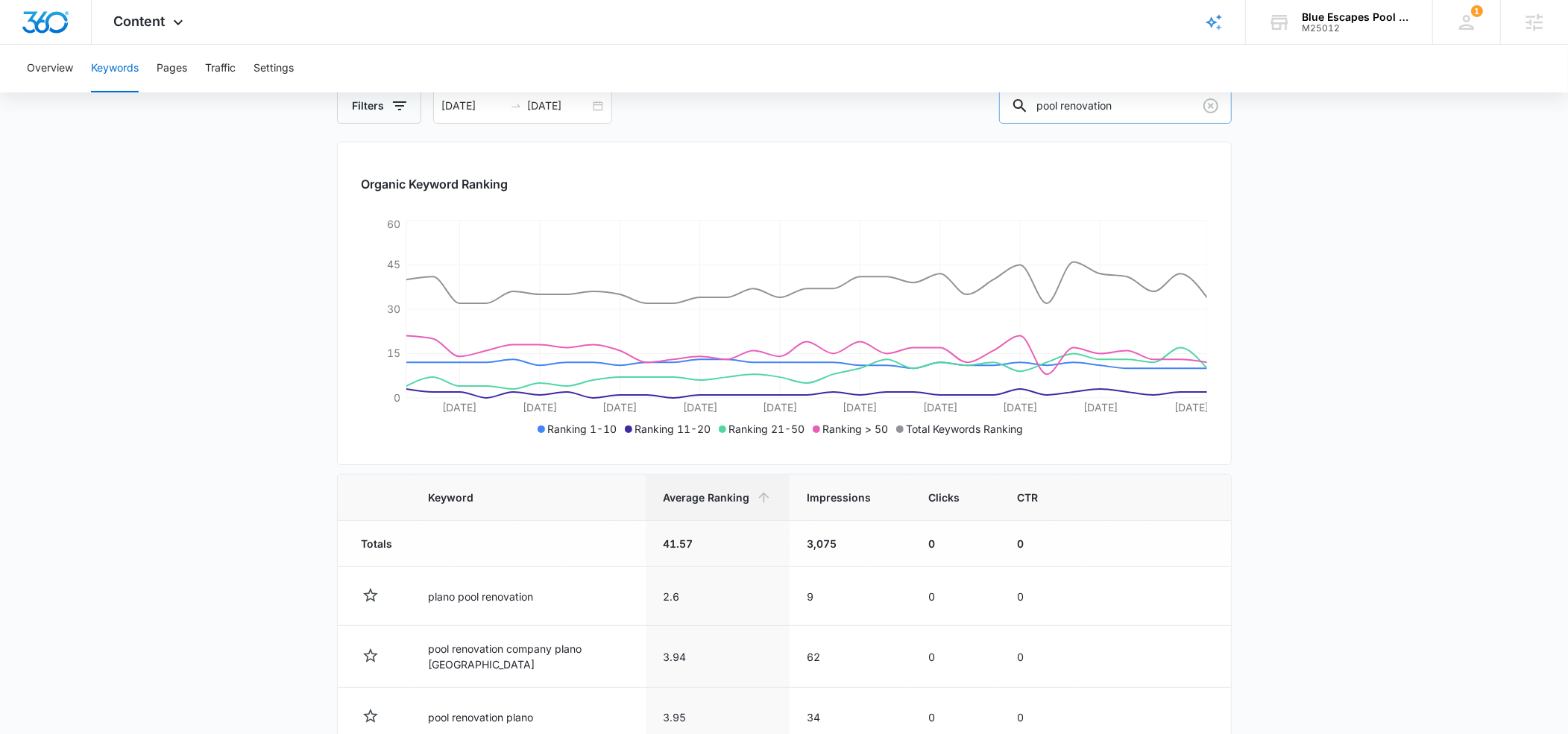
drag, startPoint x: 1157, startPoint y: 105, endPoint x: 1098, endPoint y: 104, distance: 59.0
click at [1098, 104] on input "pool renovation" at bounding box center [1115, 105] width 233 height 36
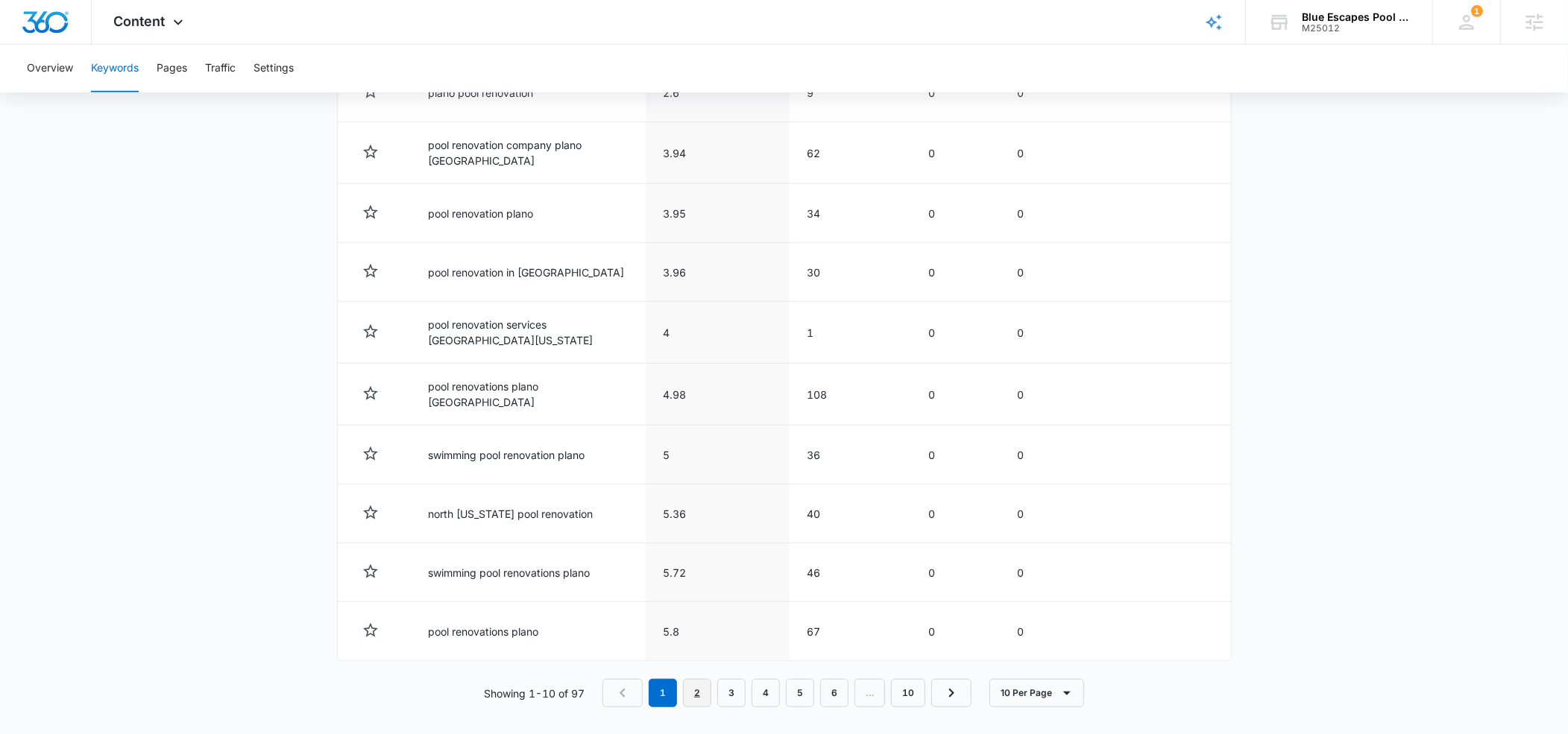
click at [696, 679] on link "2" at bounding box center [697, 693] width 28 height 28
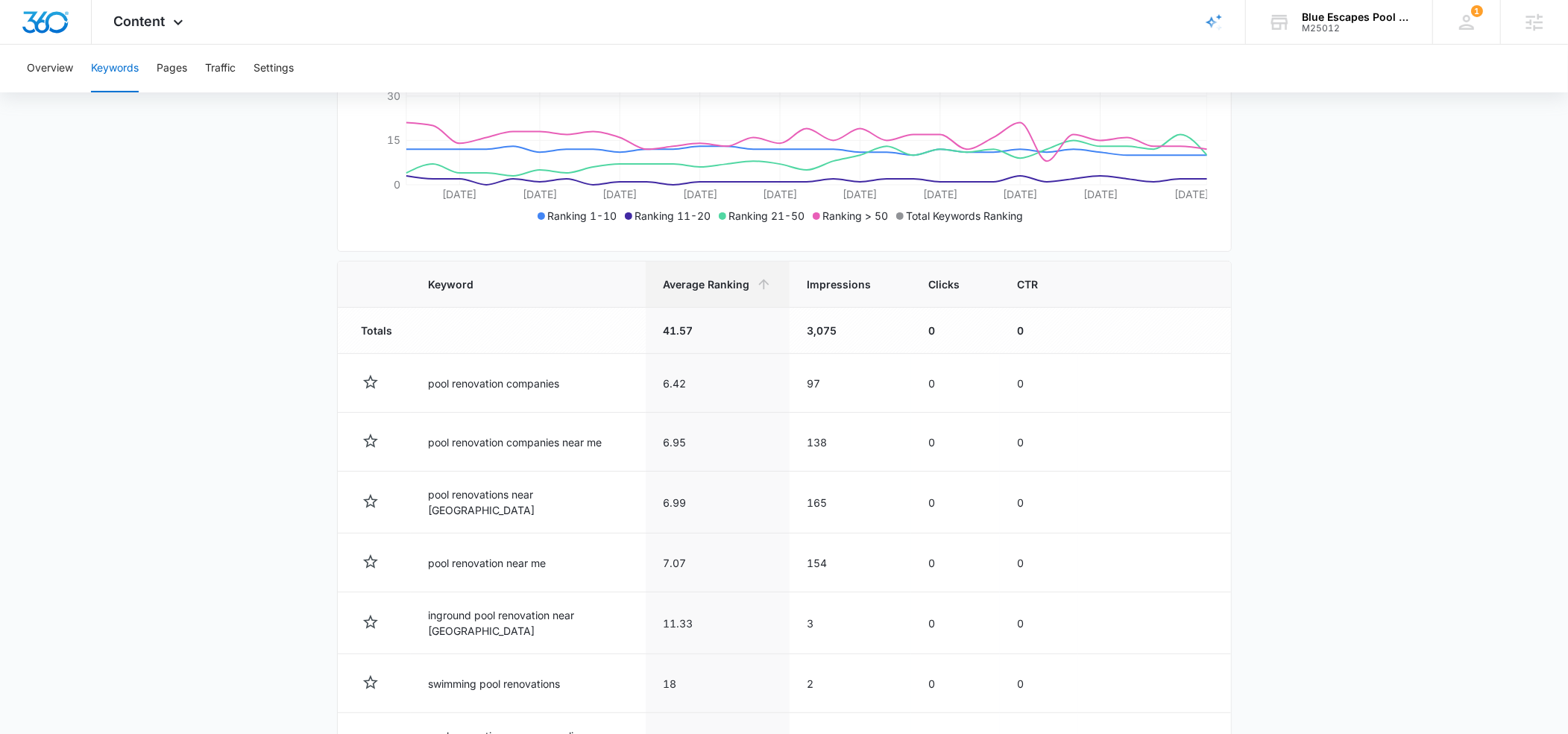
scroll to position [347, 0]
